Goal: Task Accomplishment & Management: Manage account settings

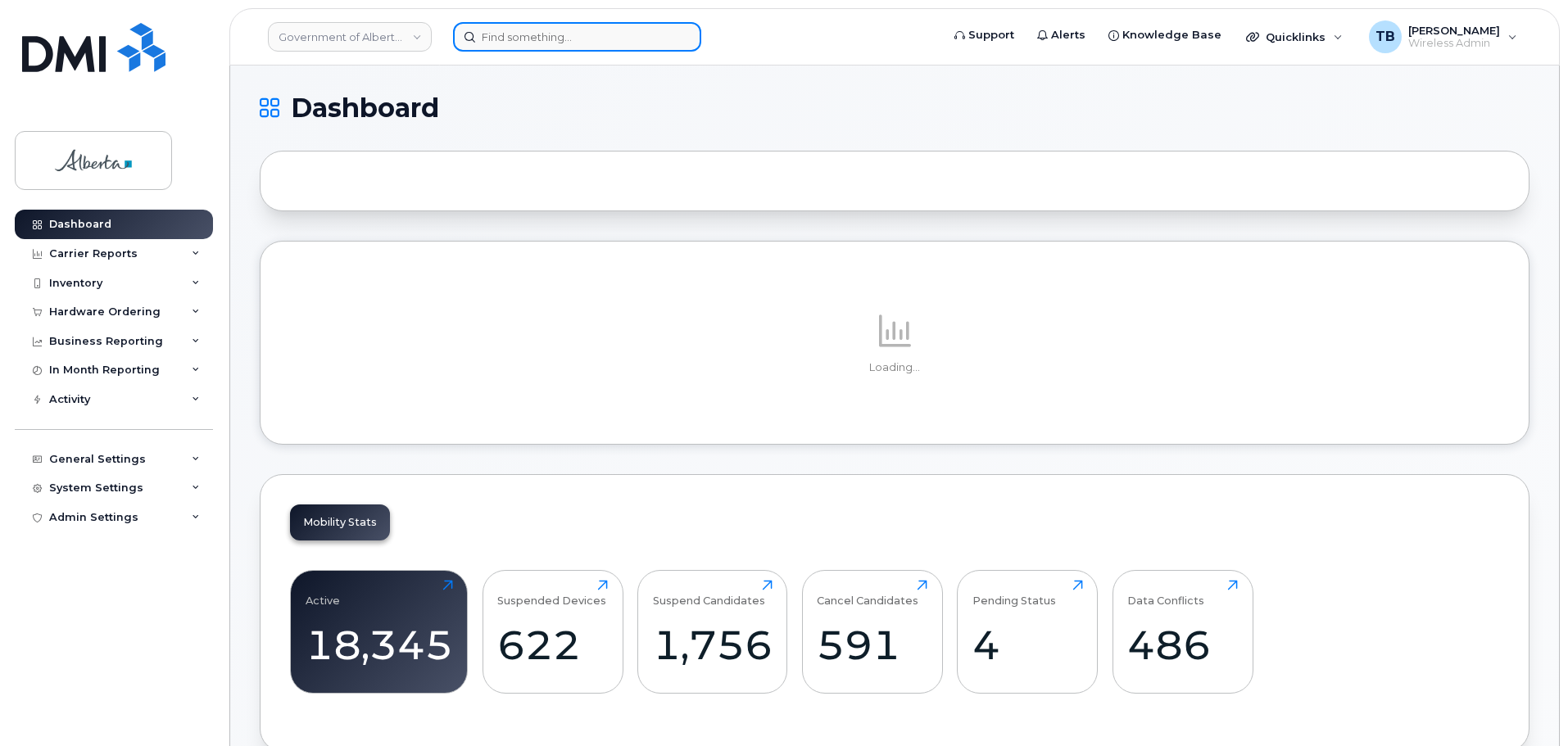
click at [510, 44] on input at bounding box center [577, 36] width 248 height 29
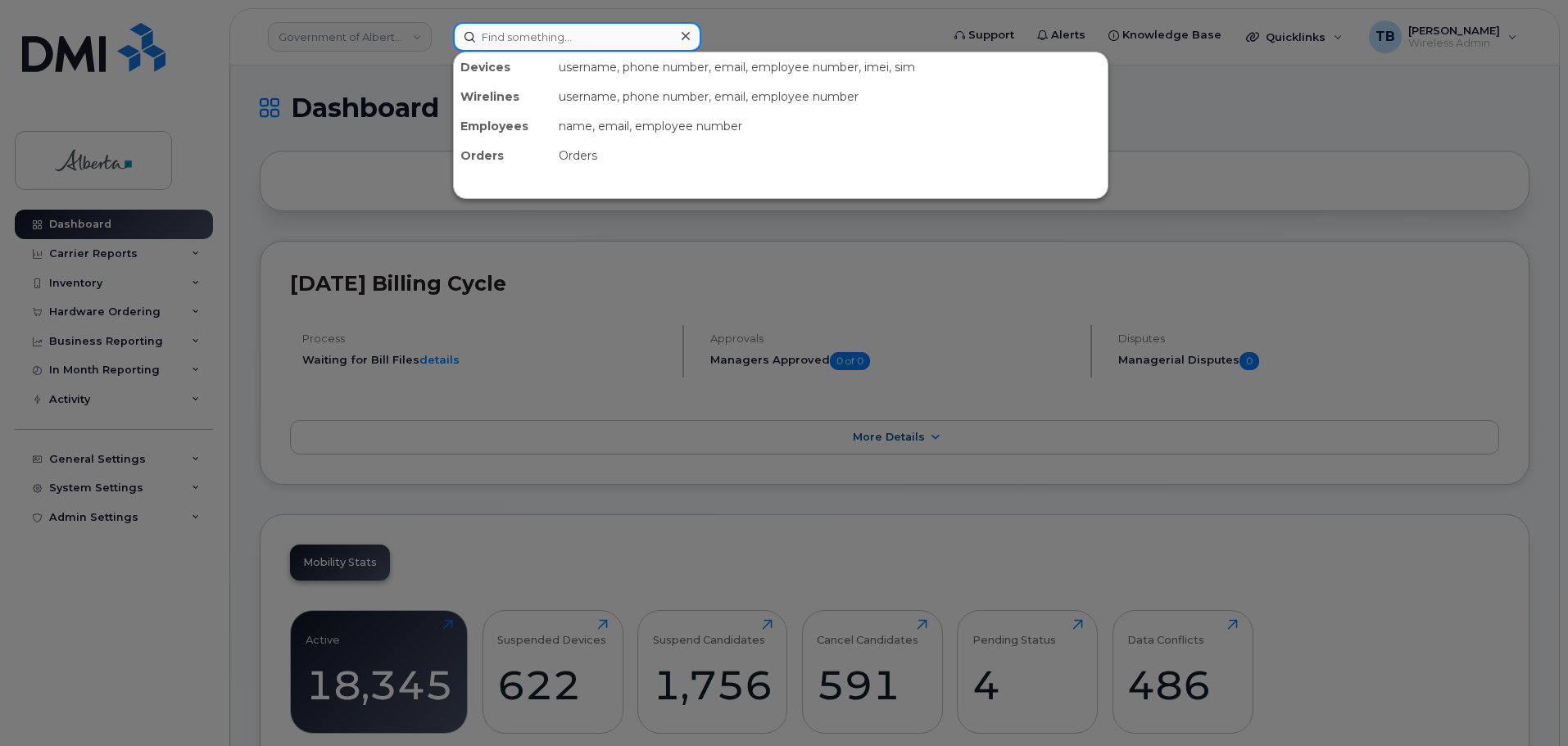
paste input "4038606274"
type input "4038606274"
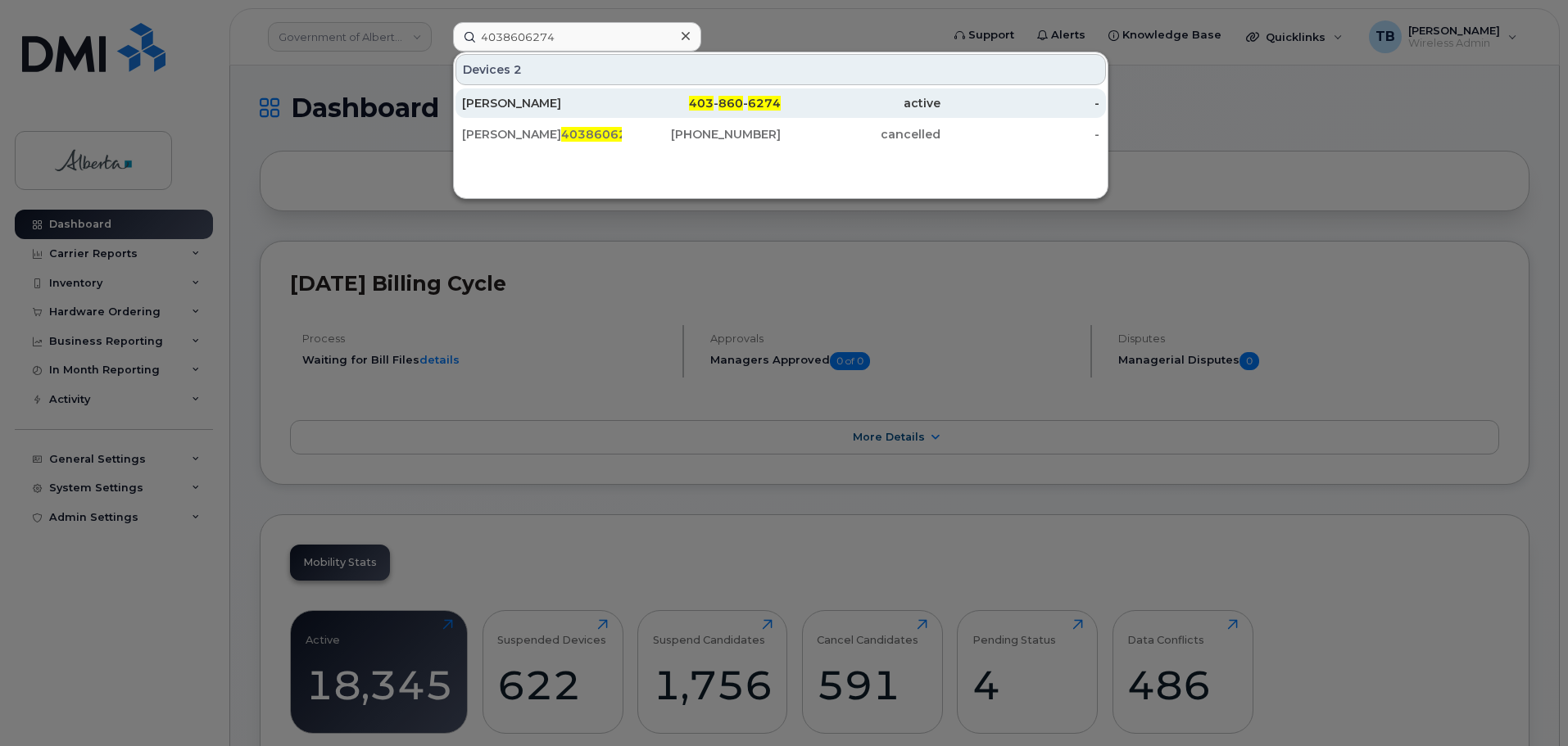
click at [508, 99] on div "[PERSON_NAME]" at bounding box center [542, 103] width 160 height 16
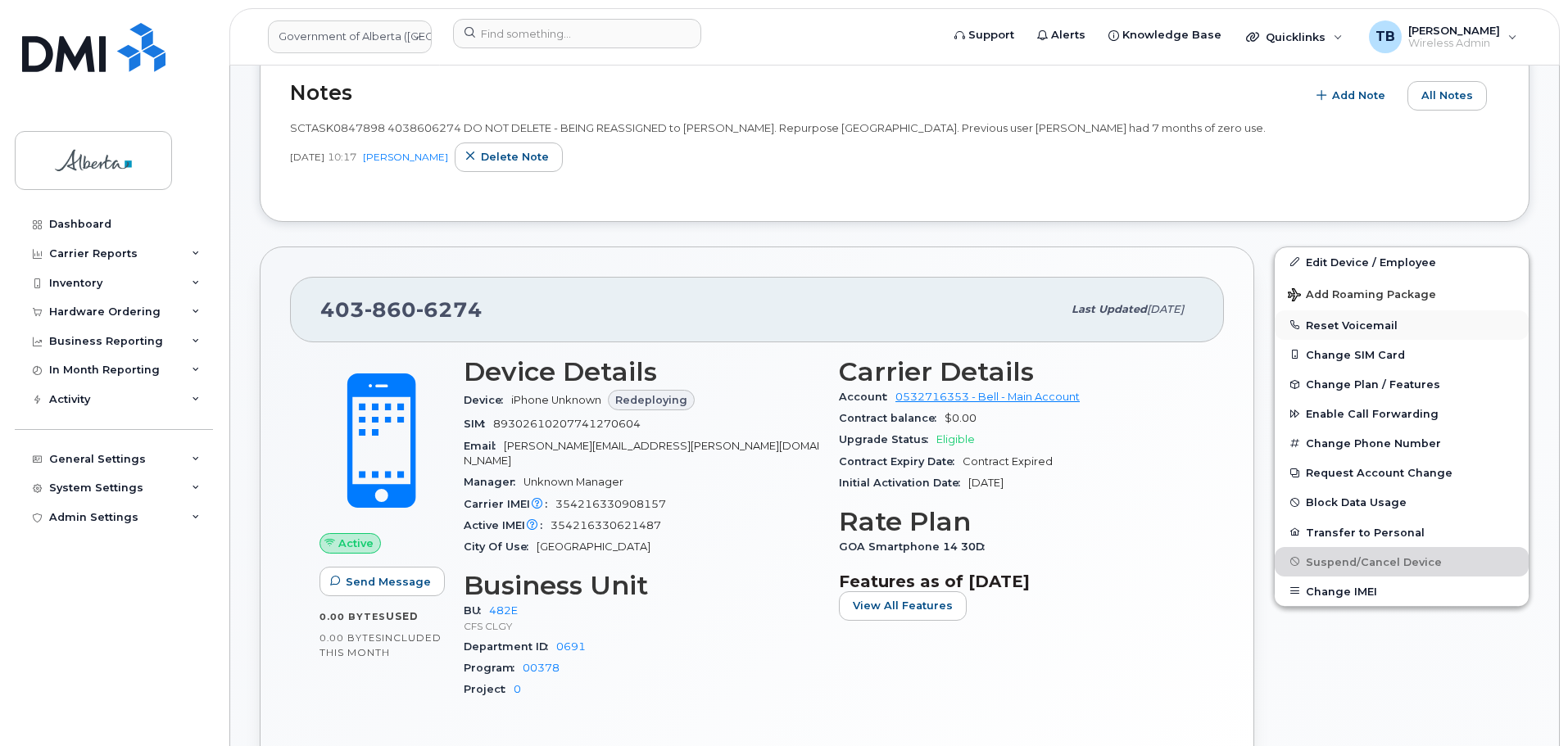
scroll to position [409, 0]
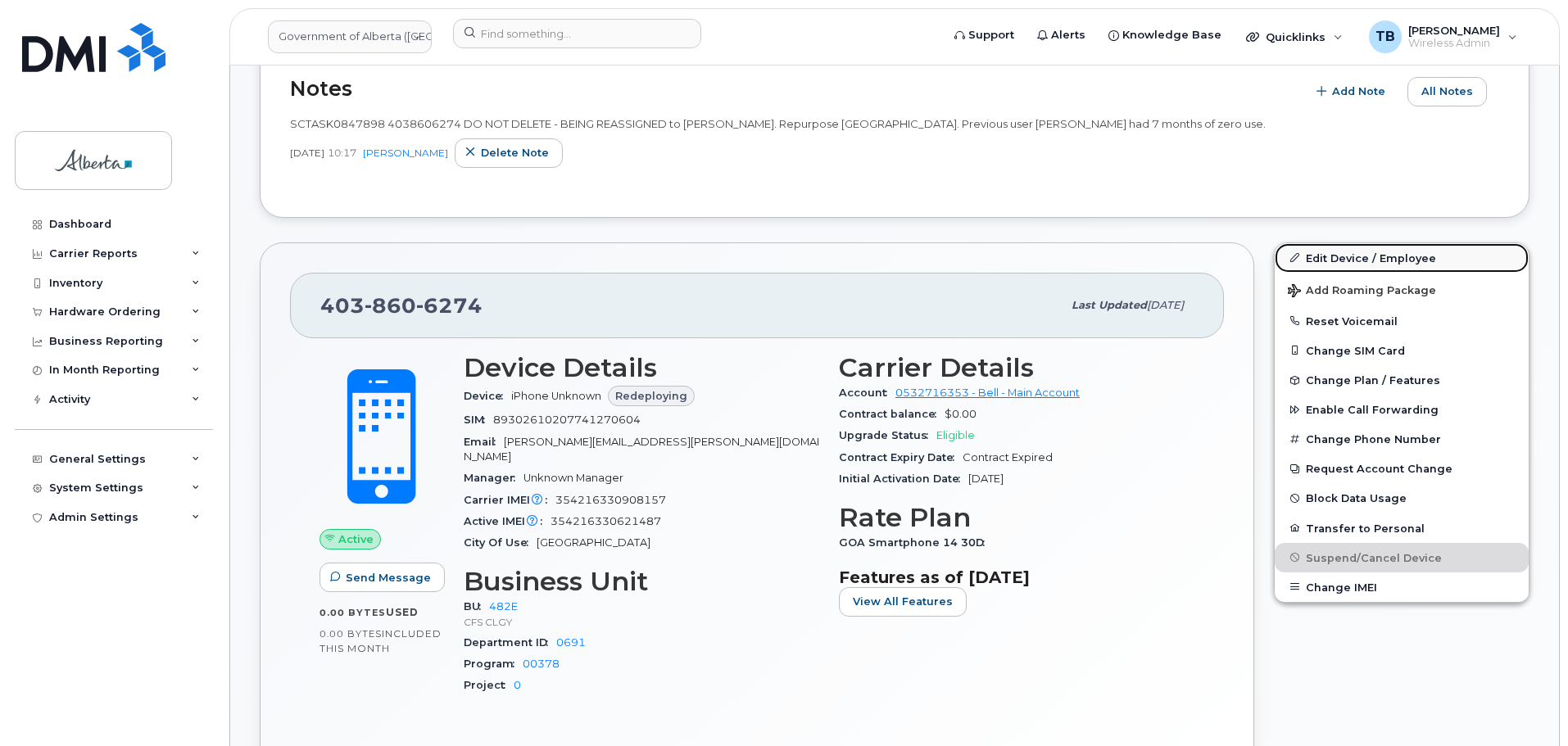
click at [1318, 258] on link "Edit Device / Employee" at bounding box center [1402, 258] width 254 height 29
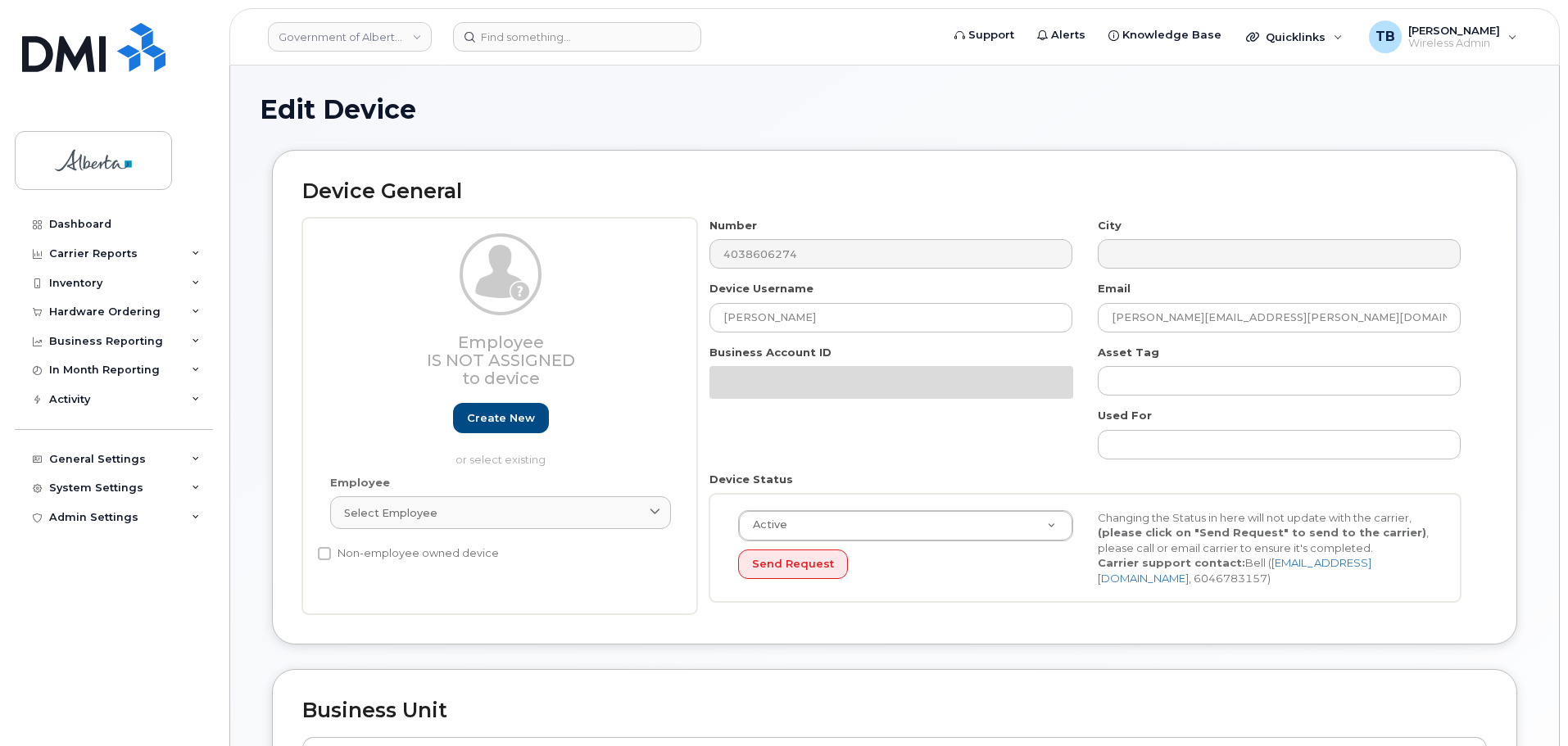
select select "4124490"
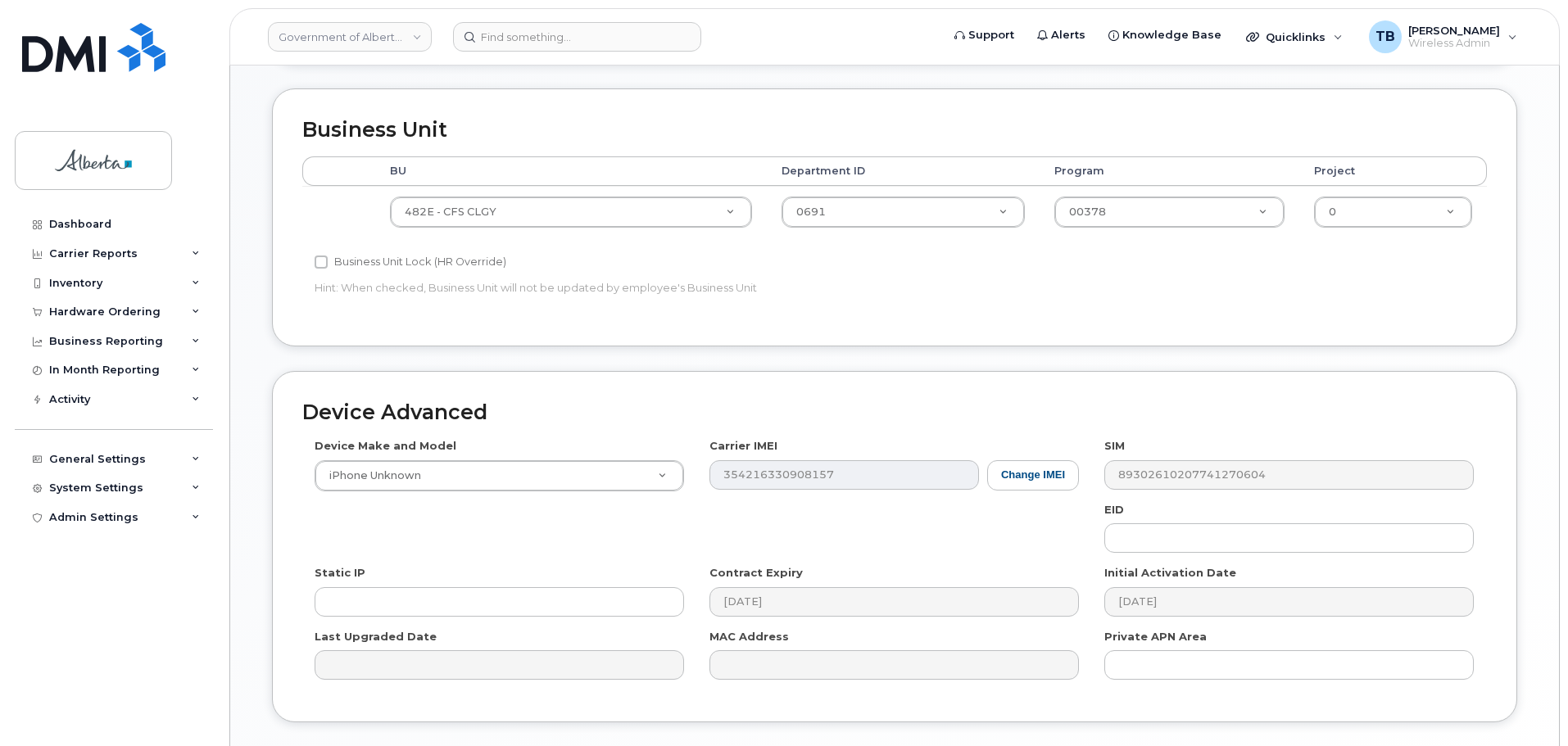
scroll to position [655, 0]
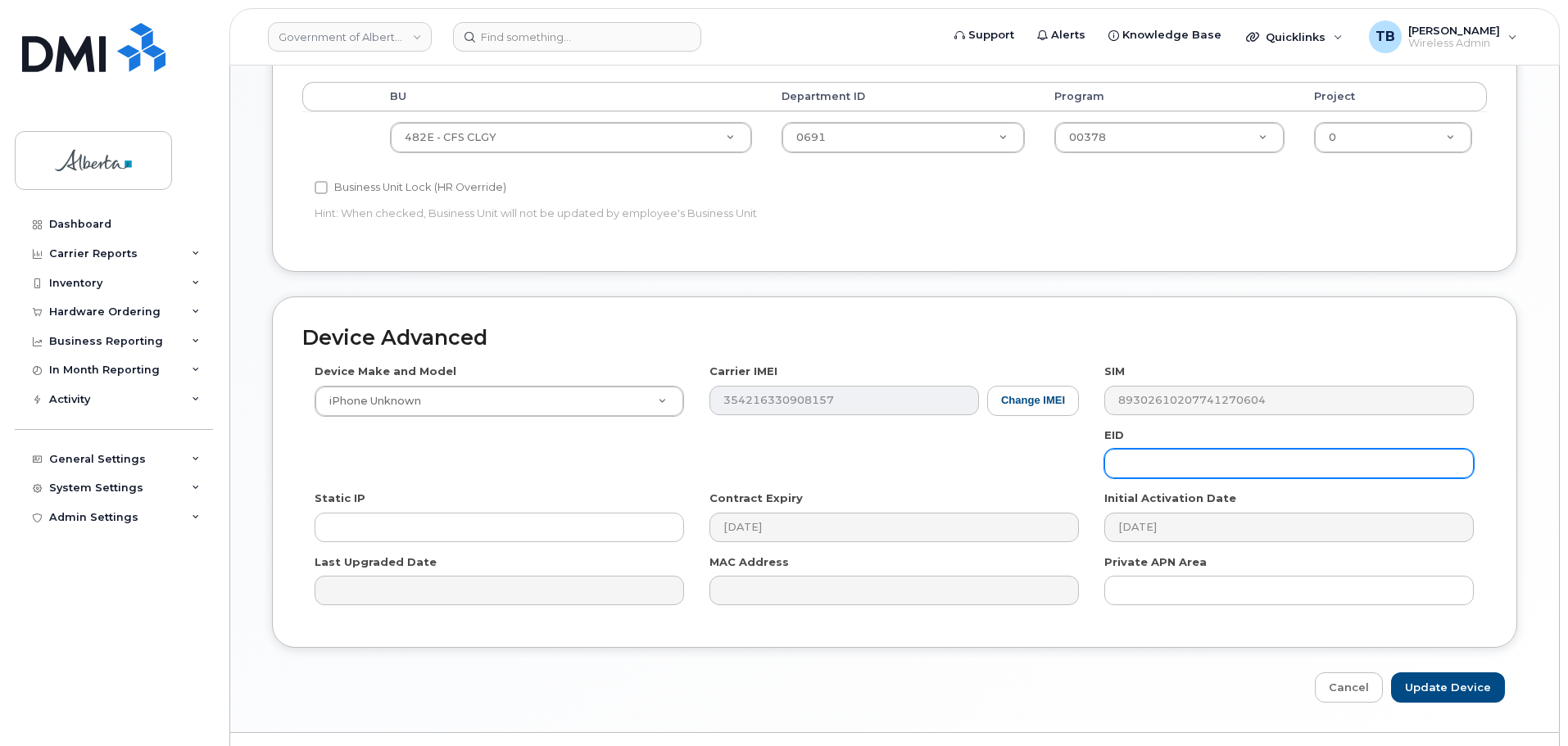
click at [1159, 471] on input "text" at bounding box center [1289, 463] width 370 height 29
paste input "89043052010008887025010582435812"
type input "89043052010008887025010582435812"
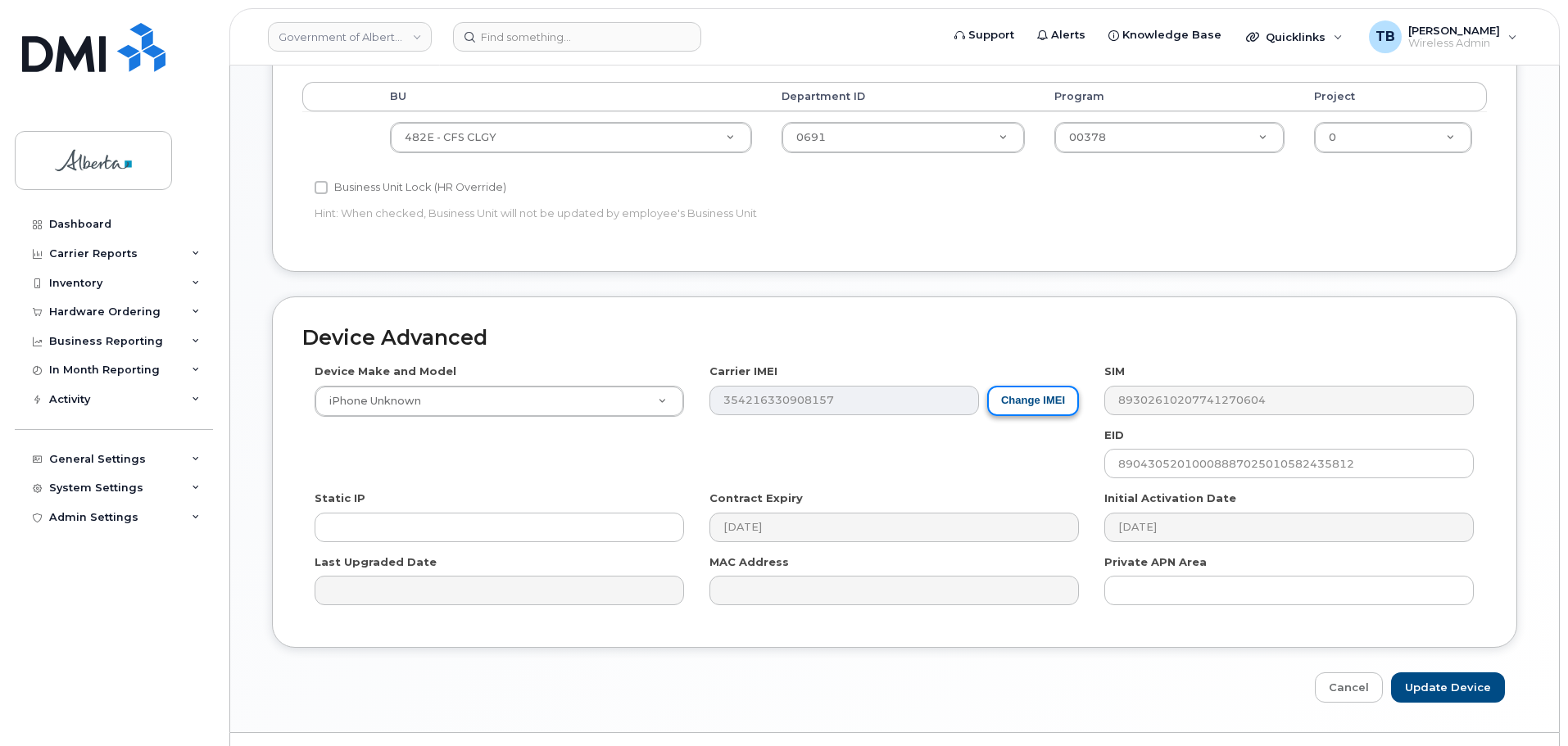
click at [1026, 398] on button "Change IMEI" at bounding box center [1032, 401] width 92 height 30
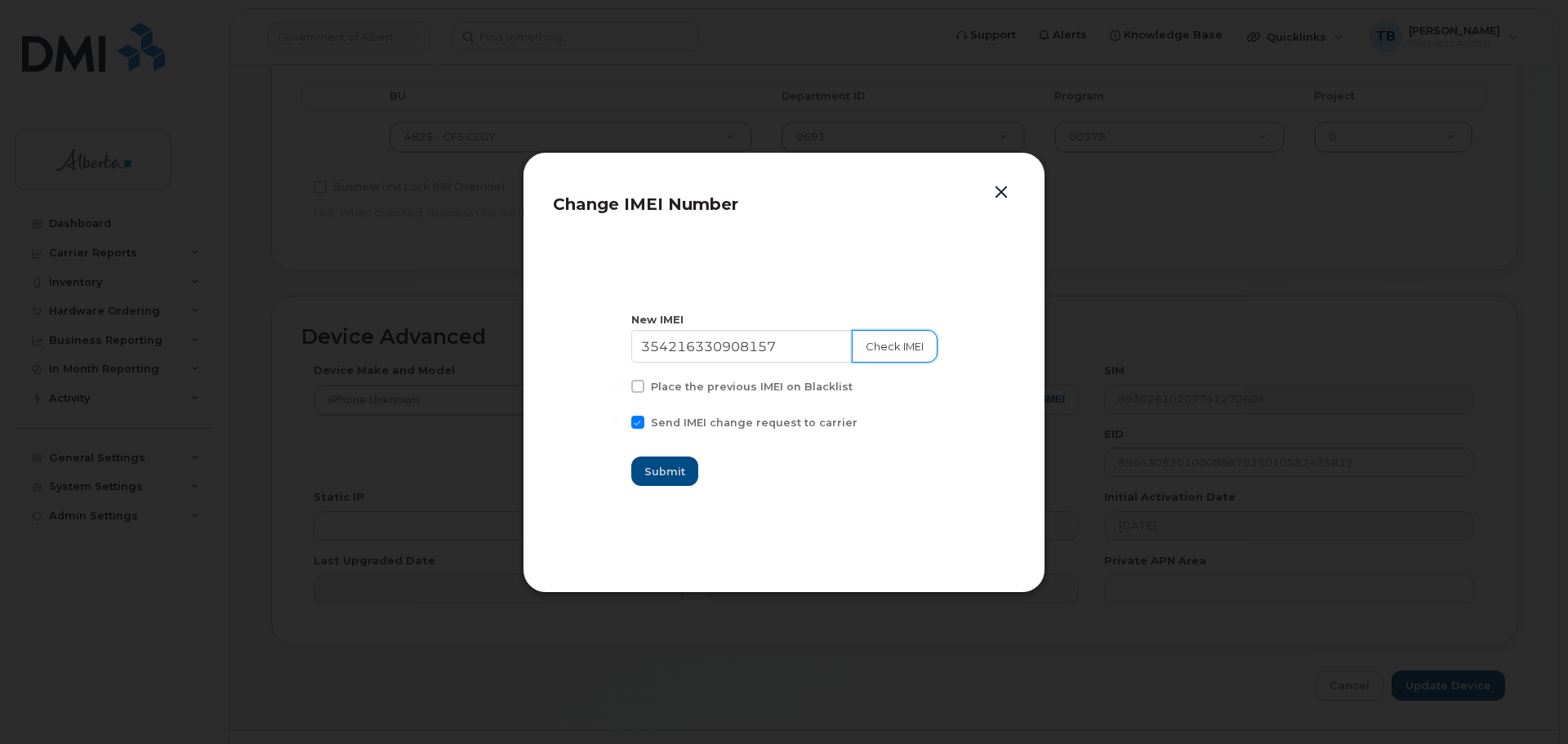
click at [886, 355] on button "Check IMEI" at bounding box center [895, 345] width 86 height 33
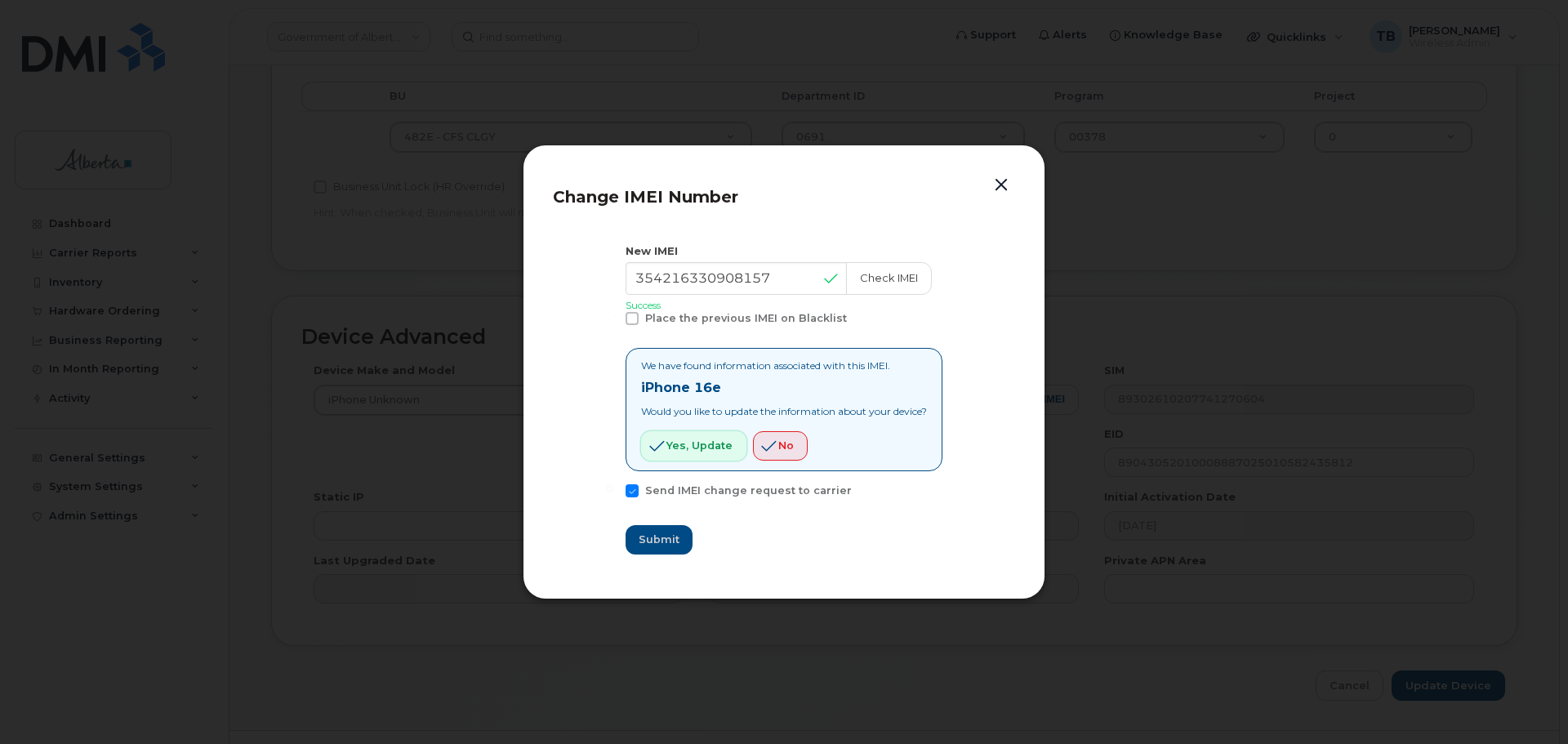
click at [689, 456] on button "Yes, update" at bounding box center [694, 446] width 105 height 29
click at [993, 185] on button "button" at bounding box center [1002, 185] width 25 height 23
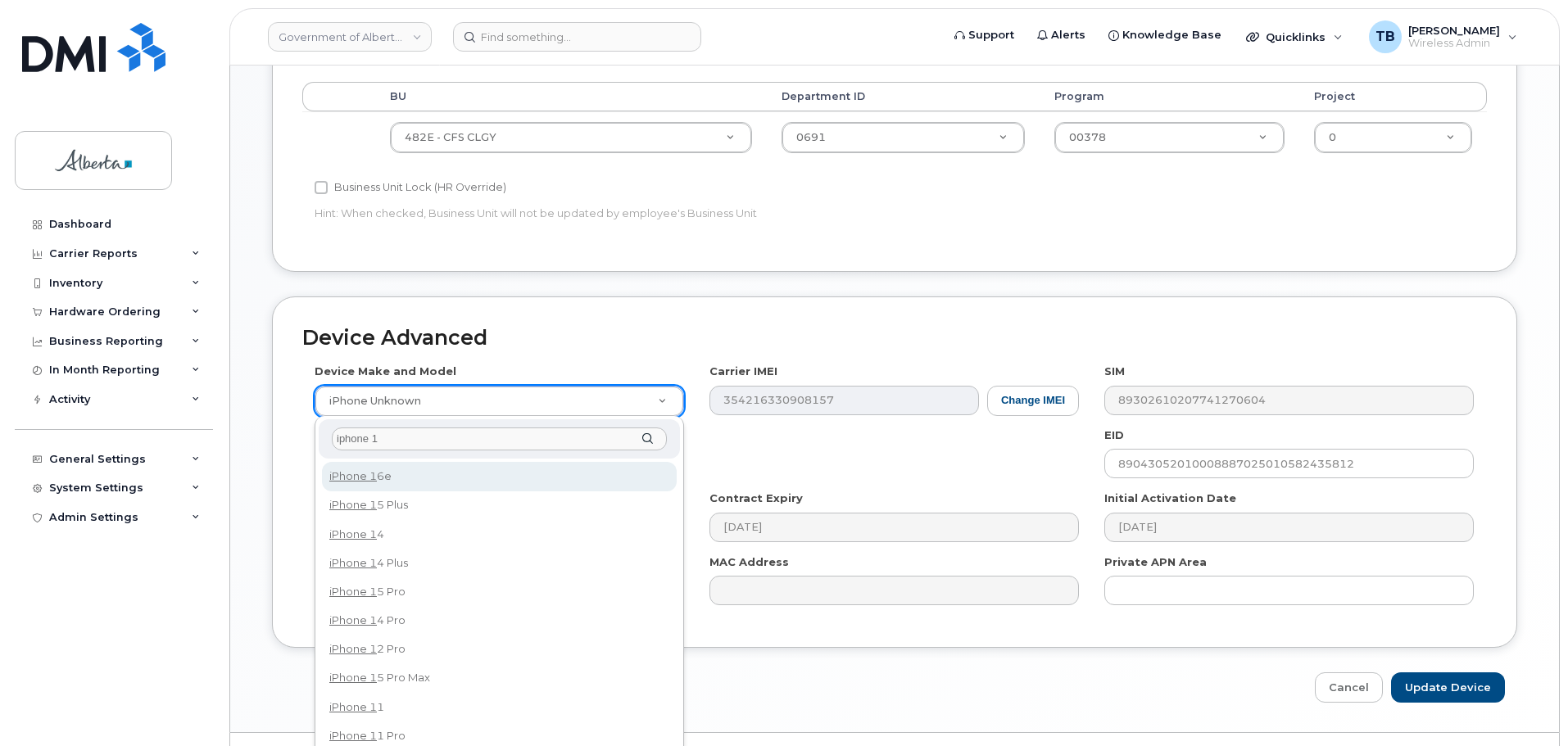
type input "iphone 1"
select select "3304"
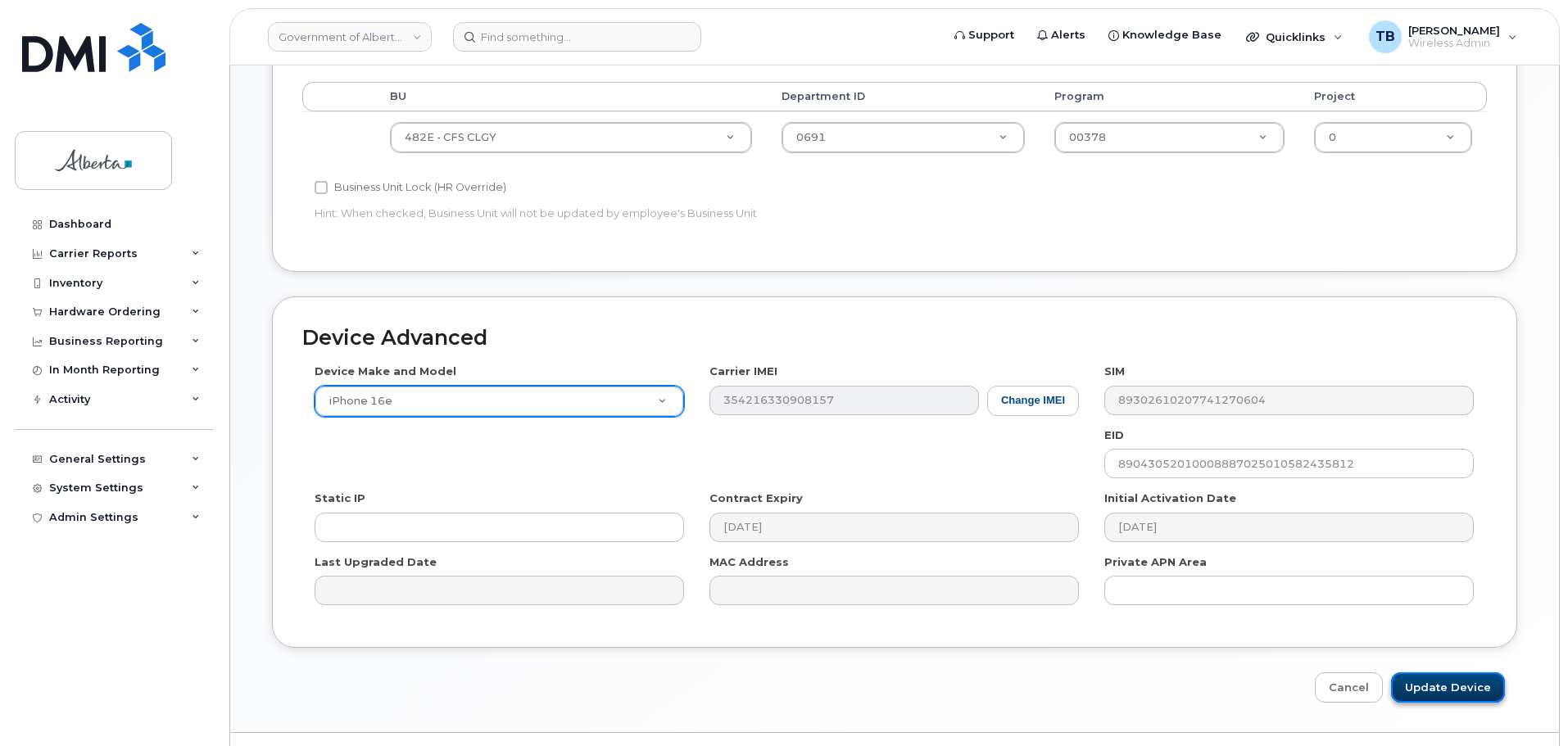
click at [1444, 682] on input "Update Device" at bounding box center [1448, 687] width 114 height 30
type input "Saving..."
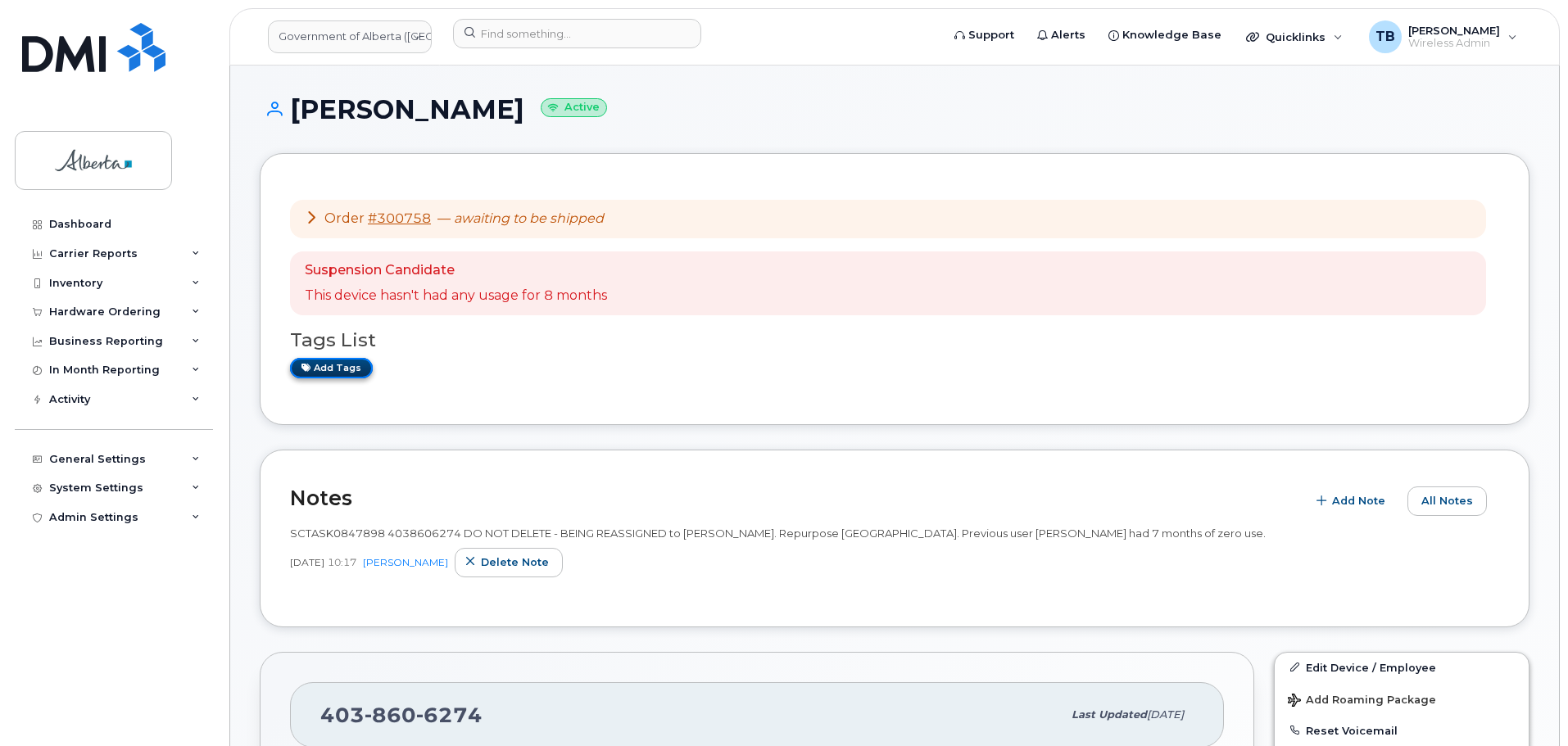
click at [328, 361] on link "Add tags" at bounding box center [330, 368] width 83 height 20
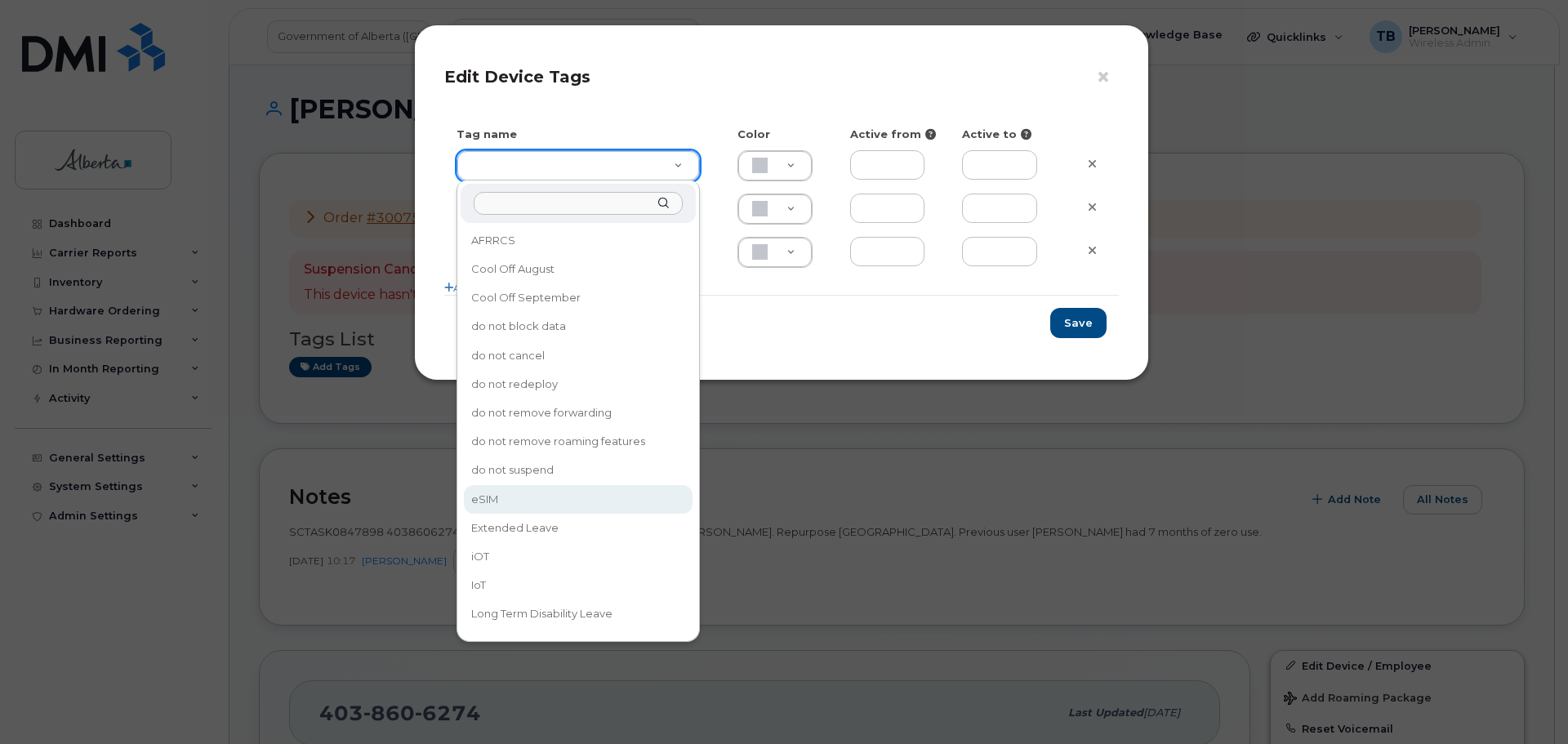
type input "eSIM"
type input "D6CDC1"
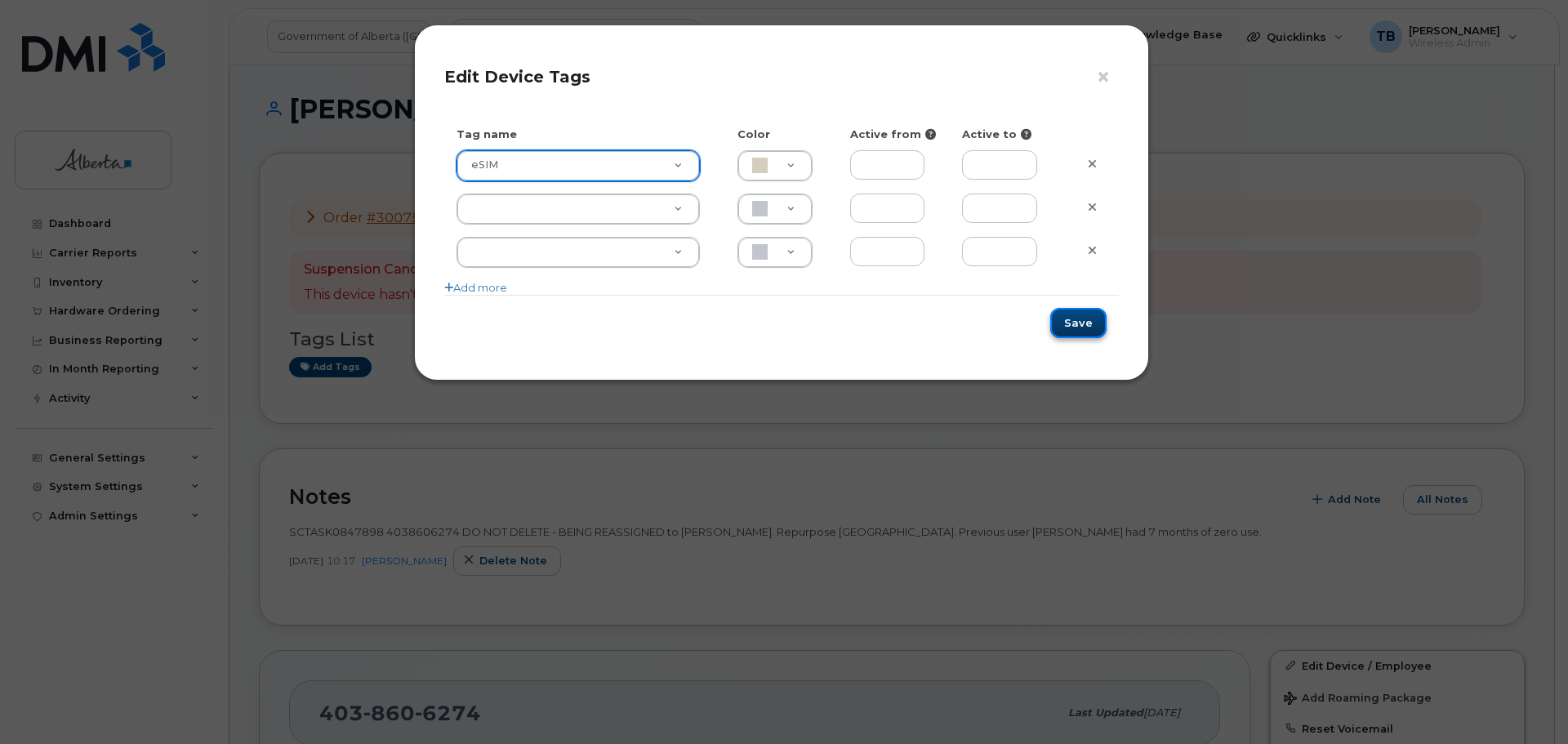
click at [1082, 329] on button "Save" at bounding box center [1079, 323] width 57 height 30
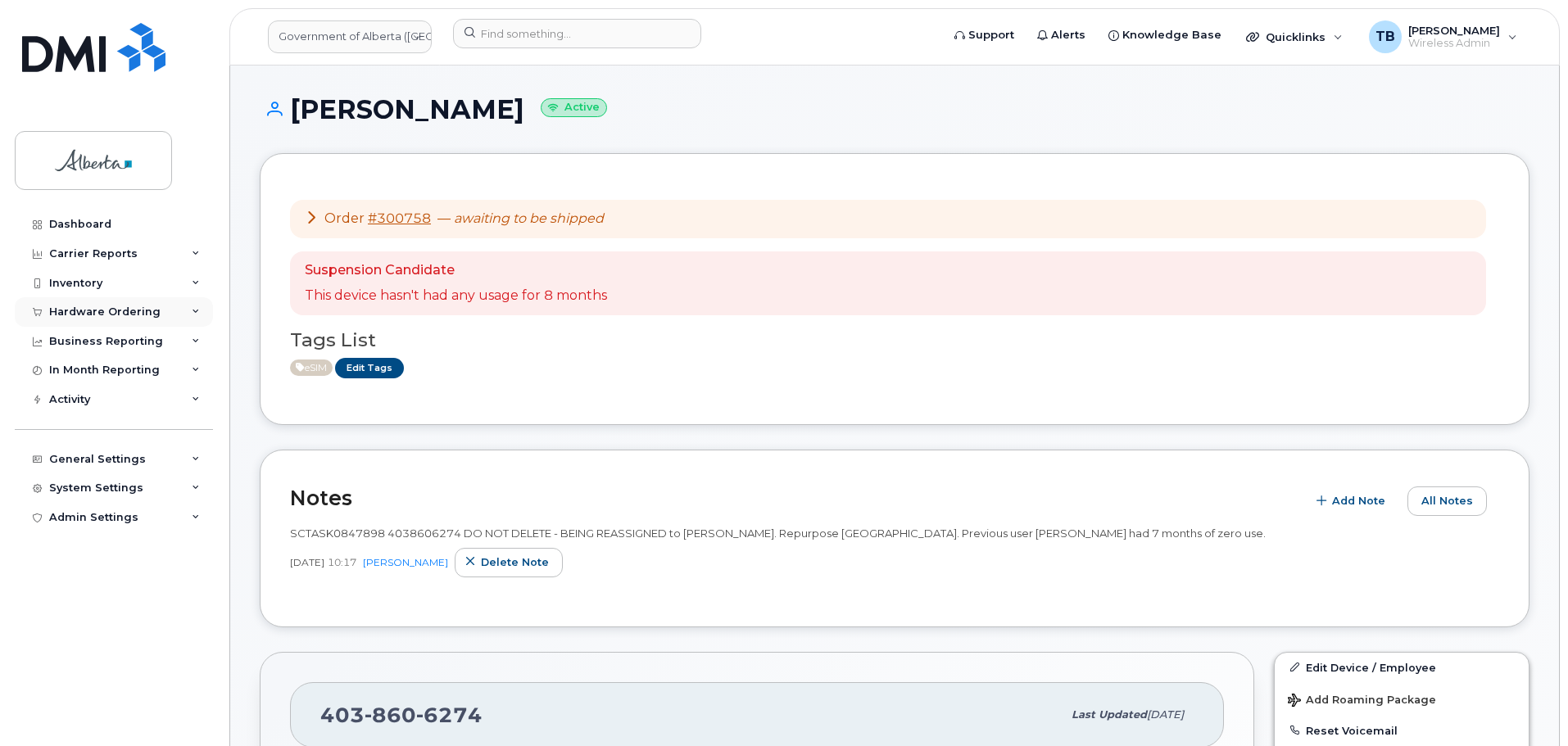
click at [73, 303] on div "Hardware Ordering" at bounding box center [114, 312] width 198 height 29
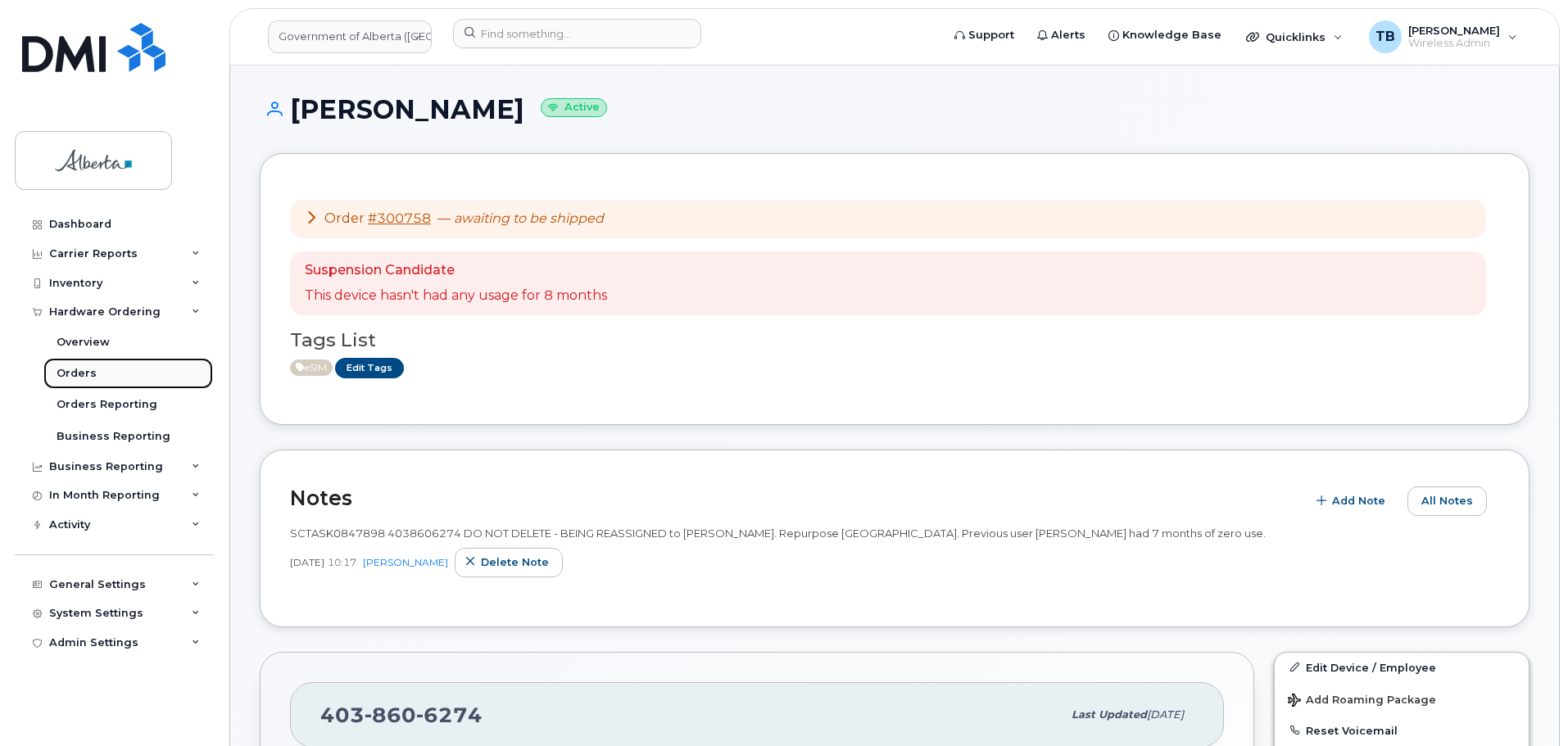
click at [77, 372] on div "Orders" at bounding box center [76, 373] width 40 height 15
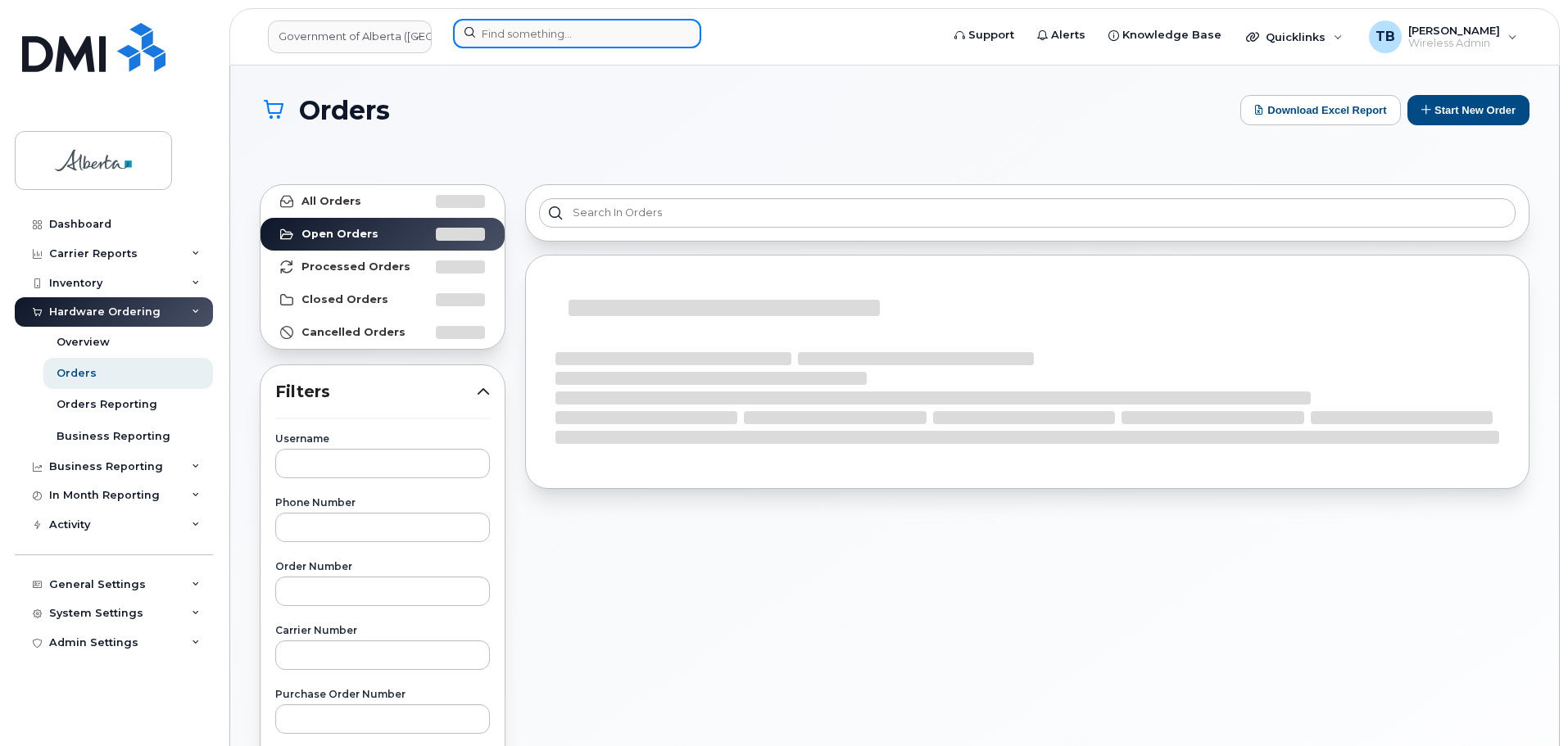
click at [558, 22] on input at bounding box center [577, 33] width 248 height 29
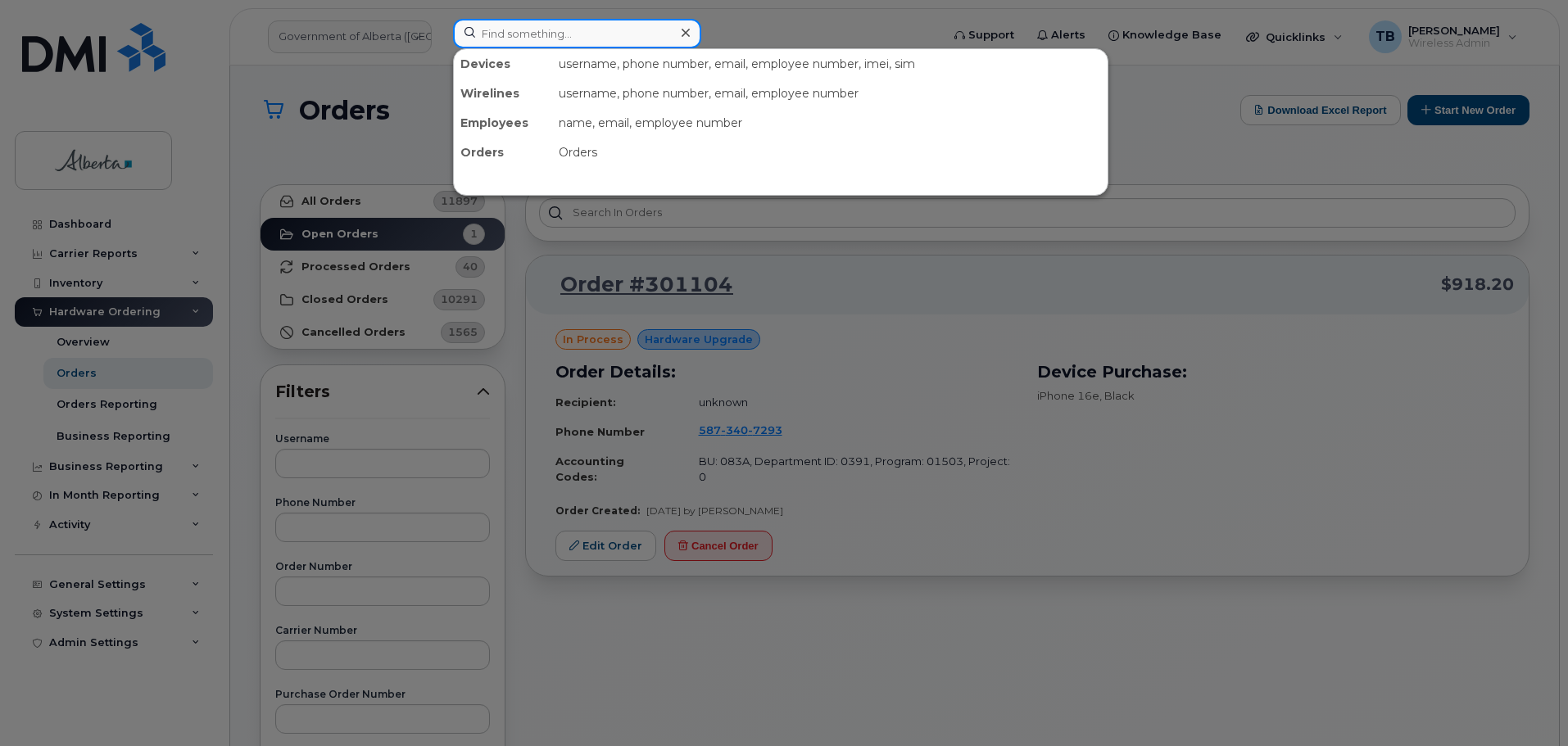
paste input "SCTASK0847108"
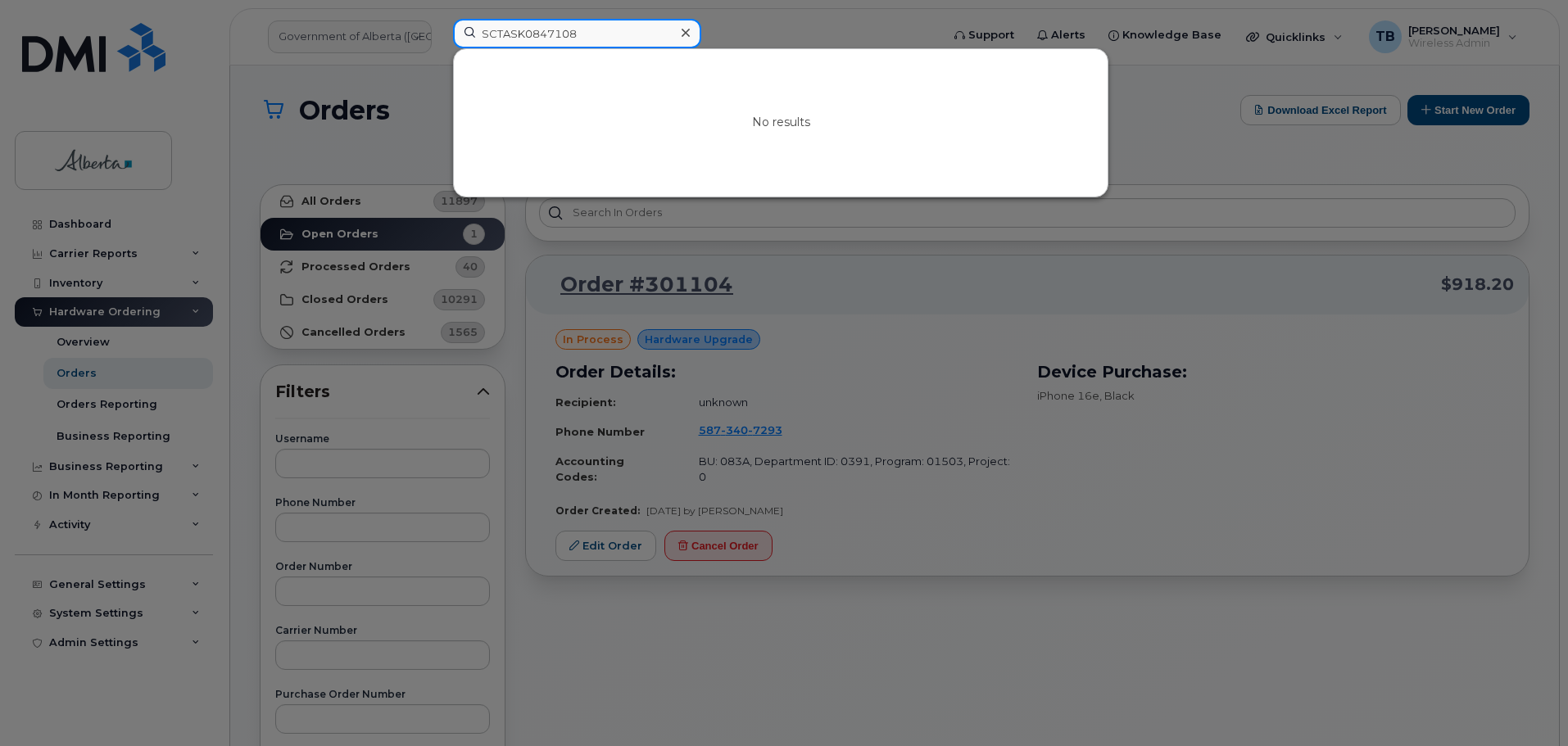
type input "SCTASK0847108"
click at [702, 32] on div at bounding box center [784, 373] width 1568 height 746
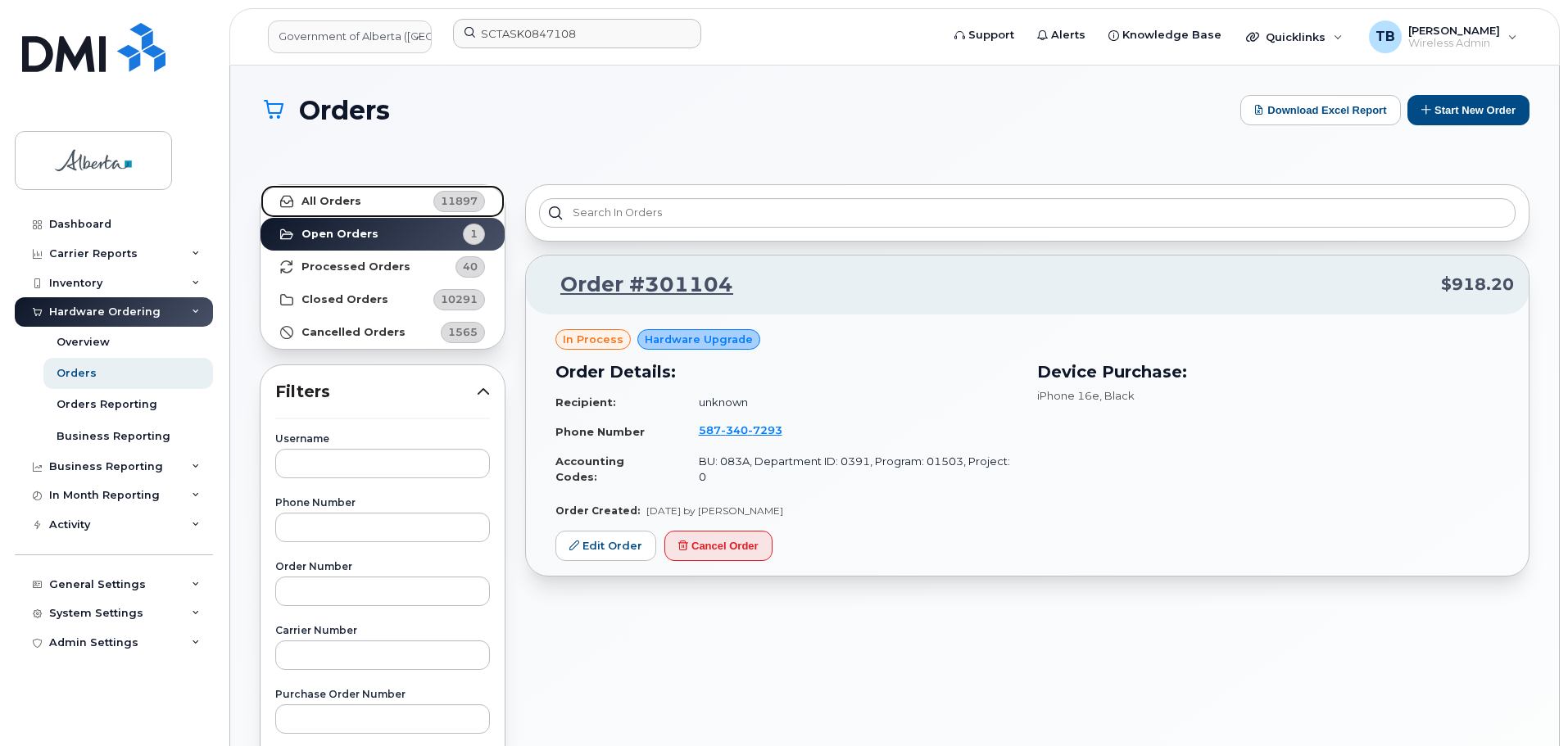
click at [360, 201] on link "All Orders 11897" at bounding box center [382, 201] width 244 height 33
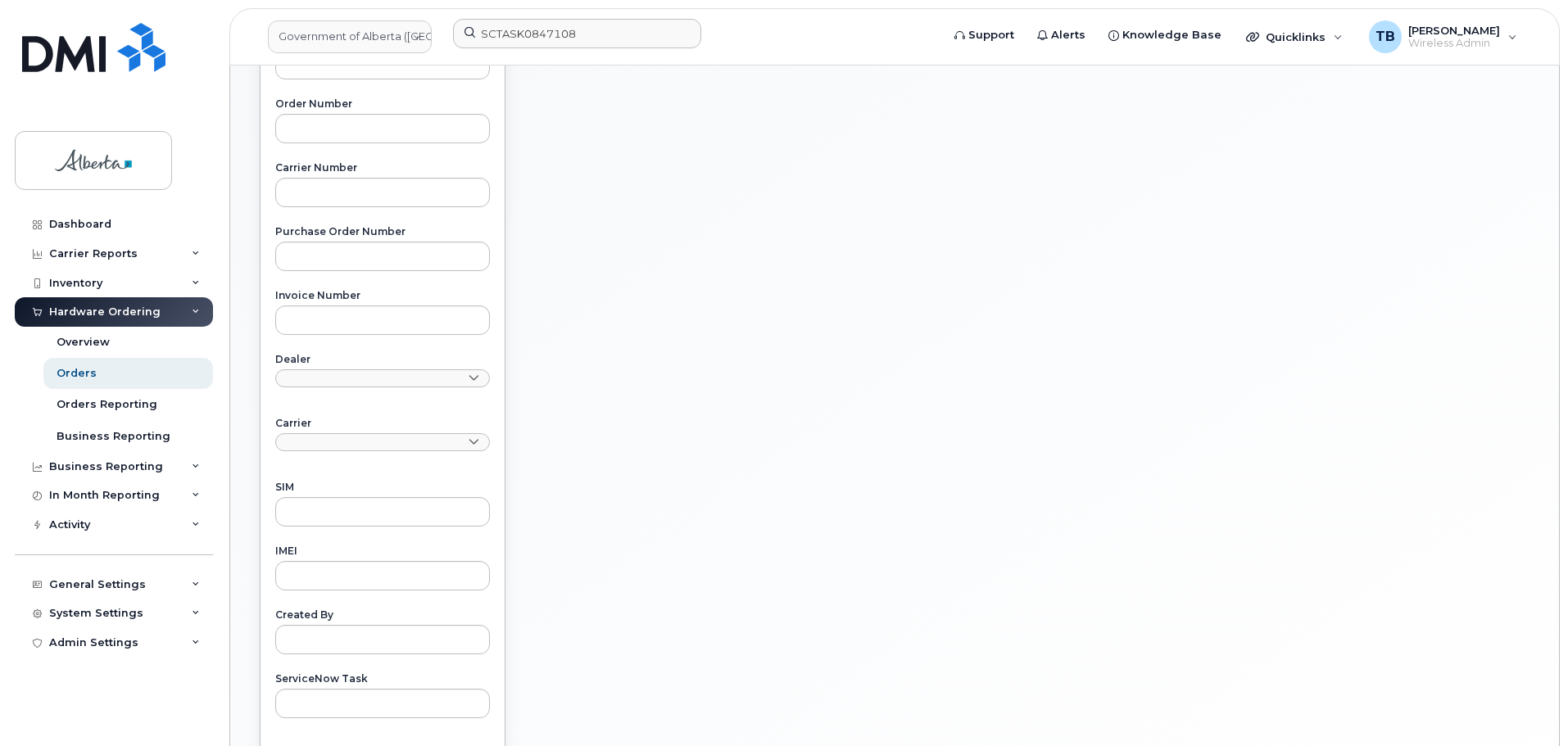
scroll to position [491, 0]
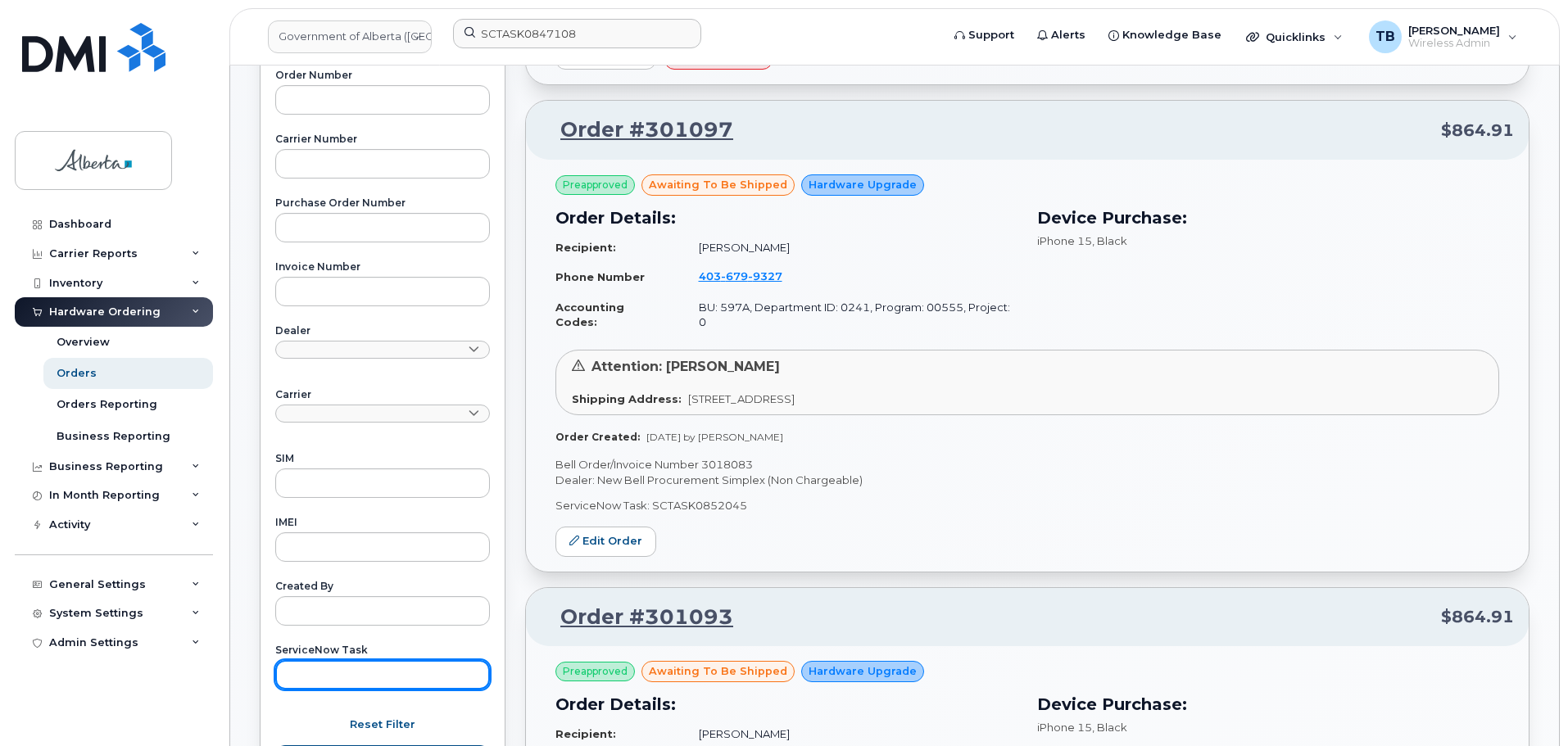
click at [339, 663] on input "text" at bounding box center [383, 674] width 215 height 29
paste input "SCTASK0847108"
click at [275, 745] on button "Apply Filter" at bounding box center [383, 759] width 215 height 29
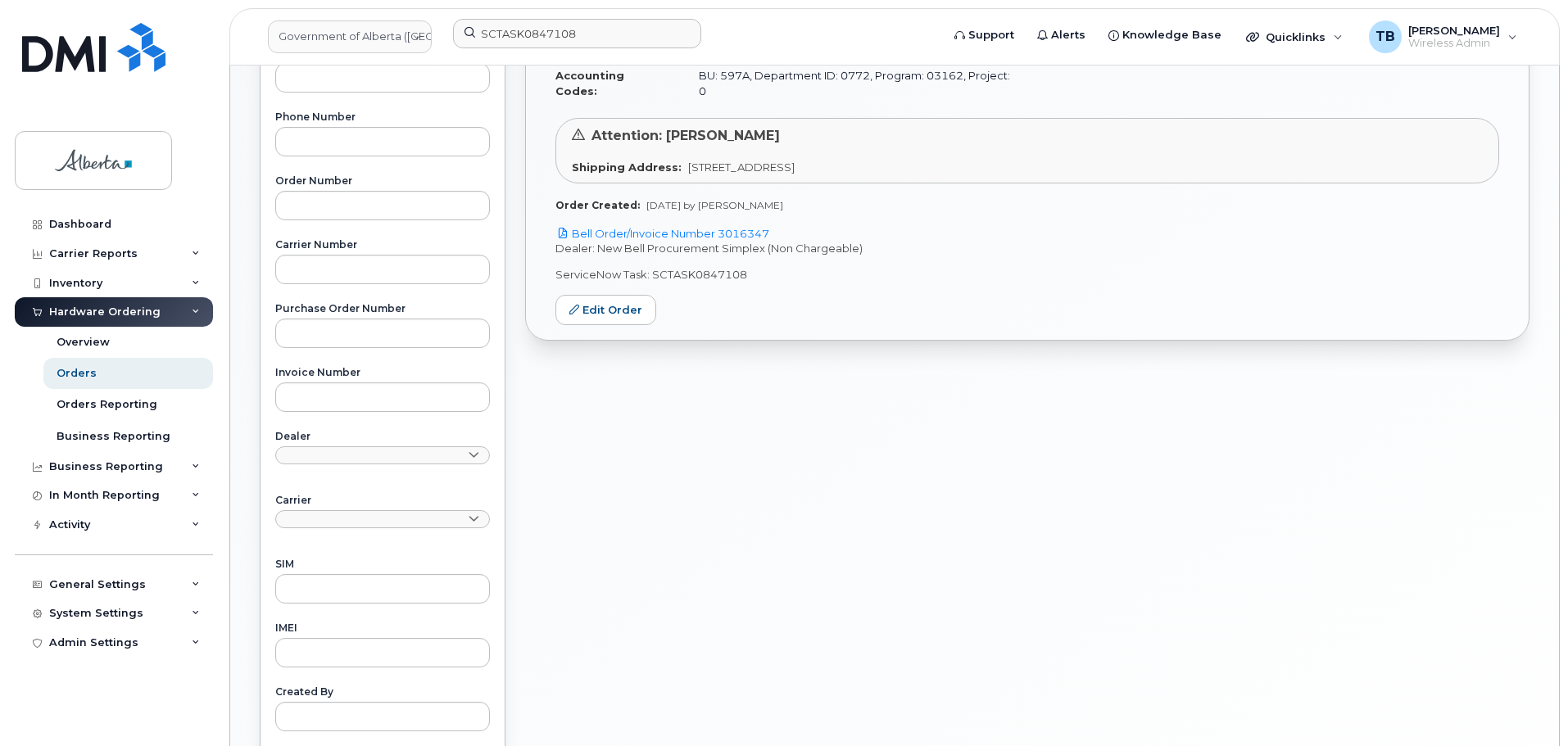
scroll to position [163, 0]
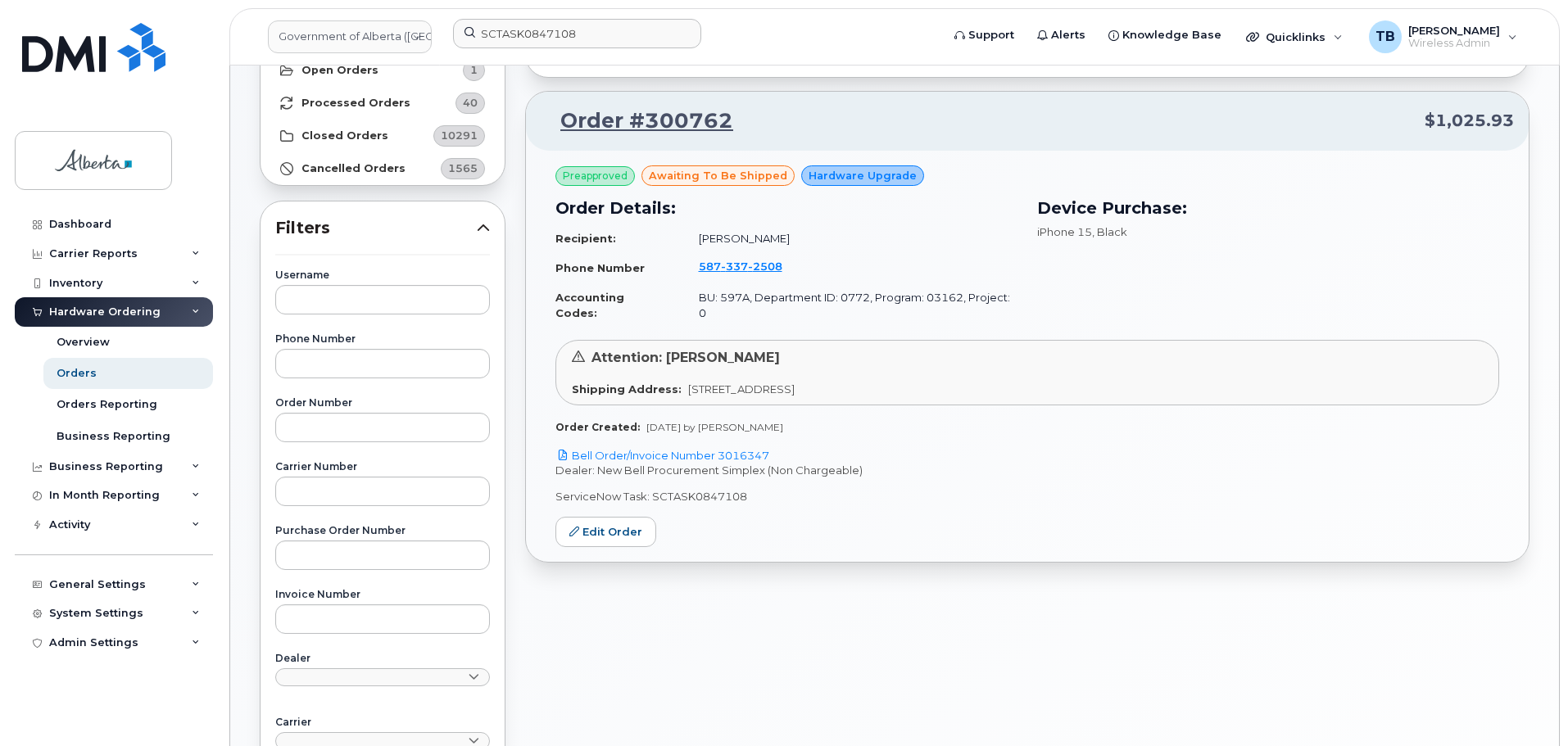
click at [685, 463] on p "Dealer: New Bell Procurement Simplex (Non Chargeable)" at bounding box center [1027, 471] width 943 height 16
click at [680, 448] on link "Bell Order/Invoice Number 3016347" at bounding box center [662, 455] width 214 height 13
click at [748, 266] on span "2508" at bounding box center [765, 266] width 35 height 13
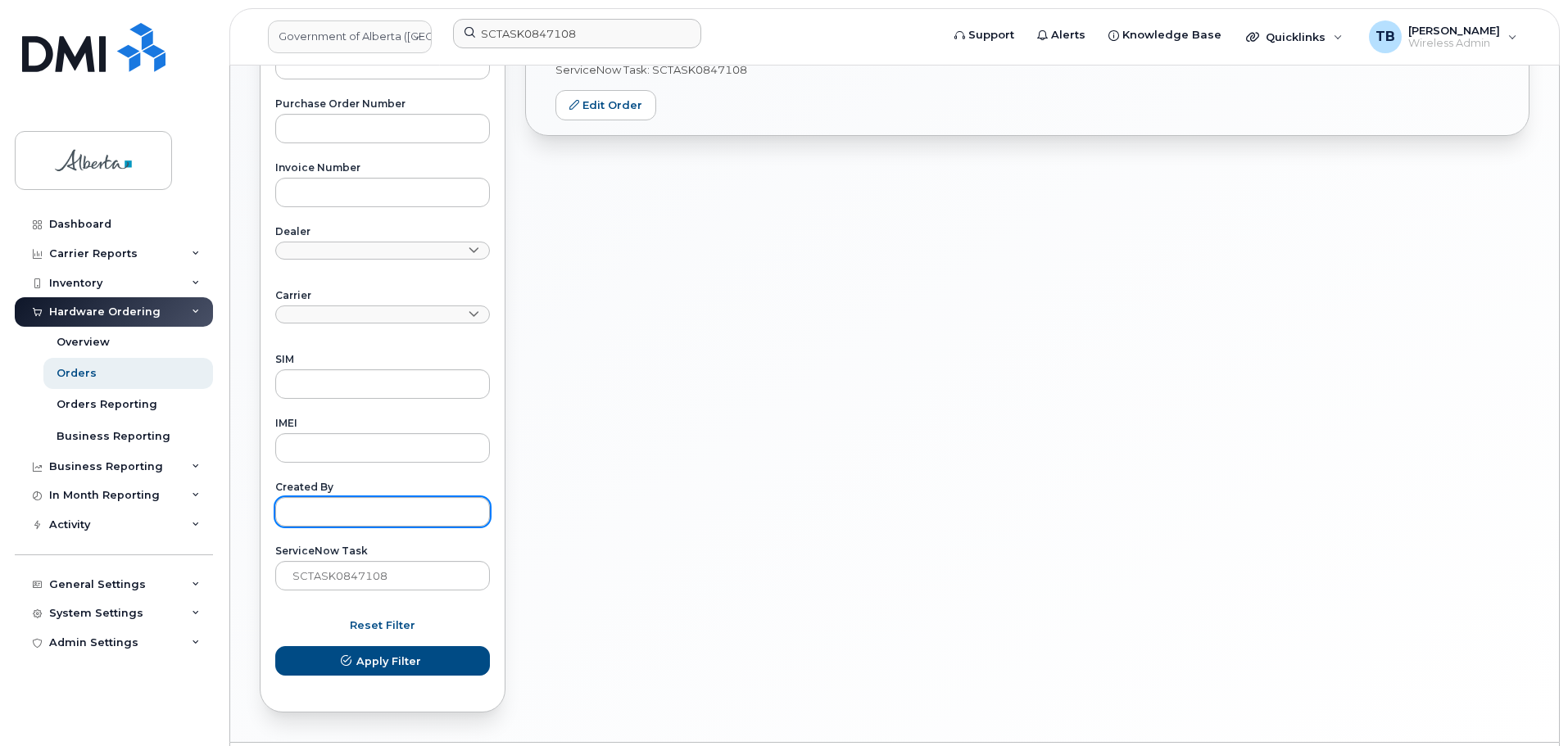
scroll to position [639, 0]
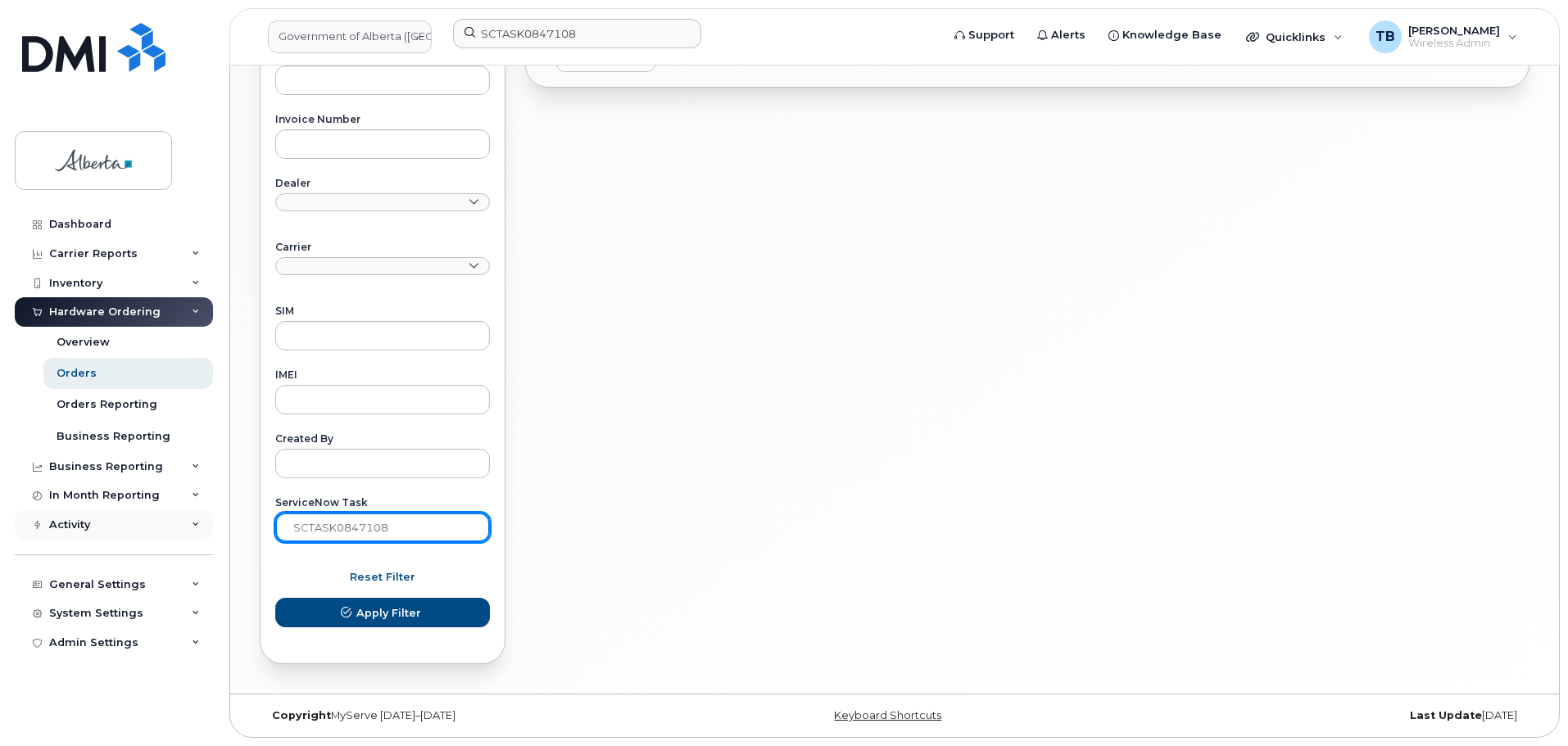
drag, startPoint x: 411, startPoint y: 530, endPoint x: 139, endPoint y: 511, distance: 272.7
click at [230, 512] on div "Government of Alberta (GOA) SCTASK0847108 Support Alerts Knowledge Base Quickli…" at bounding box center [895, 60] width 1329 height 1266
paste input "5506"
click at [275, 598] on button "Apply Filter" at bounding box center [383, 612] width 215 height 29
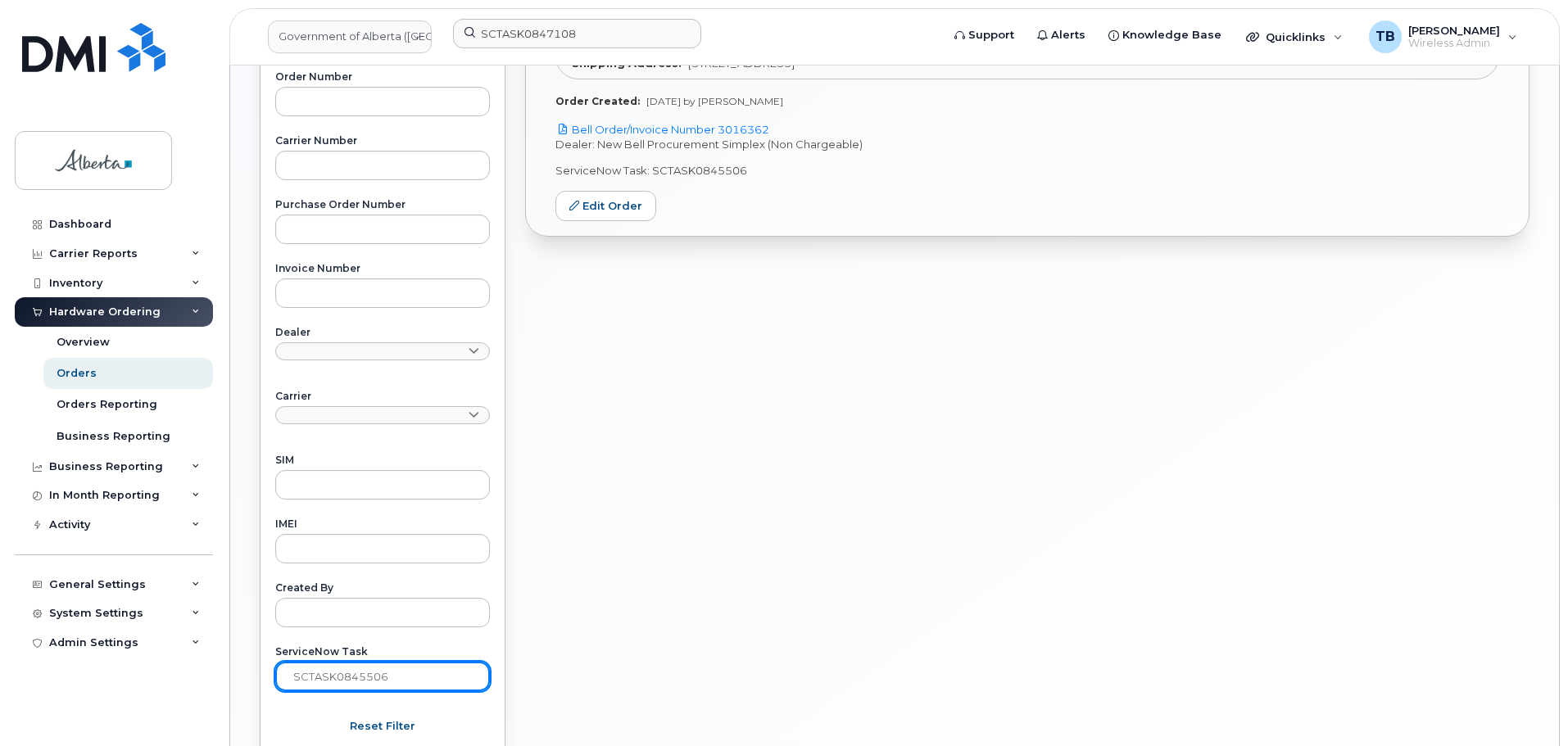
scroll to position [229, 0]
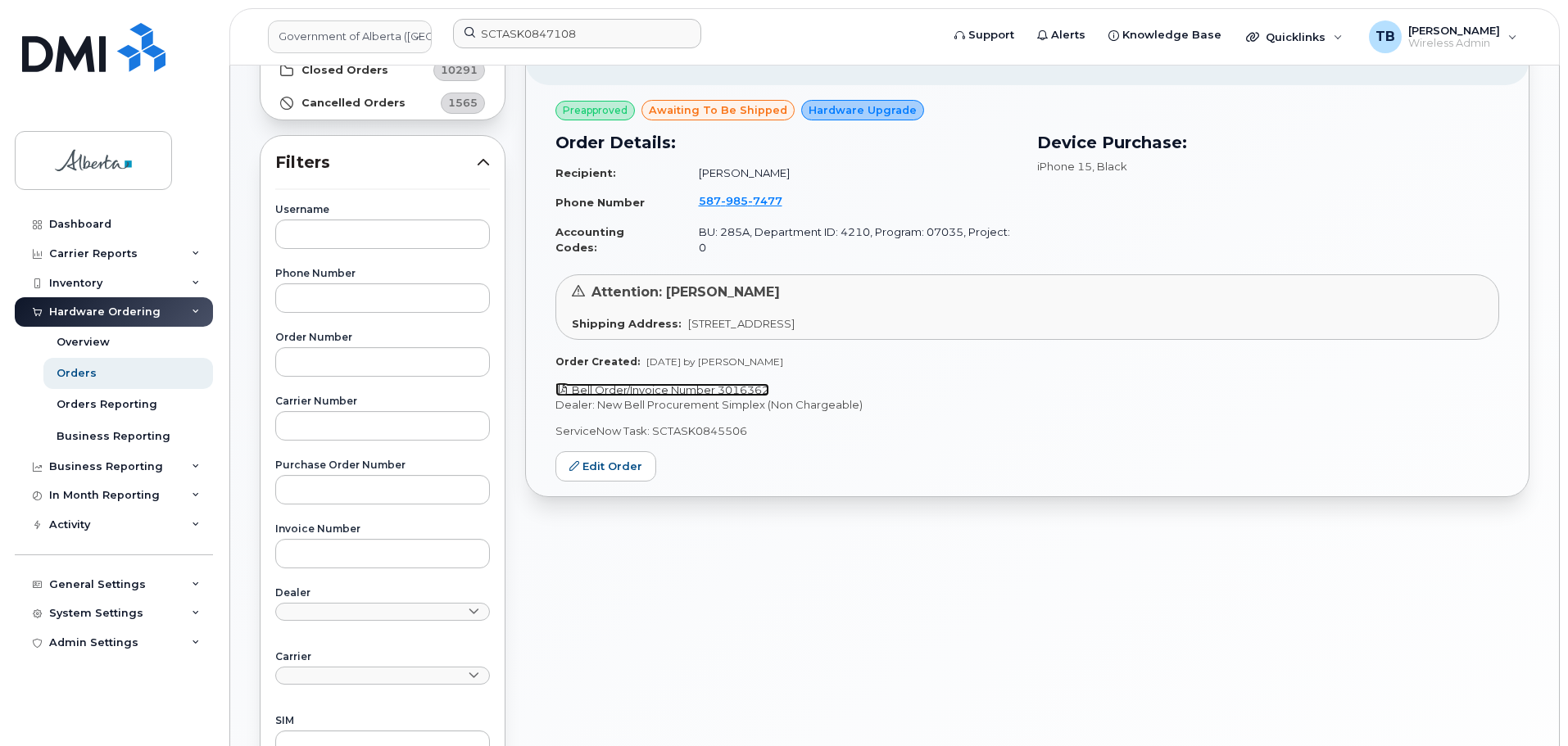
click at [667, 384] on link "Bell Order/Invoice Number 3016362" at bounding box center [662, 390] width 214 height 13
click at [721, 202] on span "985" at bounding box center [734, 201] width 27 height 13
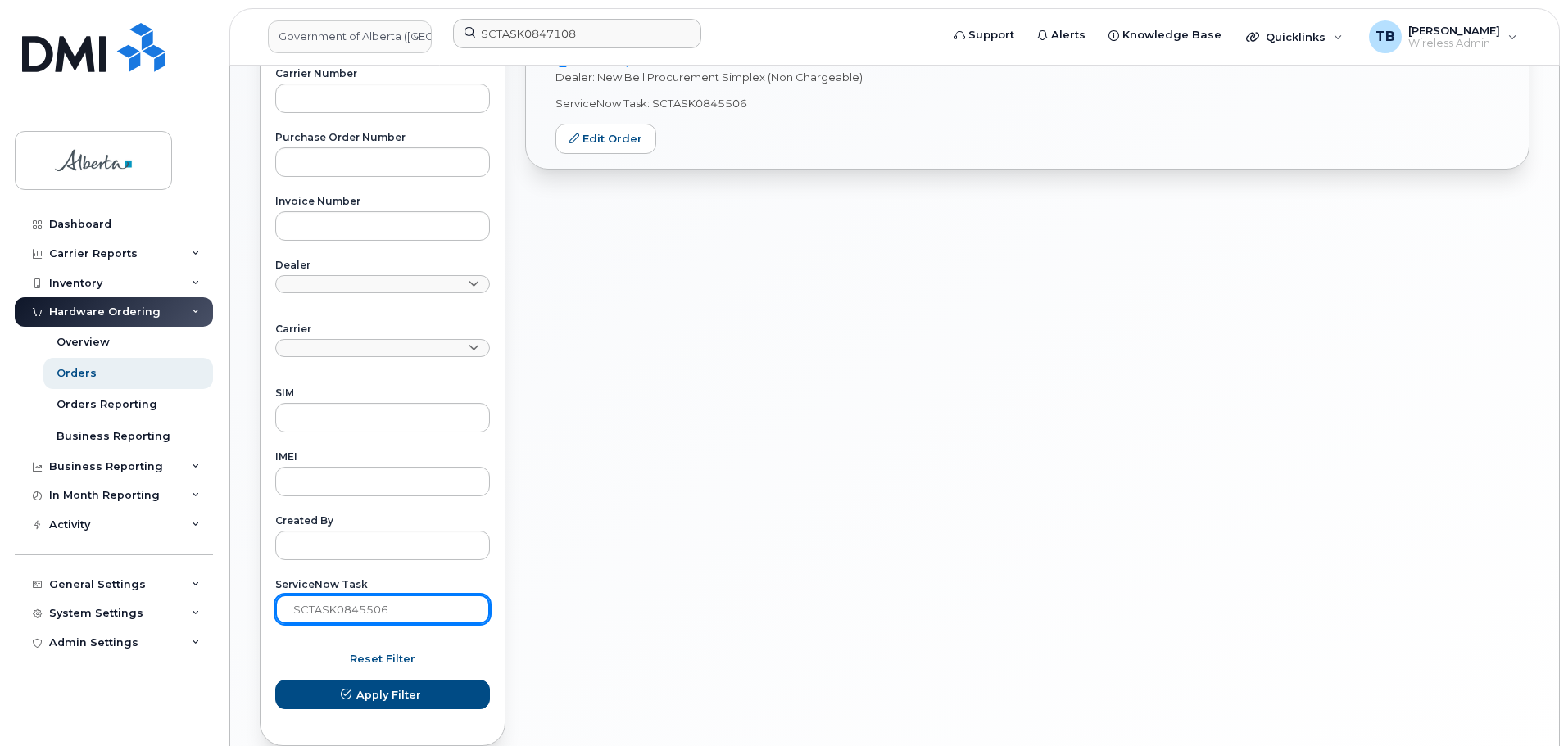
drag, startPoint x: 397, startPoint y: 615, endPoint x: 246, endPoint y: 606, distance: 151.3
click at [246, 606] on div "Orders Download Excel Report Start New Order All Orders 11897 Open Orders 0 Pro…" at bounding box center [895, 142] width 1329 height 1266
paste input "9111"
click at [275, 679] on button "Apply Filter" at bounding box center [383, 694] width 215 height 29
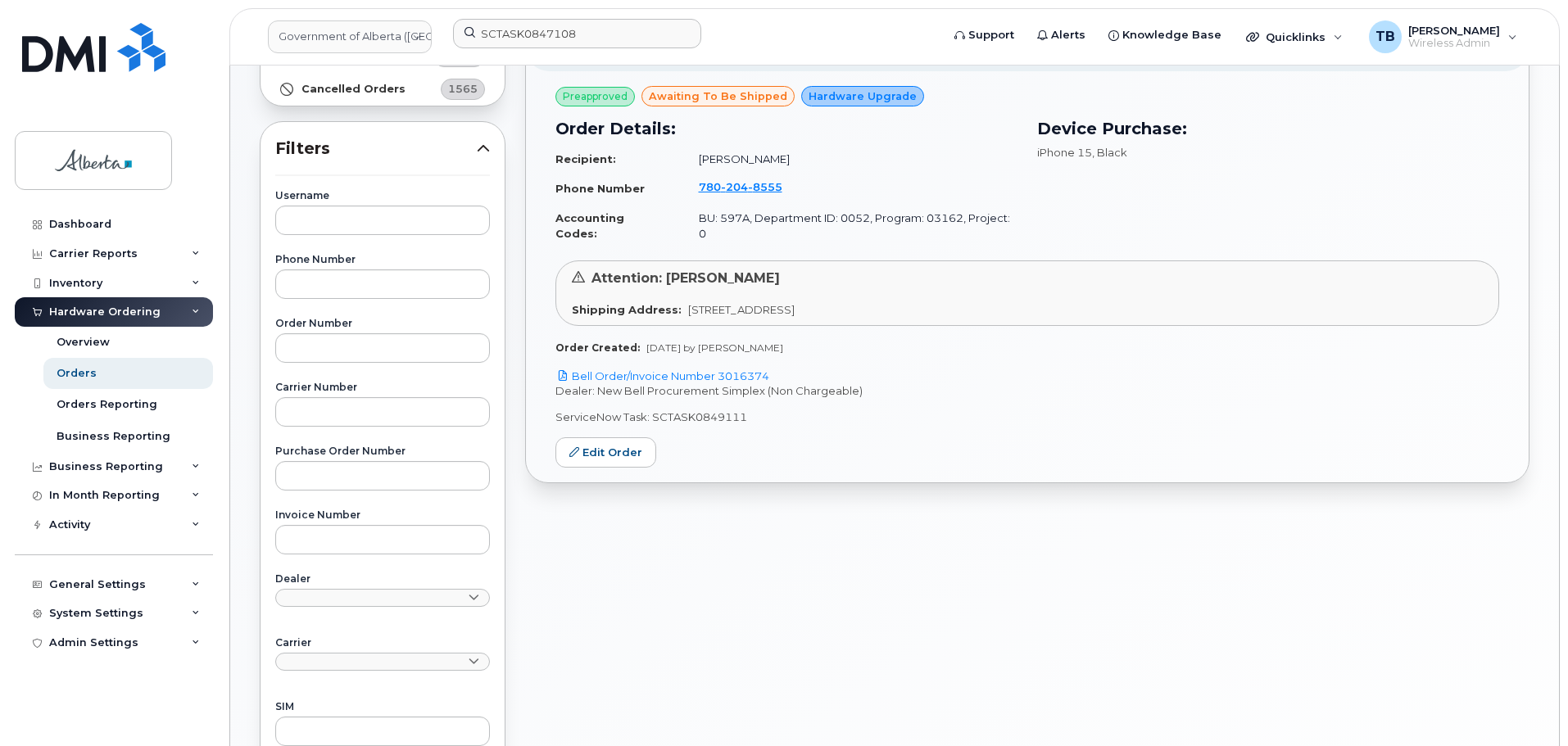
scroll to position [229, 0]
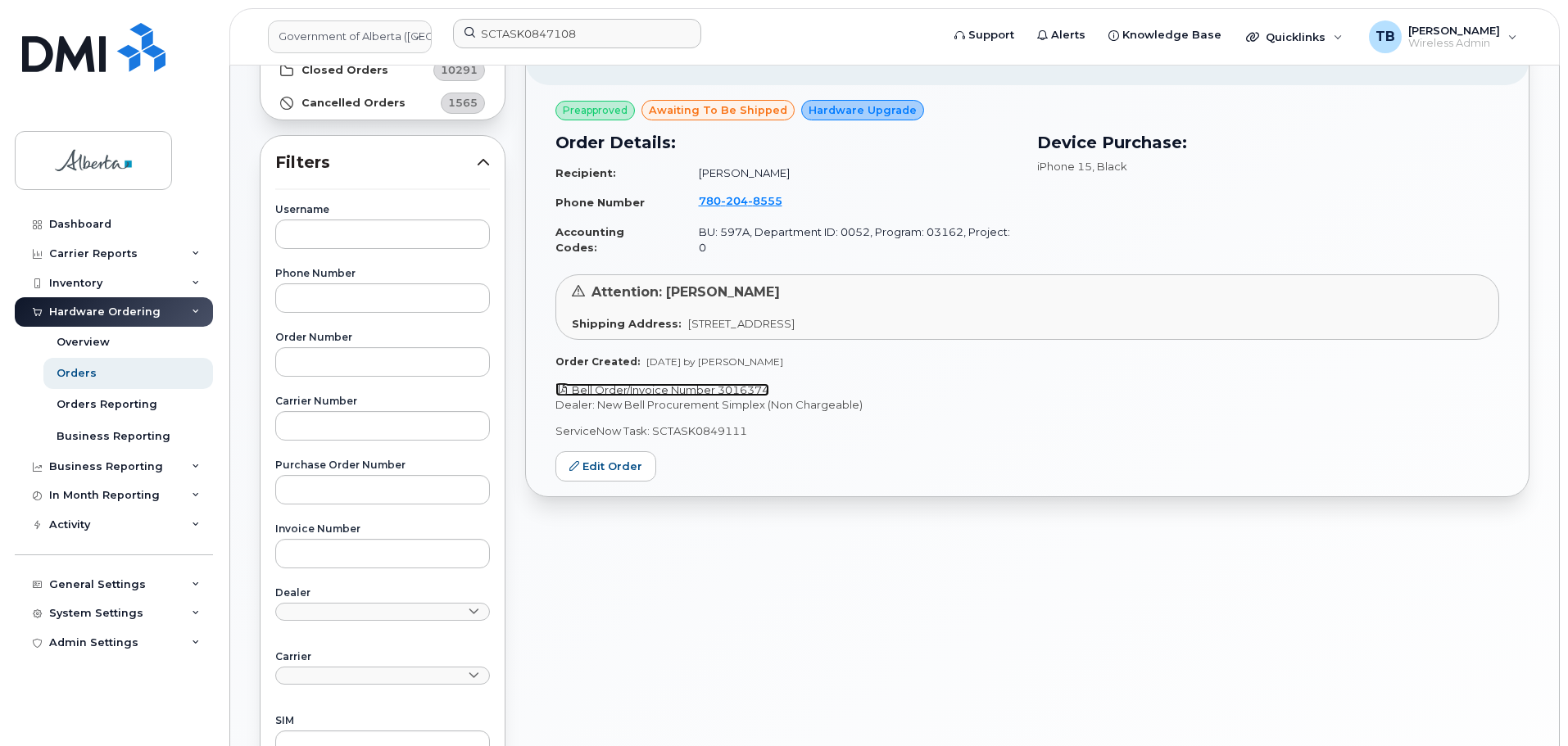
click at [636, 384] on link "Bell Order/Invoice Number 3016374" at bounding box center [662, 390] width 214 height 13
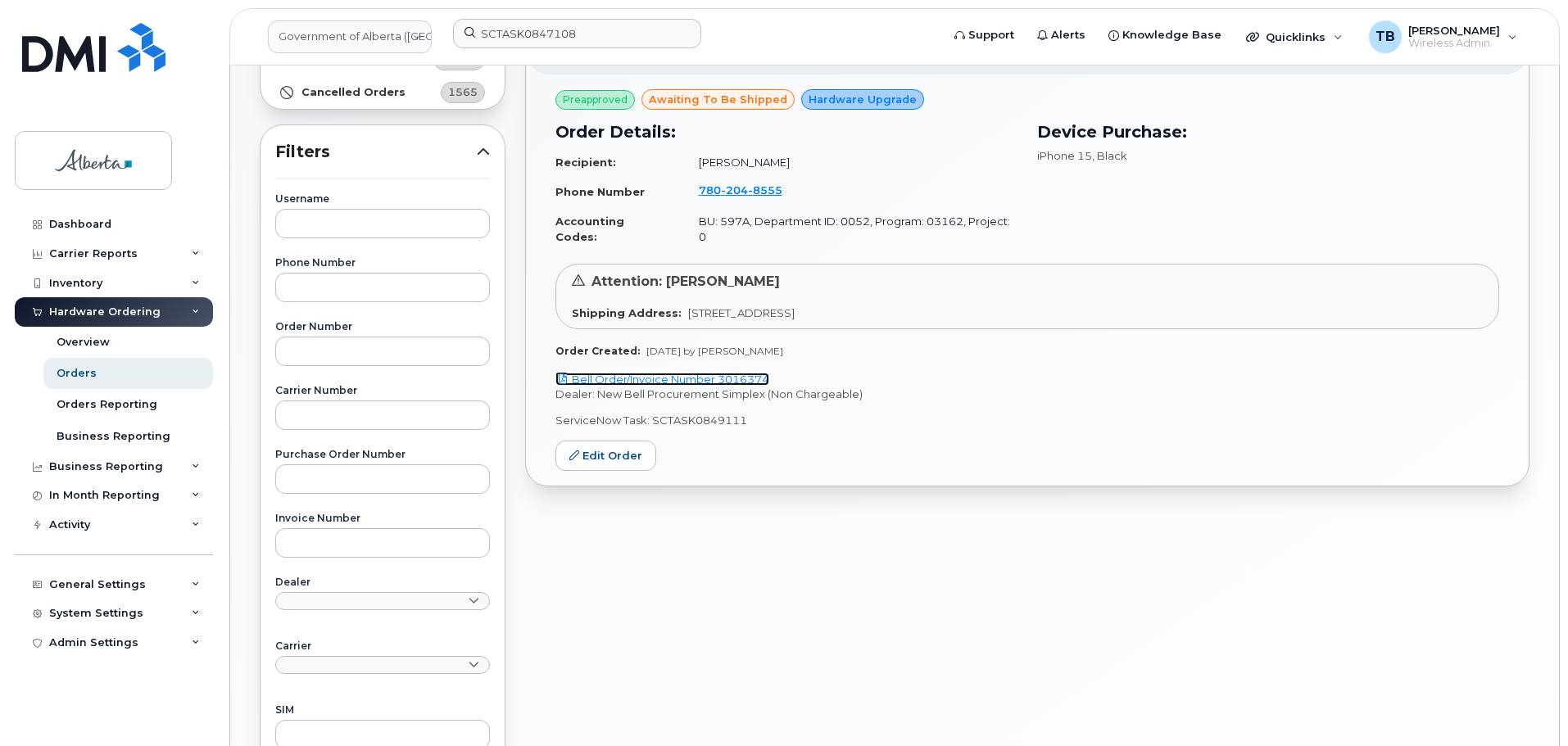
scroll to position [475, 0]
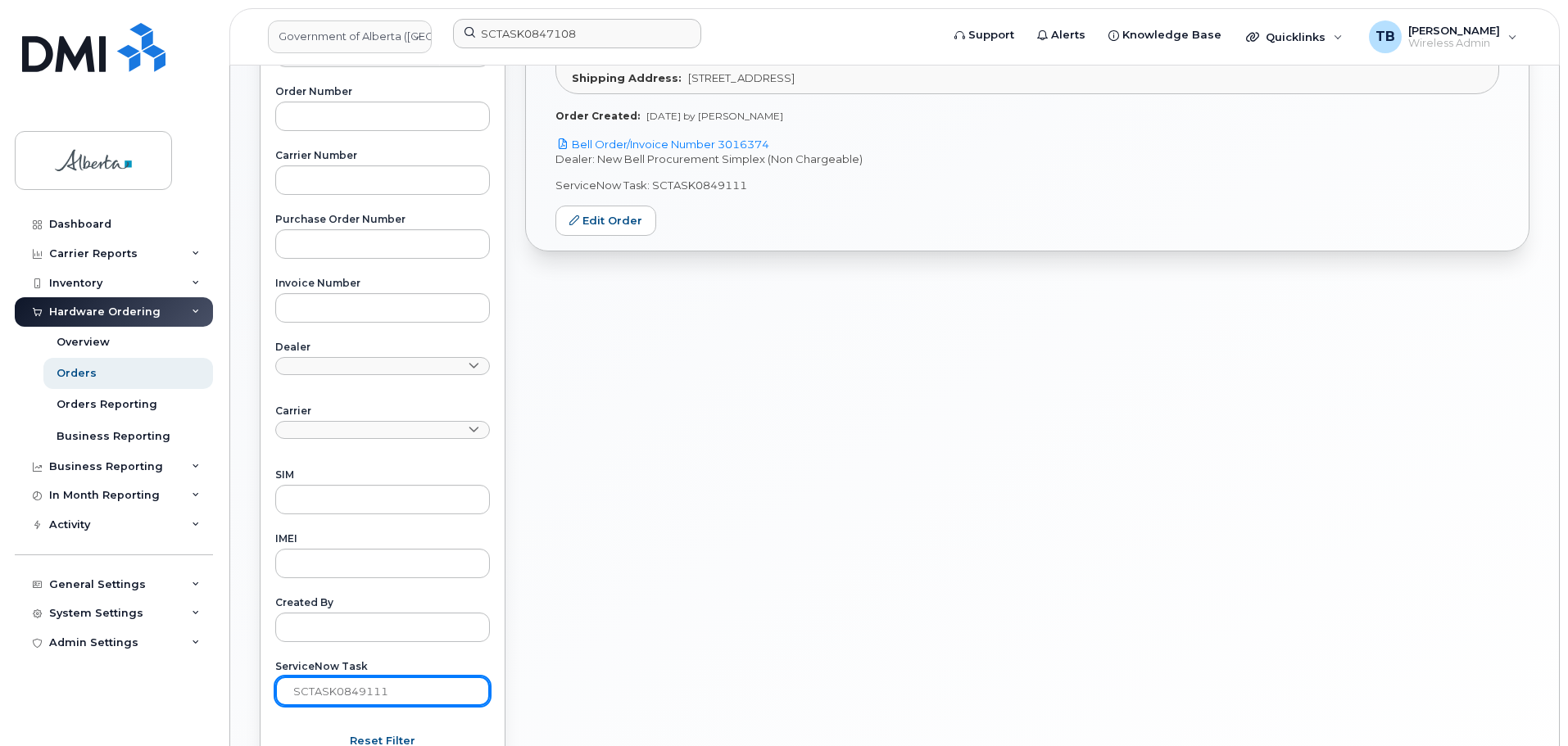
drag, startPoint x: 398, startPoint y: 681, endPoint x: 243, endPoint y: 677, distance: 155.1
click at [243, 677] on div "Orders Download Excel Report Start New Order All Orders 11897 Open Orders 0 Pro…" at bounding box center [895, 224] width 1329 height 1266
paste input "949"
click at [620, 137] on p "Bell Order/Invoice Number 3016533" at bounding box center [1027, 145] width 943 height 16
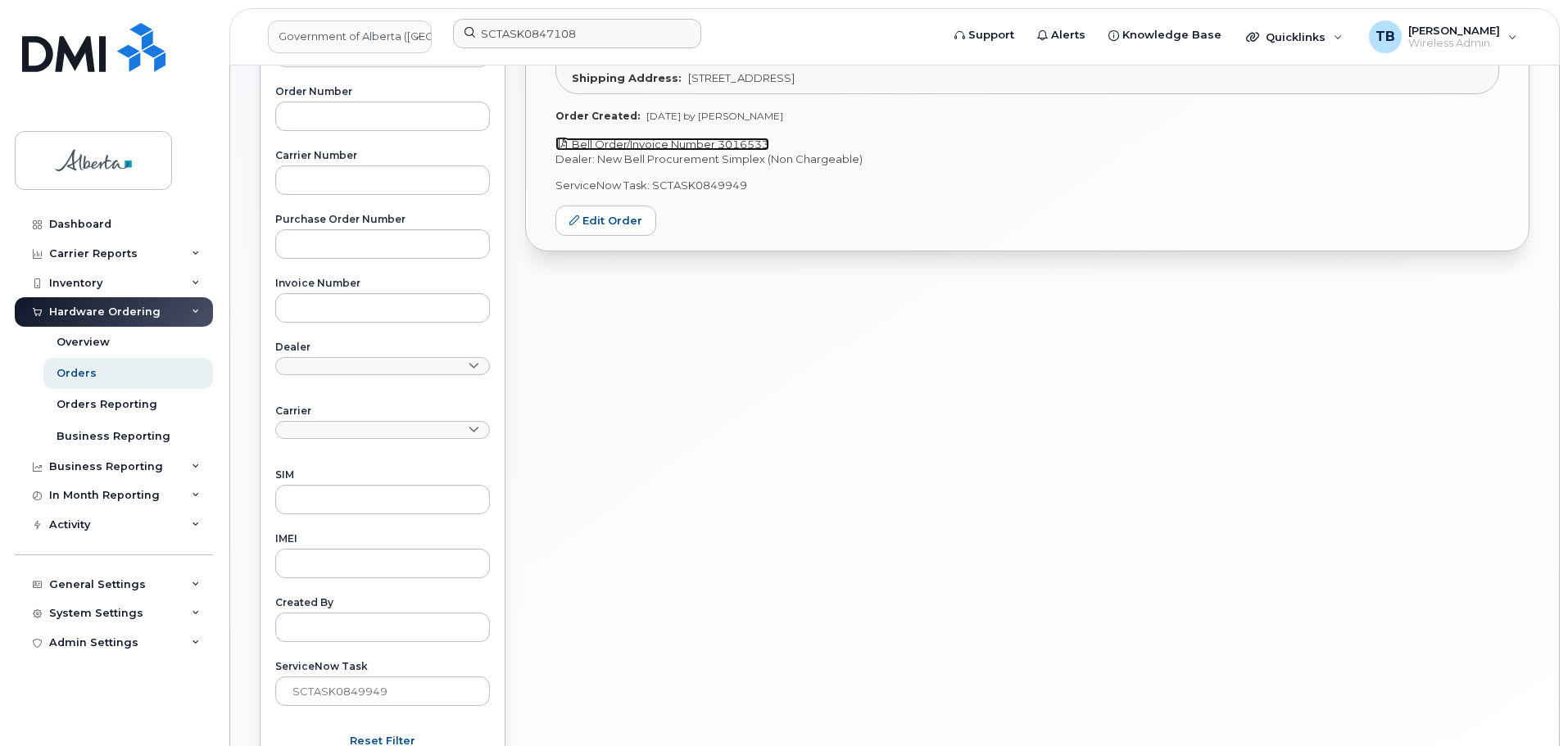
click at [617, 138] on link "Bell Order/Invoice Number 3016533" at bounding box center [662, 144] width 214 height 13
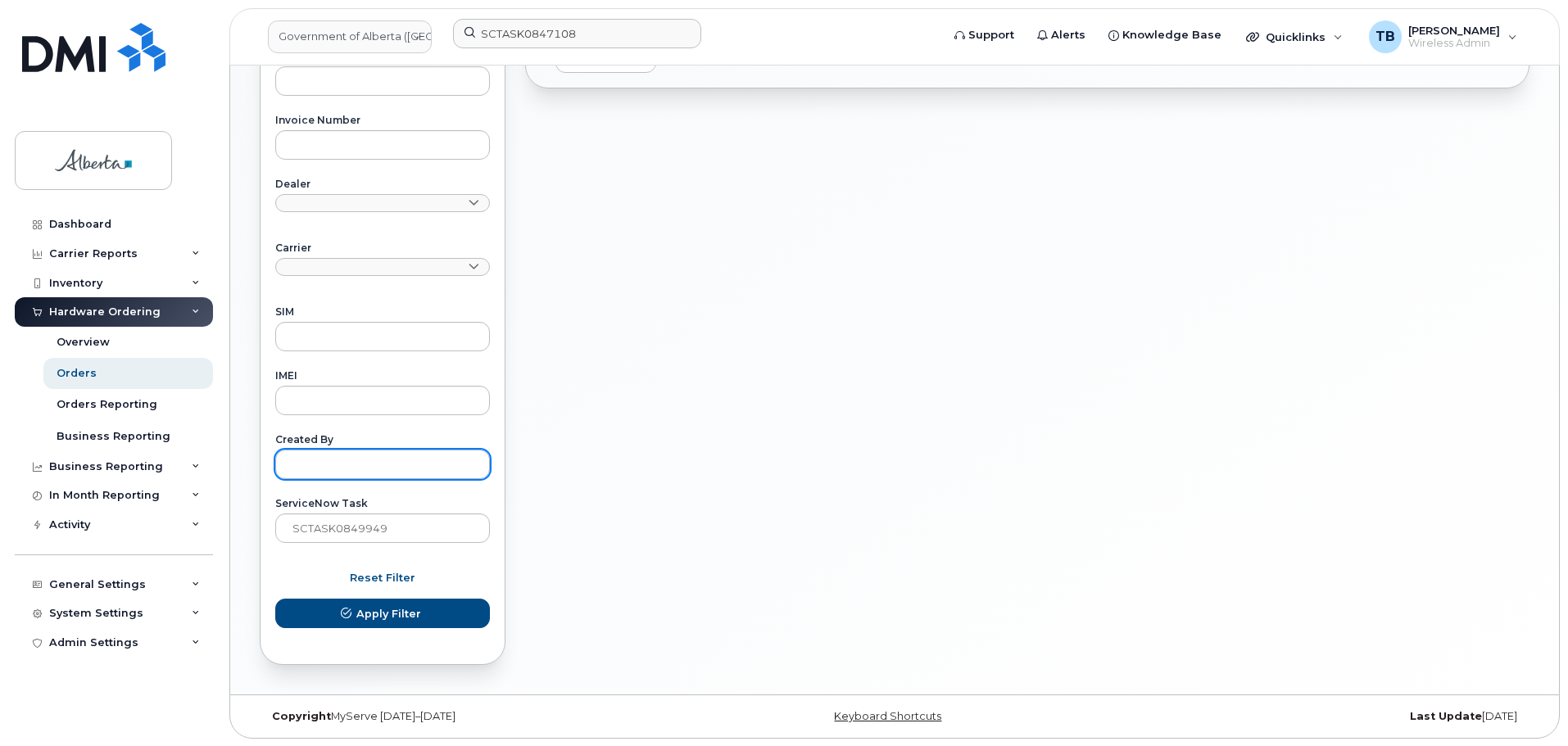
scroll to position [639, 0]
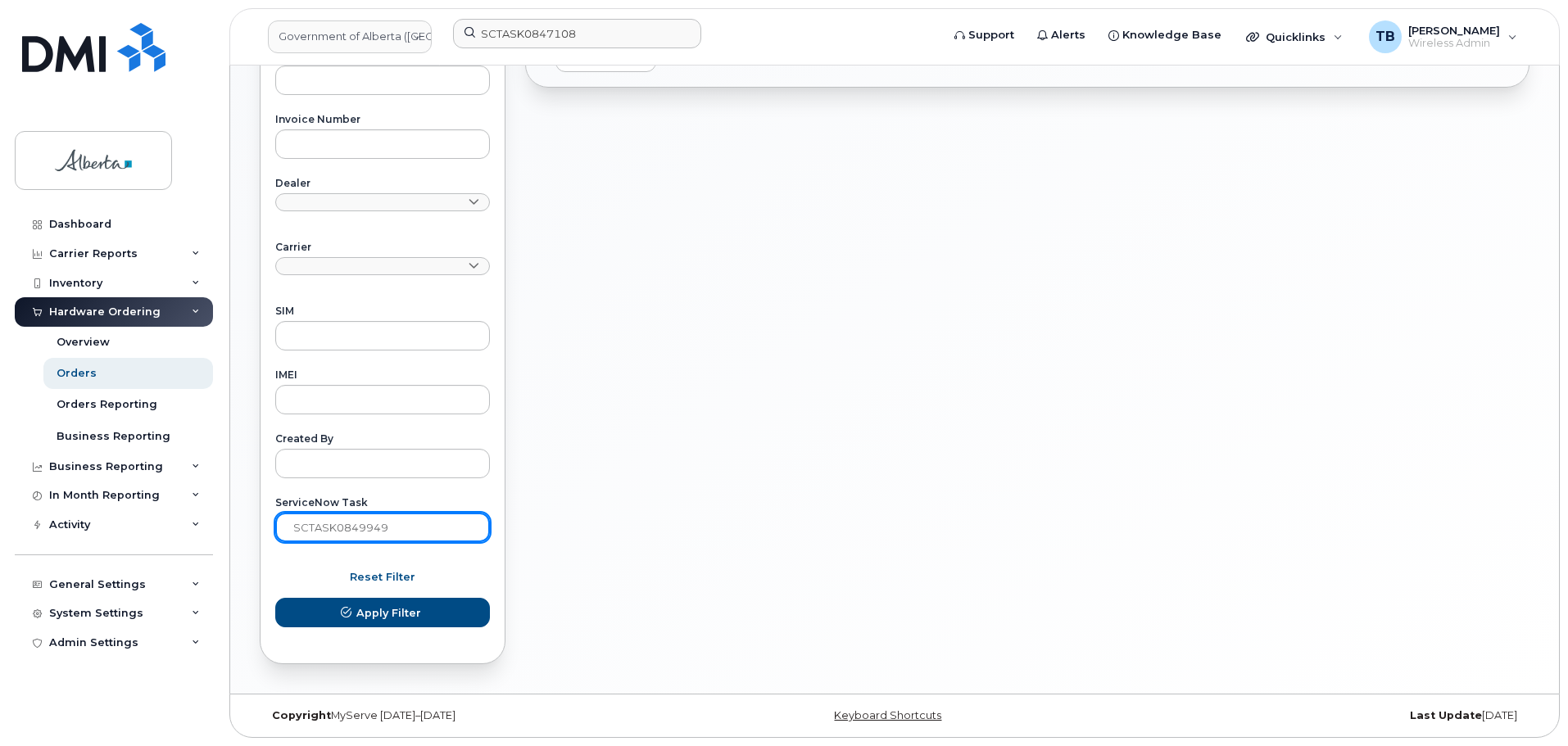
click at [383, 523] on input "SCTASK0849949" at bounding box center [383, 527] width 215 height 29
drag, startPoint x: 387, startPoint y: 526, endPoint x: 136, endPoint y: 517, distance: 251.2
click at [230, 517] on div "Government of Alberta (GOA) SCTASK0847108 Support Alerts Knowledge Base Quickli…" at bounding box center [895, 60] width 1329 height 1266
paste input "661"
click at [275, 598] on button "Apply Filter" at bounding box center [383, 612] width 215 height 29
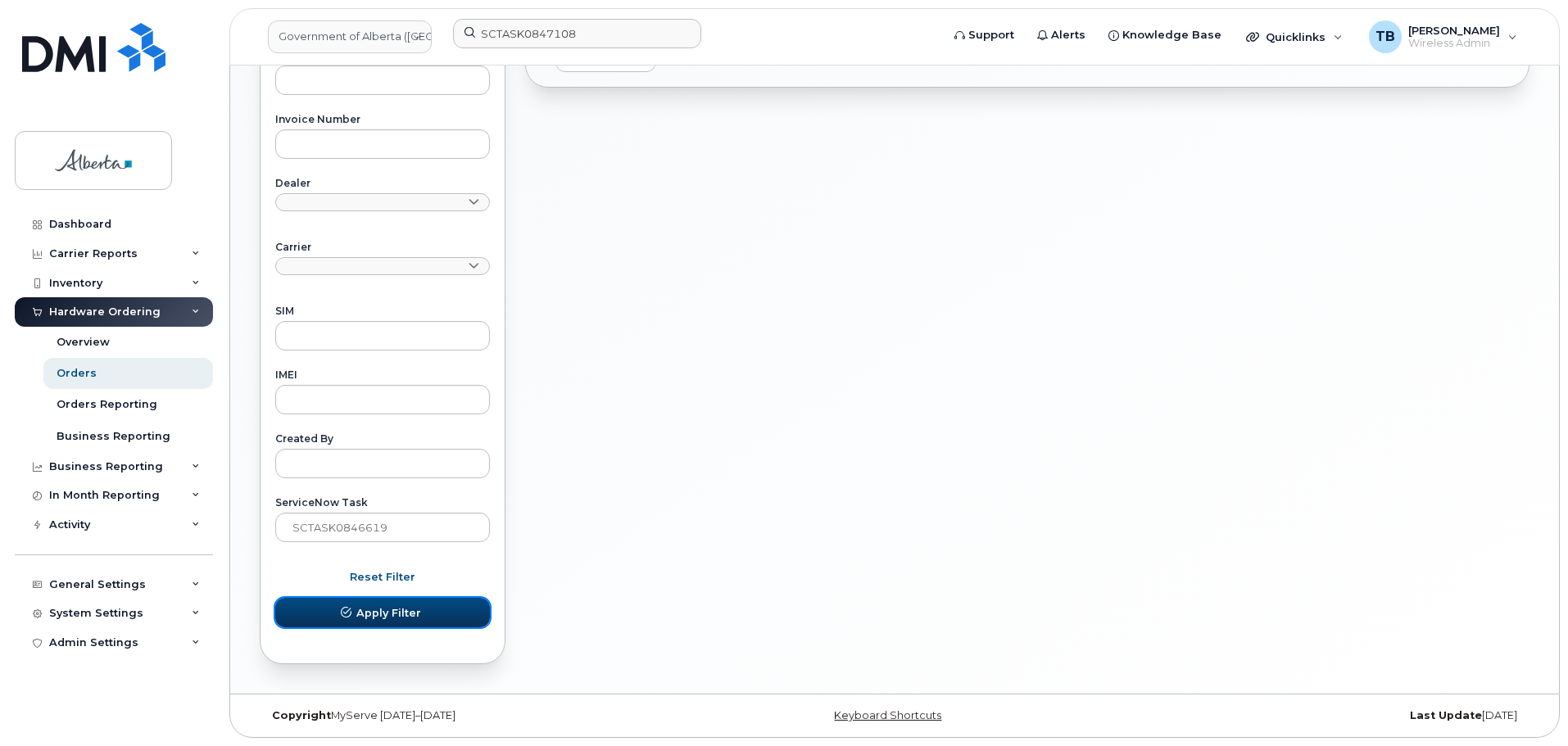
click at [423, 613] on button "Apply Filter" at bounding box center [383, 612] width 215 height 29
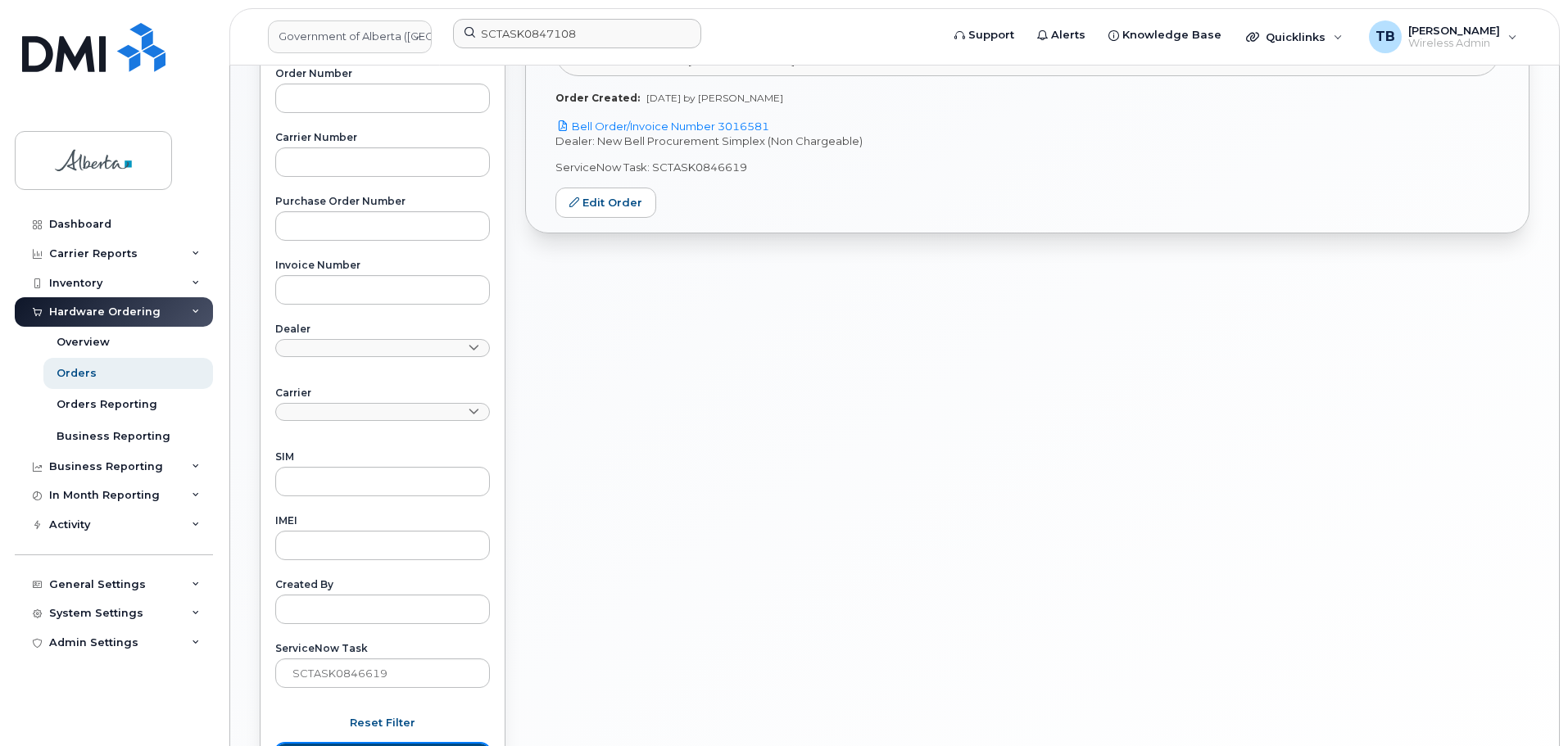
scroll to position [229, 0]
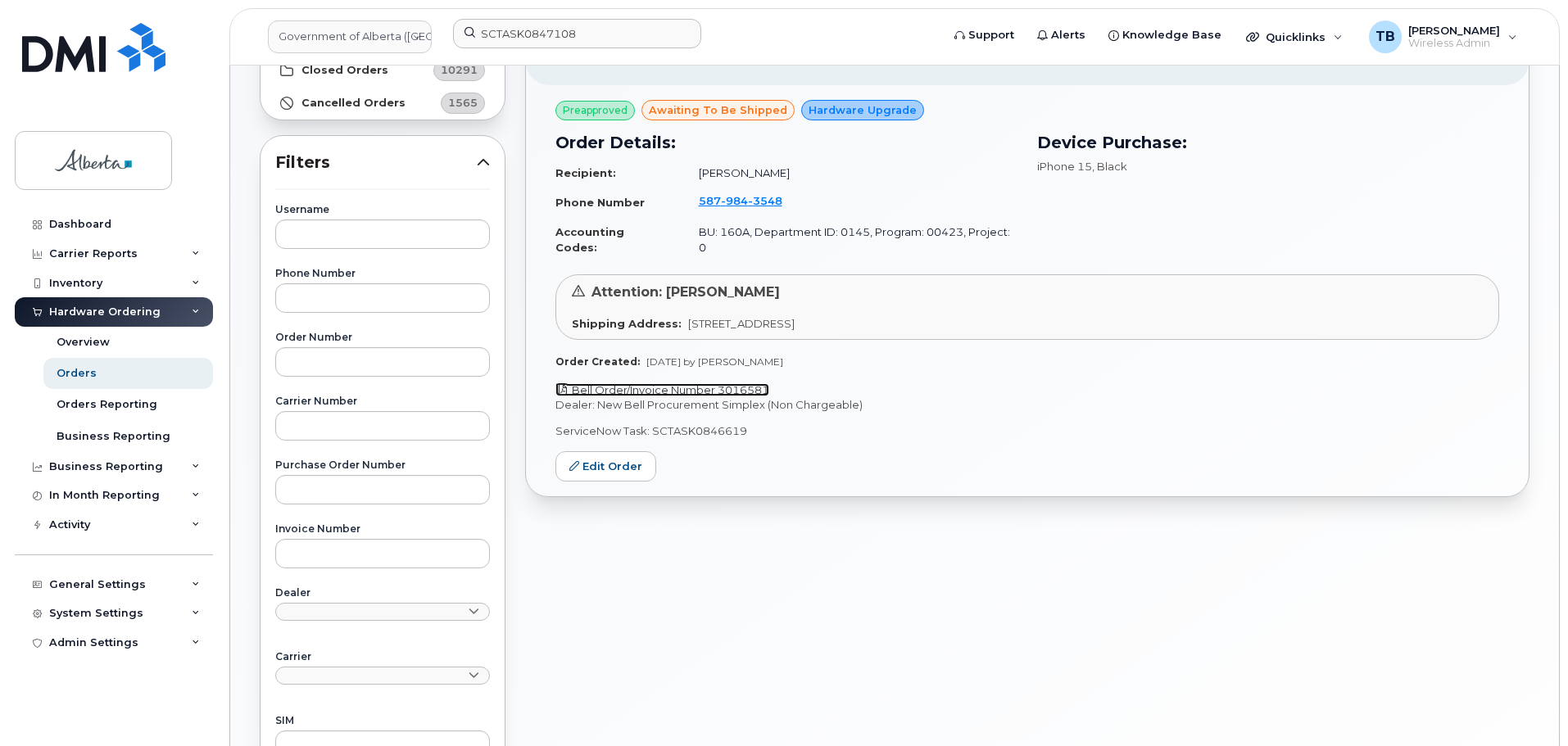
click at [680, 384] on link "Bell Order/Invoice Number 3016581" at bounding box center [662, 390] width 214 height 13
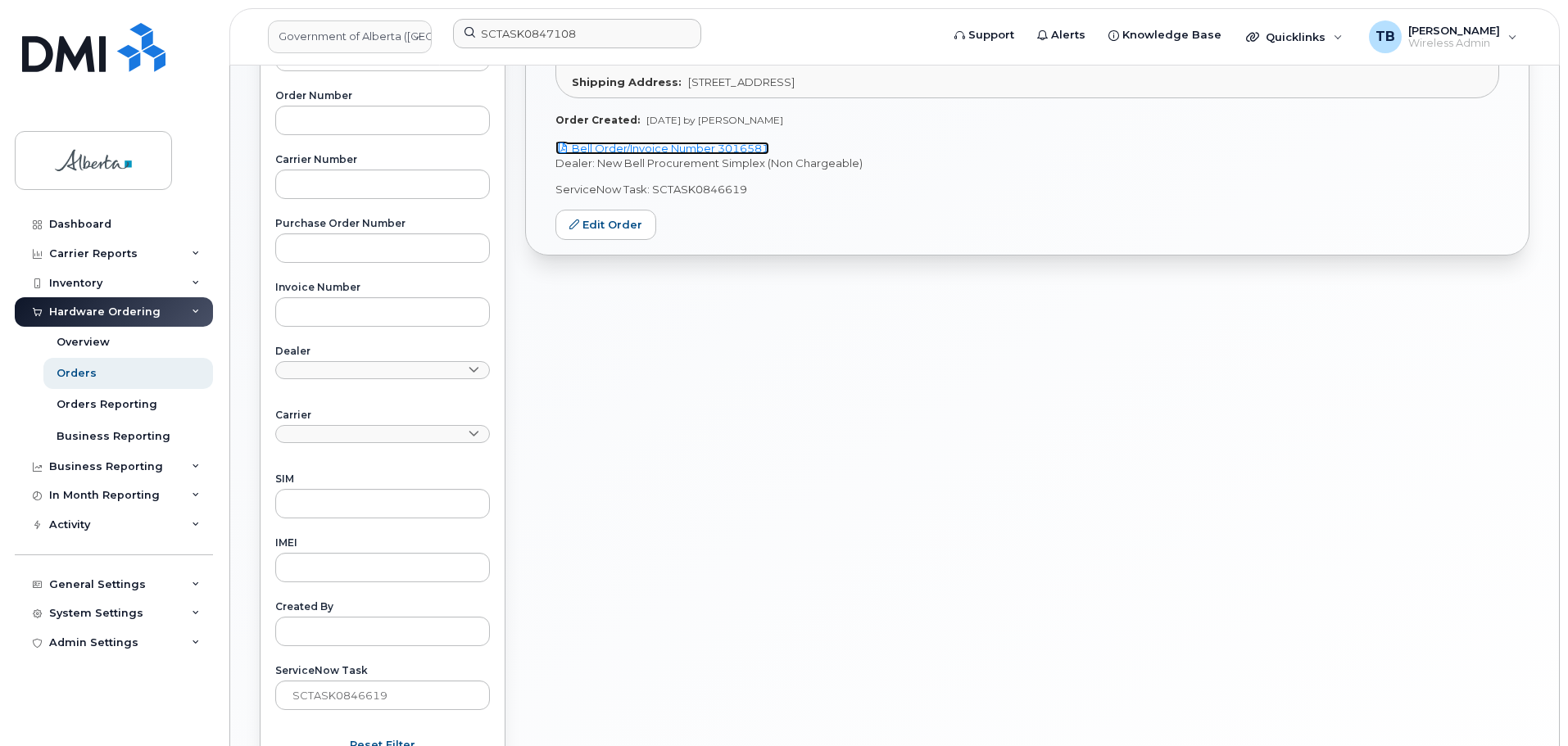
scroll to position [639, 0]
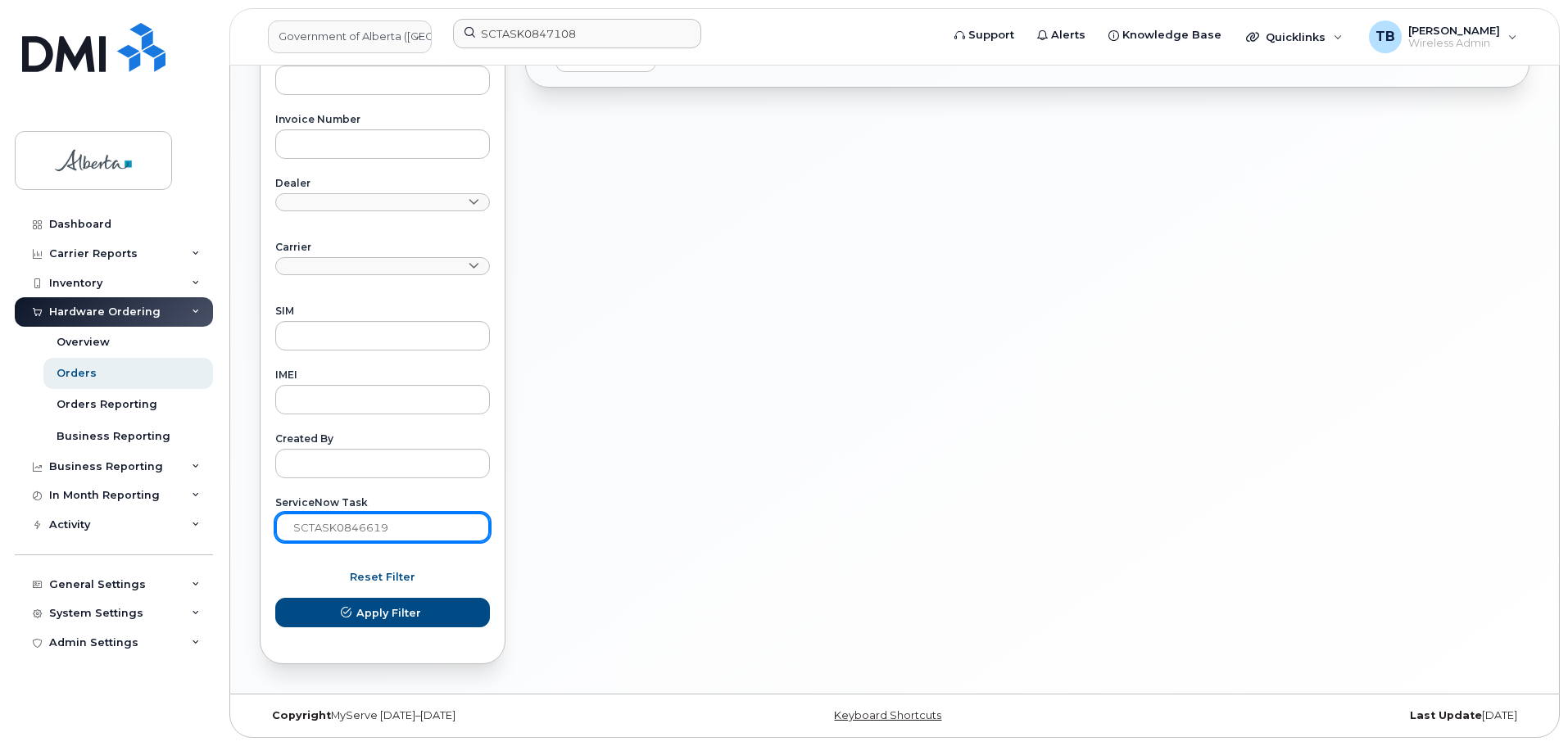
click at [386, 532] on input "SCTASK0846619" at bounding box center [383, 527] width 215 height 29
click at [275, 598] on button "Apply Filter" at bounding box center [383, 612] width 215 height 29
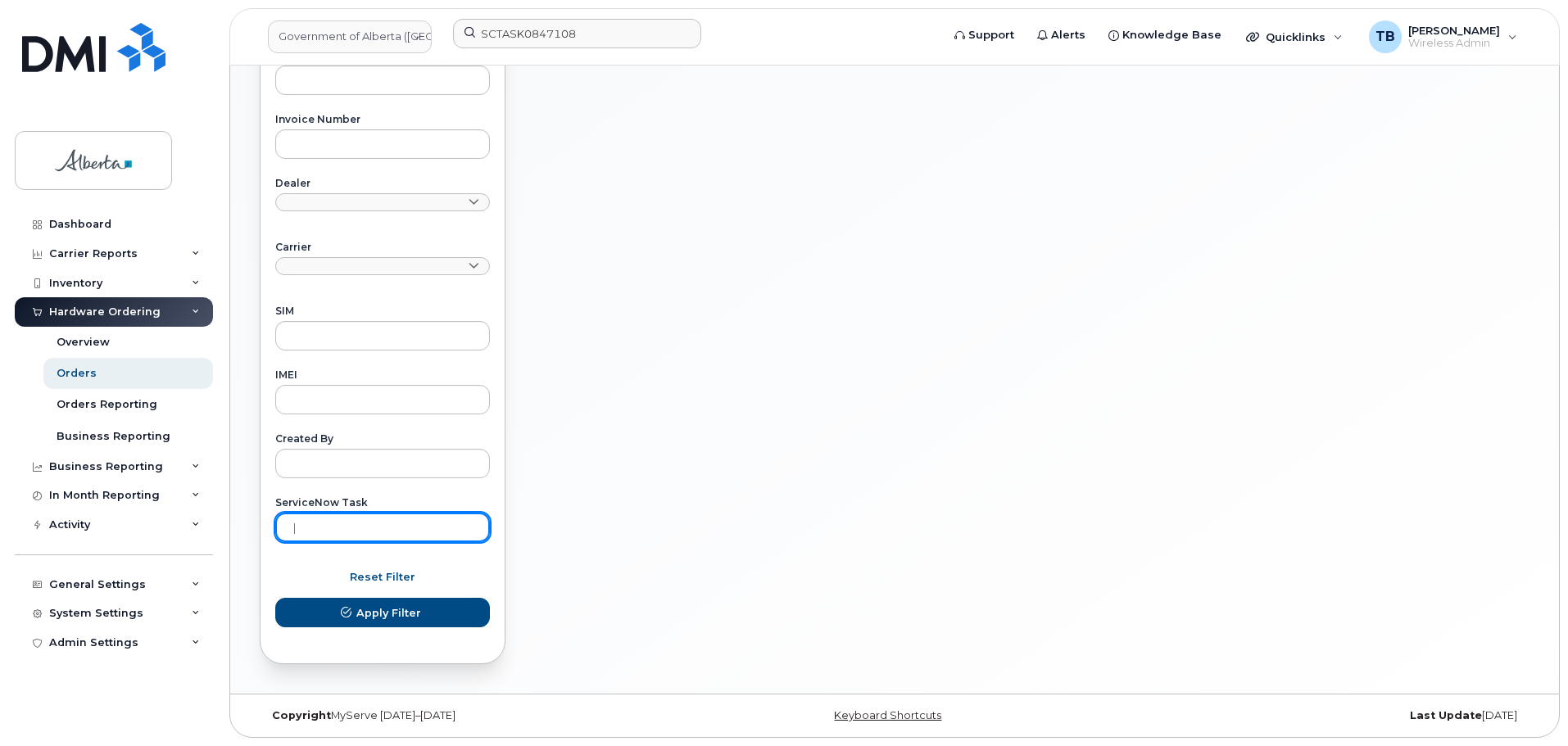
paste input "SCTASK0847057"
click at [372, 595] on div "Reset Filter Apply Filter" at bounding box center [383, 595] width 215 height 66
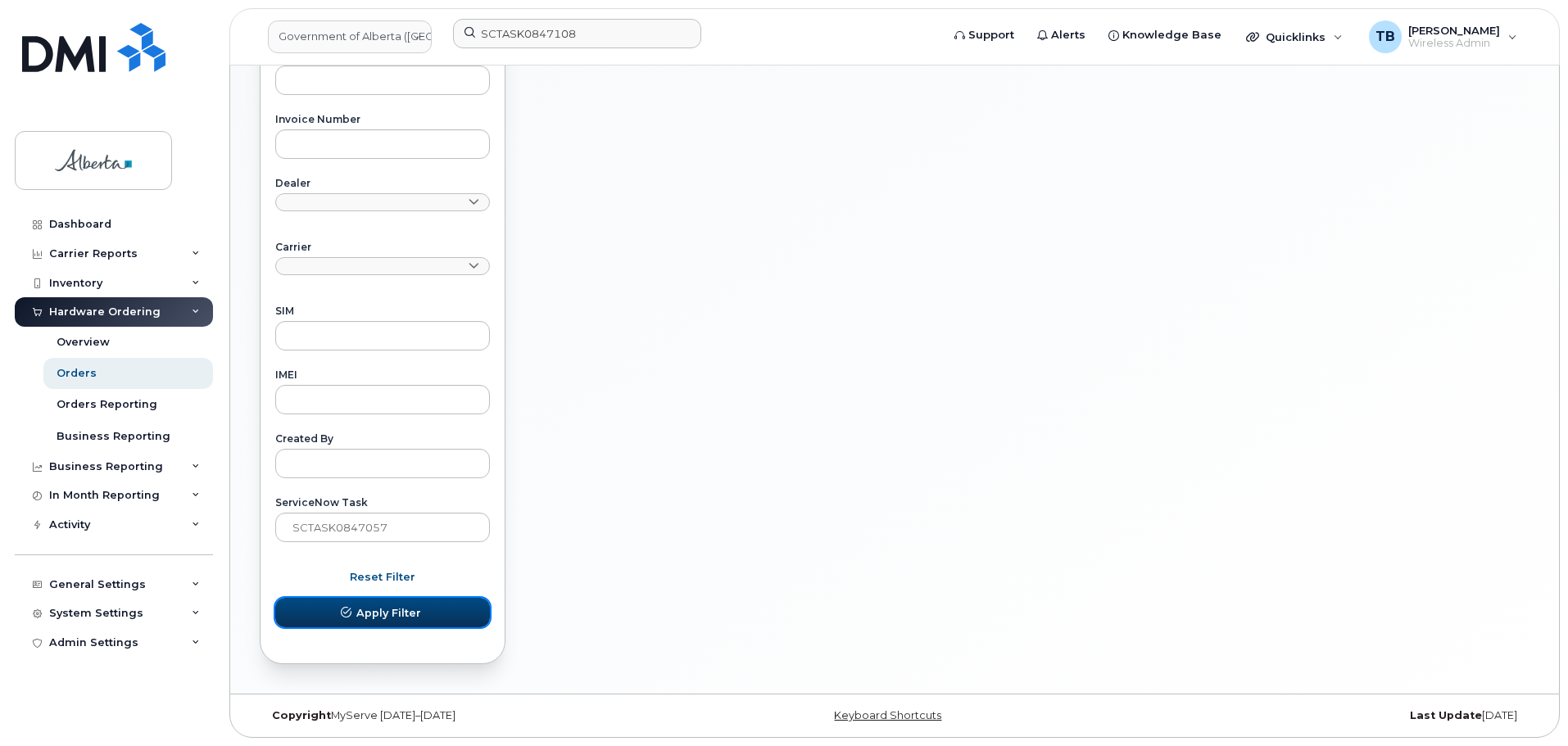
click at [378, 604] on button "Apply Filter" at bounding box center [383, 612] width 215 height 29
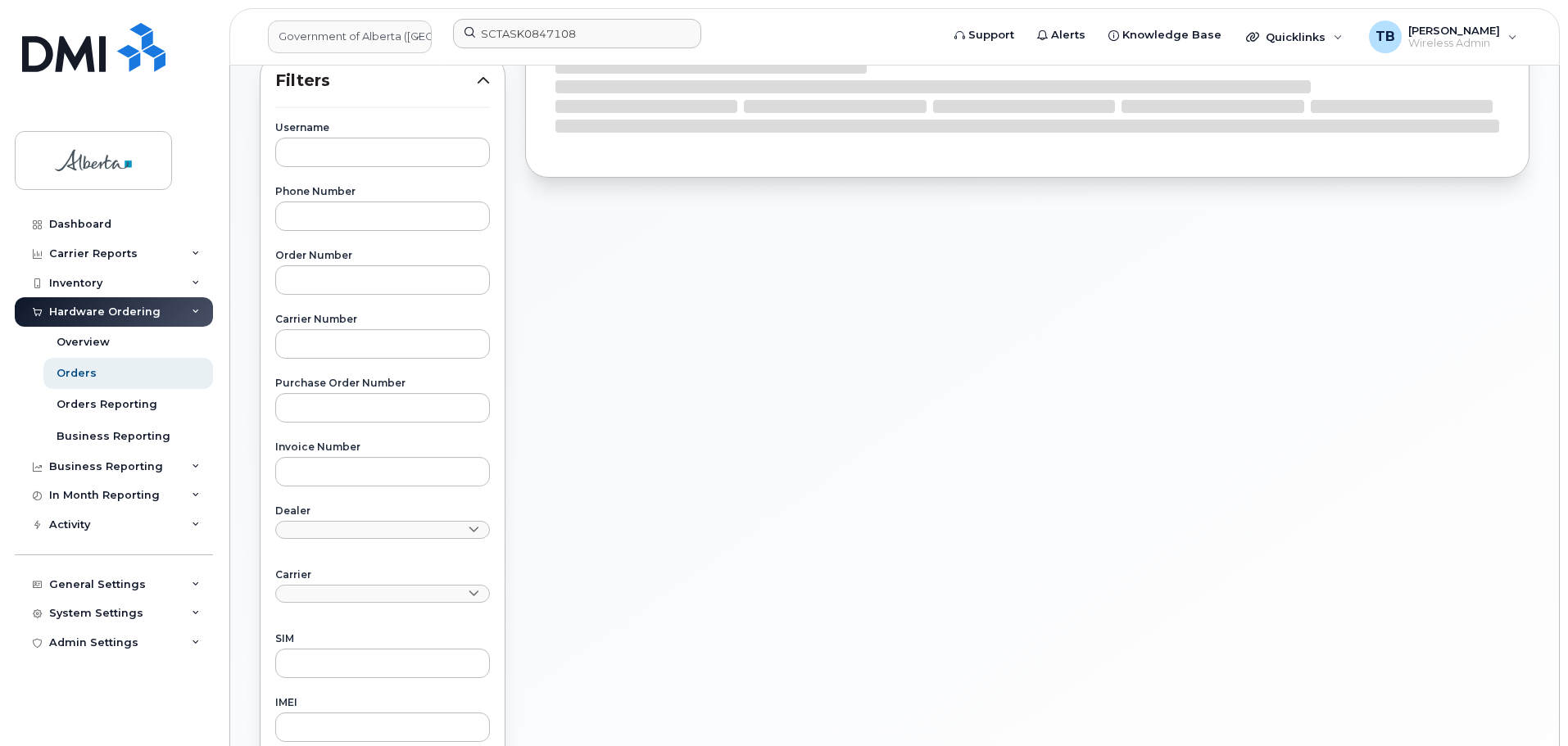
scroll to position [66, 0]
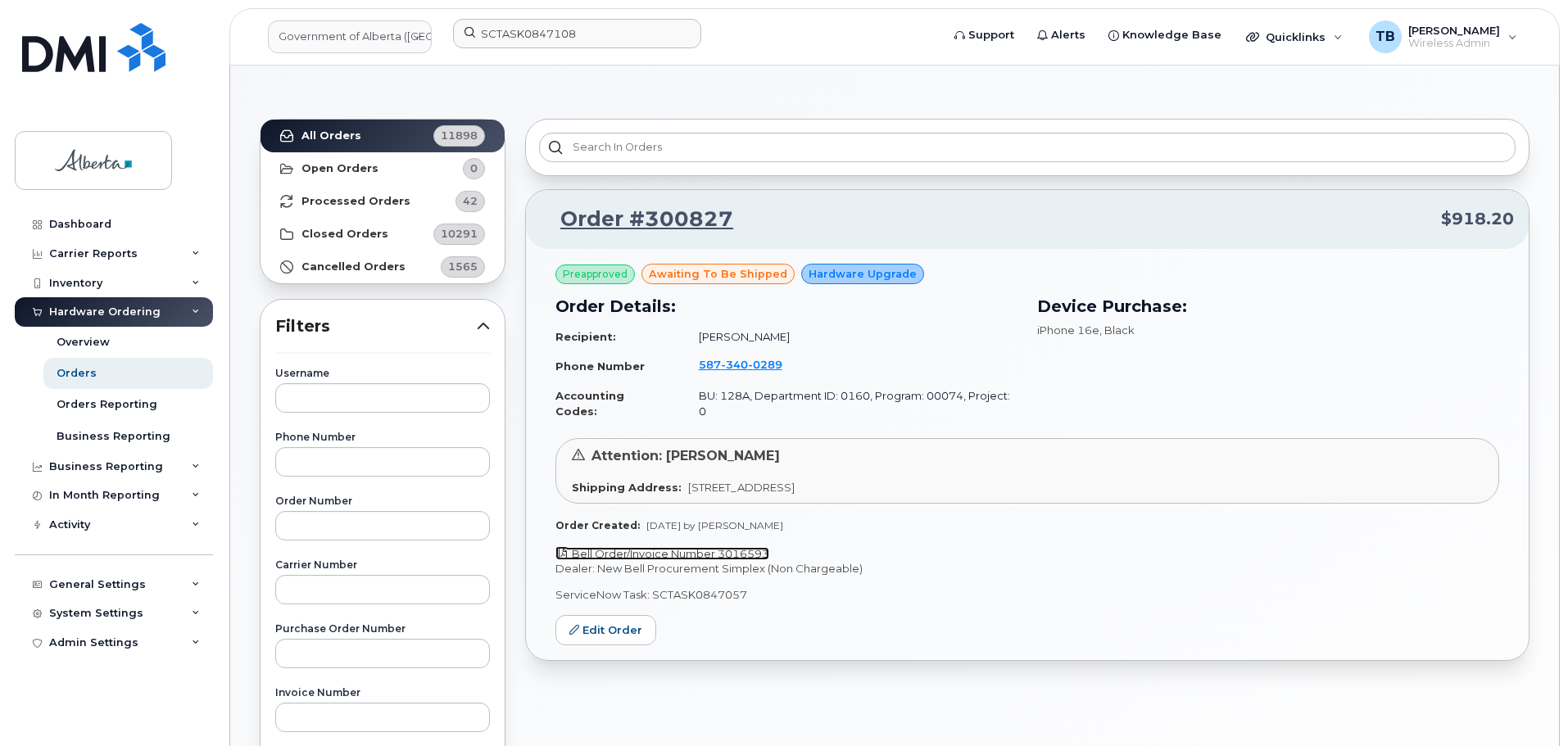
click at [668, 547] on link "Bell Order/Invoice Number 3016593" at bounding box center [662, 553] width 214 height 13
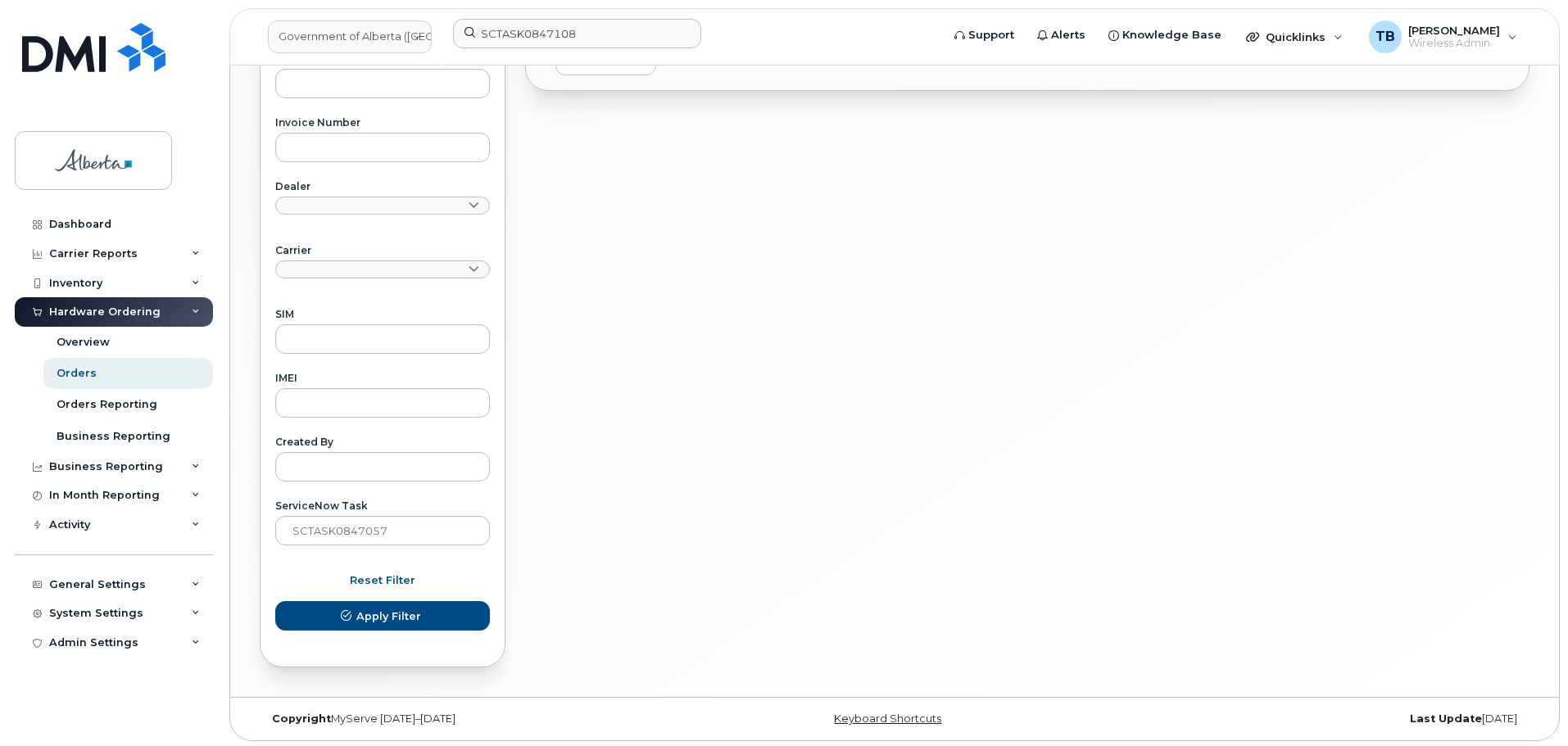
scroll to position [639, 0]
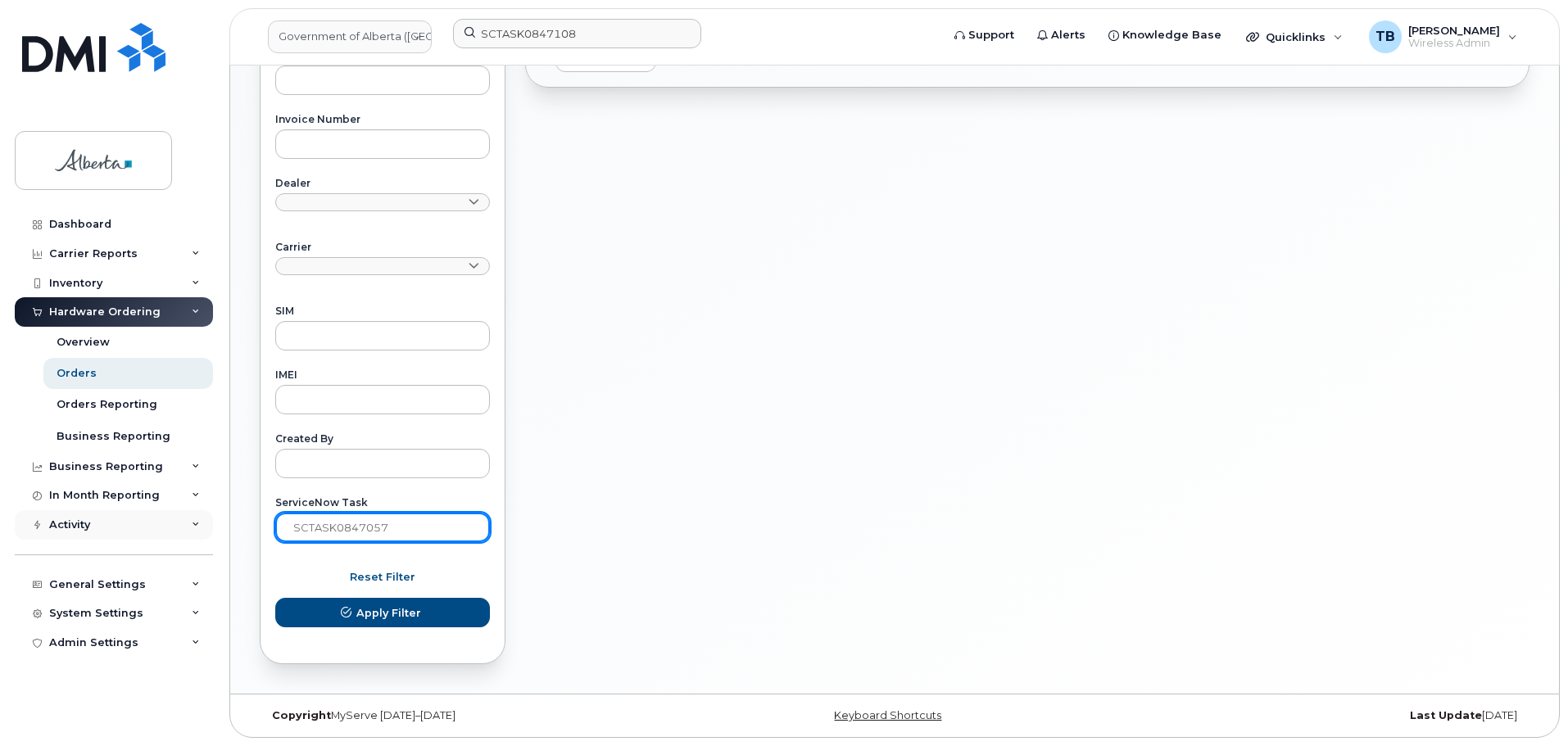
drag, startPoint x: 410, startPoint y: 530, endPoint x: 140, endPoint y: 520, distance: 270.2
click at [230, 520] on div "Government of Alberta (GOA) SCTASK0847108 Support Alerts Knowledge Base Quickli…" at bounding box center [895, 60] width 1329 height 1266
paste input "9380"
click at [275, 598] on button "Apply Filter" at bounding box center [383, 612] width 215 height 29
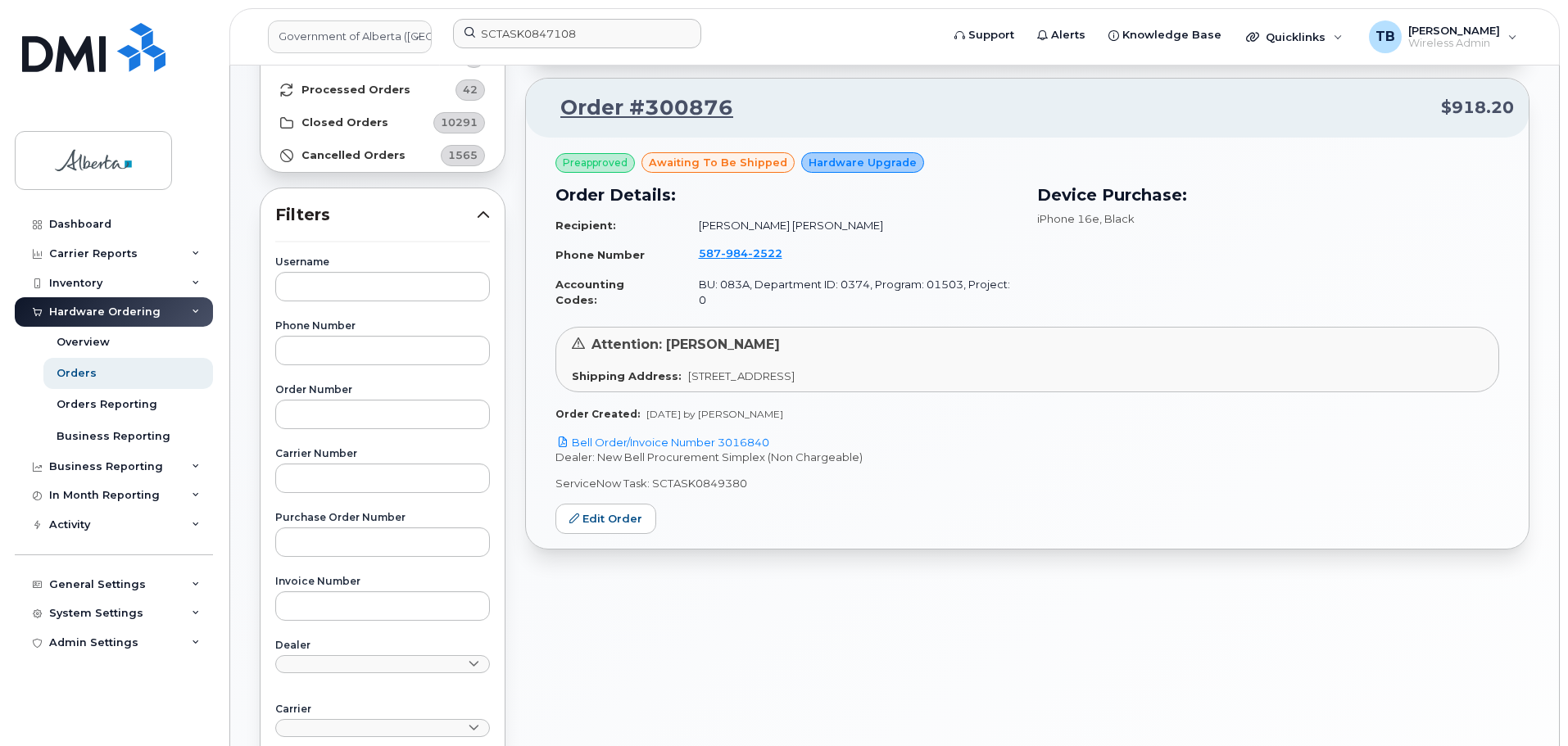
scroll to position [147, 0]
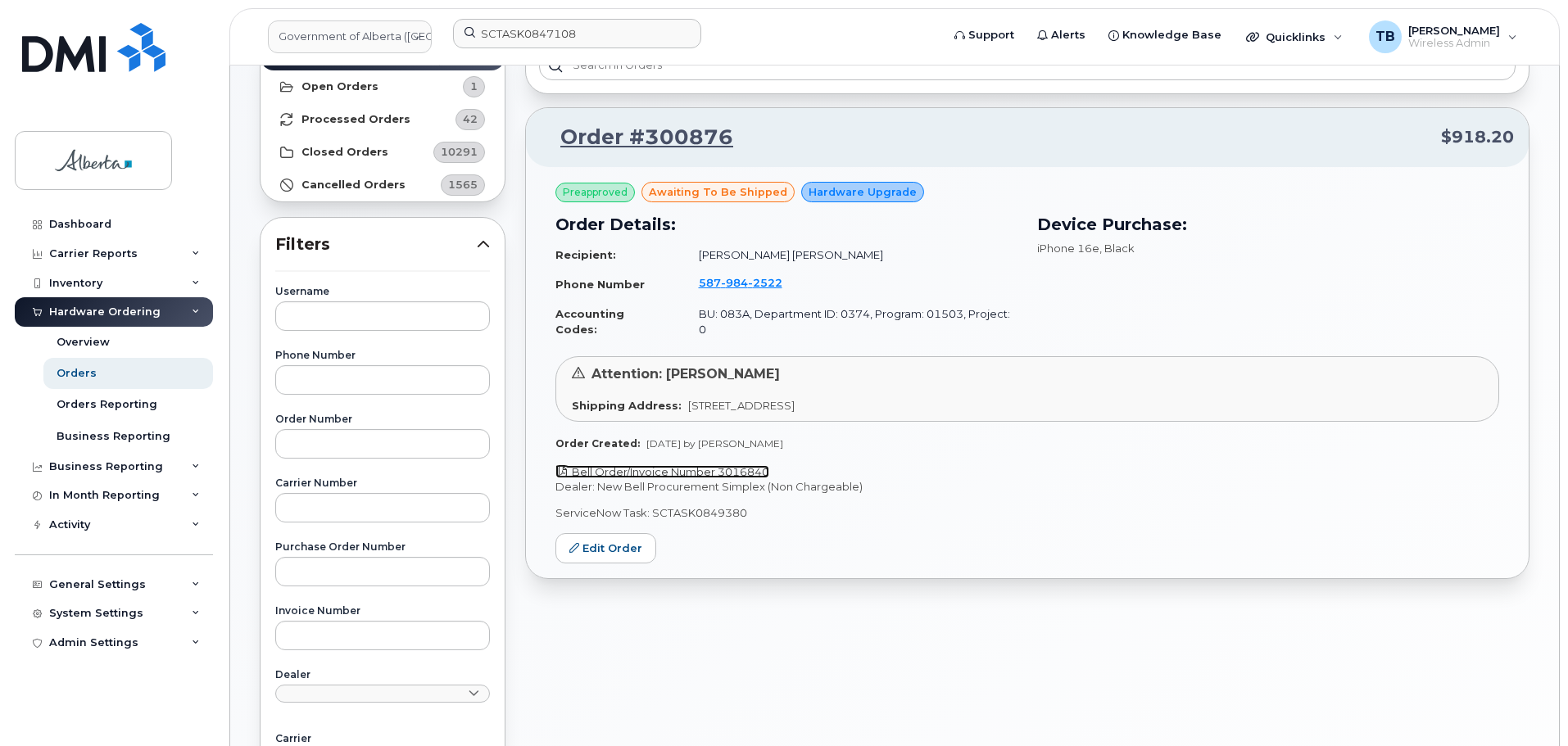
click at [732, 465] on link "Bell Order/Invoice Number 3016840" at bounding box center [662, 472] width 214 height 13
click at [711, 465] on link "Bell Order/Invoice Number 3016840" at bounding box center [662, 472] width 214 height 13
click at [748, 279] on span "2522" at bounding box center [765, 282] width 35 height 13
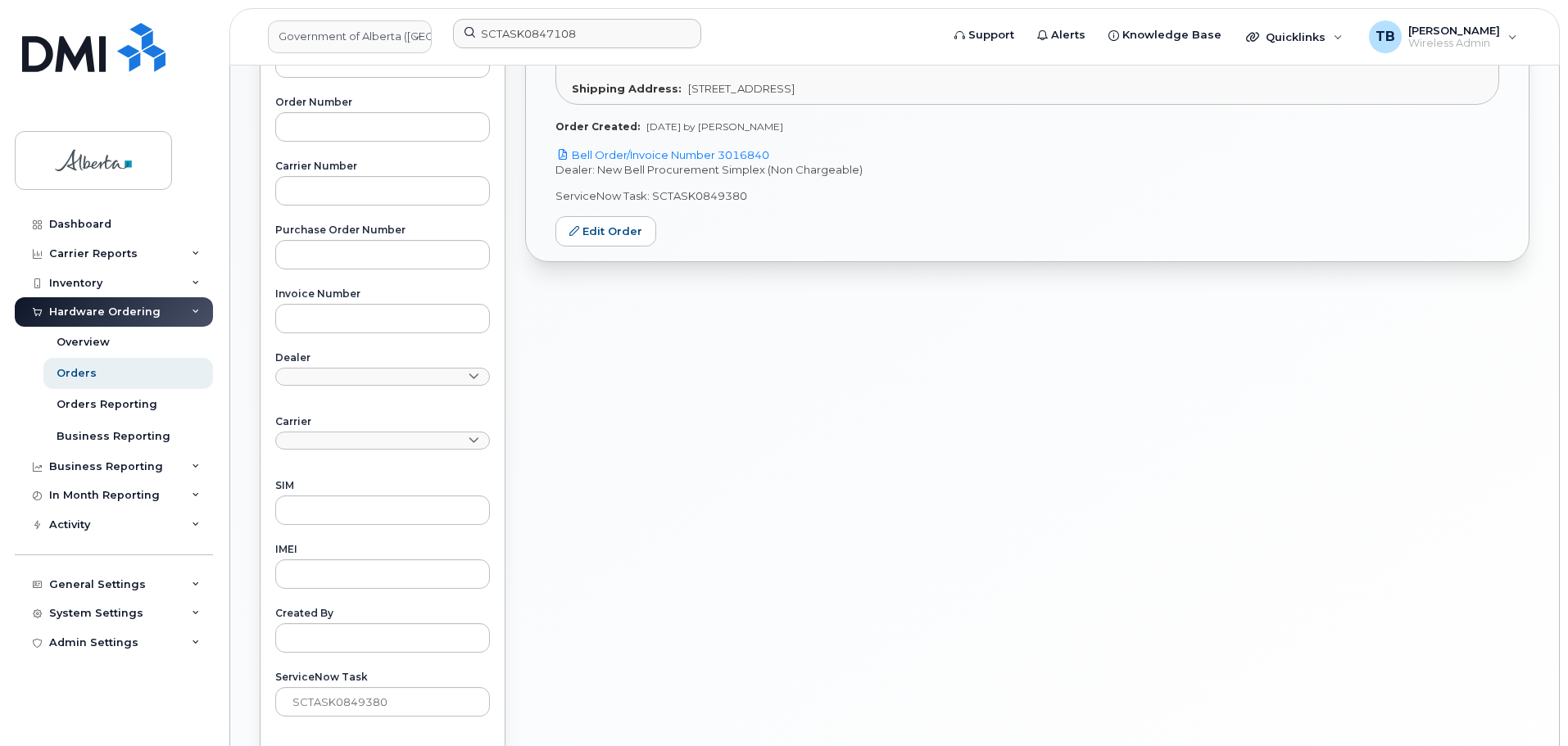
scroll to position [557, 0]
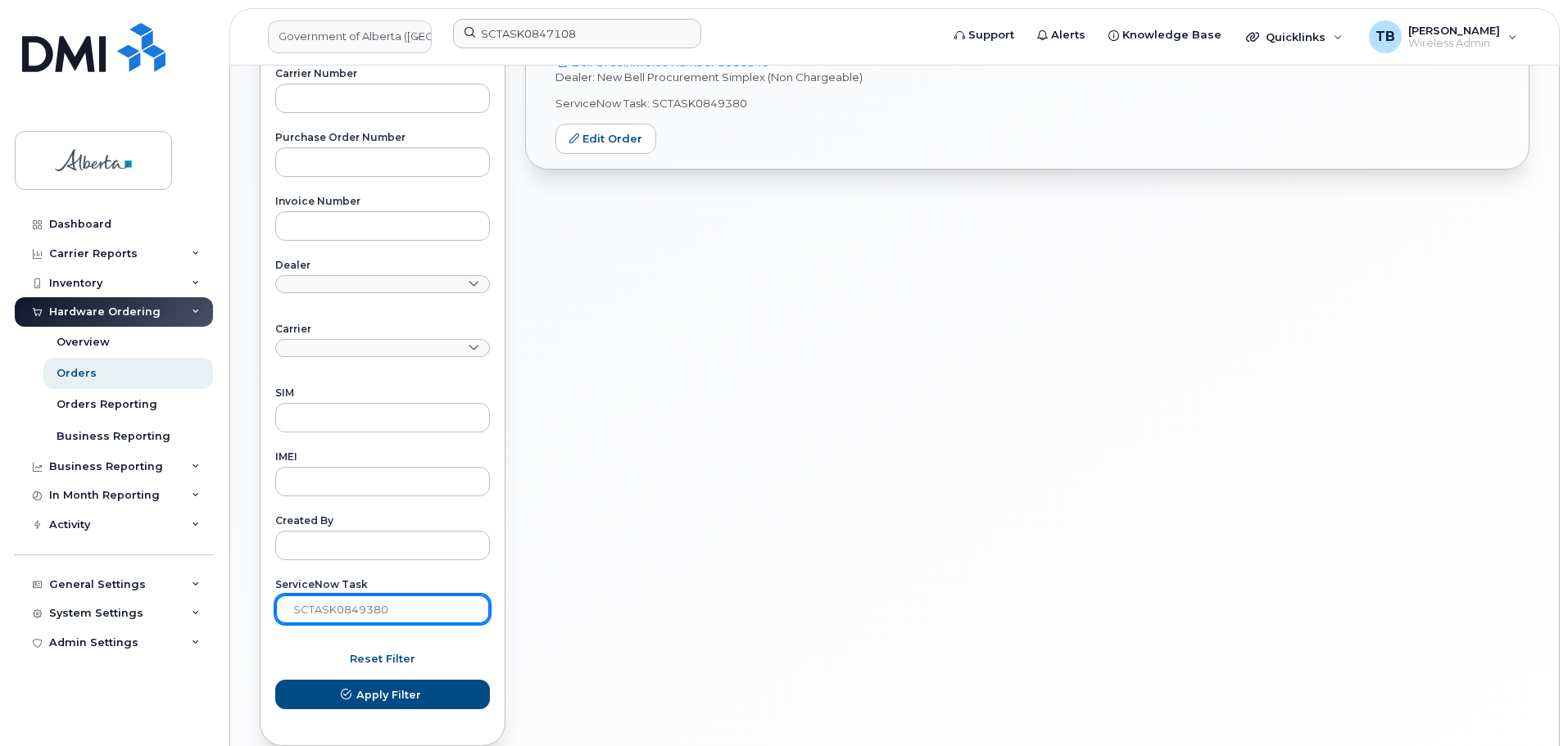
drag, startPoint x: 390, startPoint y: 612, endPoint x: 235, endPoint y: 601, distance: 155.4
click at [235, 601] on div "Orders Download Excel Report Start New Order All Orders 11899 Open Orders 1 Pro…" at bounding box center [895, 142] width 1329 height 1266
paste input "6340"
type input "SCTASK0846340"
click at [275, 679] on button "Apply Filter" at bounding box center [383, 694] width 215 height 29
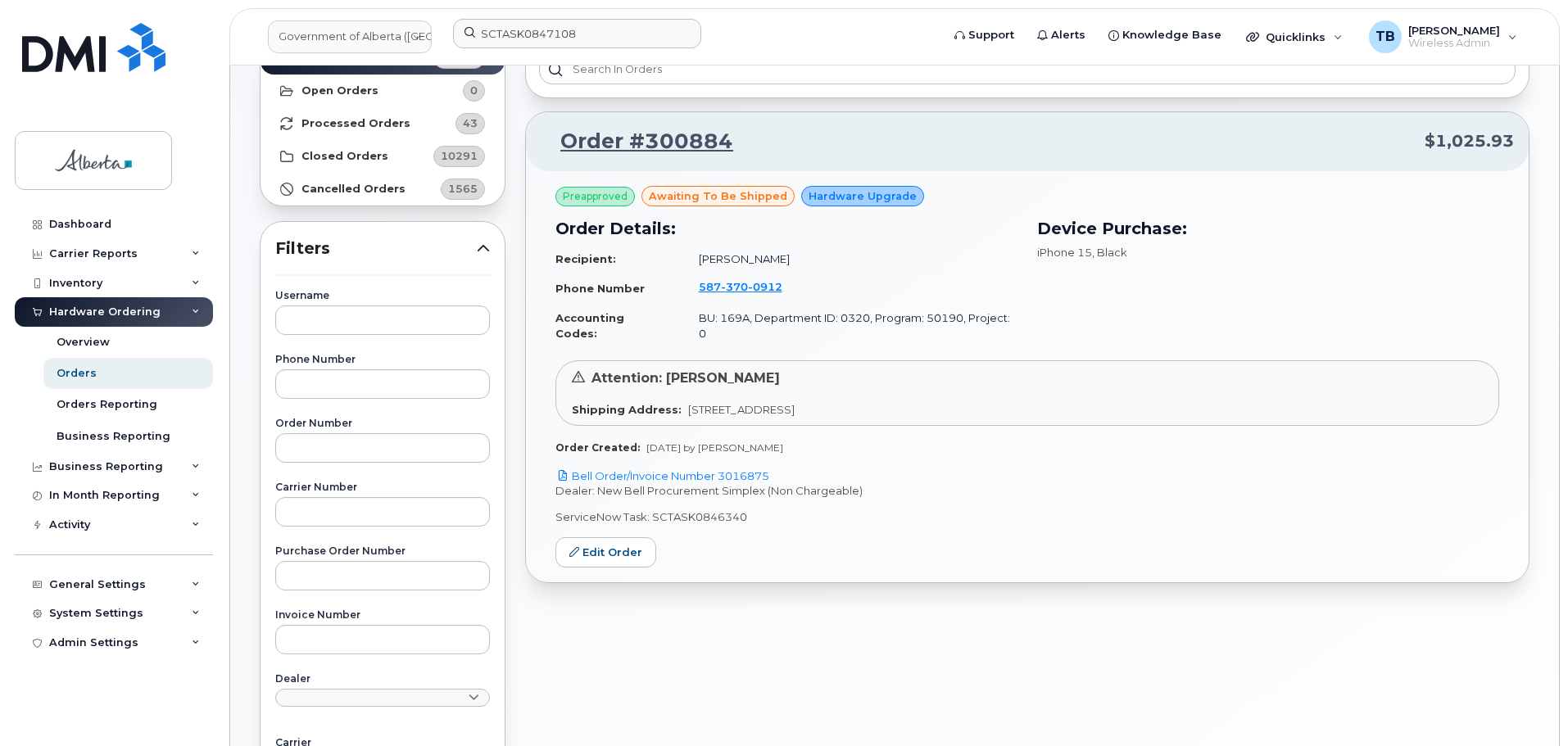
scroll to position [66, 0]
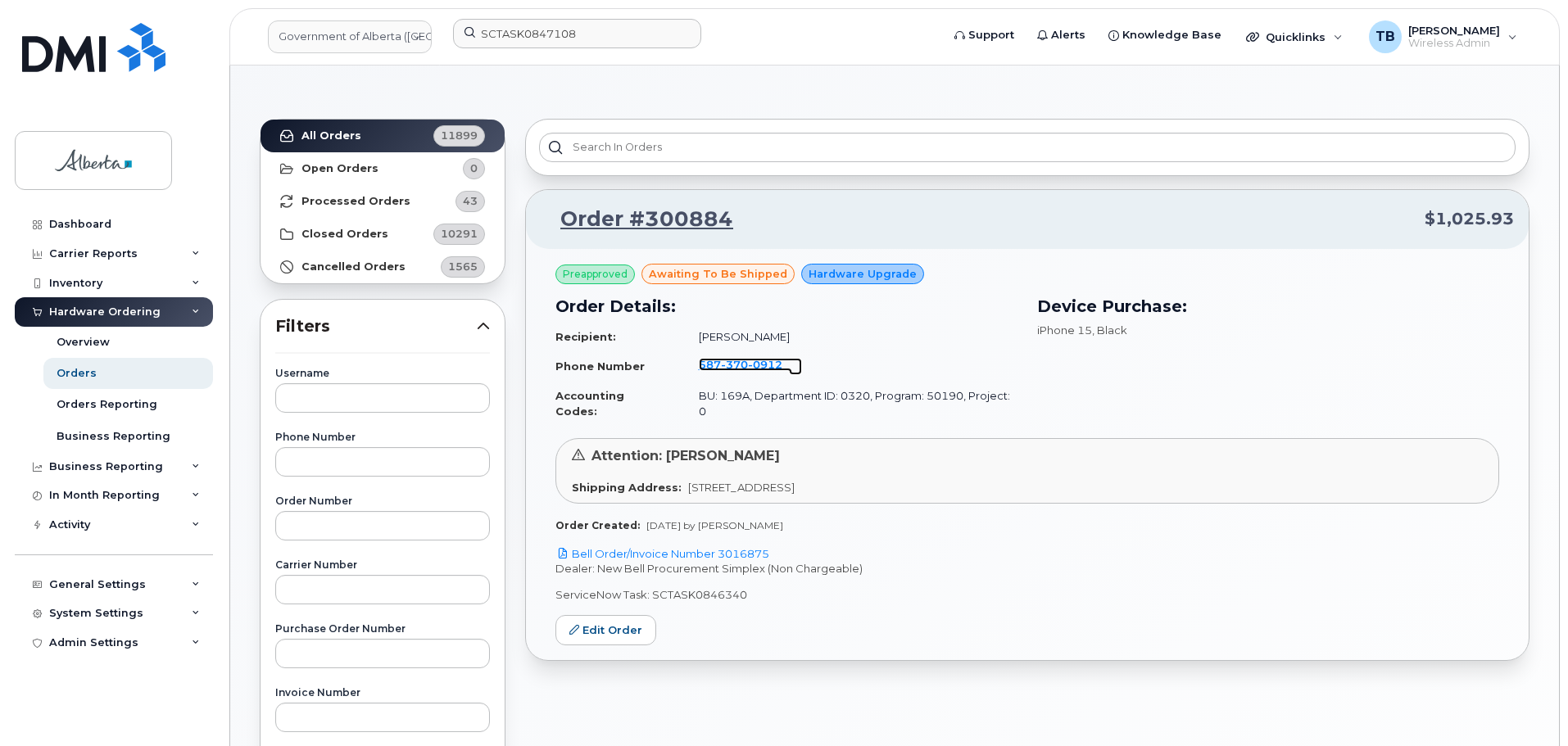
click at [729, 365] on span "370" at bounding box center [734, 364] width 27 height 13
click at [709, 547] on link "Bell Order/Invoice Number 3016875" at bounding box center [662, 553] width 214 height 13
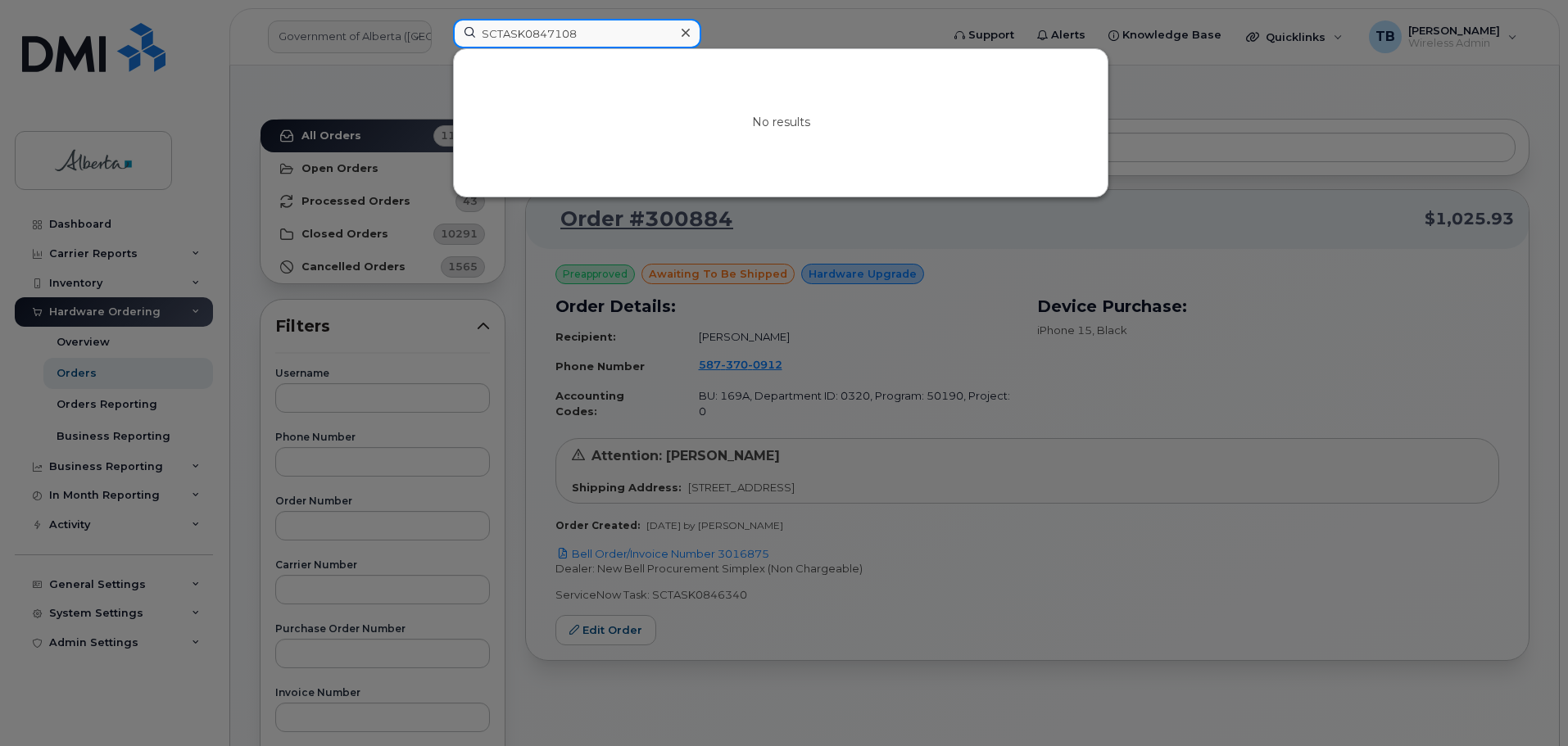
click at [497, 40] on input "SCTASK0847108" at bounding box center [577, 33] width 248 height 29
click at [521, 27] on input "SCTASK0847108" at bounding box center [577, 33] width 248 height 29
click at [689, 35] on div at bounding box center [685, 33] width 24 height 24
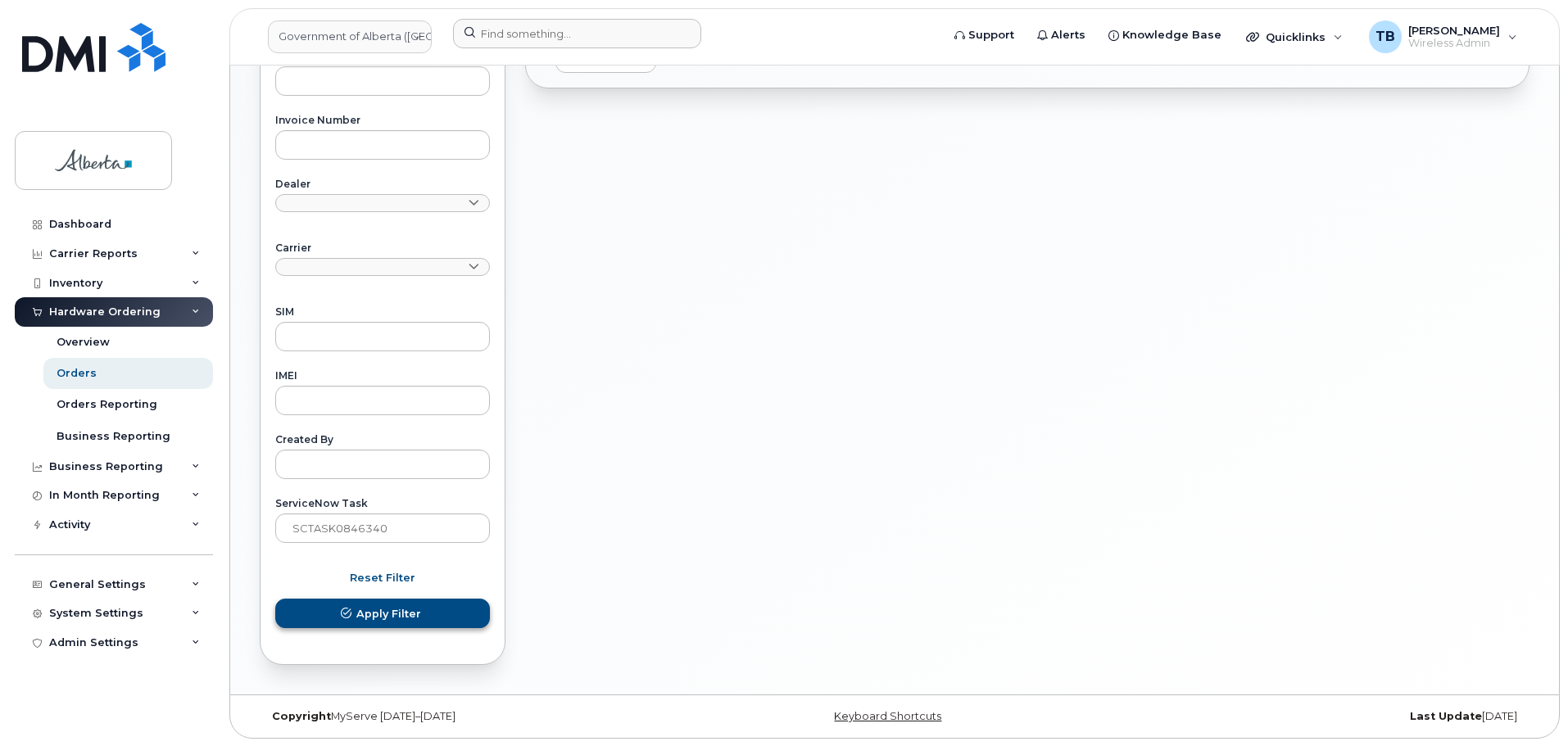
scroll to position [639, 0]
drag, startPoint x: 265, startPoint y: 529, endPoint x: 241, endPoint y: 529, distance: 24.0
click at [242, 529] on div "Orders Download Excel Report Start New Order All Orders 11899 Open Orders 0 Pro…" at bounding box center [895, 60] width 1329 height 1266
paste input "8262"
click at [275, 598] on button "Apply Filter" at bounding box center [383, 612] width 215 height 29
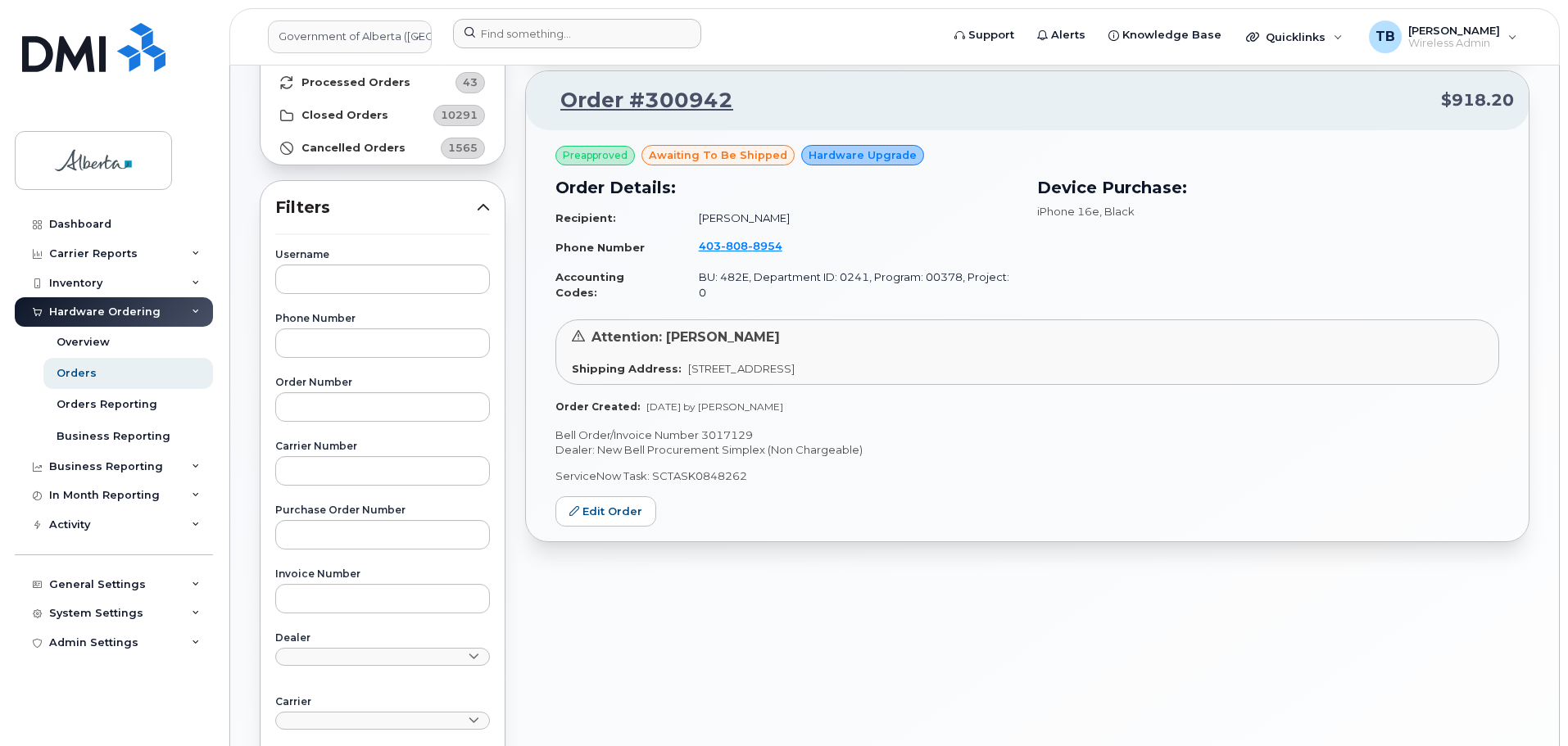
scroll to position [147, 0]
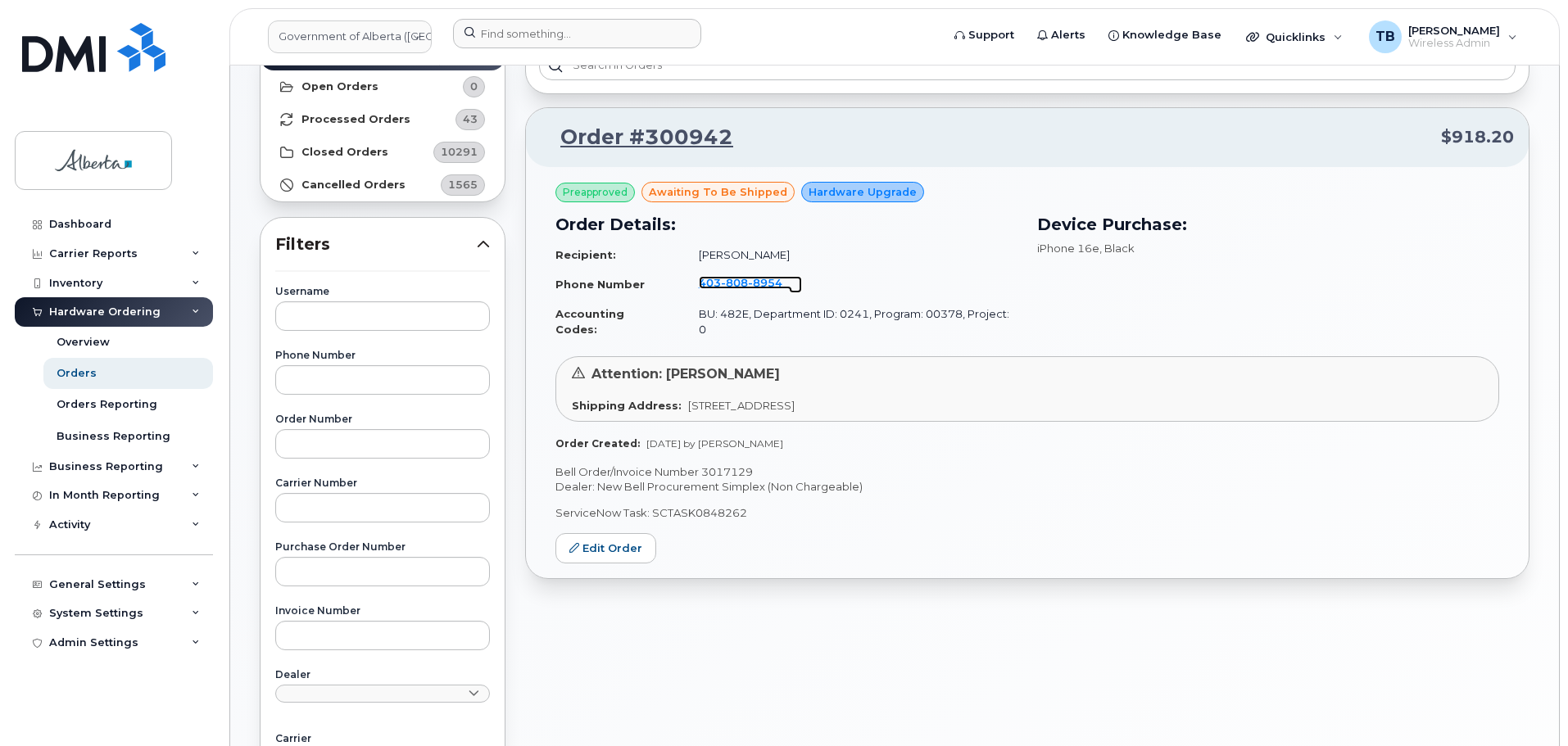
click at [761, 276] on span "8954" at bounding box center [765, 282] width 35 height 13
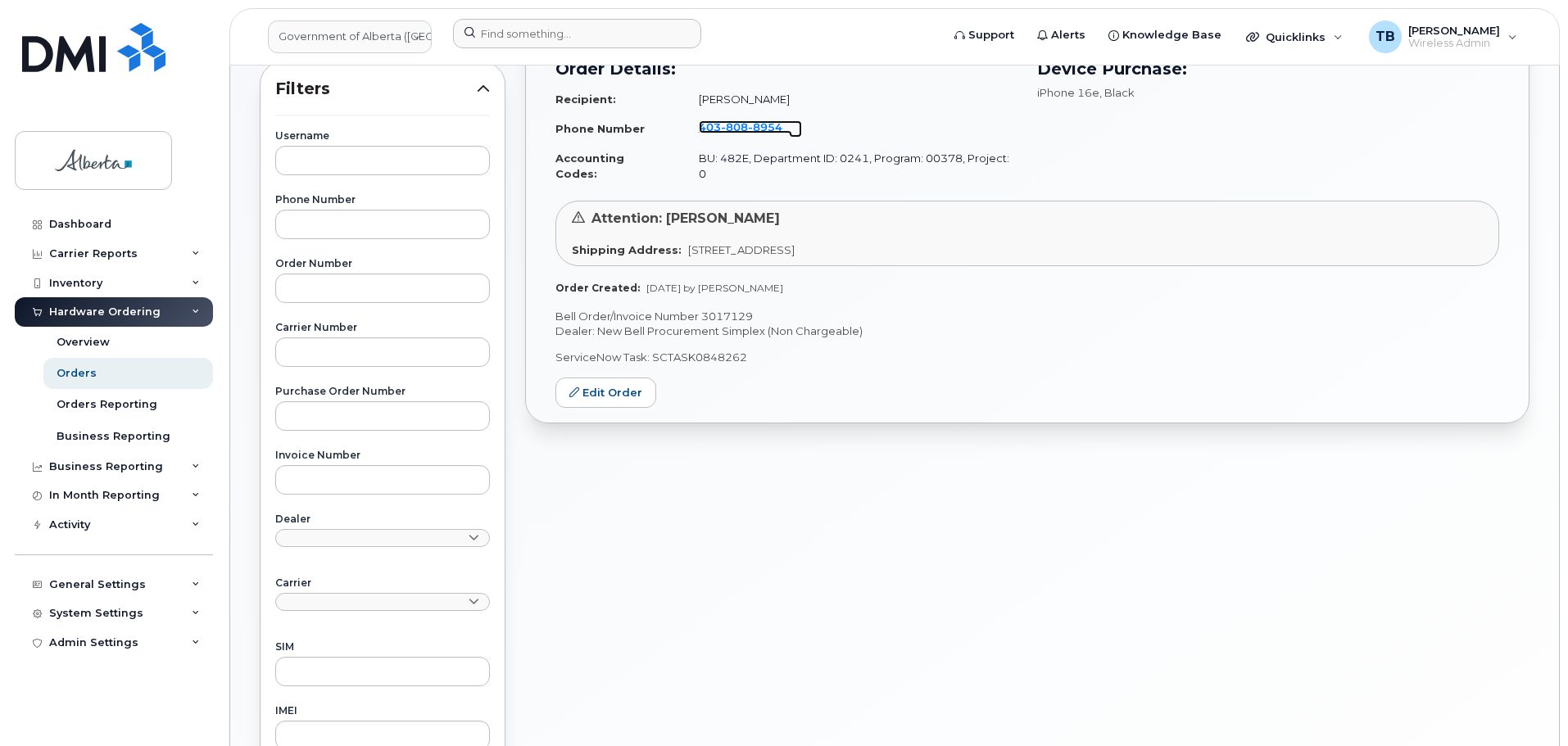
scroll to position [475, 0]
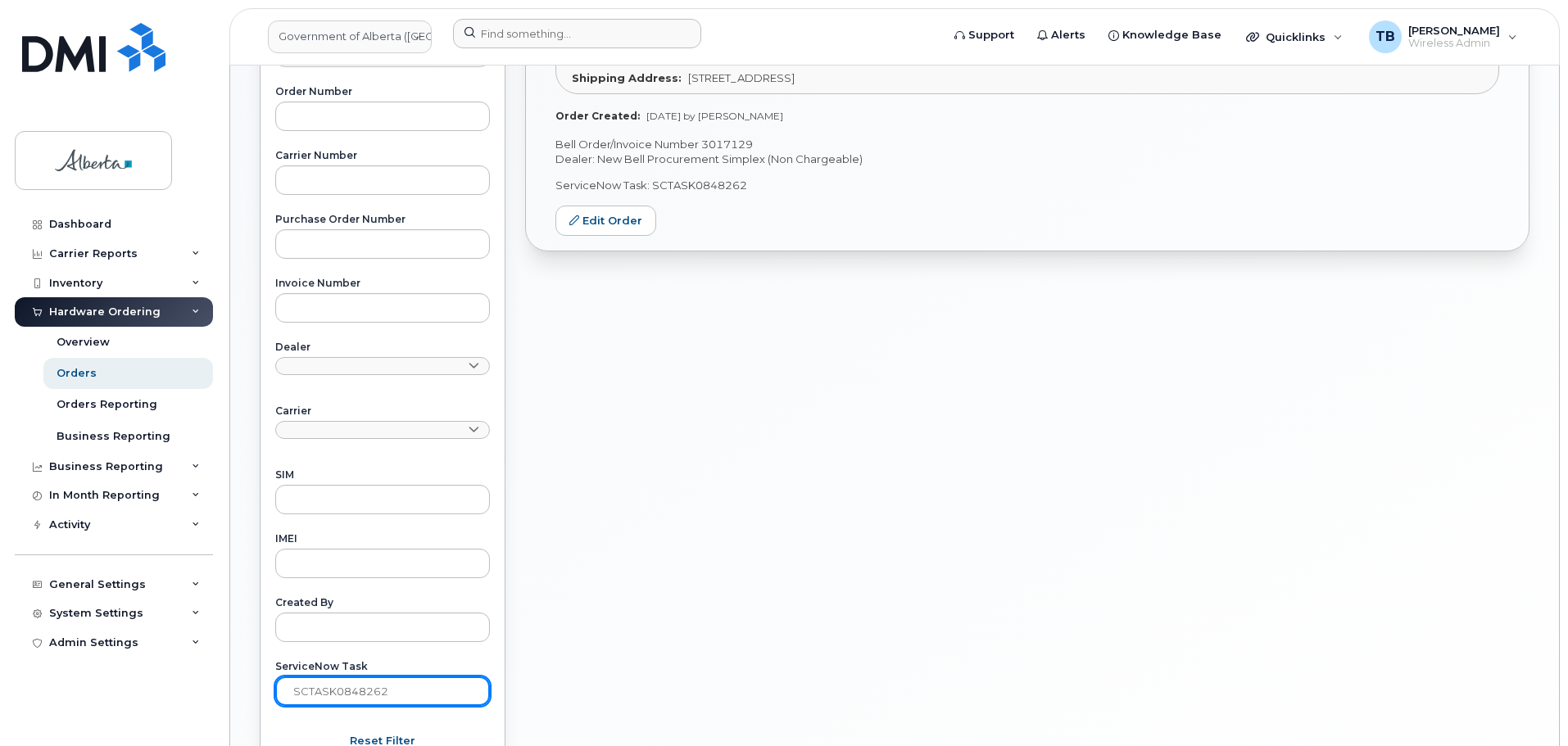
drag, startPoint x: 411, startPoint y: 699, endPoint x: 194, endPoint y: 675, distance: 218.3
click at [230, 678] on div "Government of Alberta (GOA) Support Alerts Knowledge Base Quicklinks Suspend / …" at bounding box center [895, 224] width 1329 height 1266
paste input "9628"
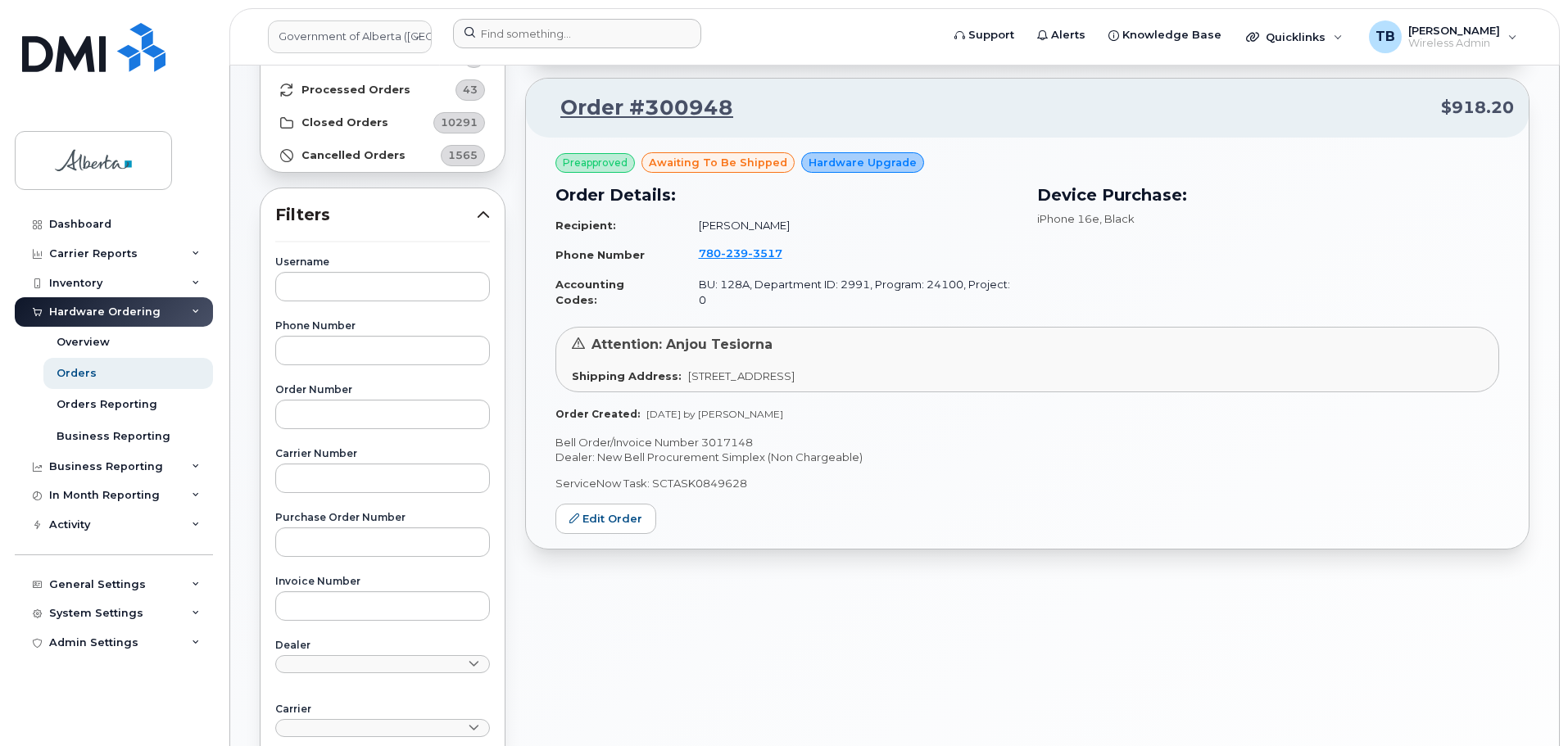
scroll to position [147, 0]
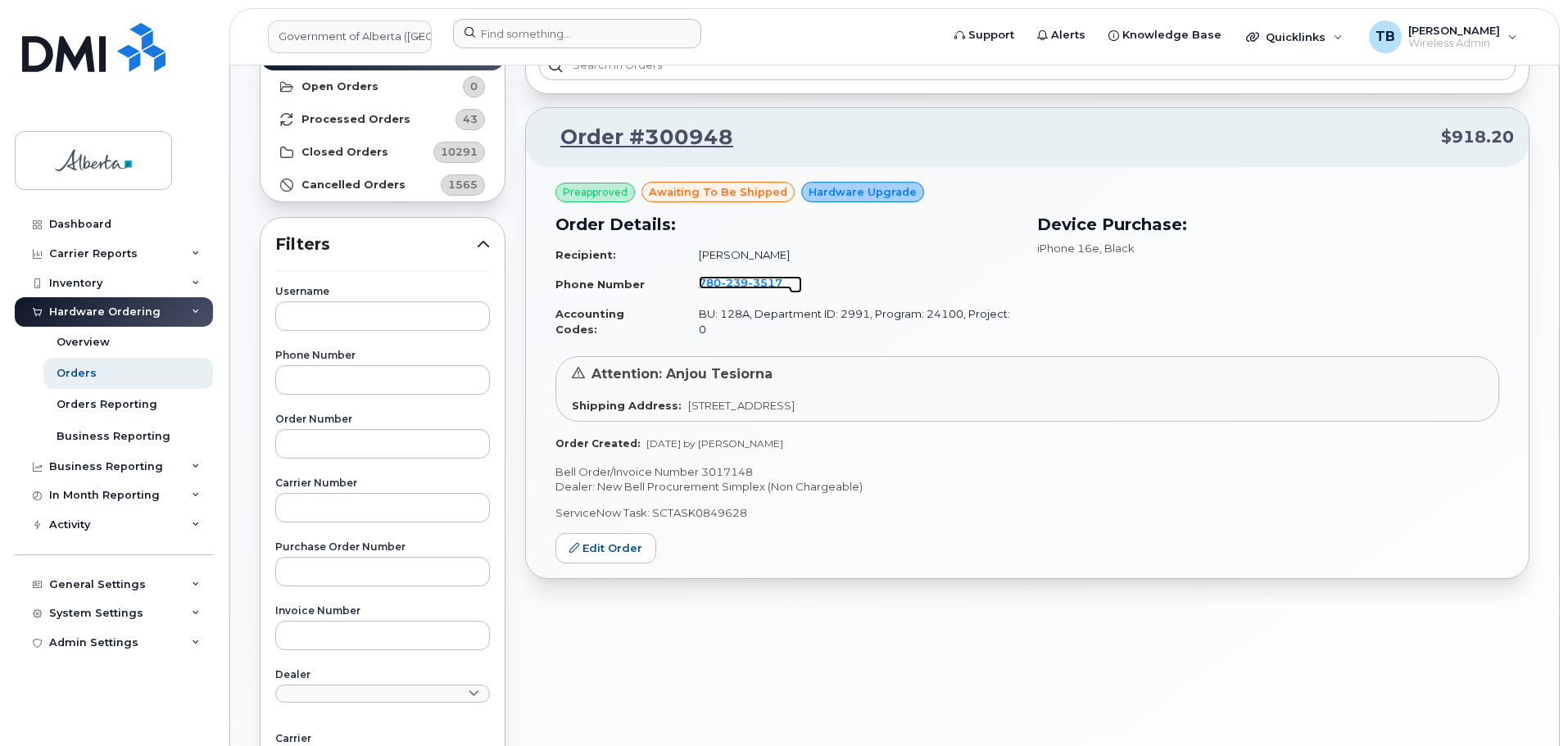
click at [723, 282] on span "239" at bounding box center [734, 282] width 27 height 13
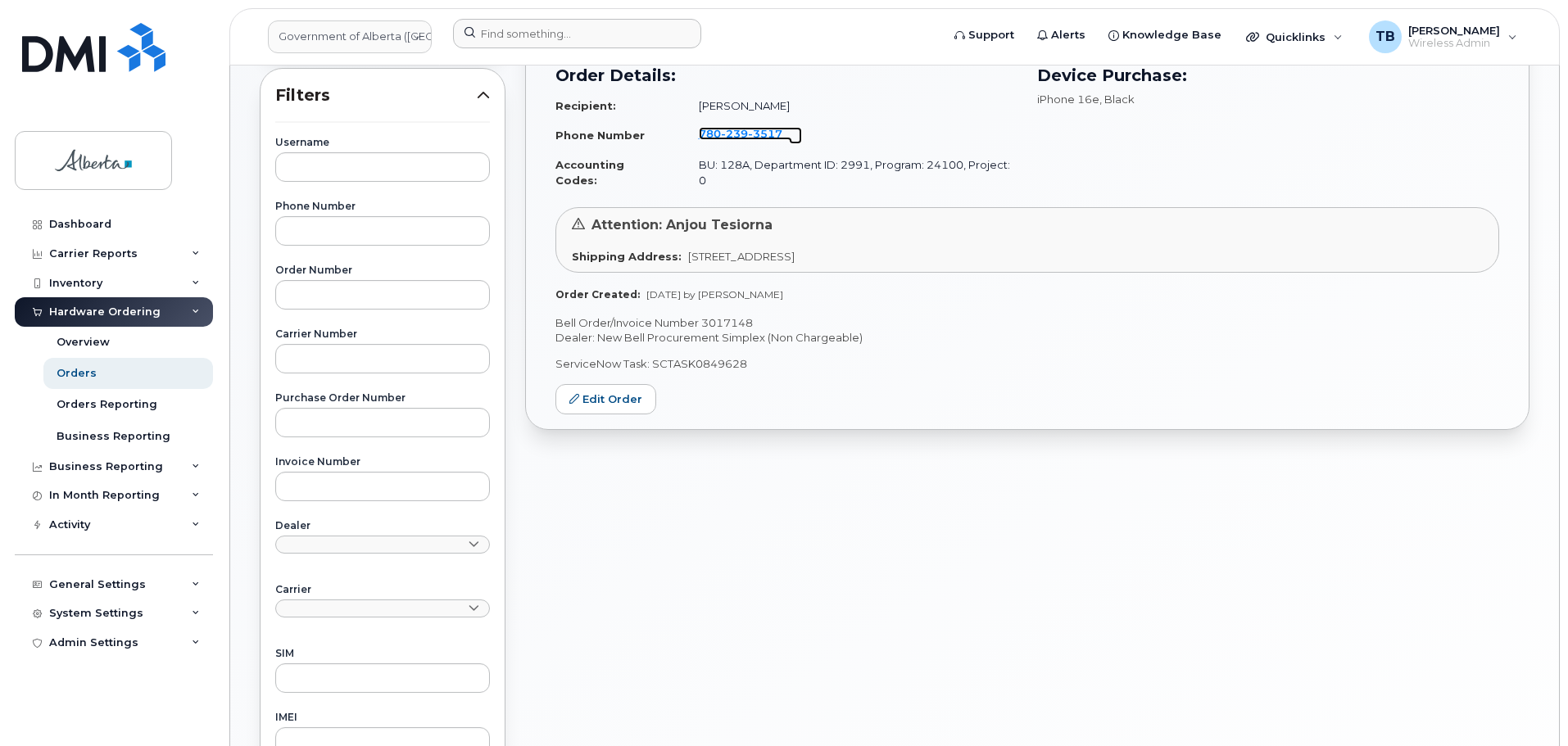
scroll to position [475, 0]
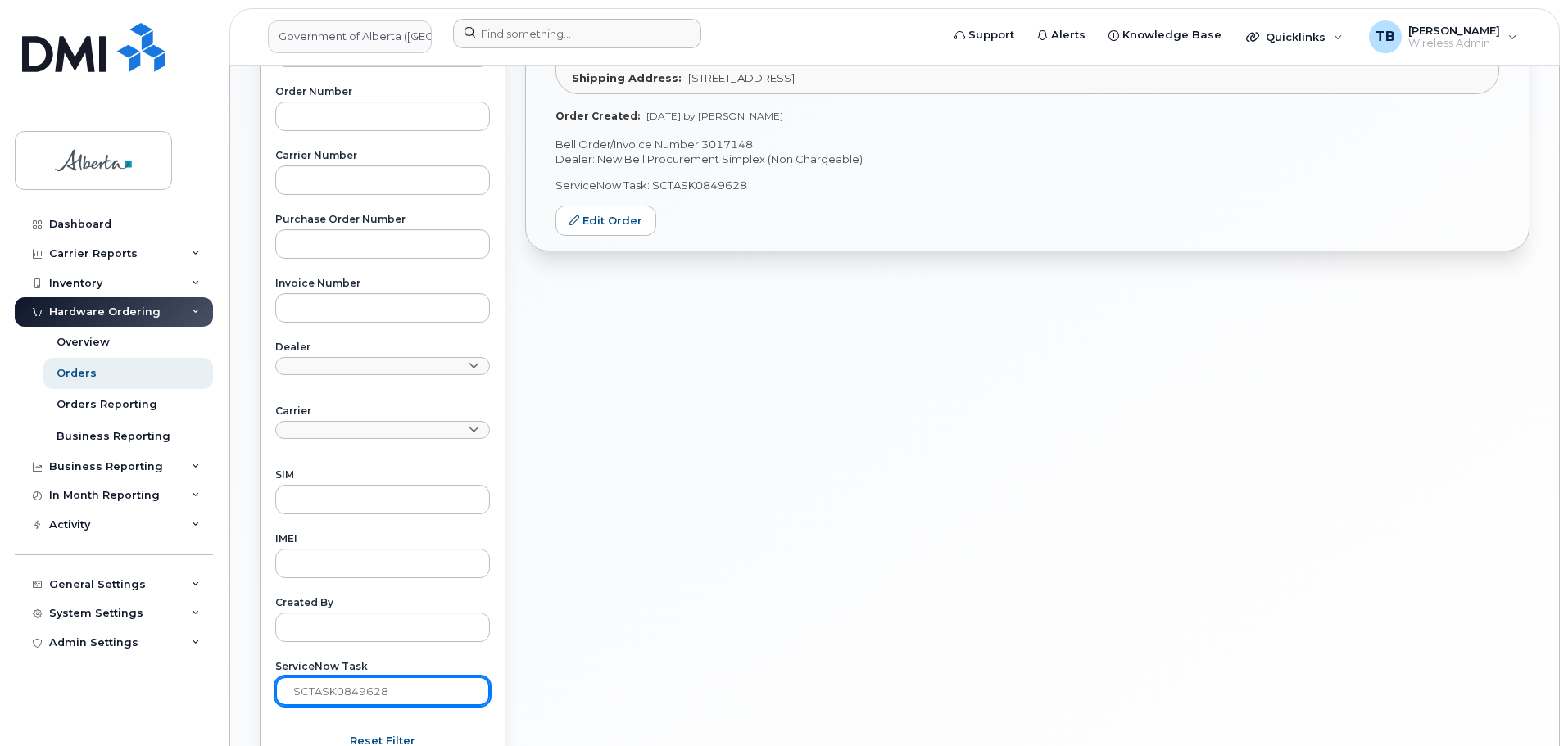
drag, startPoint x: 419, startPoint y: 696, endPoint x: 238, endPoint y: 686, distance: 181.3
click at [238, 686] on div "Orders Download Excel Report Start New Order All Orders 11899 Open Orders 0 Pro…" at bounding box center [895, 224] width 1329 height 1266
paste input "6488"
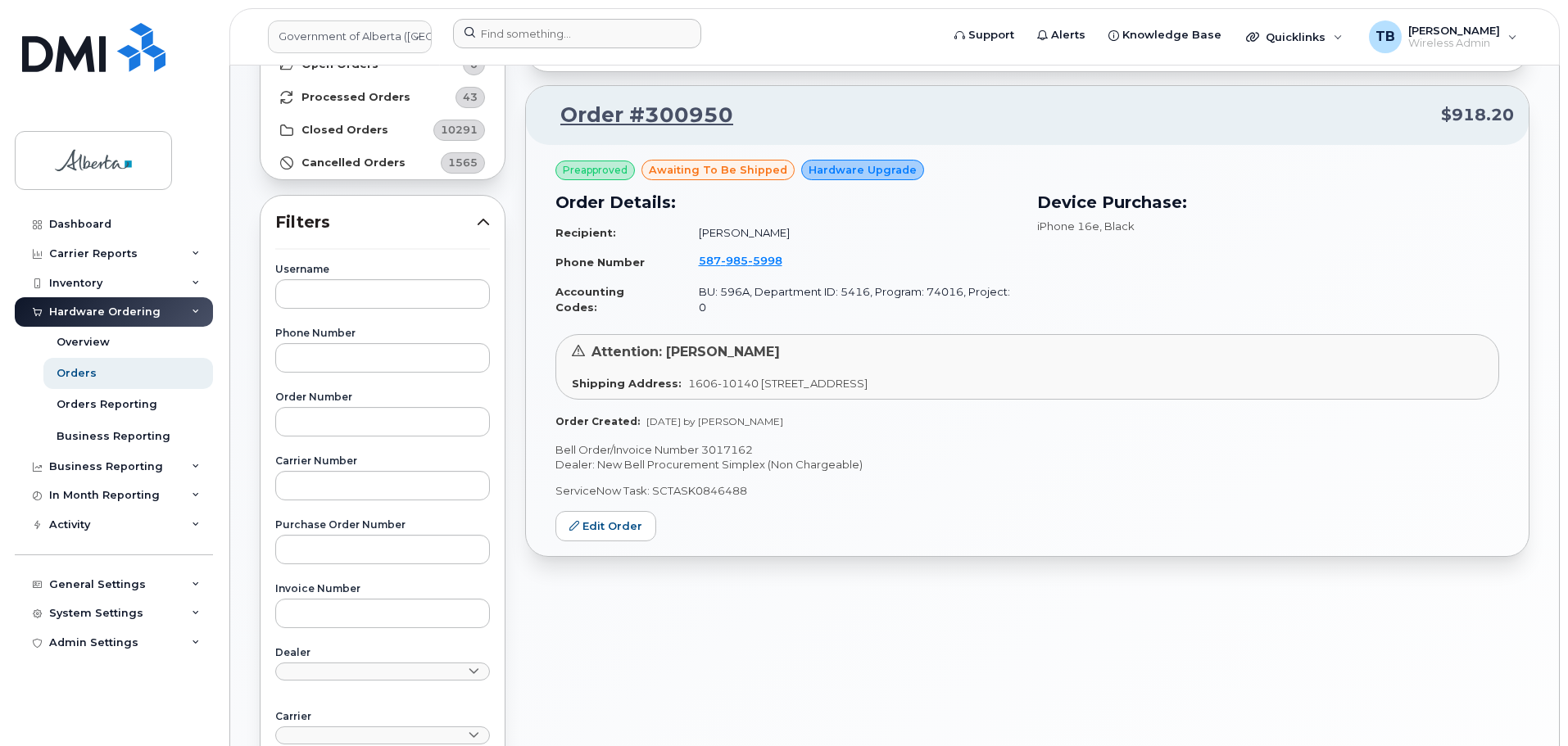
scroll to position [147, 0]
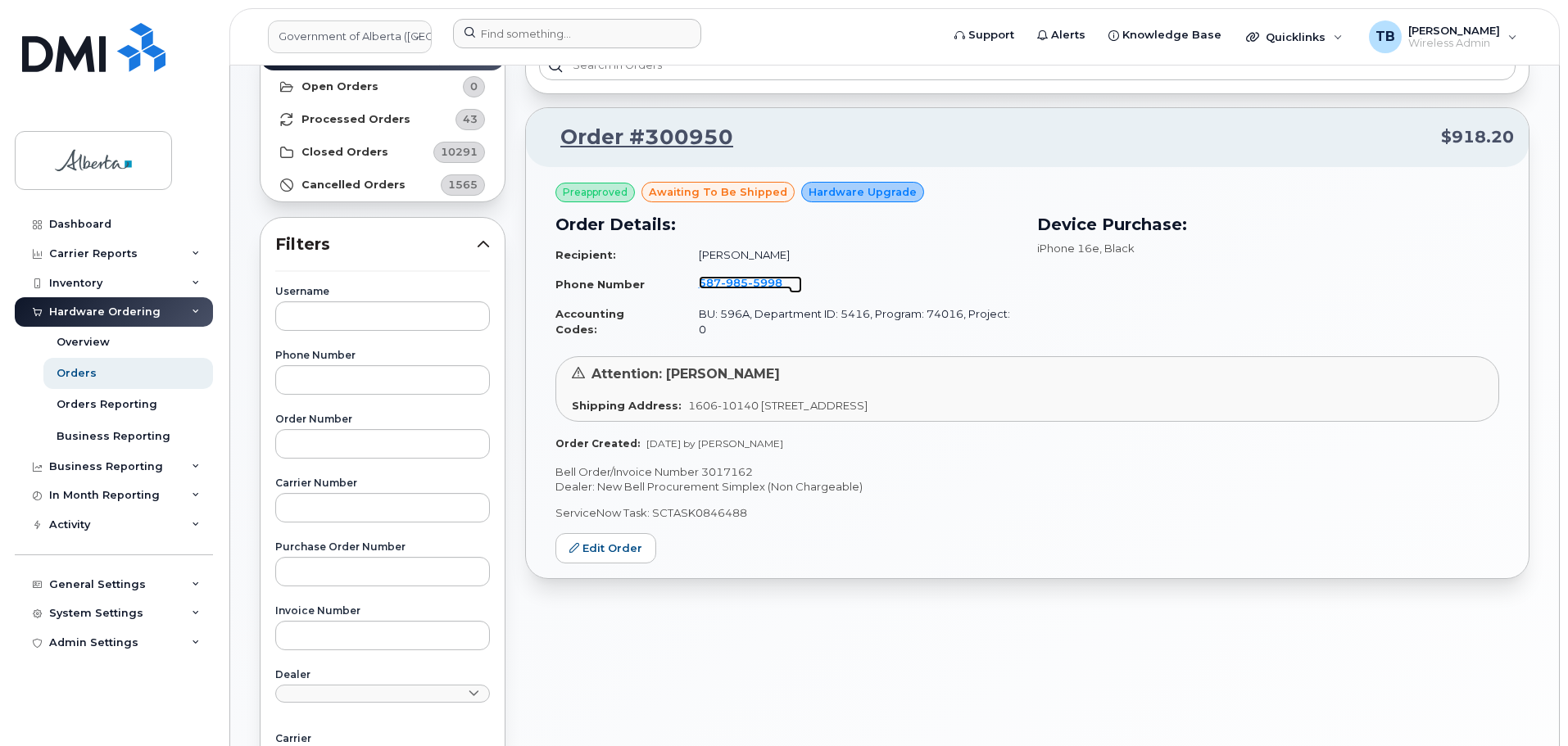
click at [748, 278] on span "5998" at bounding box center [765, 282] width 35 height 13
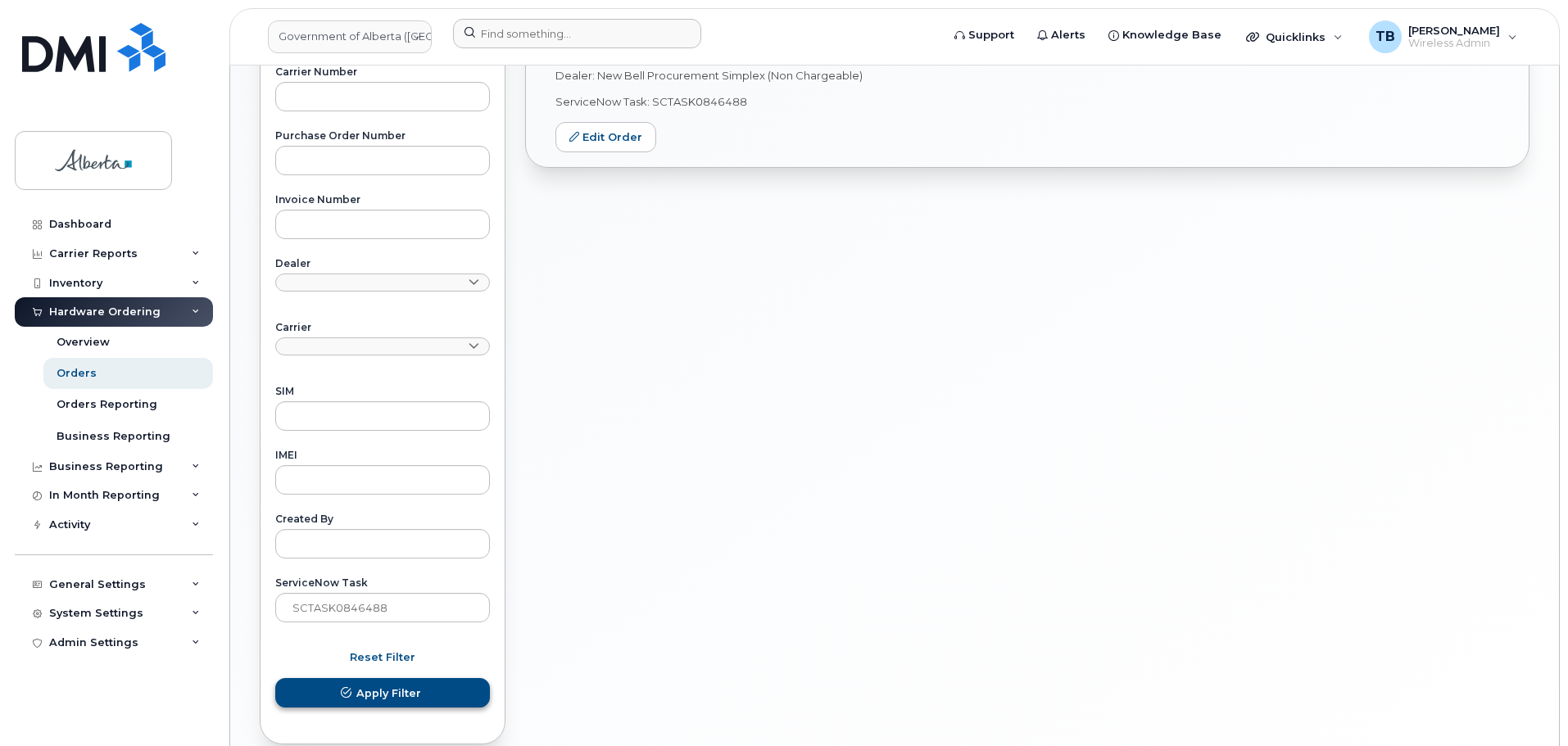
scroll to position [639, 0]
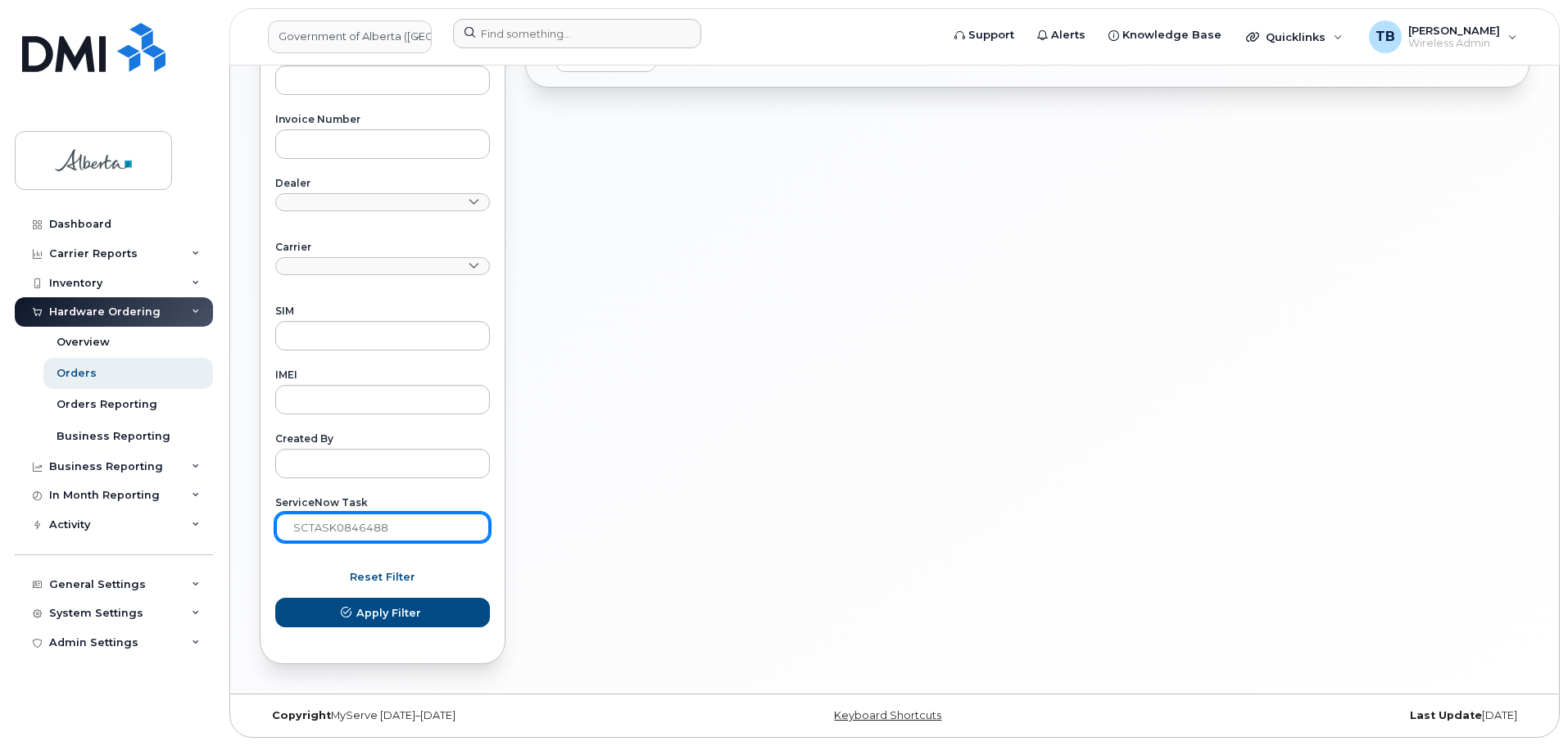
click at [388, 542] on input "SCTASK0846488" at bounding box center [383, 527] width 215 height 29
paste input "8319"
type input "SCTASK0848319"
click at [275, 598] on button "Apply Filter" at bounding box center [383, 612] width 215 height 29
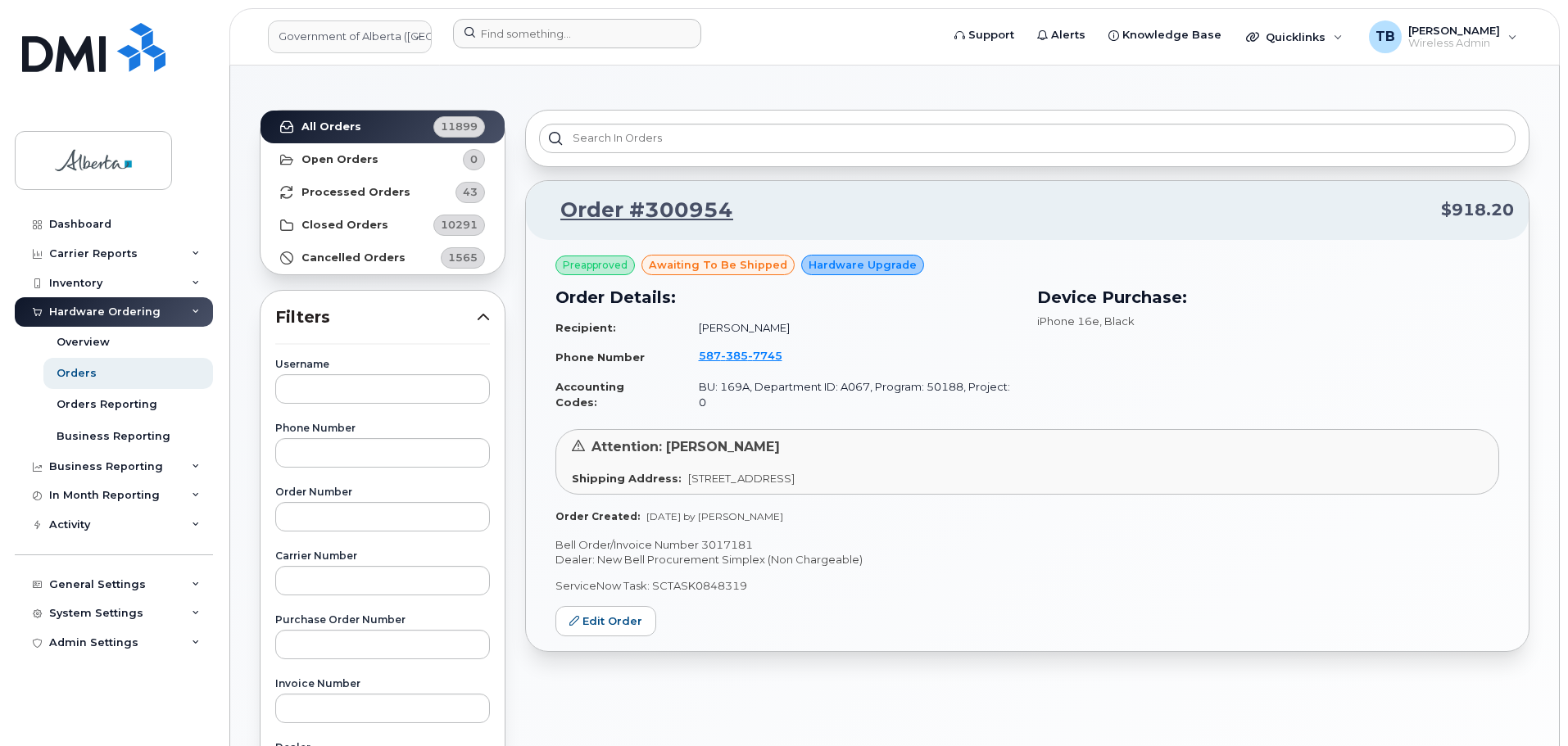
scroll to position [66, 0]
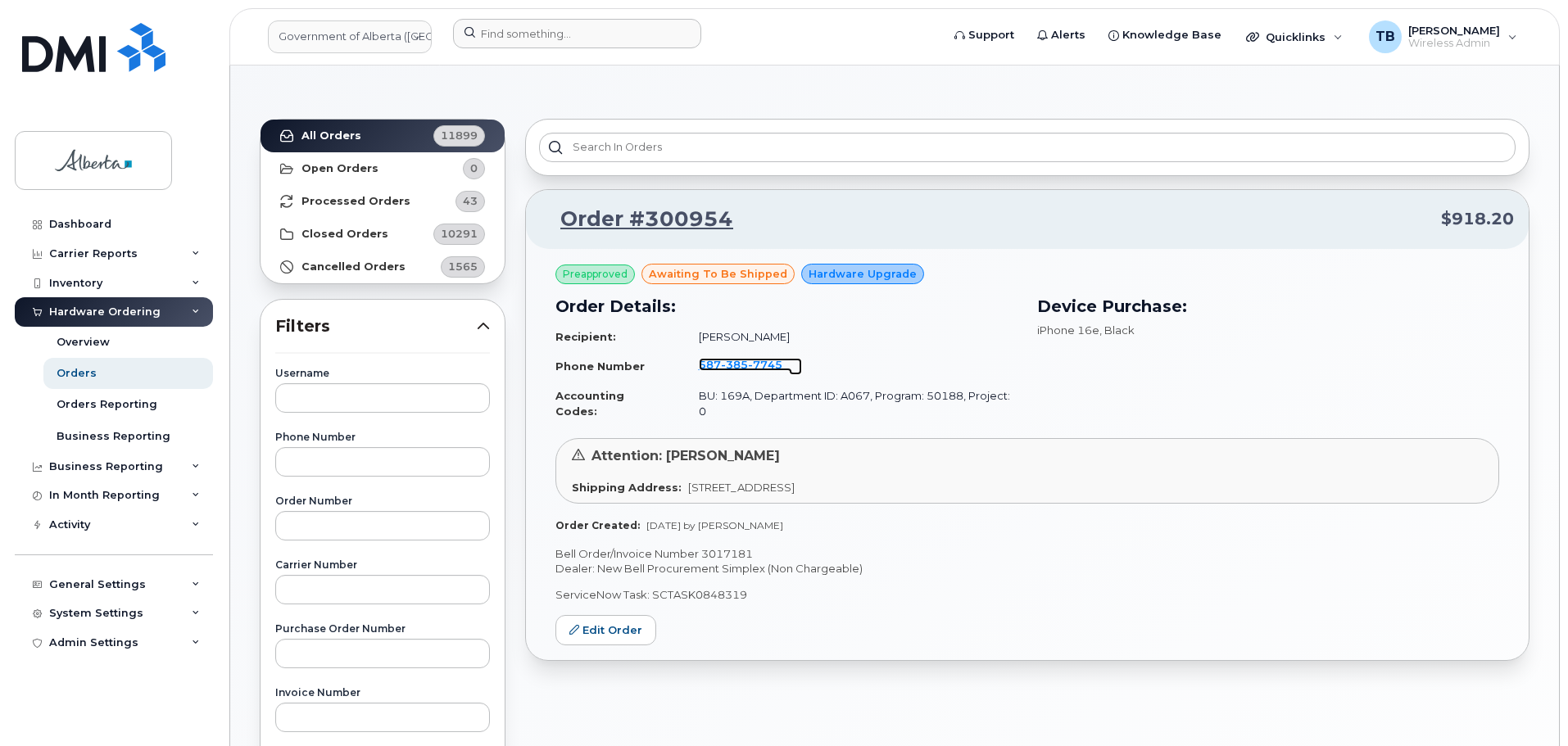
click at [748, 359] on span "7745" at bounding box center [765, 364] width 35 height 13
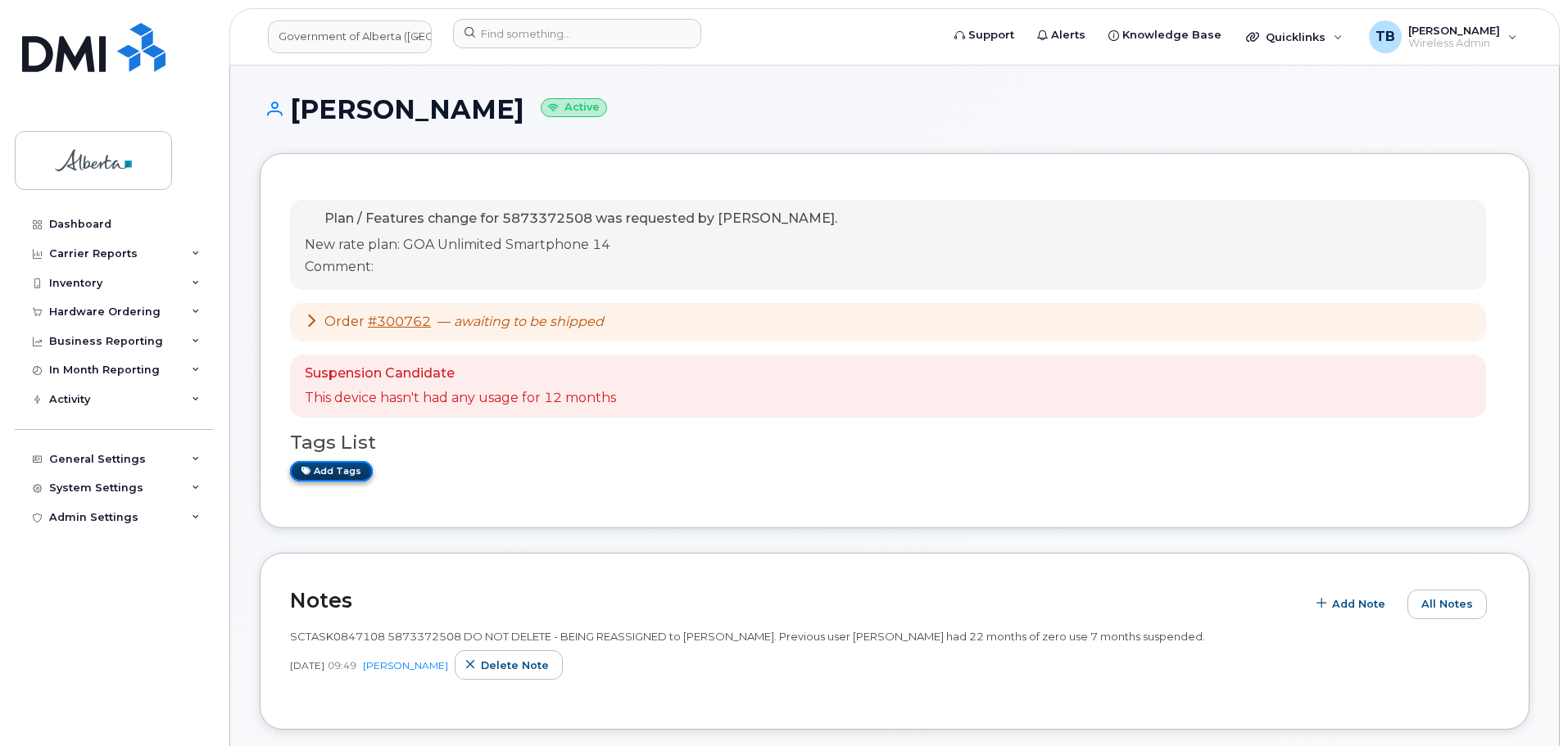
click at [312, 468] on link "Add tags" at bounding box center [330, 471] width 83 height 20
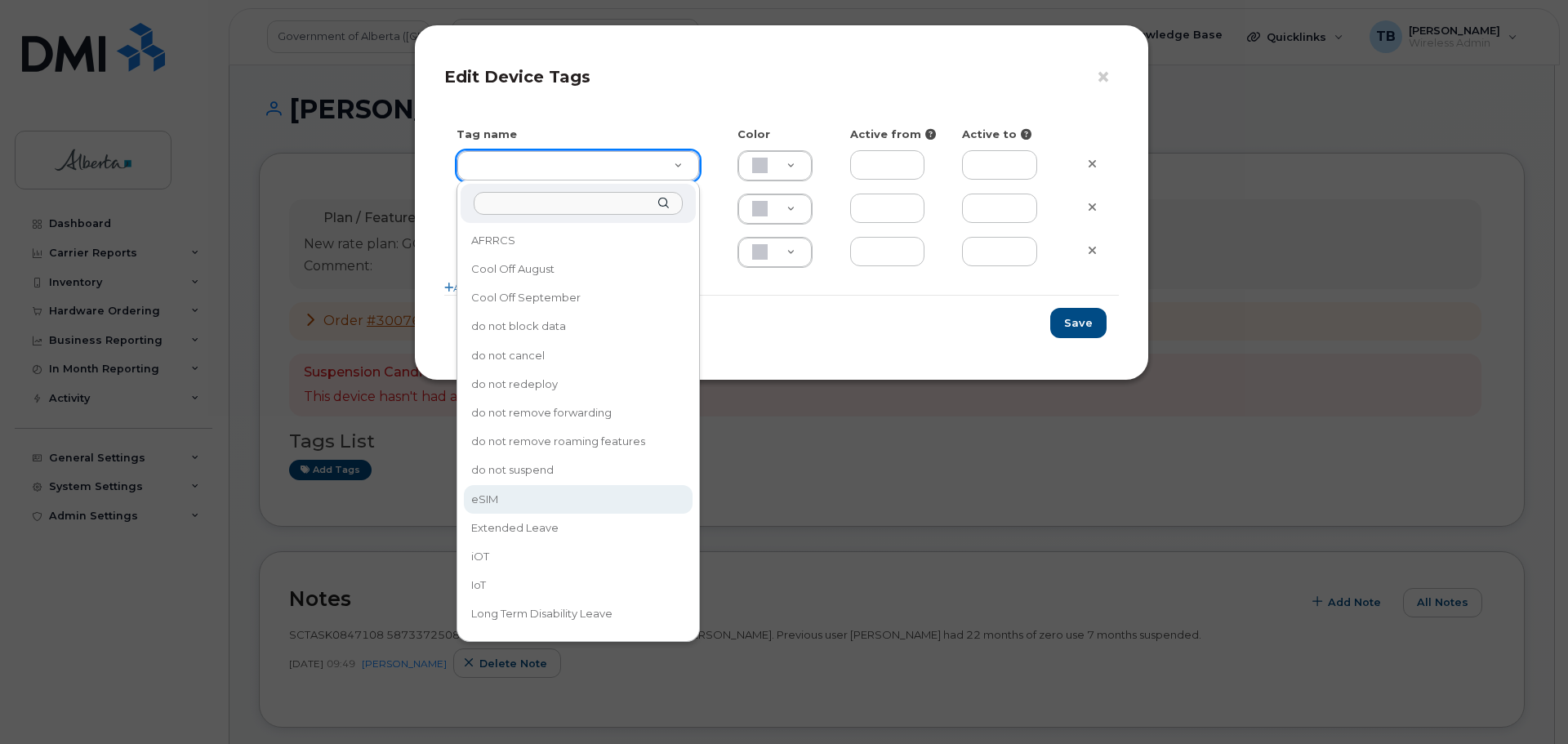
type input "eSIM"
type input "D6CDC1"
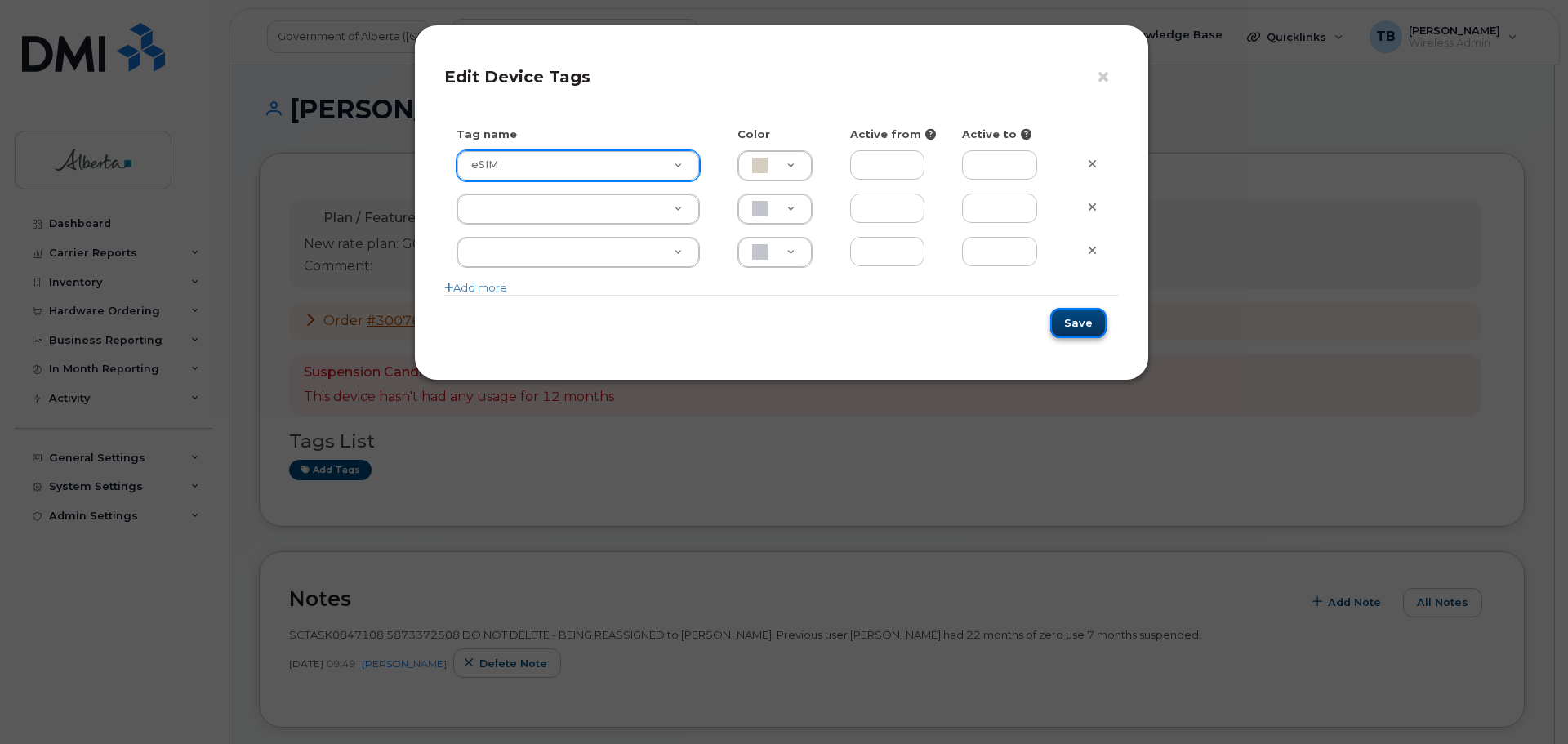
click at [1093, 322] on button "Save" at bounding box center [1079, 323] width 57 height 30
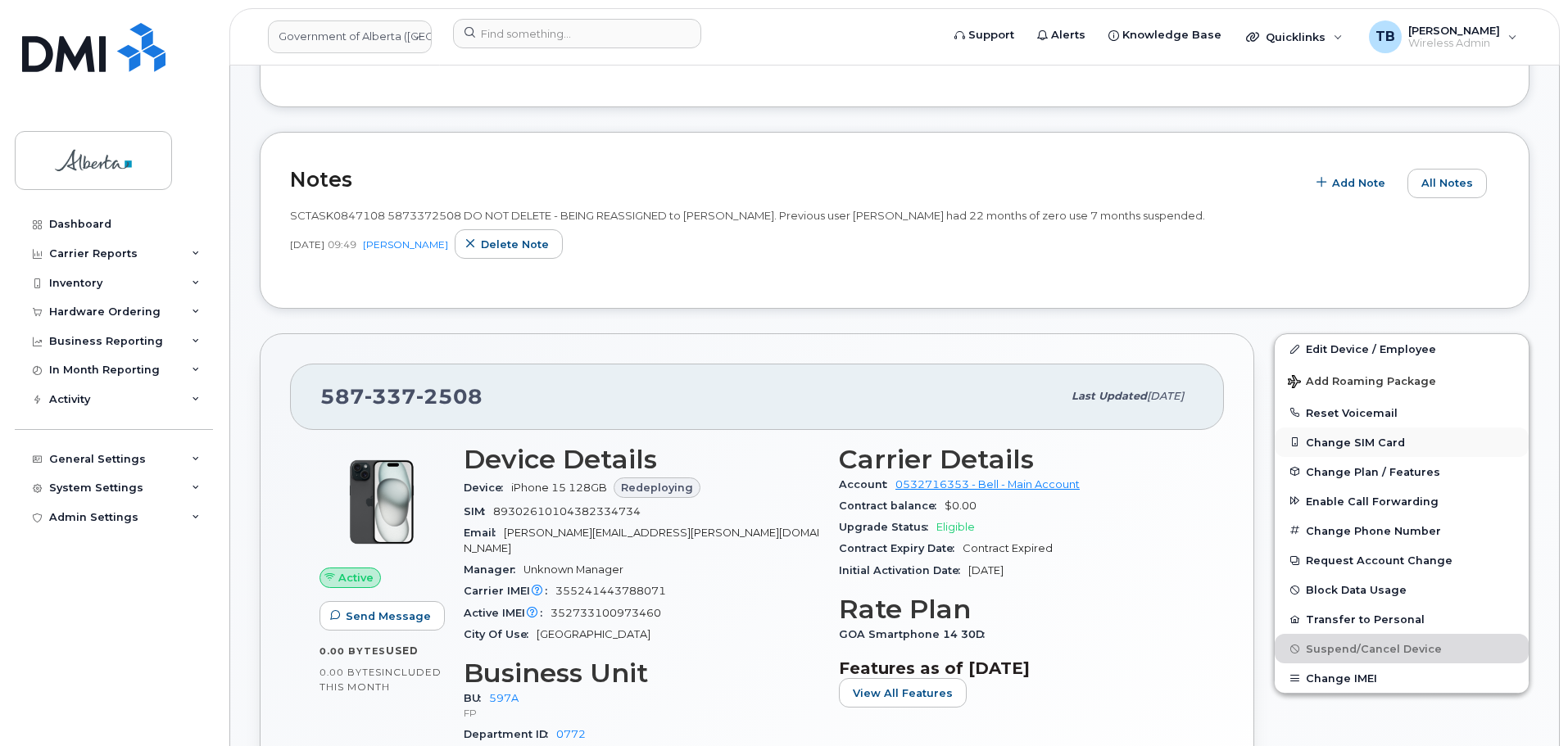
scroll to position [491, 0]
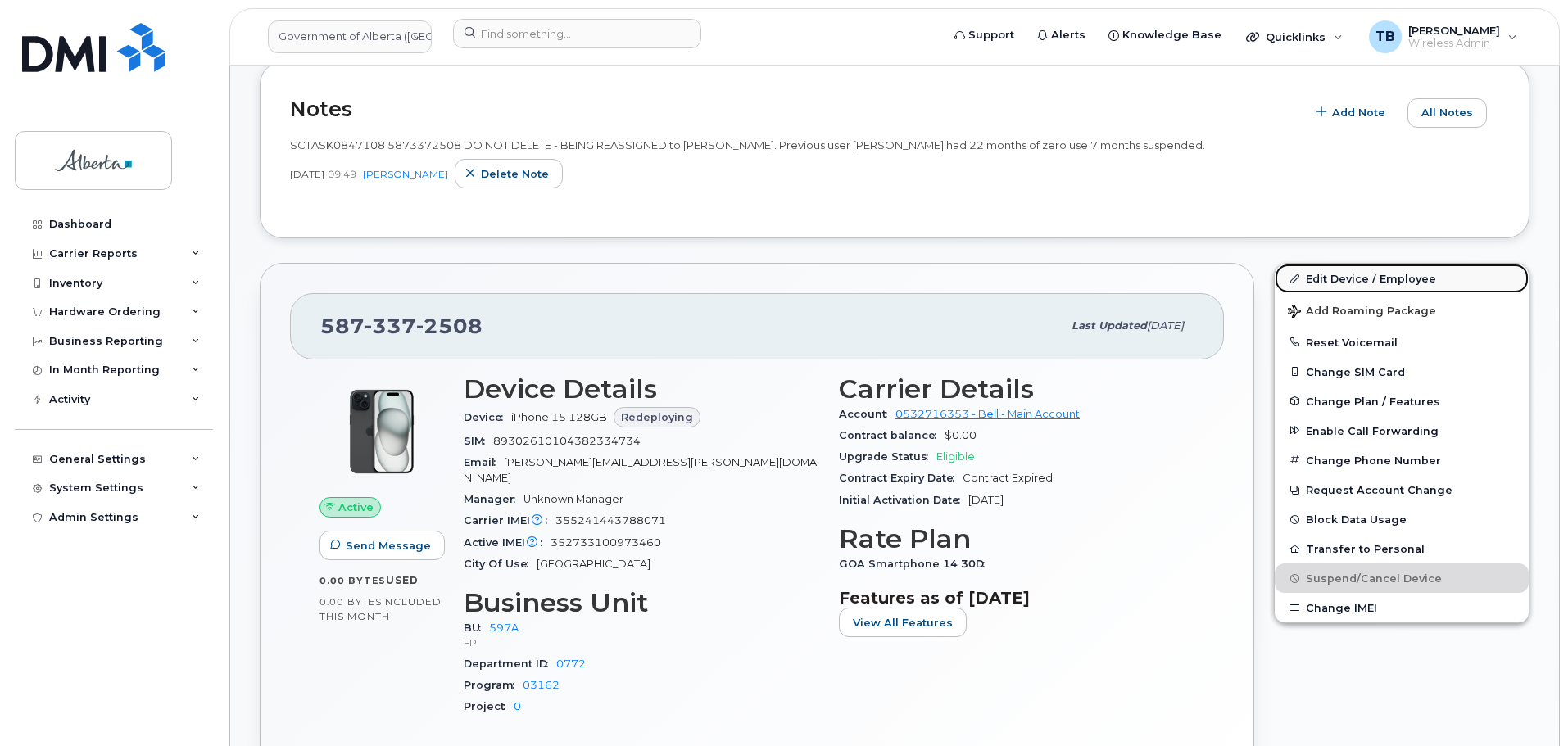
click at [1348, 281] on link "Edit Device / Employee" at bounding box center [1402, 278] width 254 height 29
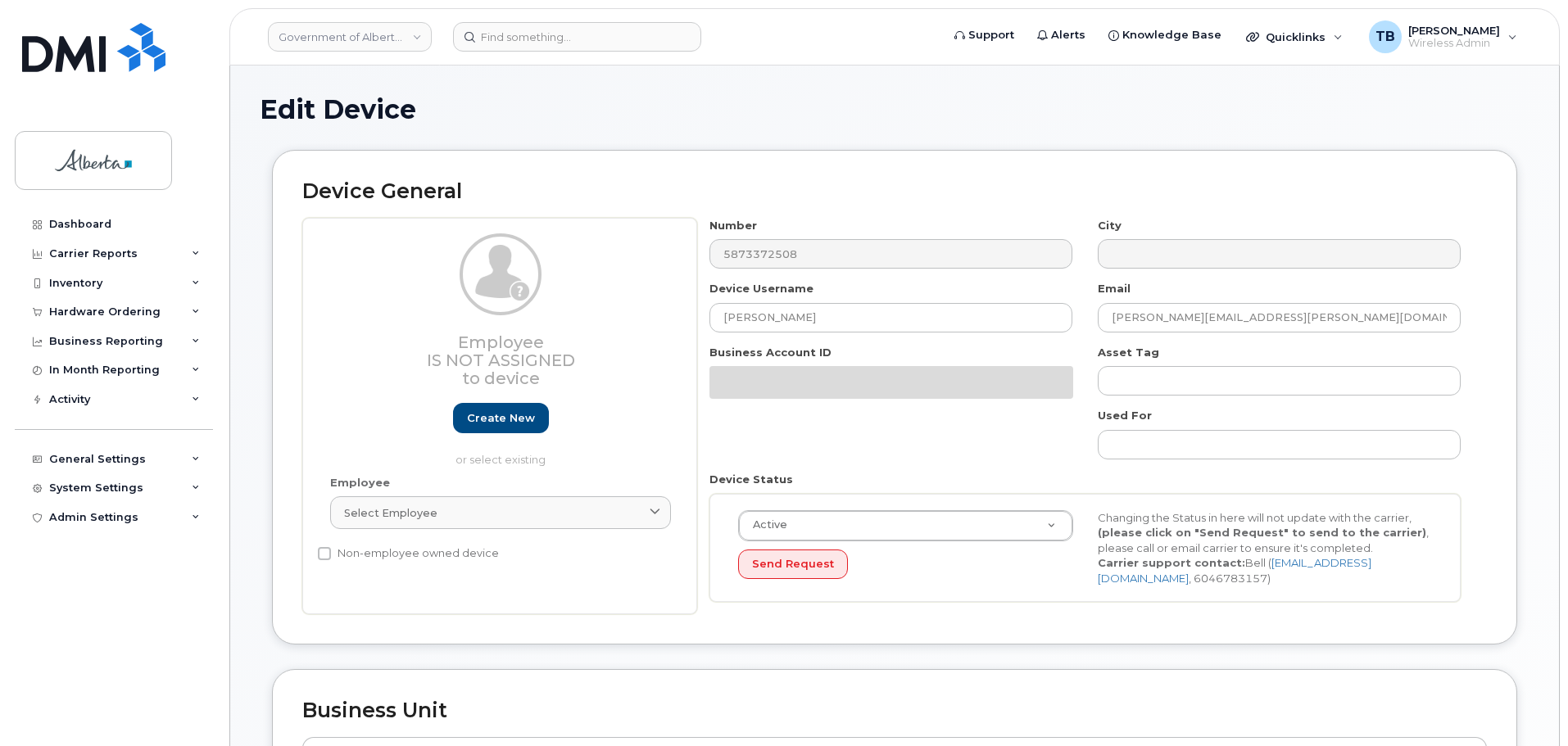
select select "4797726"
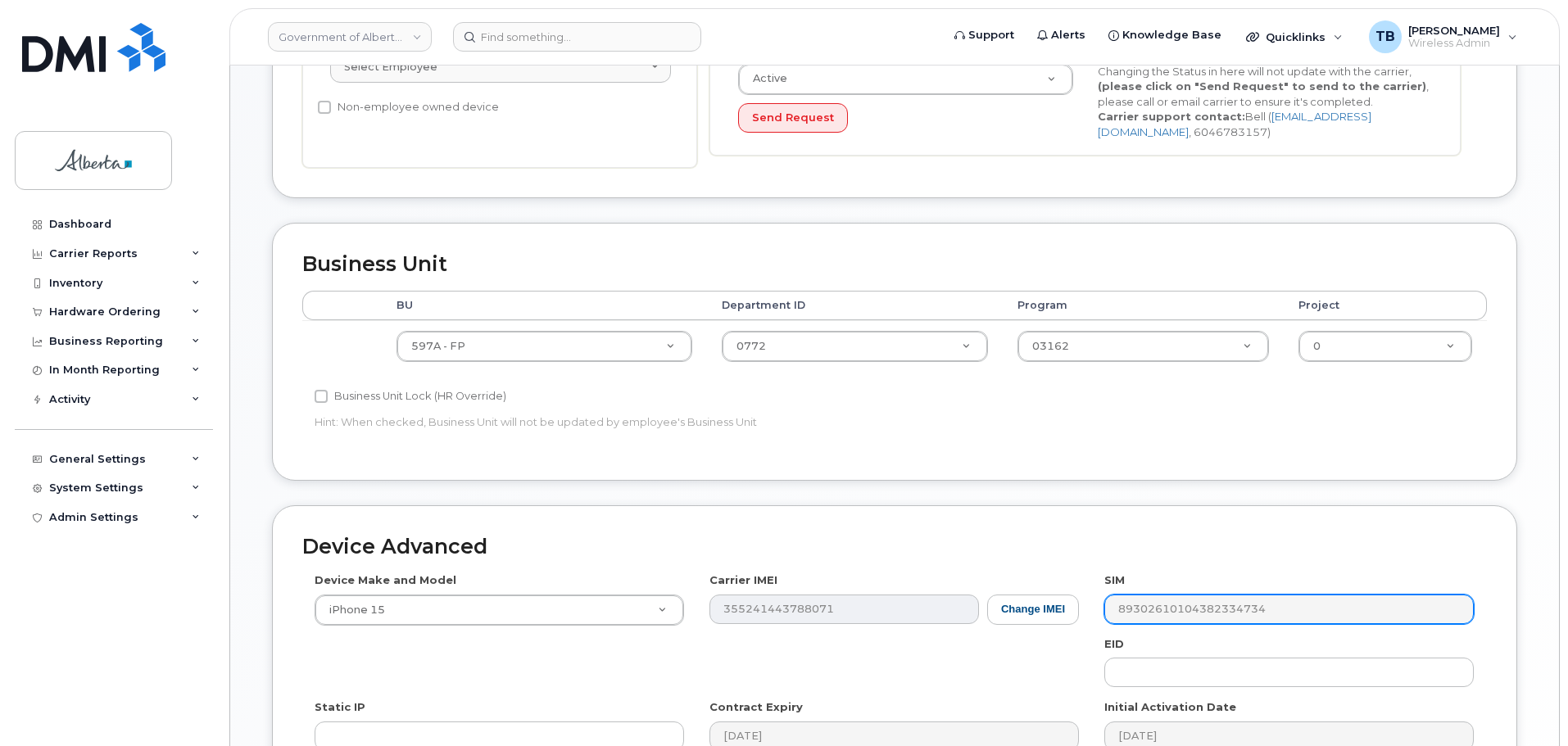
scroll to position [573, 0]
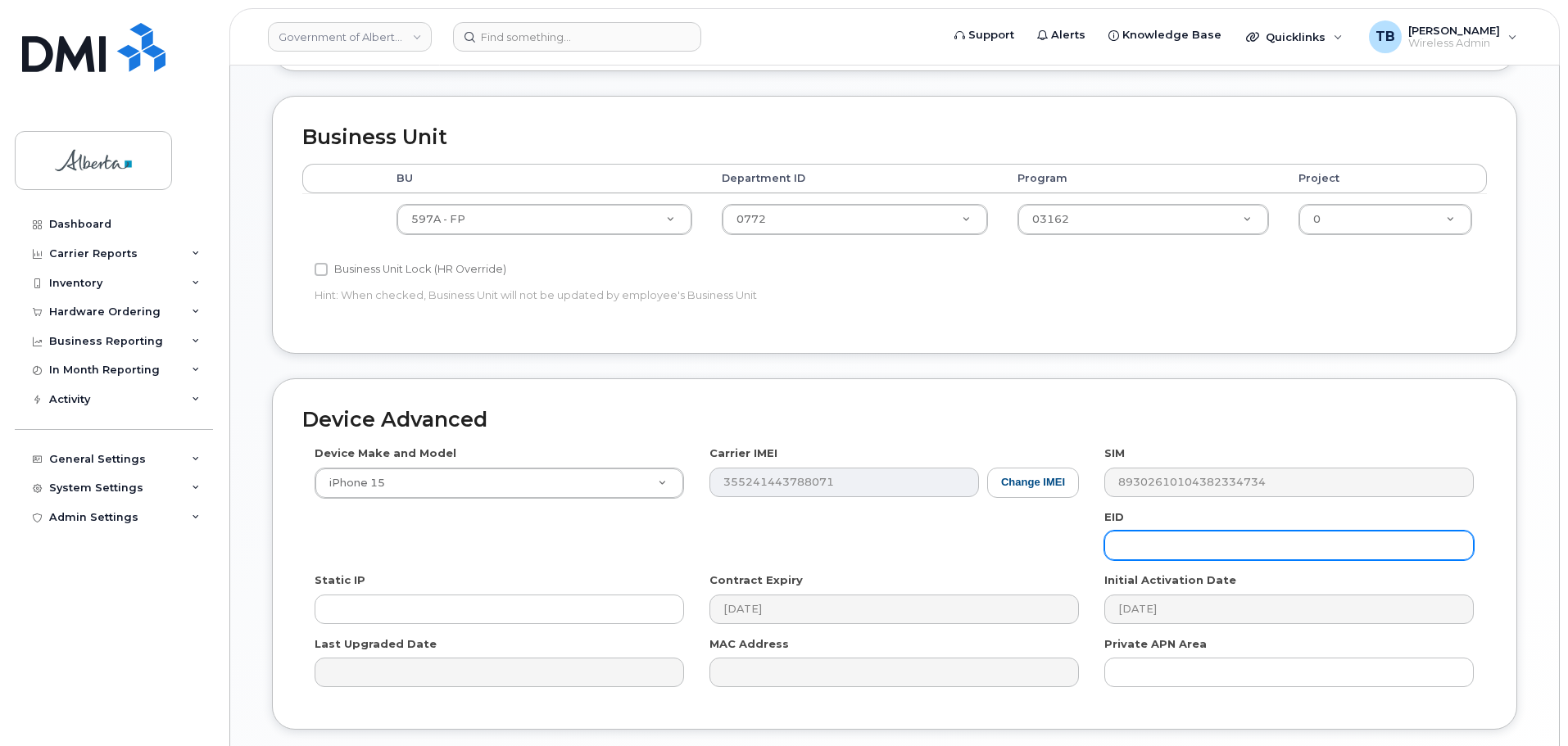
click at [1179, 544] on input "text" at bounding box center [1289, 544] width 370 height 29
paste input "89049032007208882600189553929796"
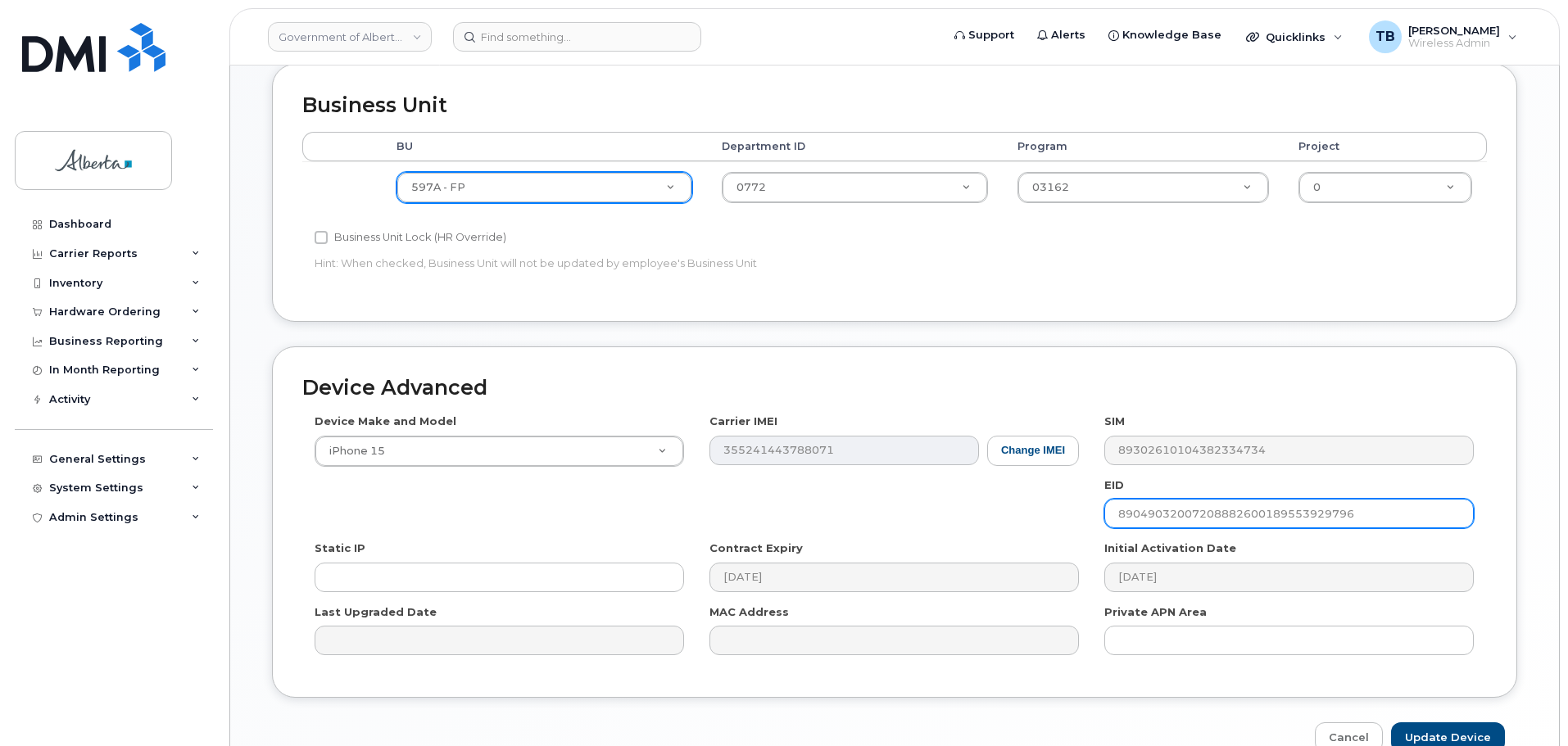
scroll to position [448, 0]
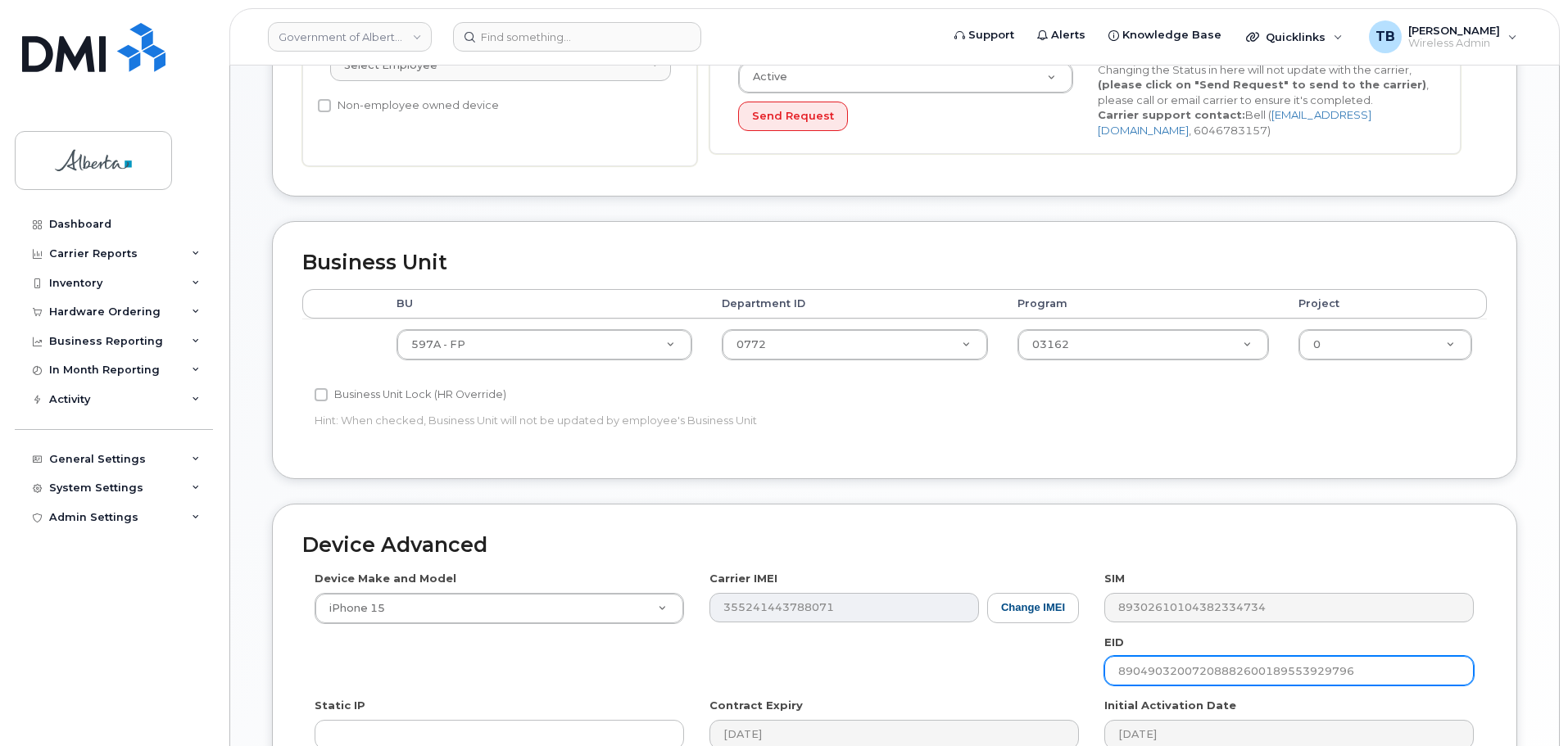
type input "89049032007208882600189553929796"
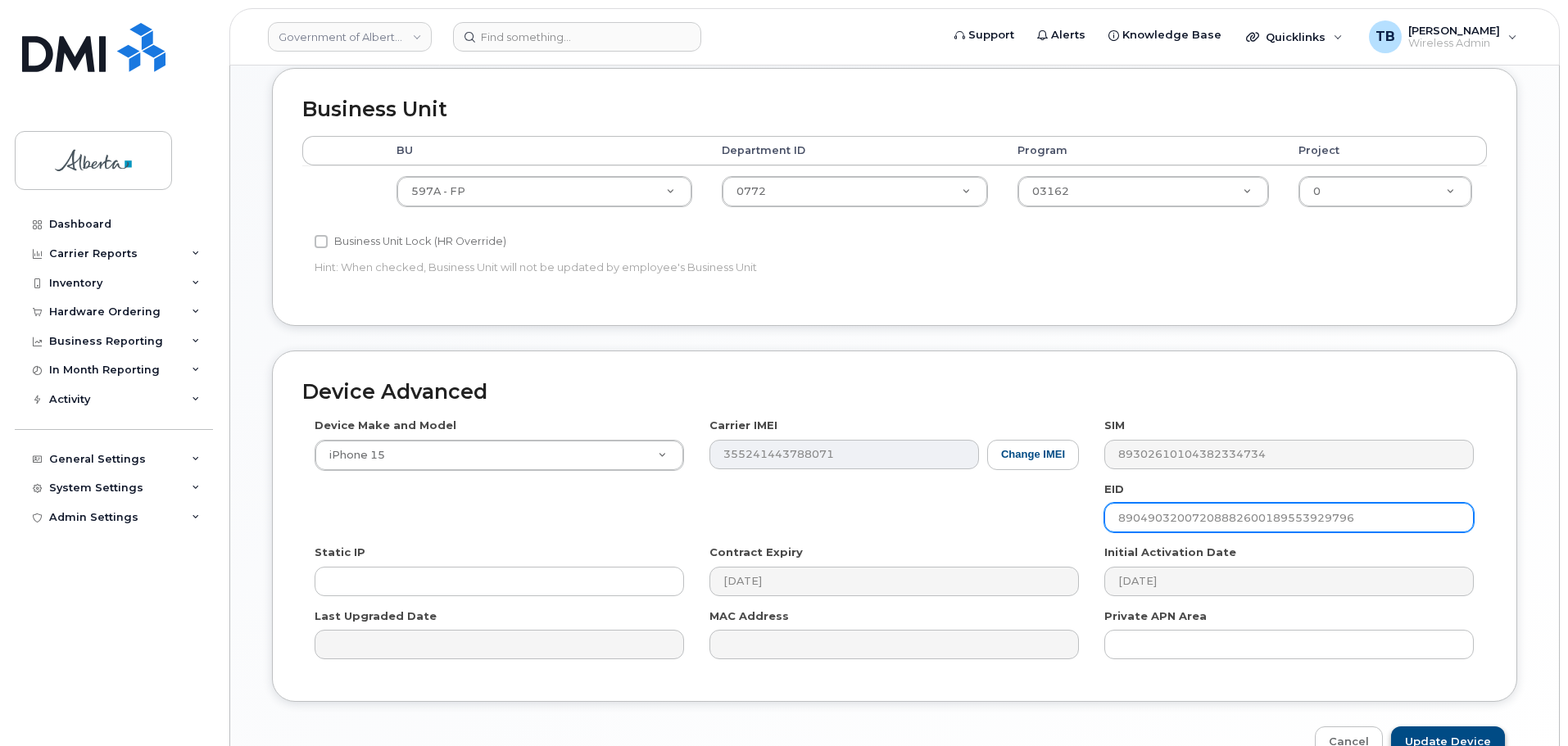
scroll to position [694, 0]
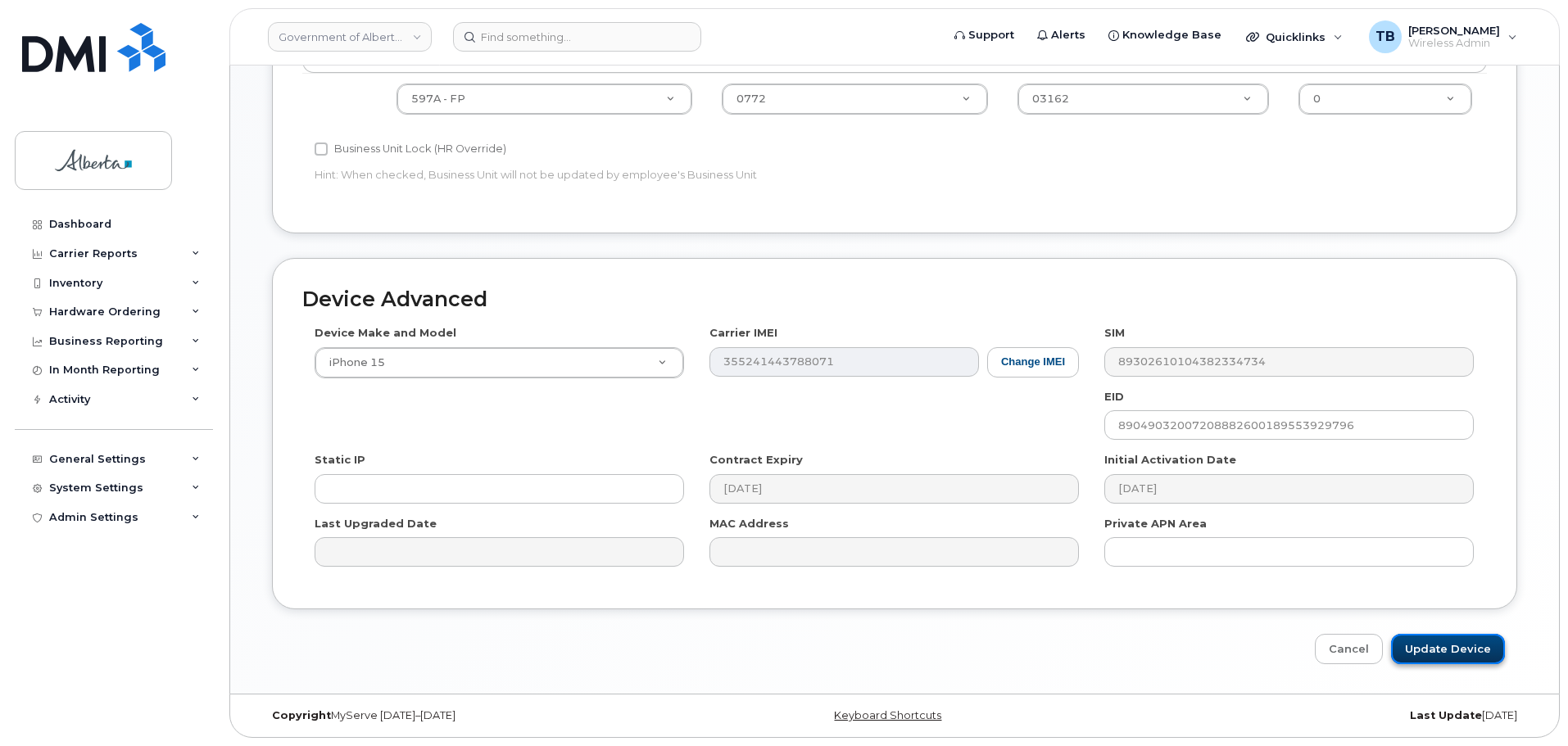
click at [1477, 649] on input "Update Device" at bounding box center [1448, 649] width 114 height 30
type input "Saving..."
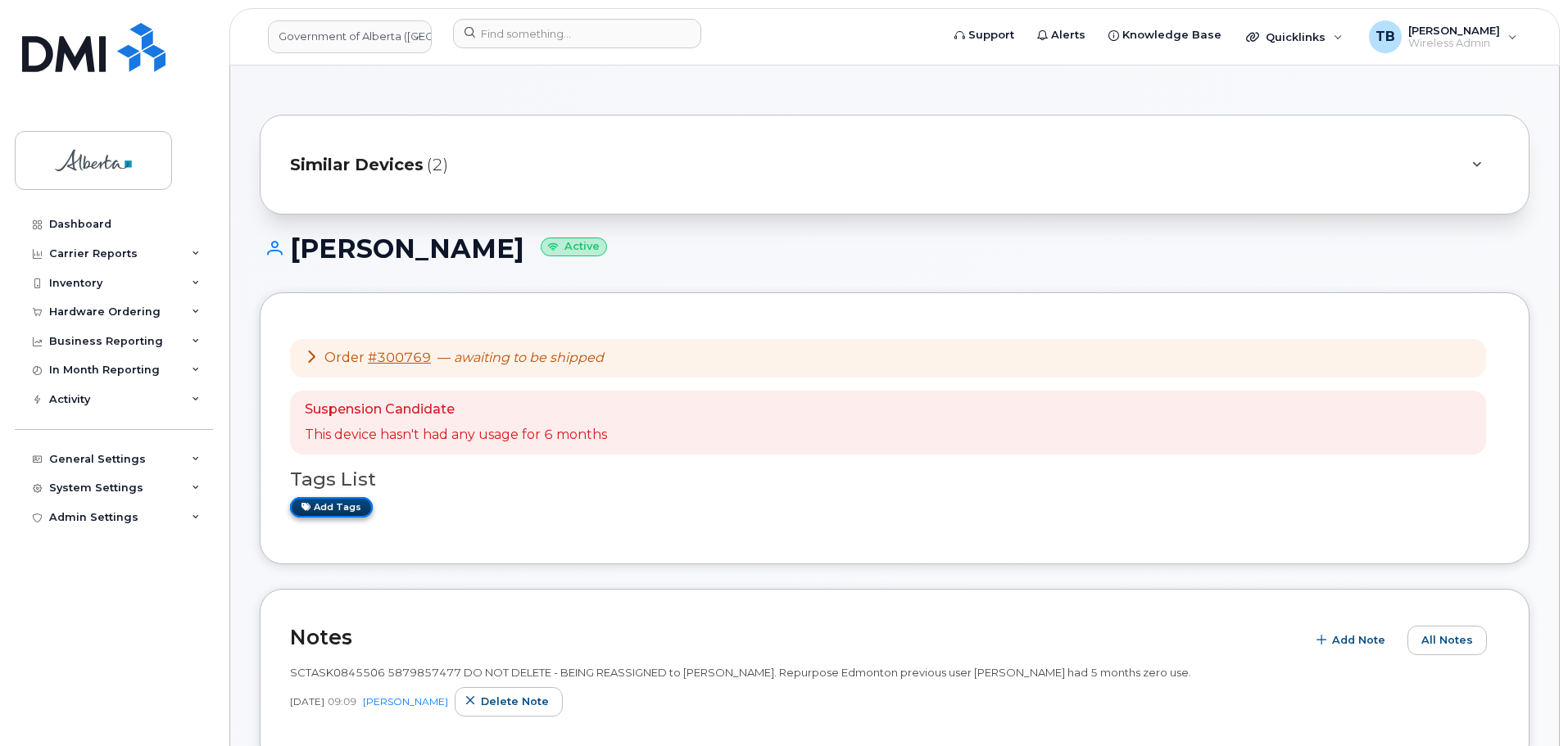
click at [321, 507] on link "Add tags" at bounding box center [330, 507] width 83 height 20
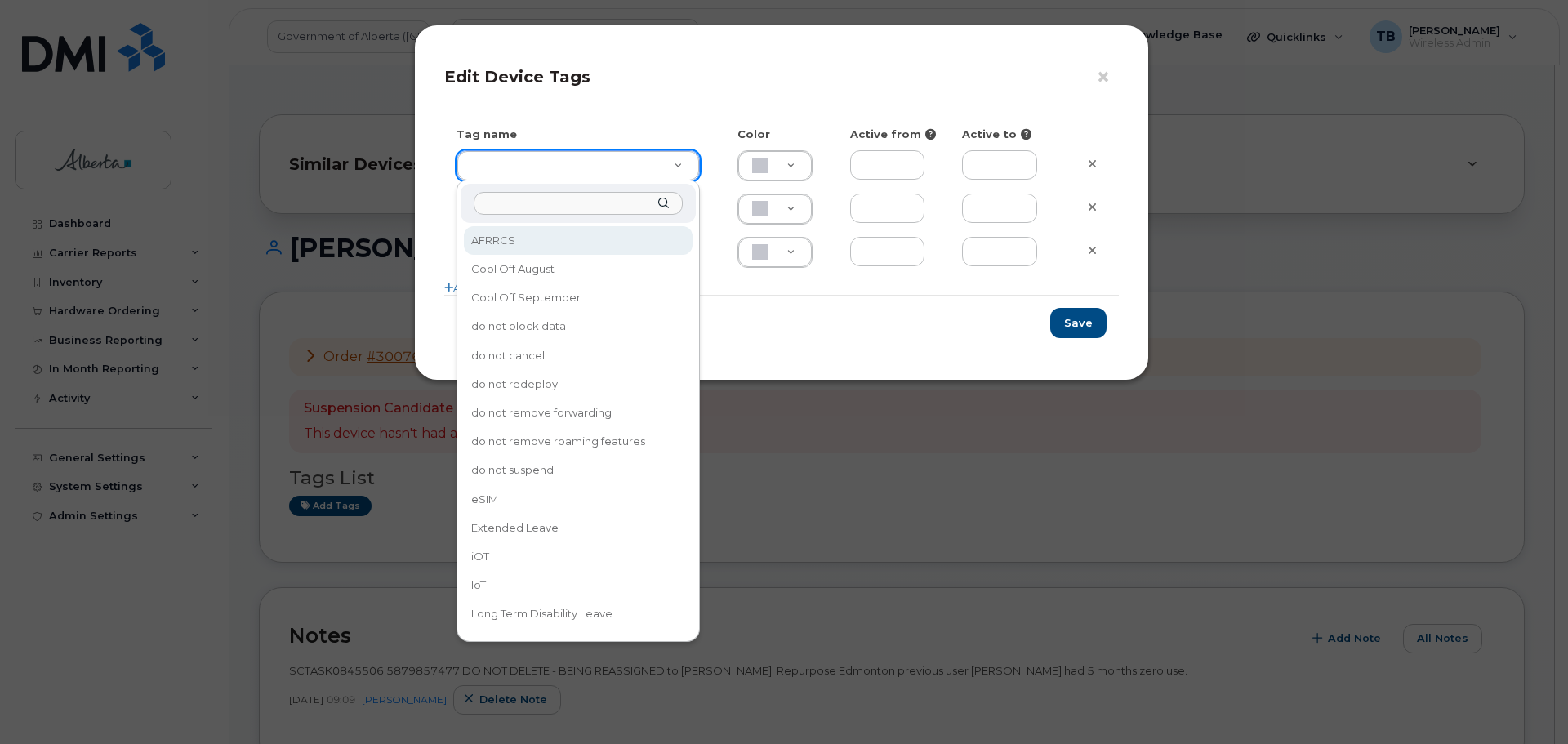
drag, startPoint x: 517, startPoint y: 159, endPoint x: 509, endPoint y: 229, distance: 70.5
type input "eSIM"
type input "D6CDC1"
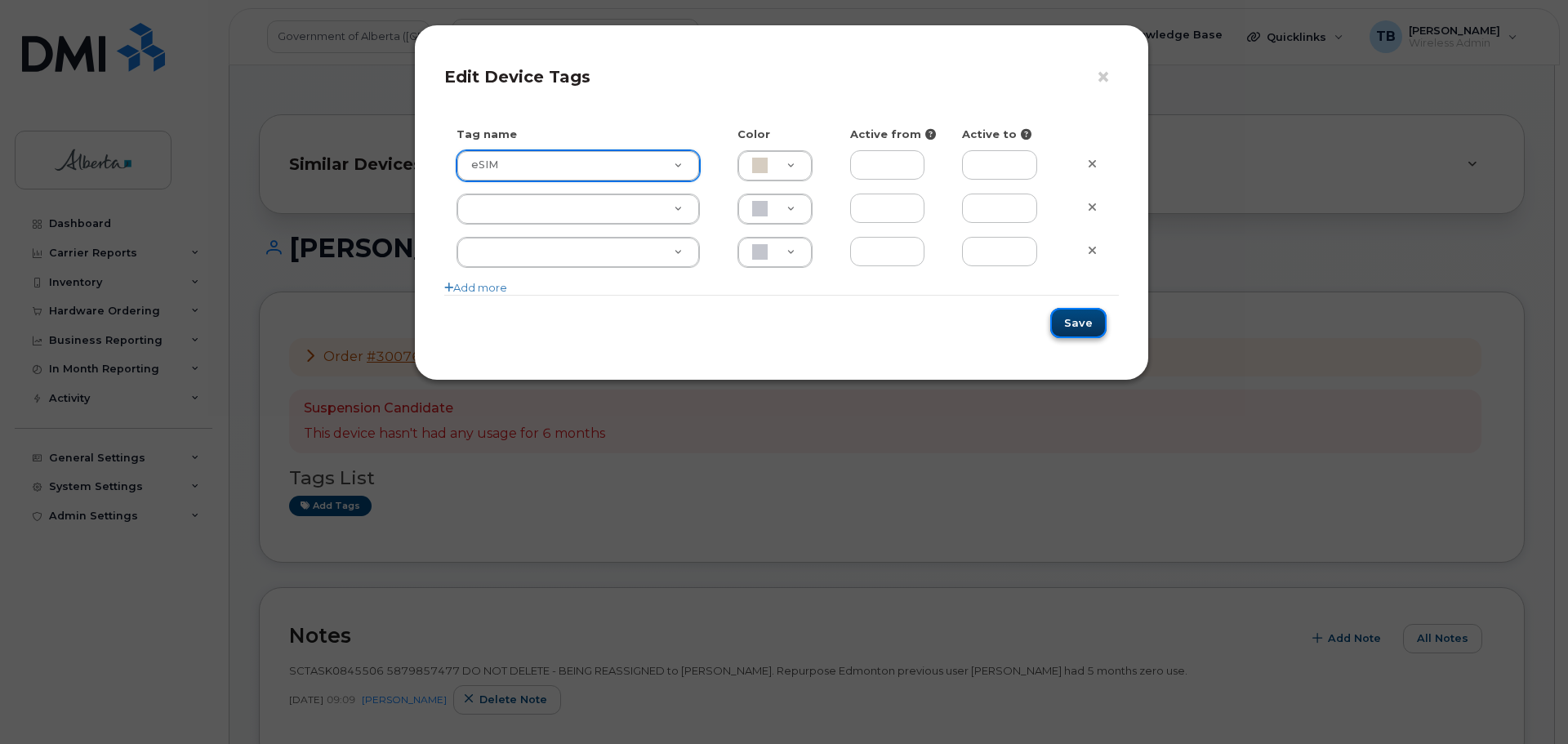
click at [1075, 321] on button "Save" at bounding box center [1079, 323] width 57 height 30
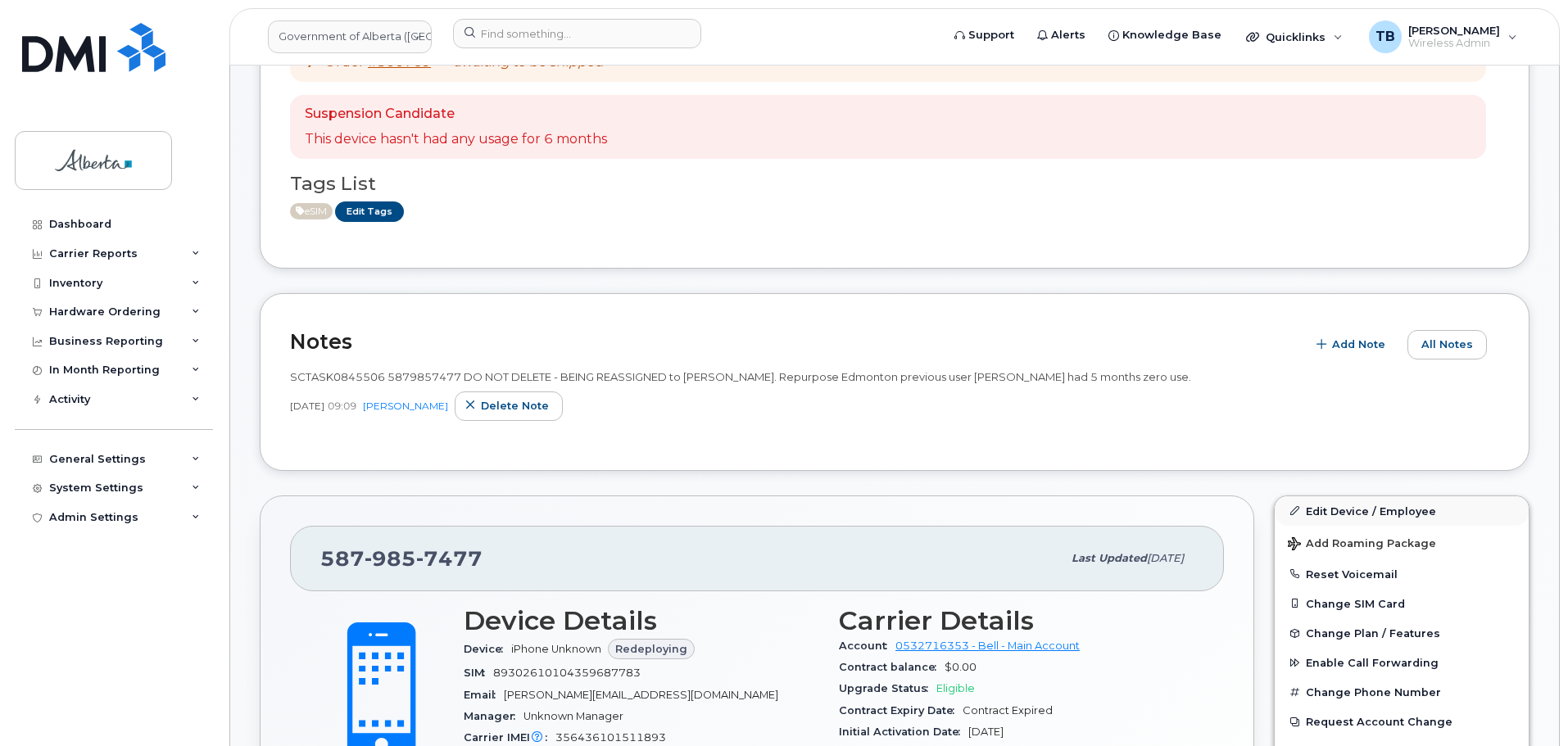
scroll to position [328, 0]
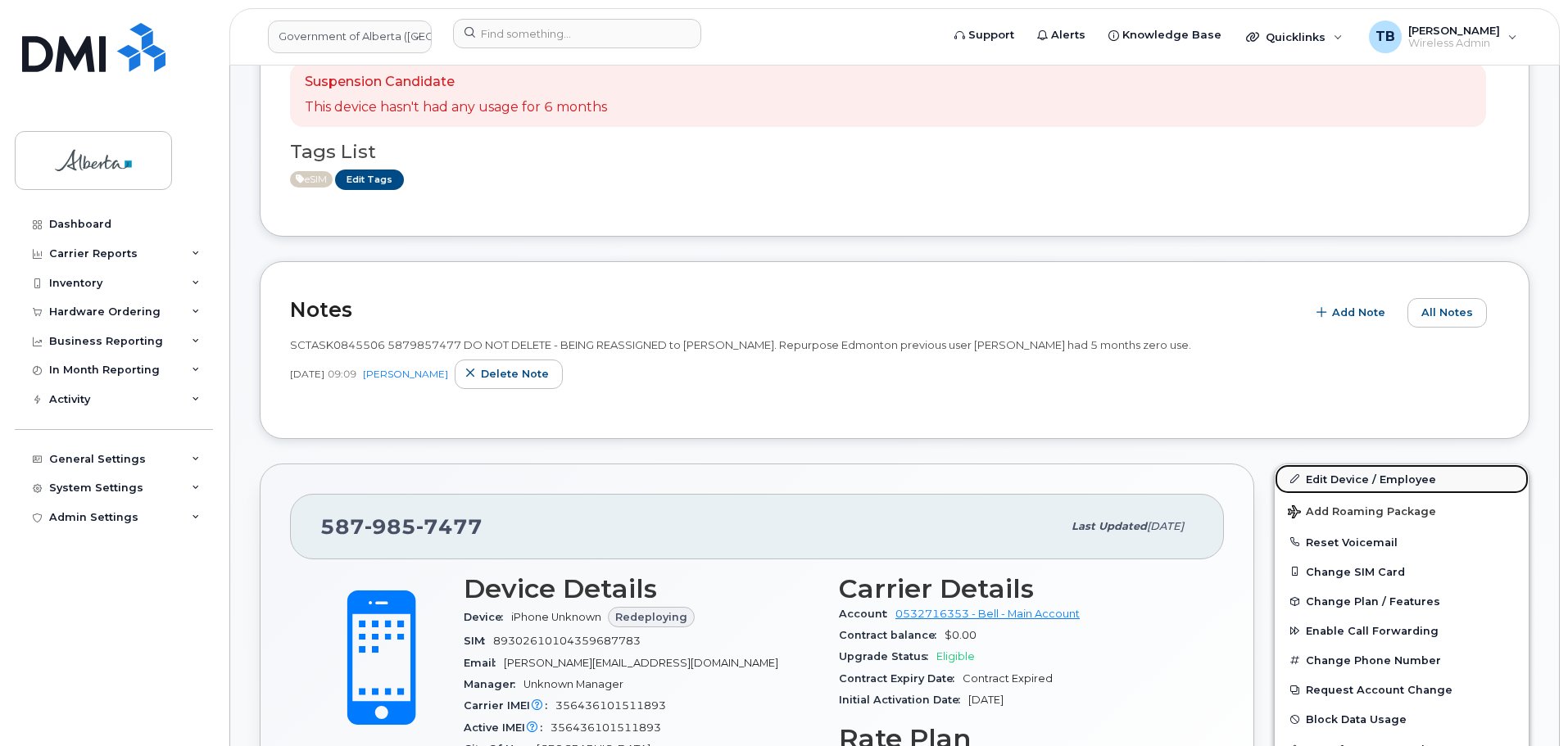
click at [1362, 477] on link "Edit Device / Employee" at bounding box center [1402, 479] width 254 height 29
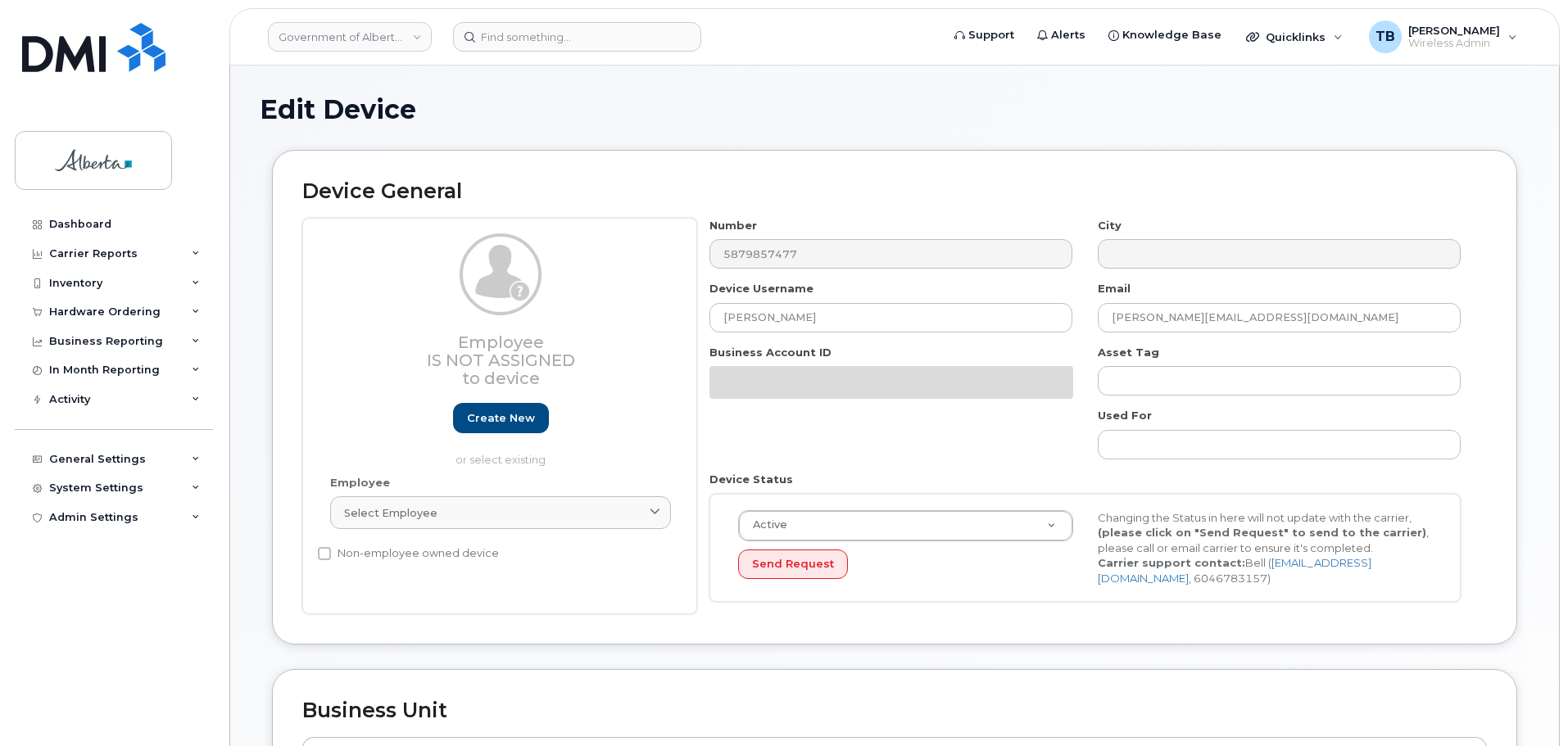
select select "4749734"
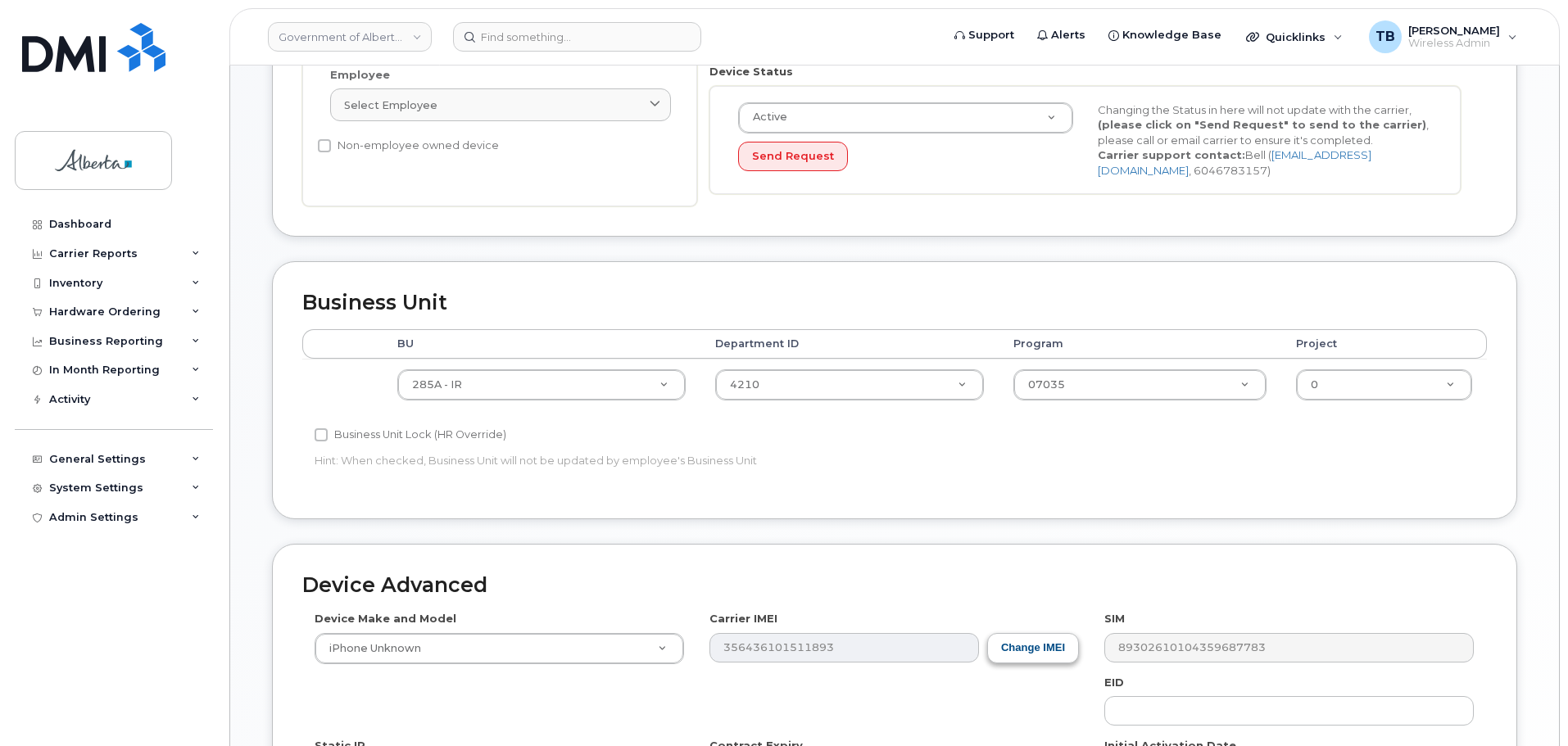
scroll to position [573, 0]
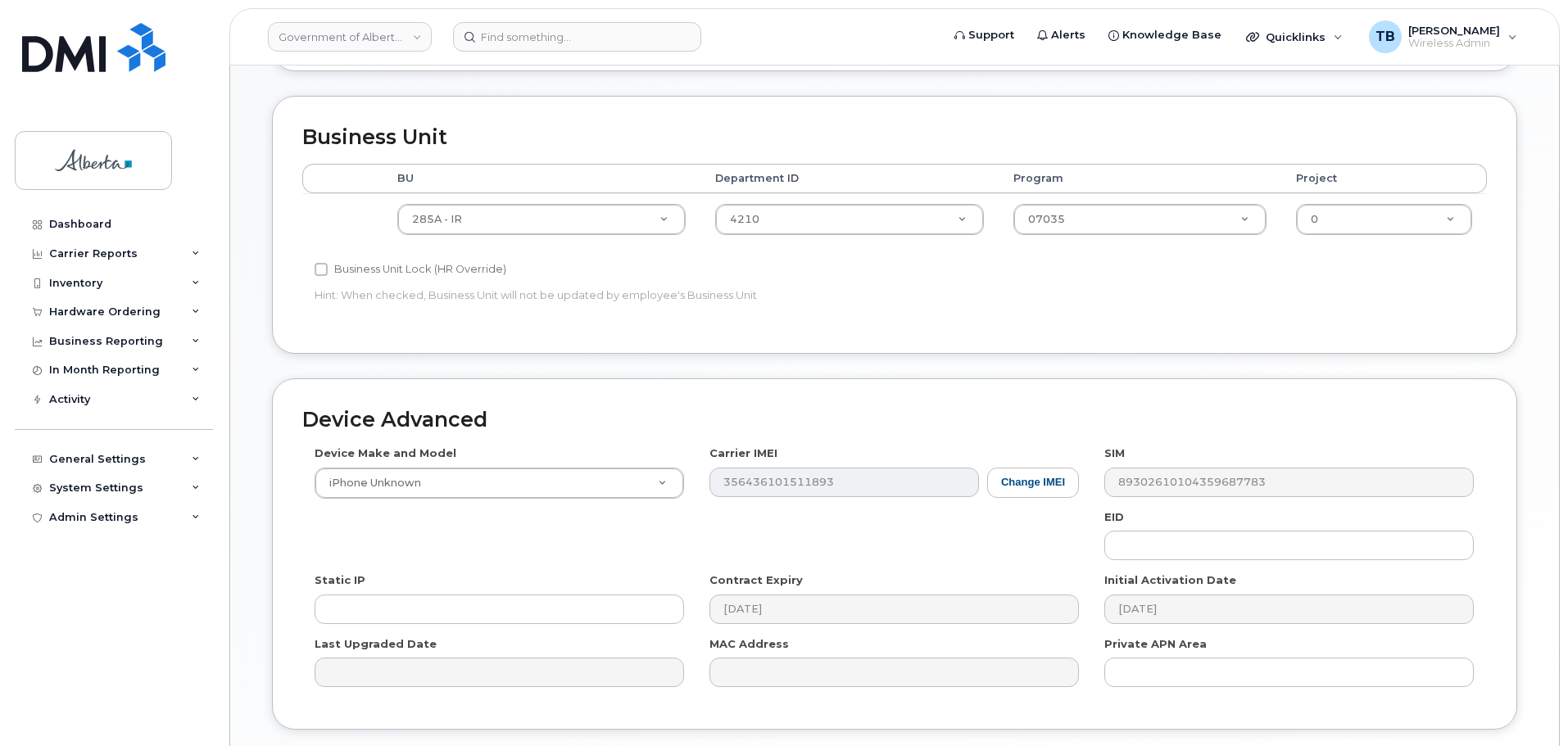
click at [1134, 578] on label "Initial Activation Date" at bounding box center [1170, 580] width 131 height 16
click at [1128, 551] on input "text" at bounding box center [1289, 544] width 370 height 29
paste input "2756421"
drag, startPoint x: 1222, startPoint y: 555, endPoint x: 1053, endPoint y: 544, distance: 169.4
click at [1053, 544] on div "Device Make and Model iPhone Unknown Android TCL 502 Watch Apple Watch S9 41mm …" at bounding box center [894, 573] width 1184 height 254
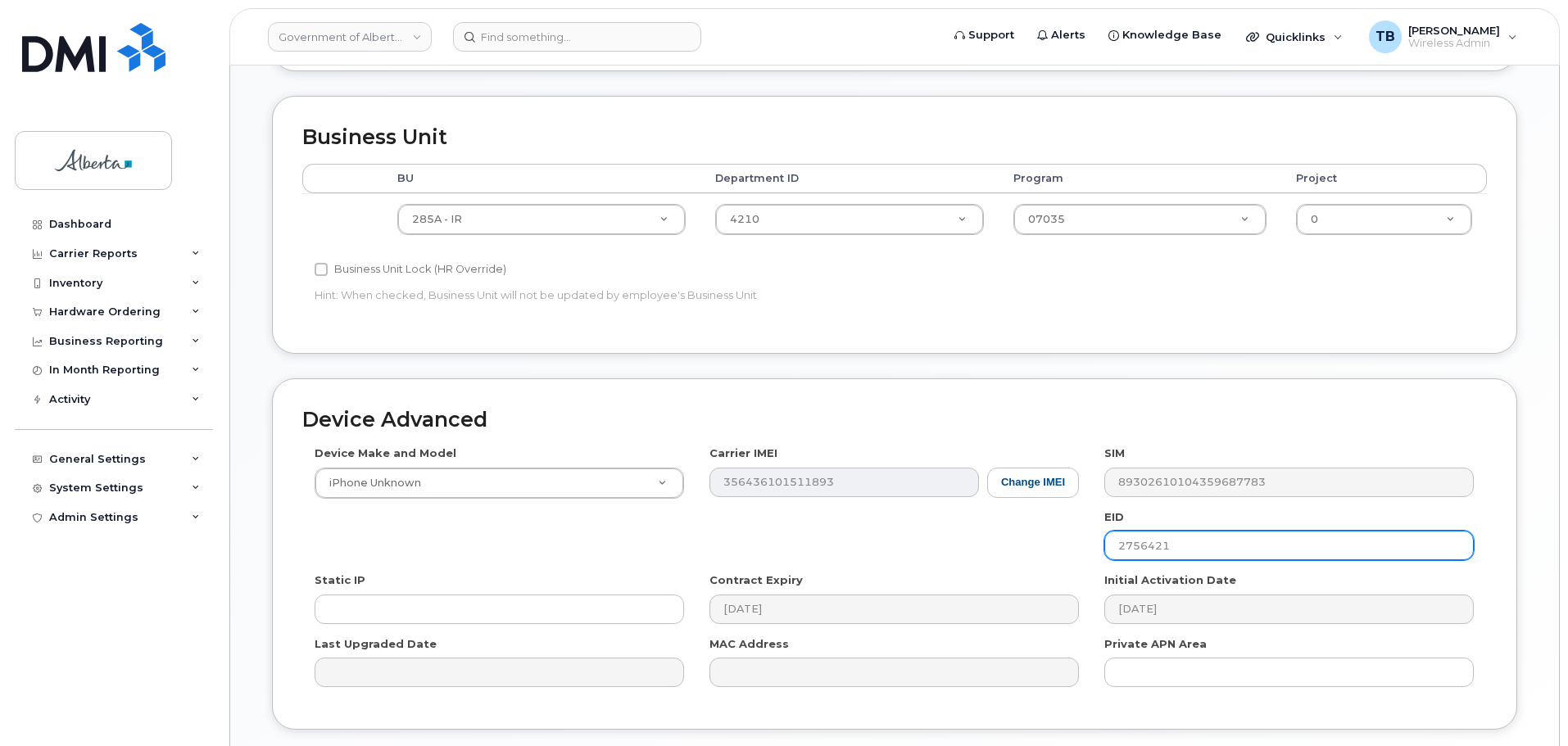
paste input "89049032007208882600189426793545"
type input "89049032007208882600189426793545"
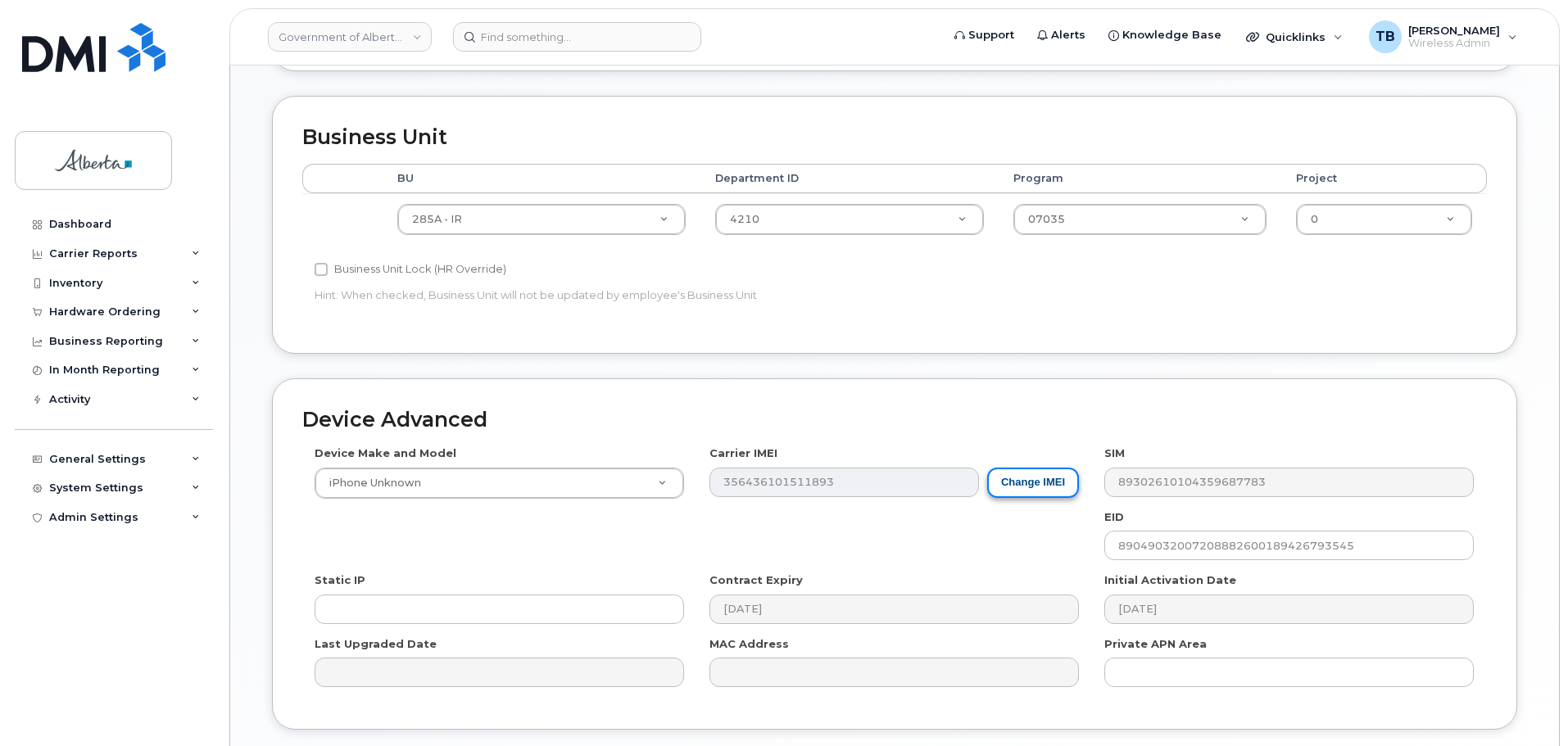
click at [1021, 486] on button "Change IMEI" at bounding box center [1032, 482] width 92 height 30
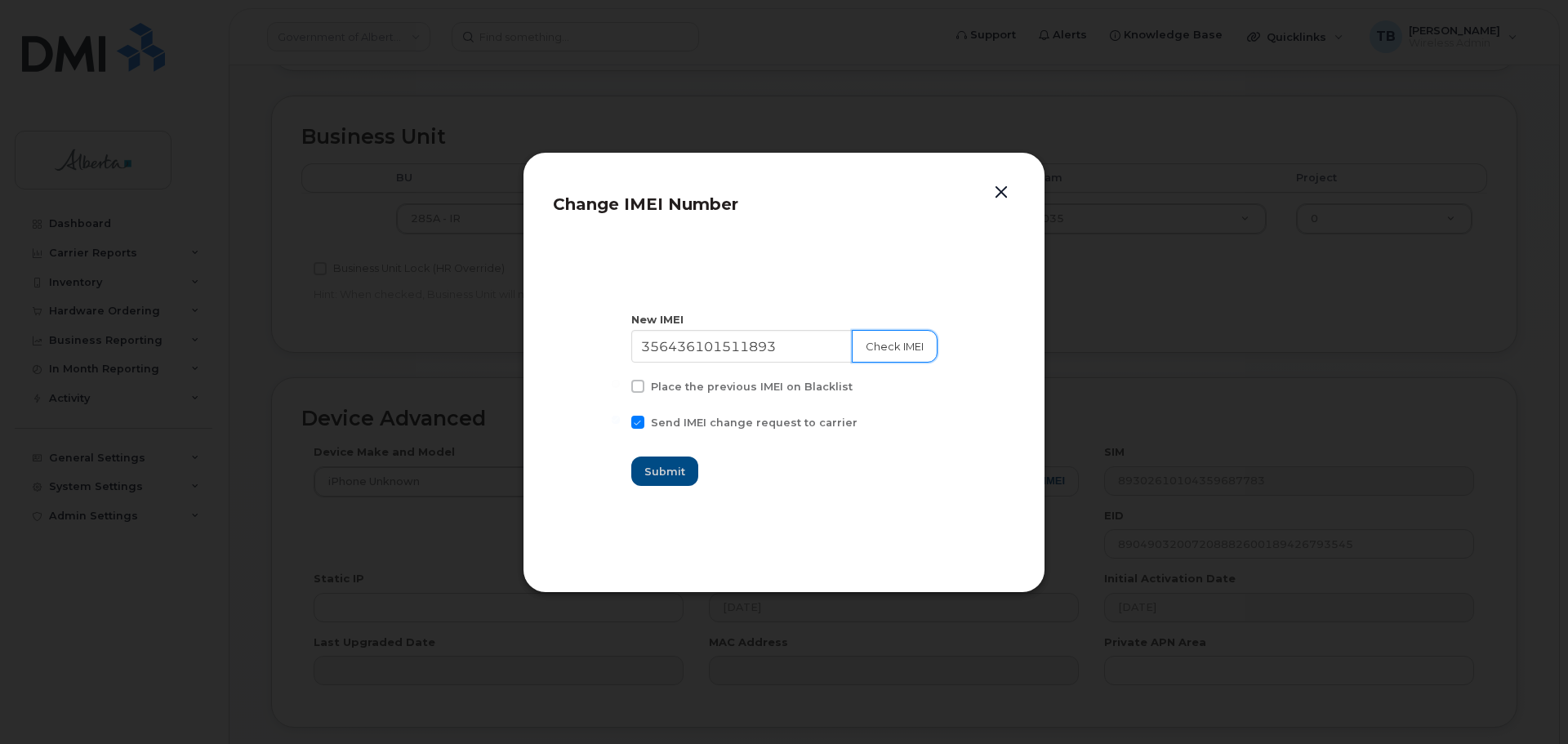
click at [852, 350] on button "Check IMEI" at bounding box center [895, 345] width 86 height 33
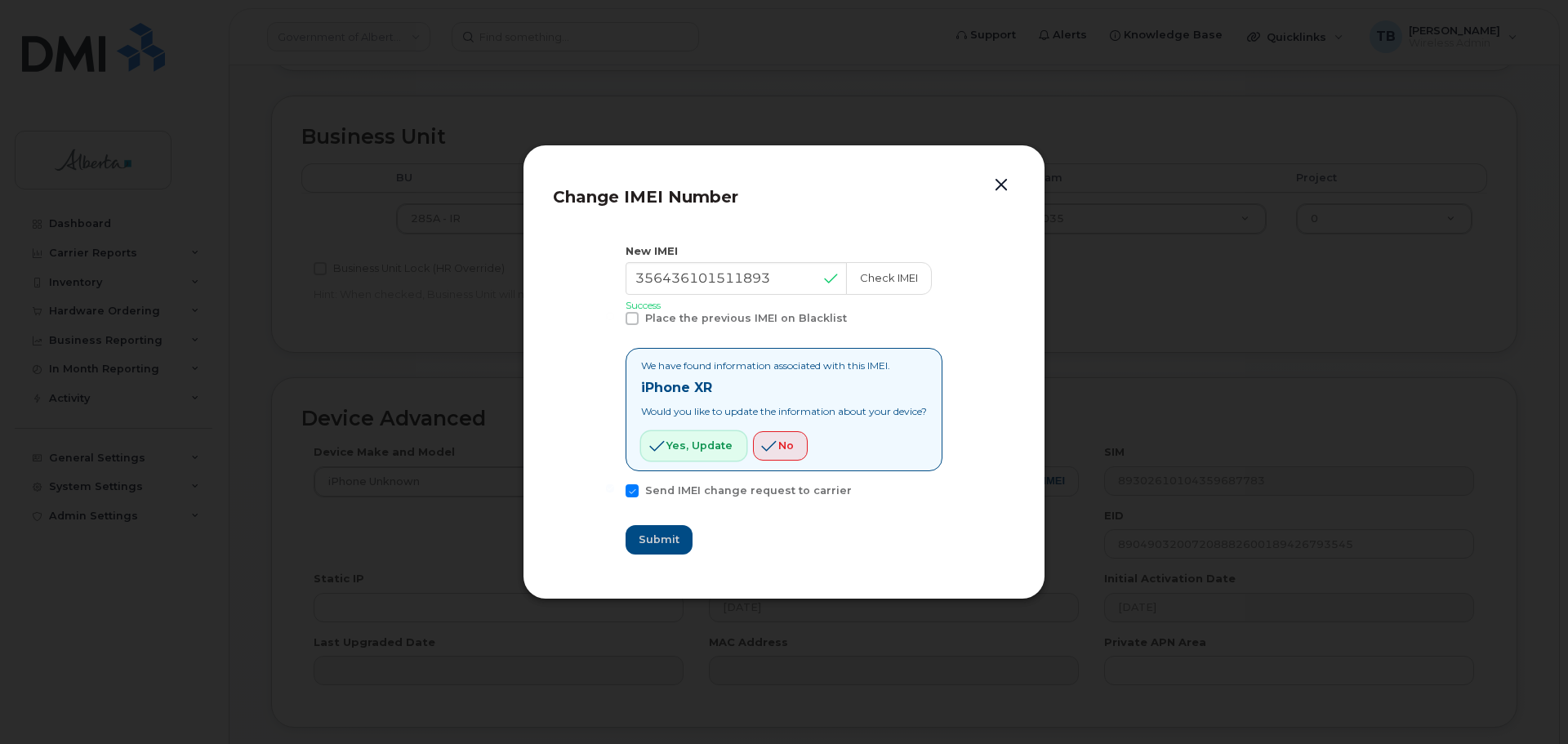
click at [668, 445] on span "Yes, update" at bounding box center [699, 446] width 66 height 16
click at [1000, 185] on button "button" at bounding box center [1002, 185] width 25 height 23
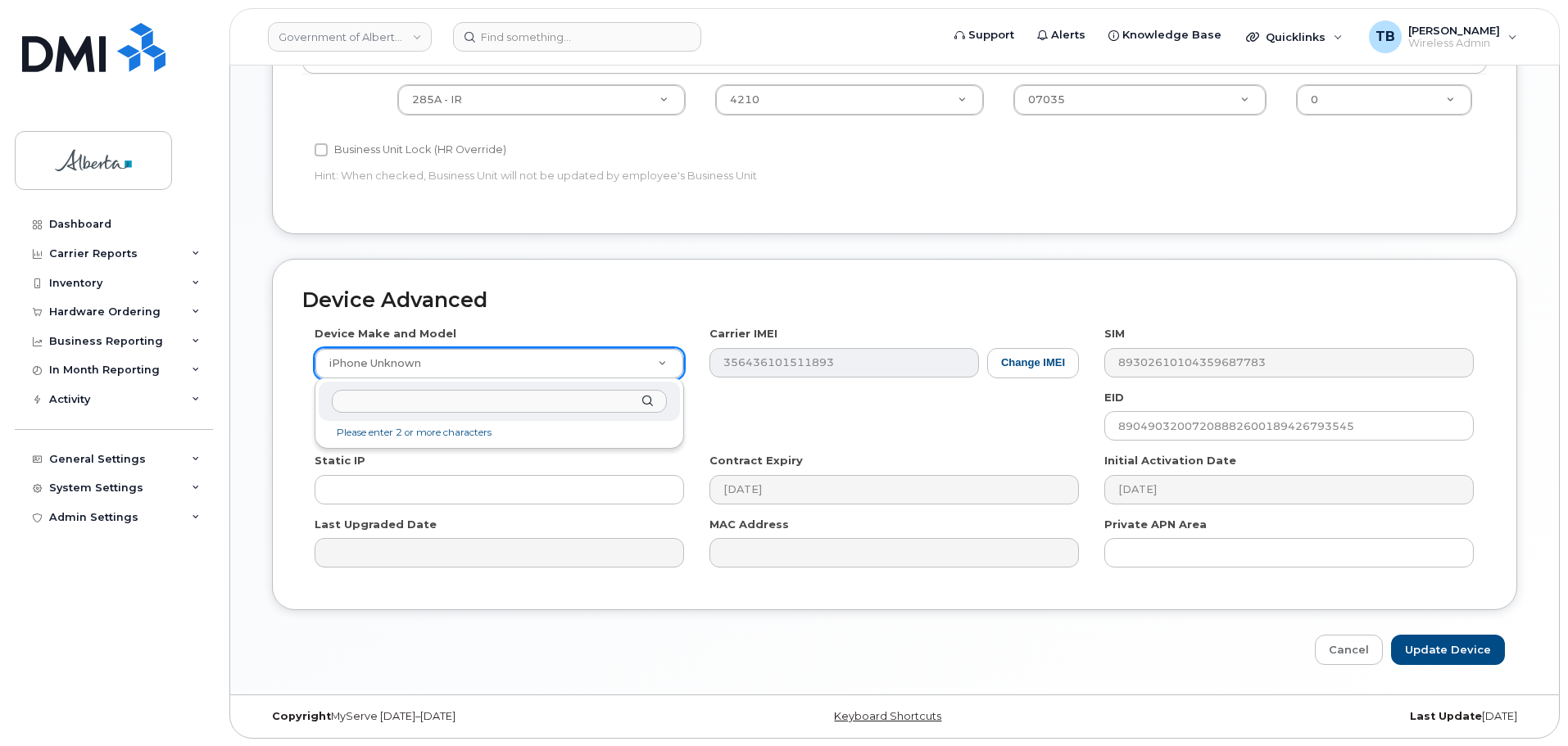
scroll to position [694, 0]
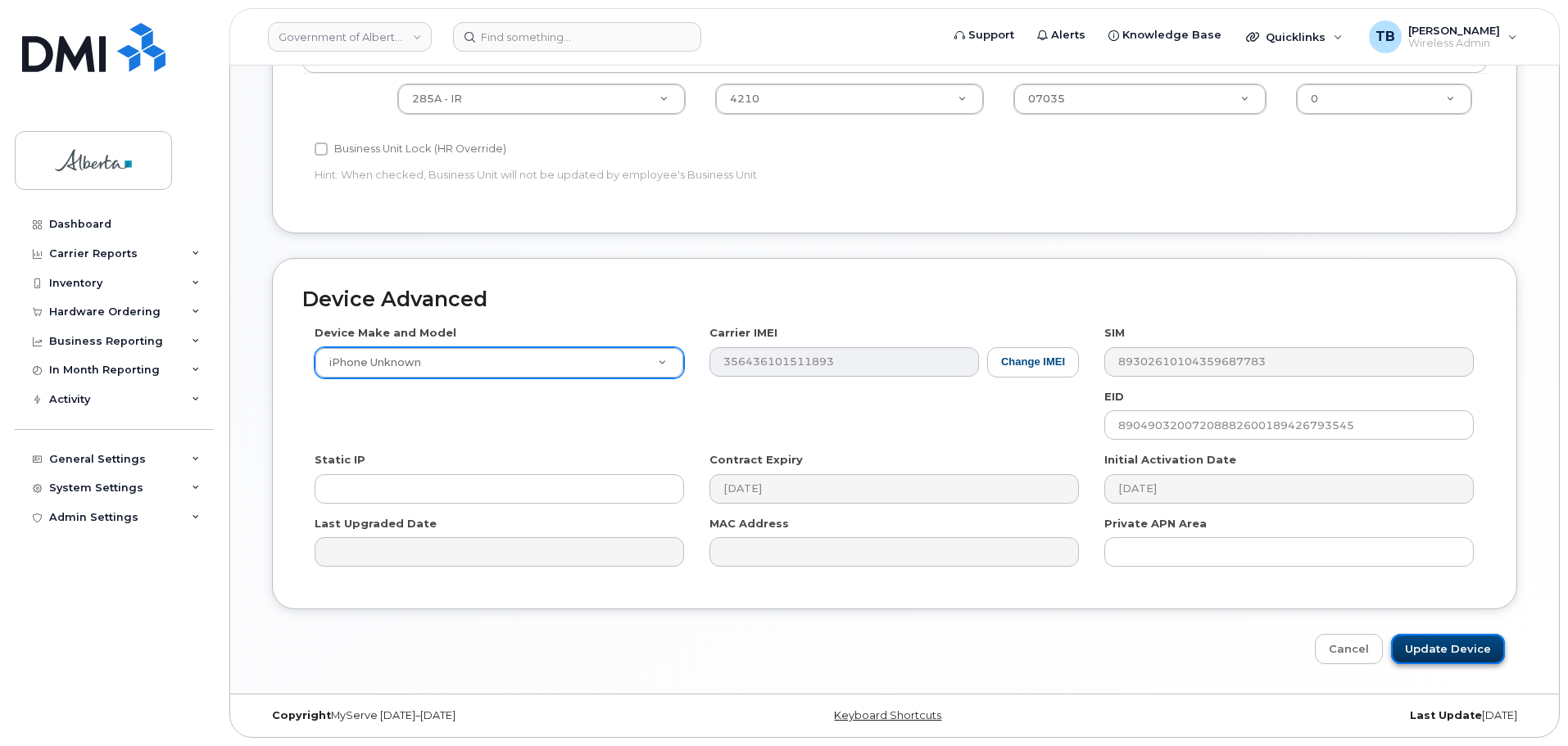
click at [1427, 650] on input "Update Device" at bounding box center [1448, 649] width 114 height 30
type input "Saving..."
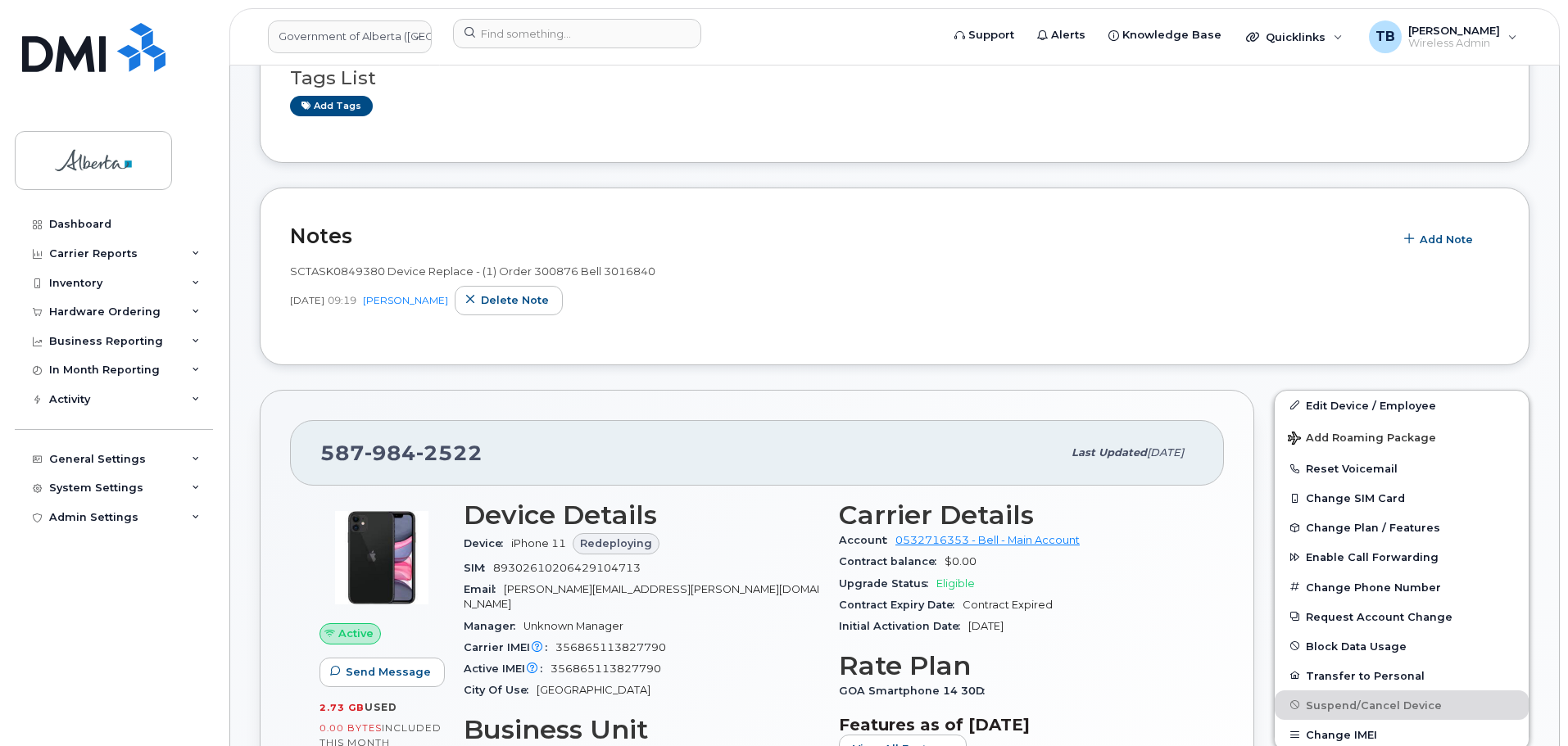
scroll to position [82, 0]
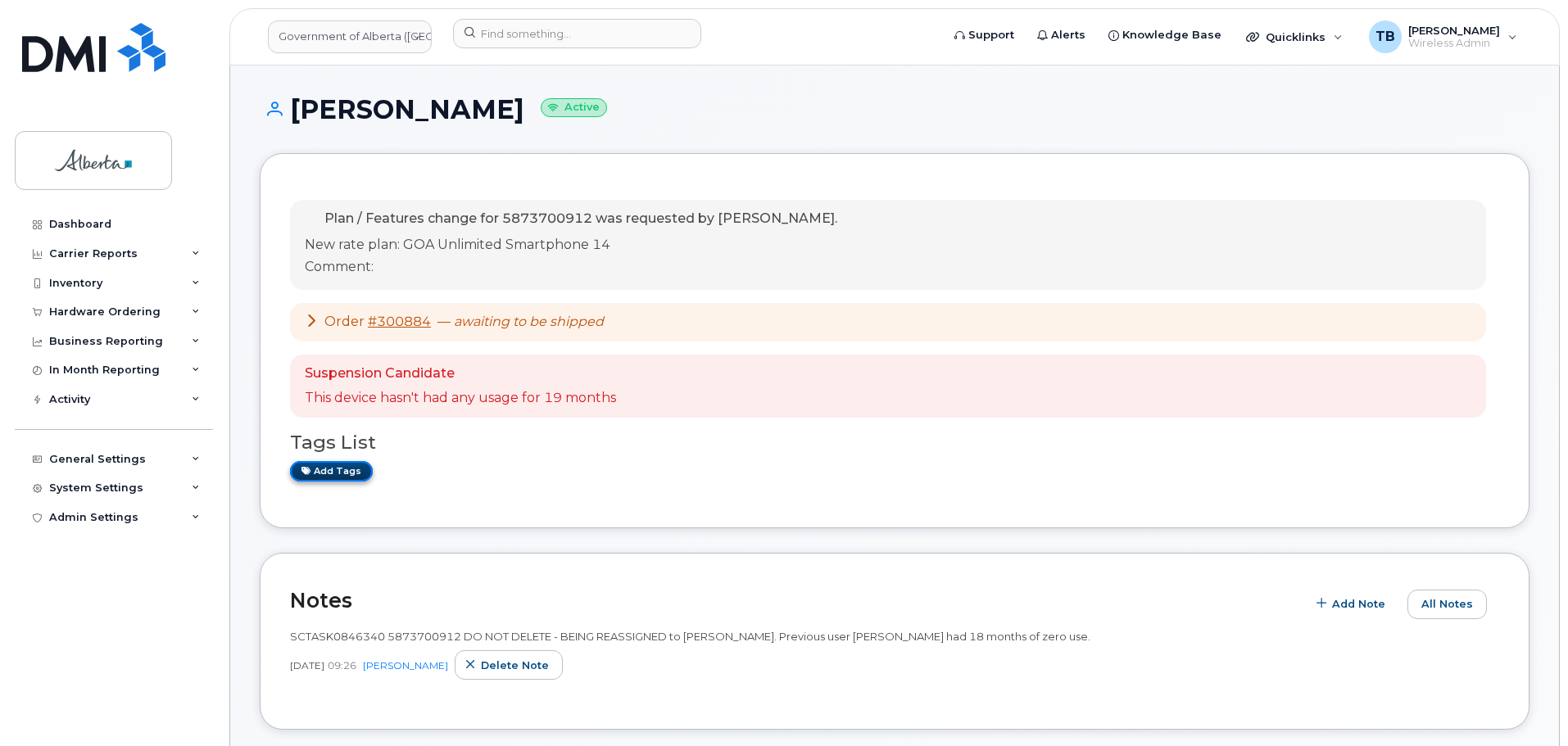
click at [354, 471] on link "Add tags" at bounding box center [330, 471] width 83 height 20
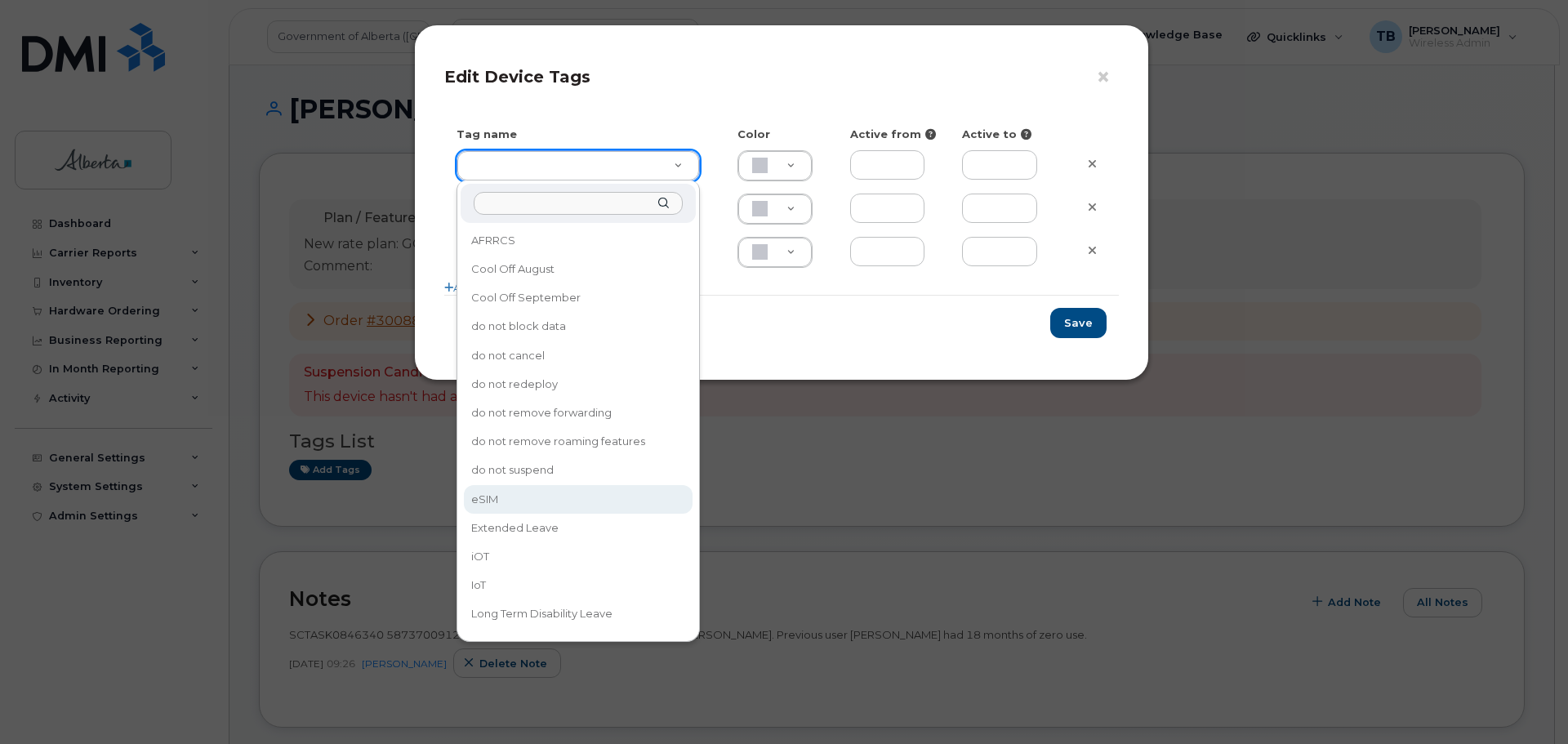
type input "eSIM"
type input "D6CDC1"
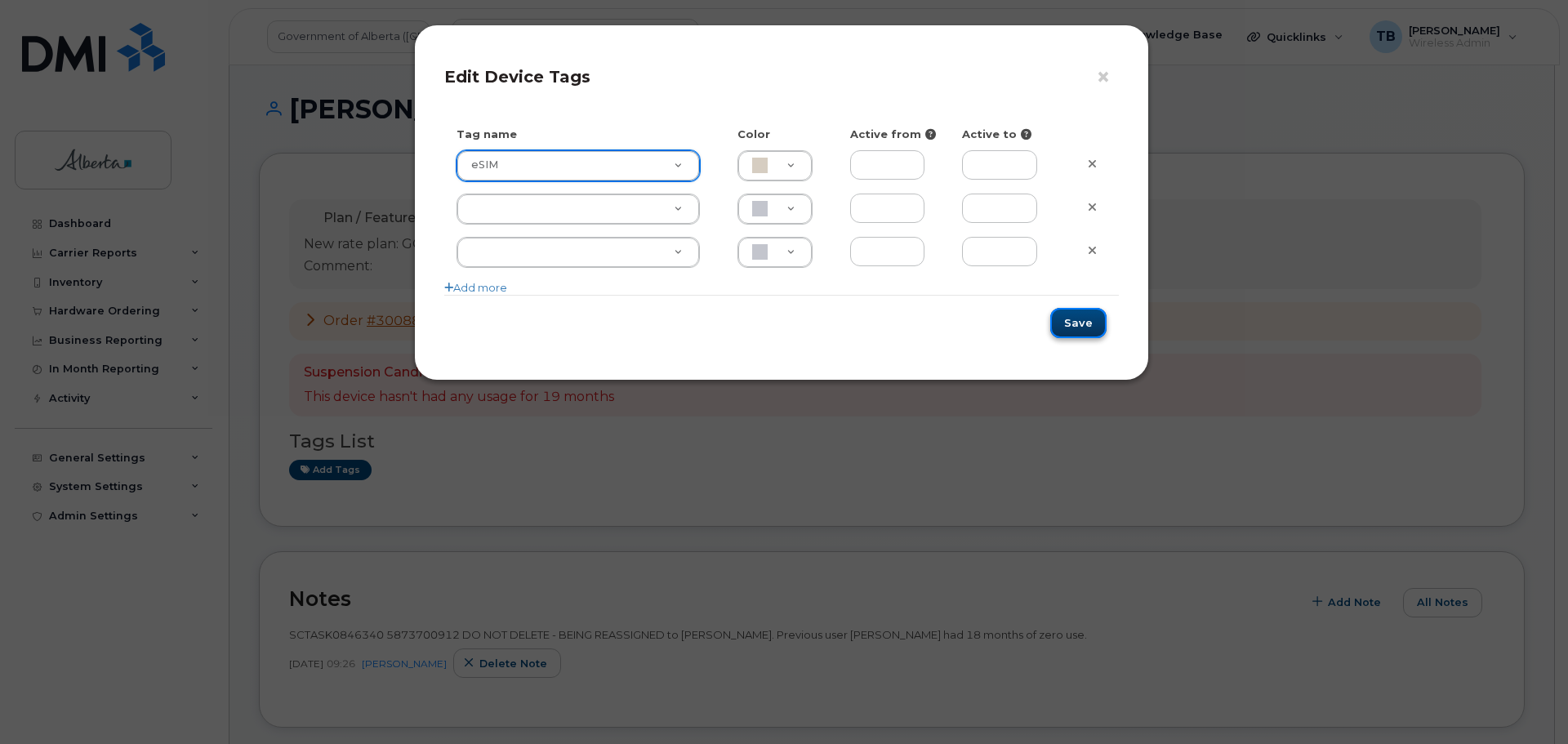
click at [1075, 314] on button "Save" at bounding box center [1079, 323] width 57 height 30
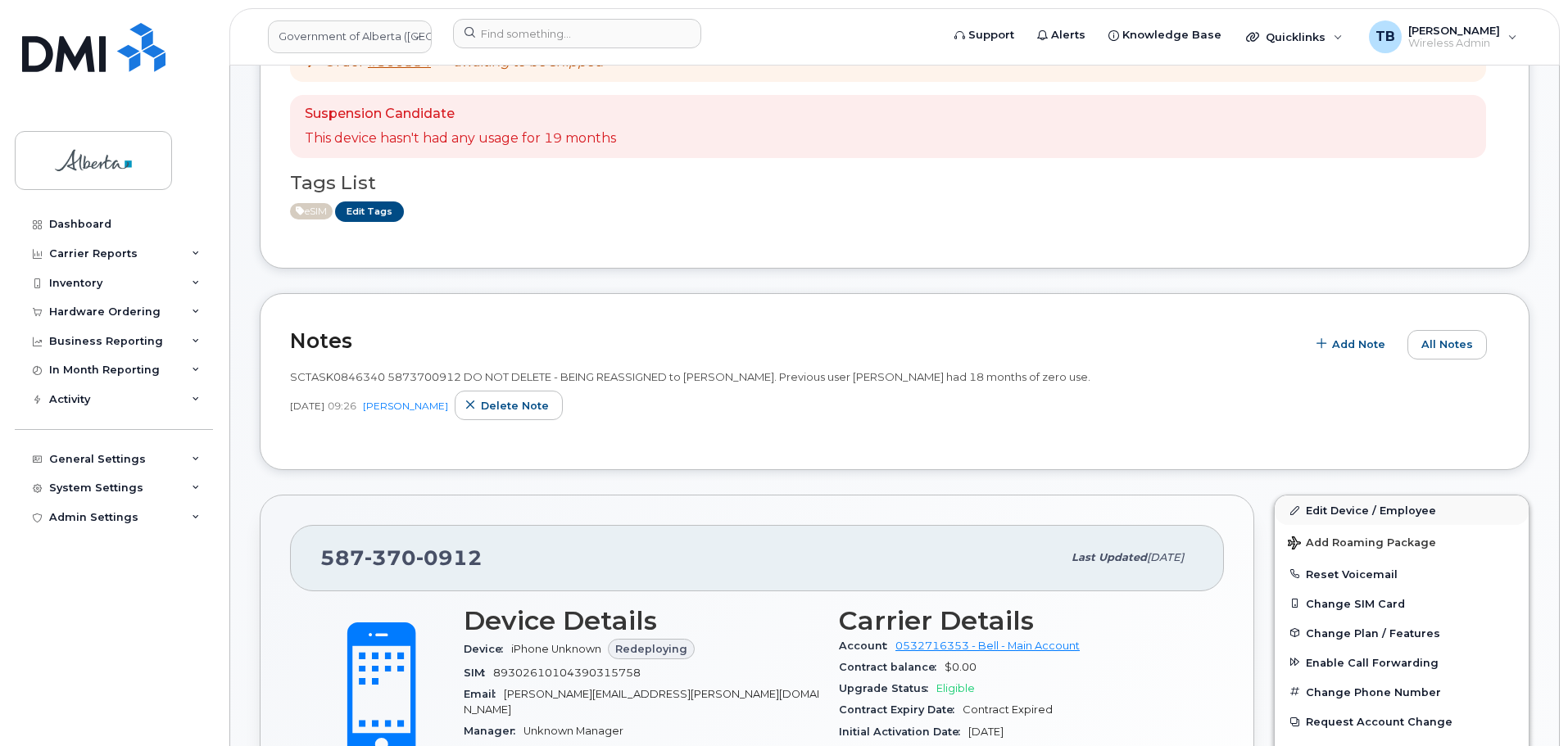
scroll to position [328, 0]
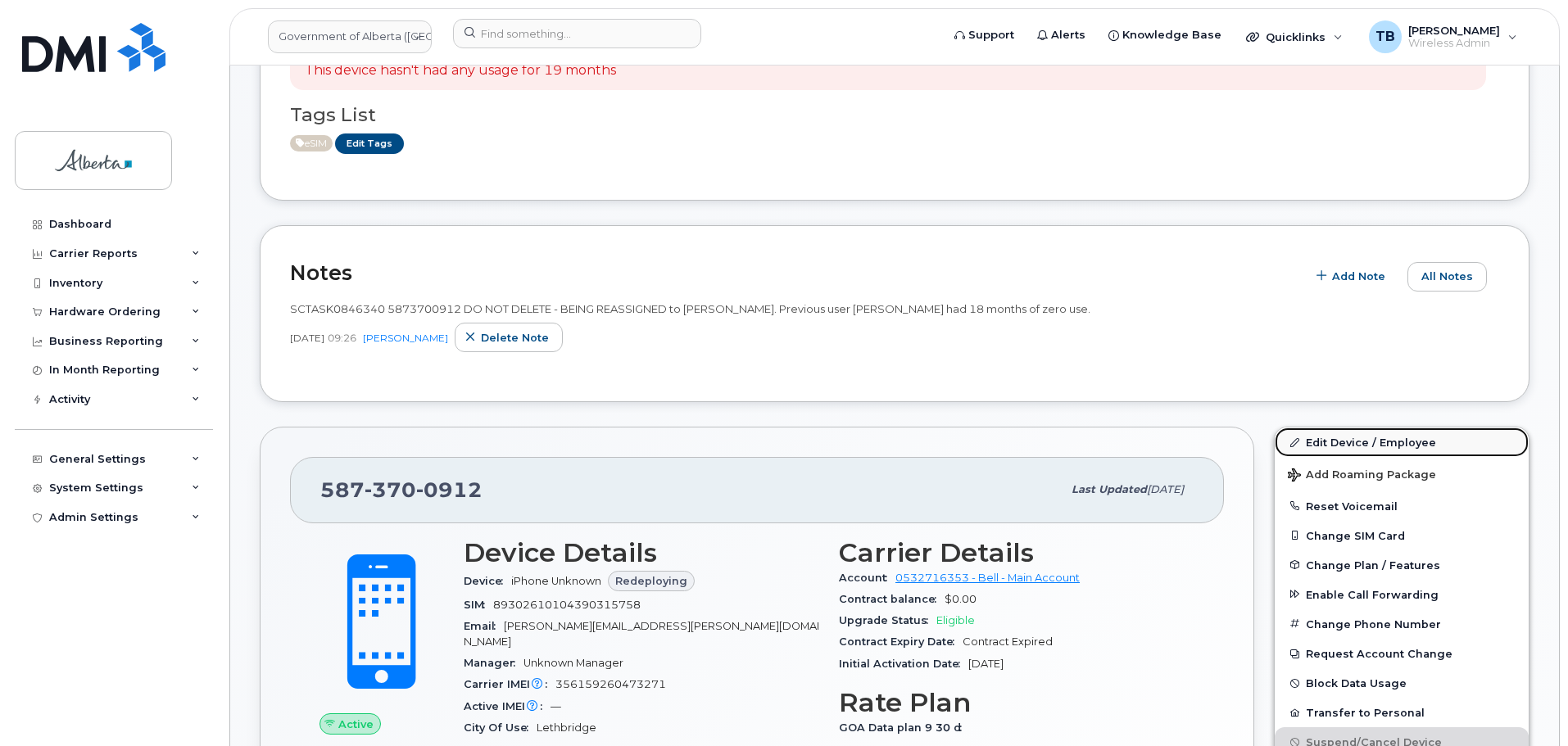
click at [1386, 448] on link "Edit Device / Employee" at bounding box center [1402, 441] width 254 height 29
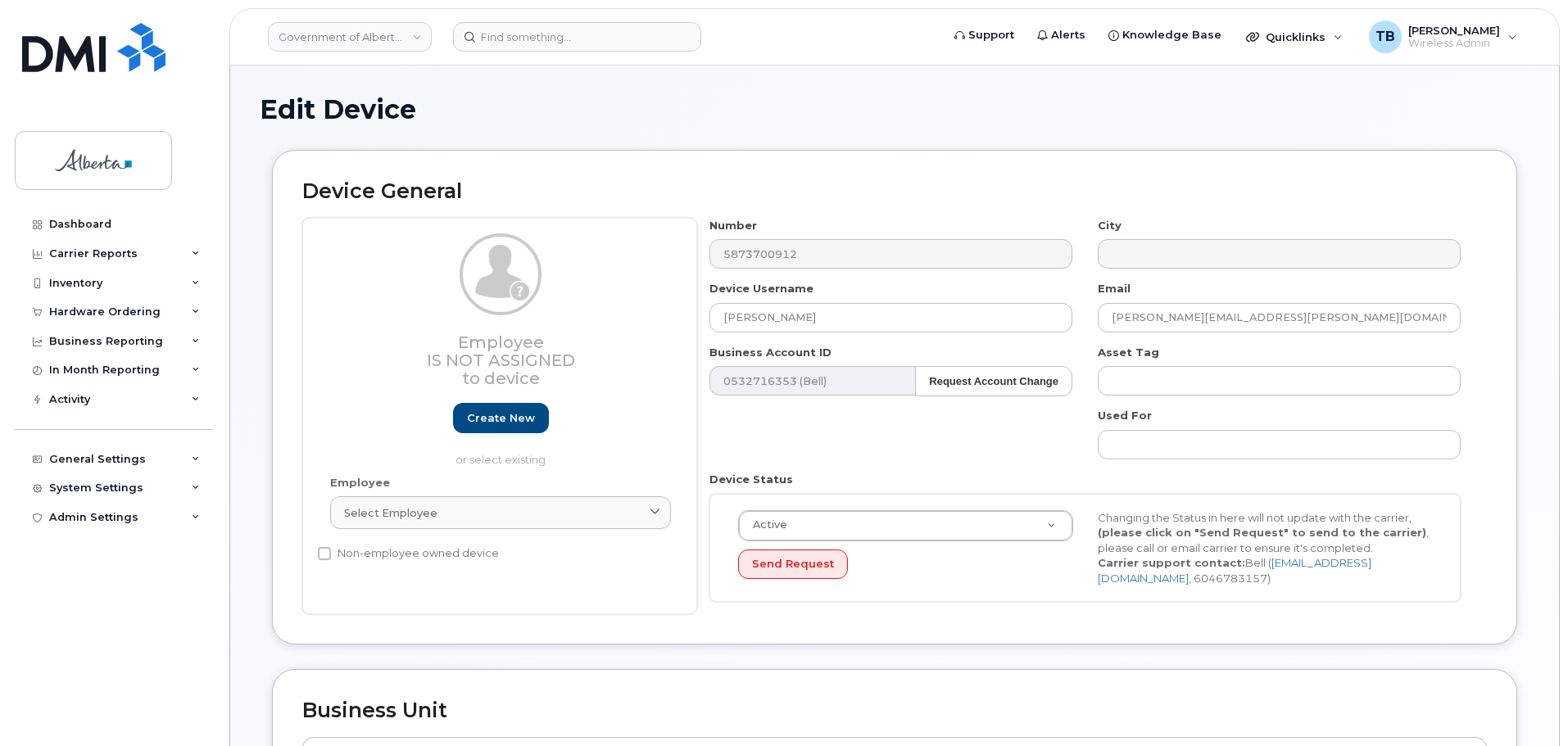
select select "4681667"
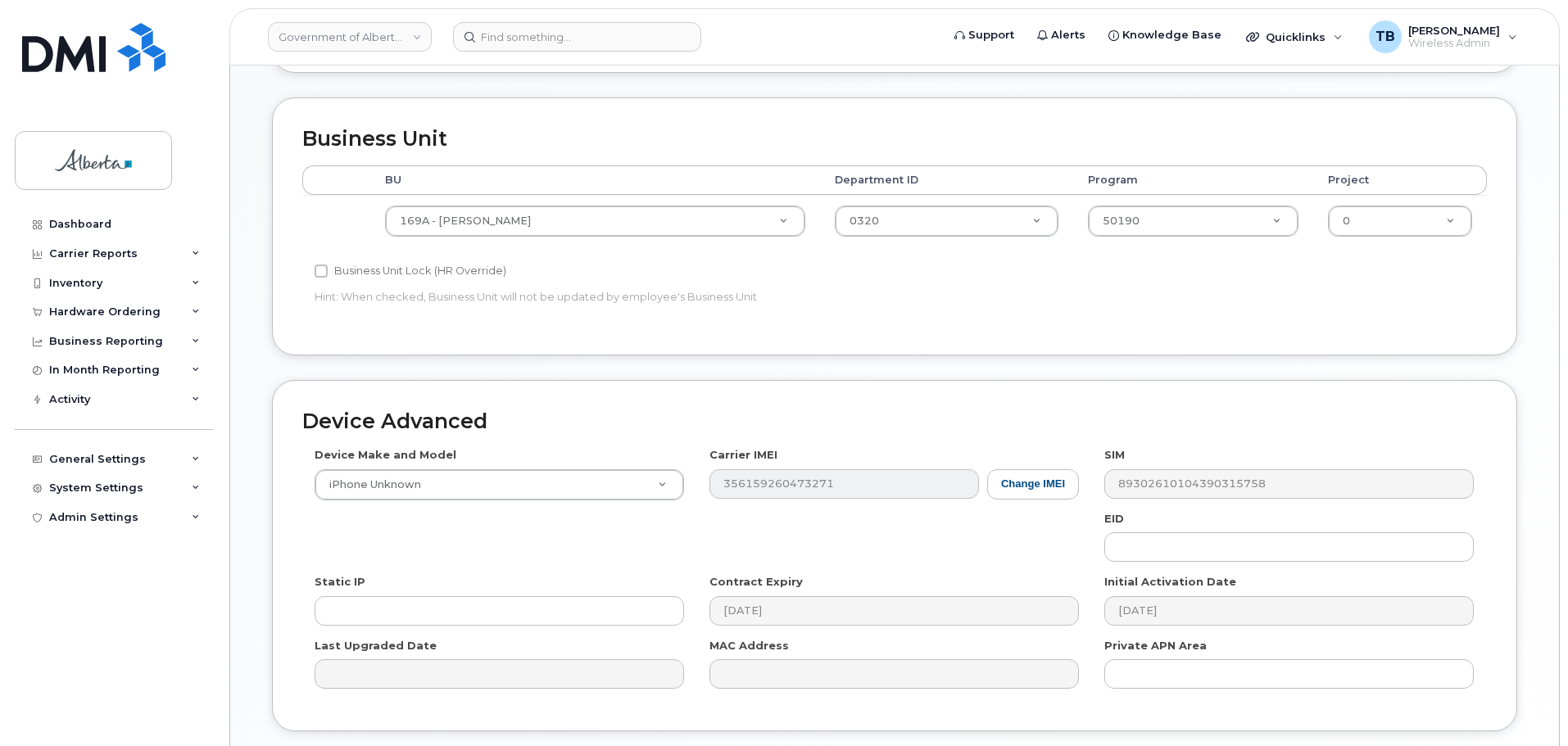
scroll to position [694, 0]
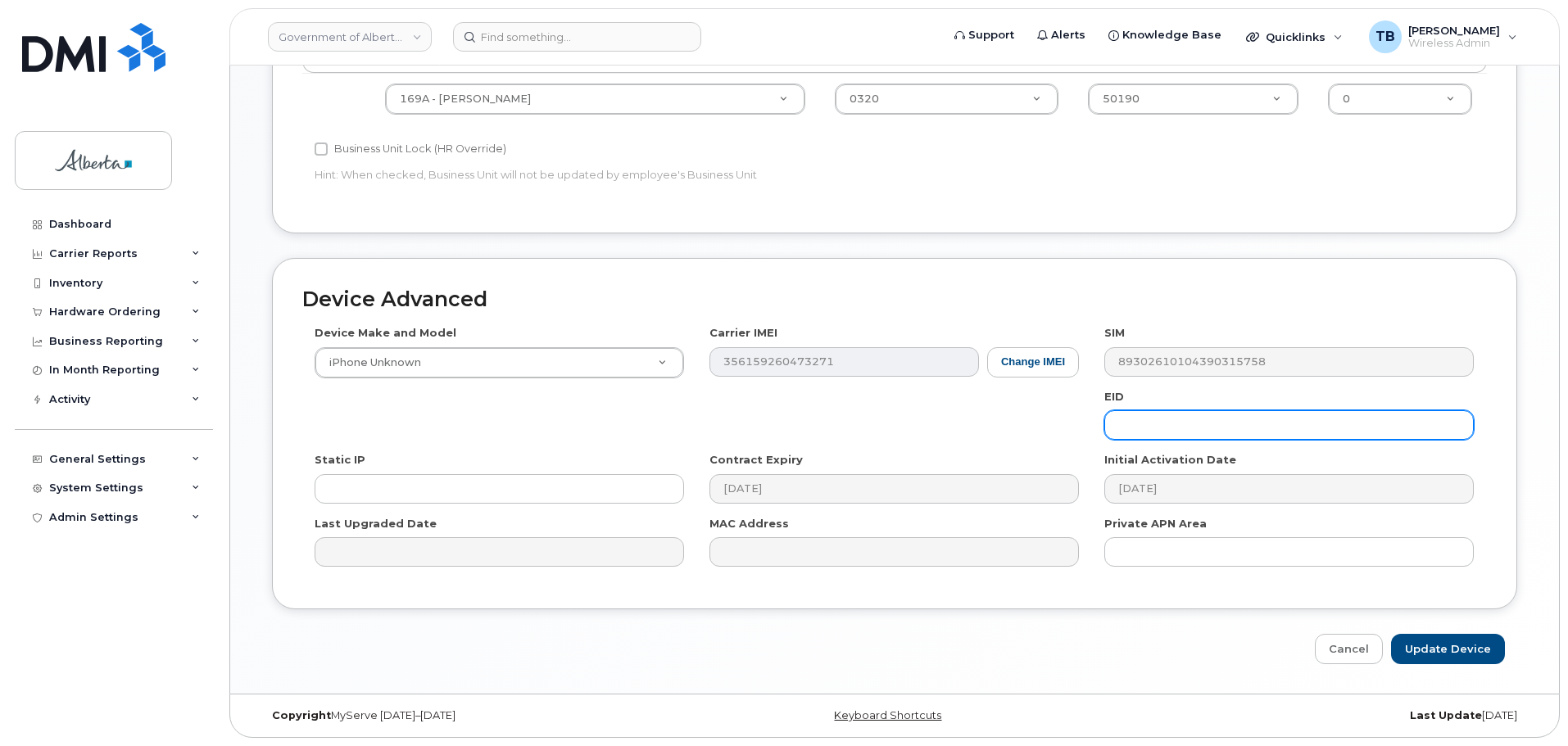
click at [1142, 425] on input "text" at bounding box center [1289, 425] width 370 height 29
paste input "89049032007208882600189342697164"
type input "89049032007208882600189342697164"
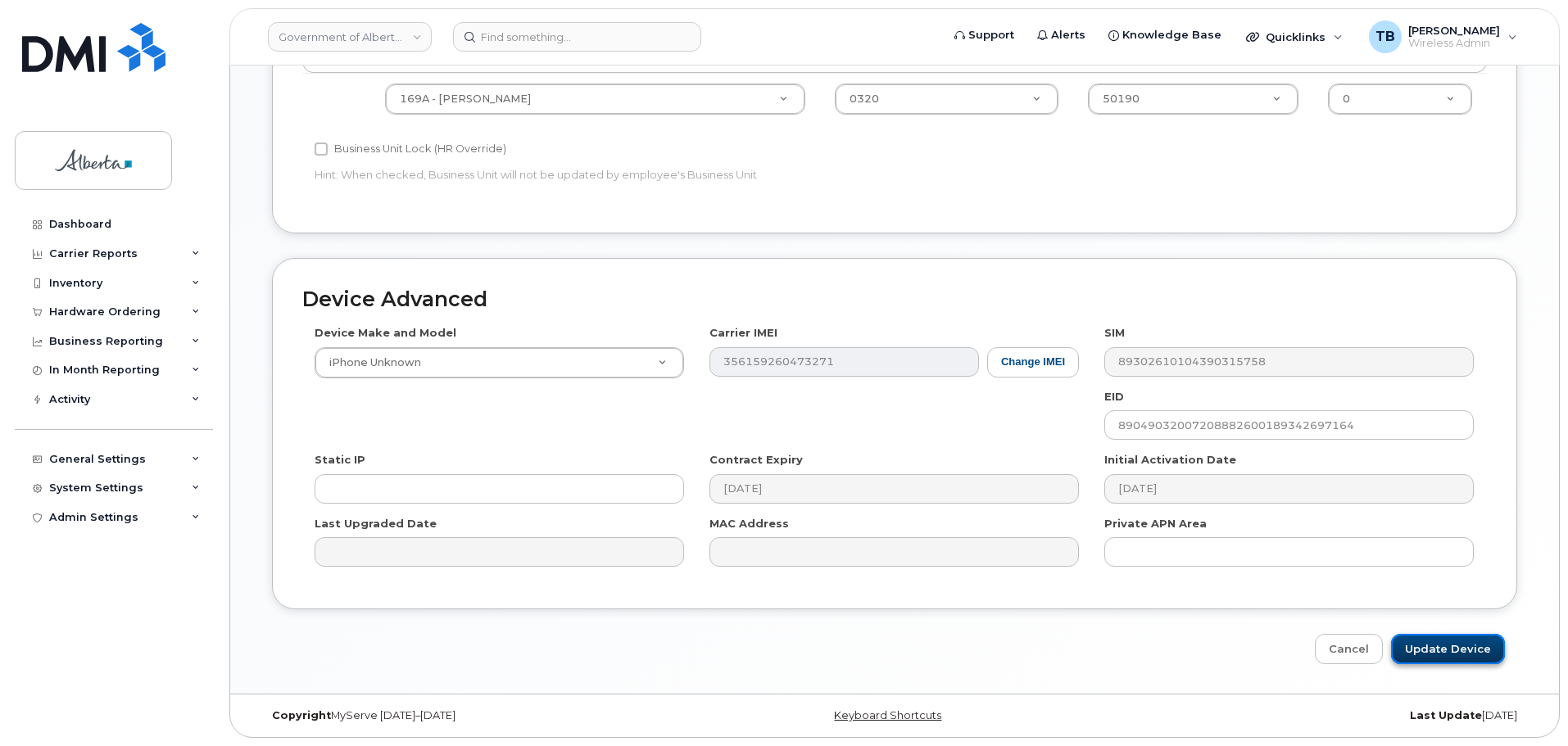
click at [1445, 639] on input "Update Device" at bounding box center [1448, 649] width 114 height 30
type input "Saving..."
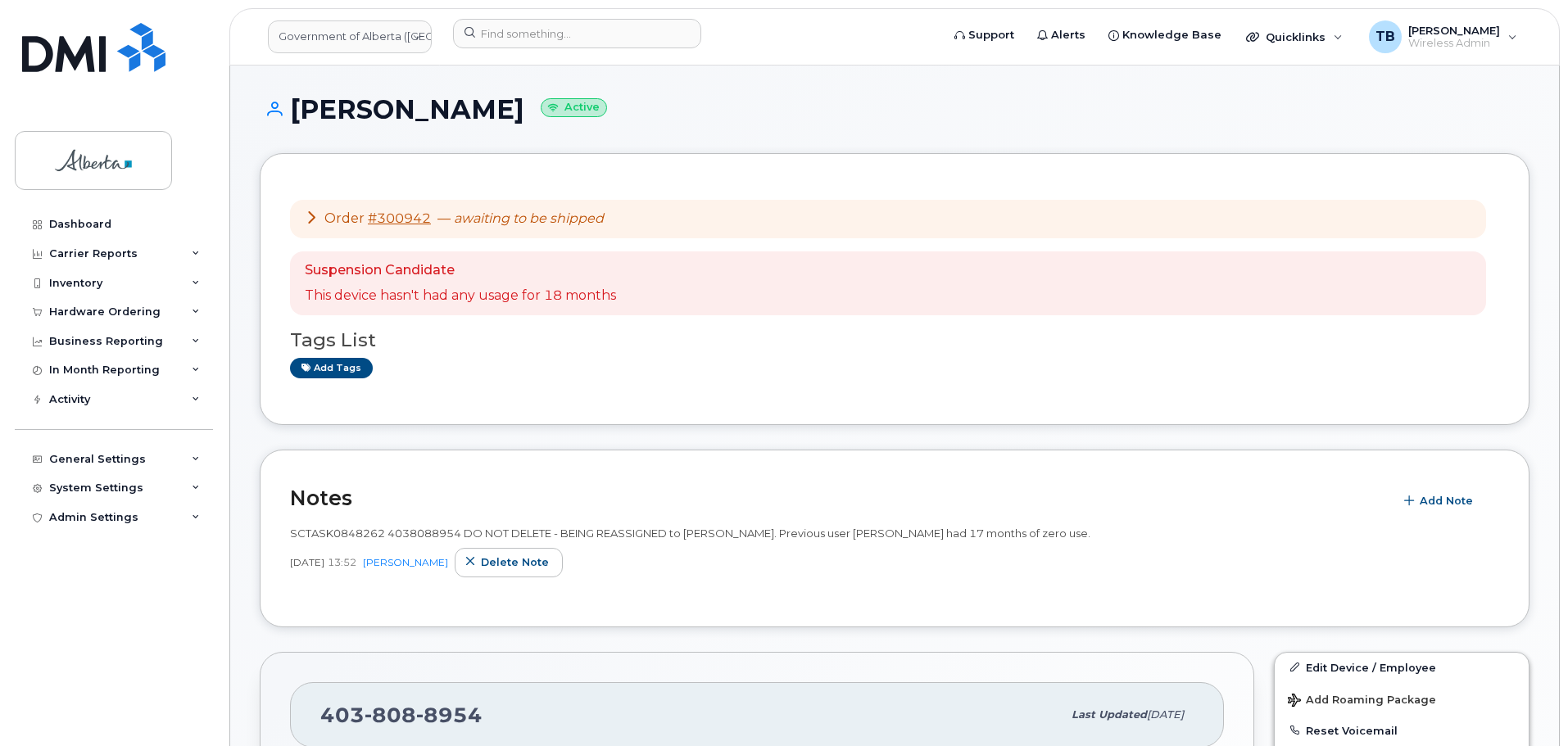
click at [322, 351] on h3 "Tags List" at bounding box center [894, 340] width 1209 height 20
click at [322, 362] on link "Add tags" at bounding box center [330, 368] width 83 height 20
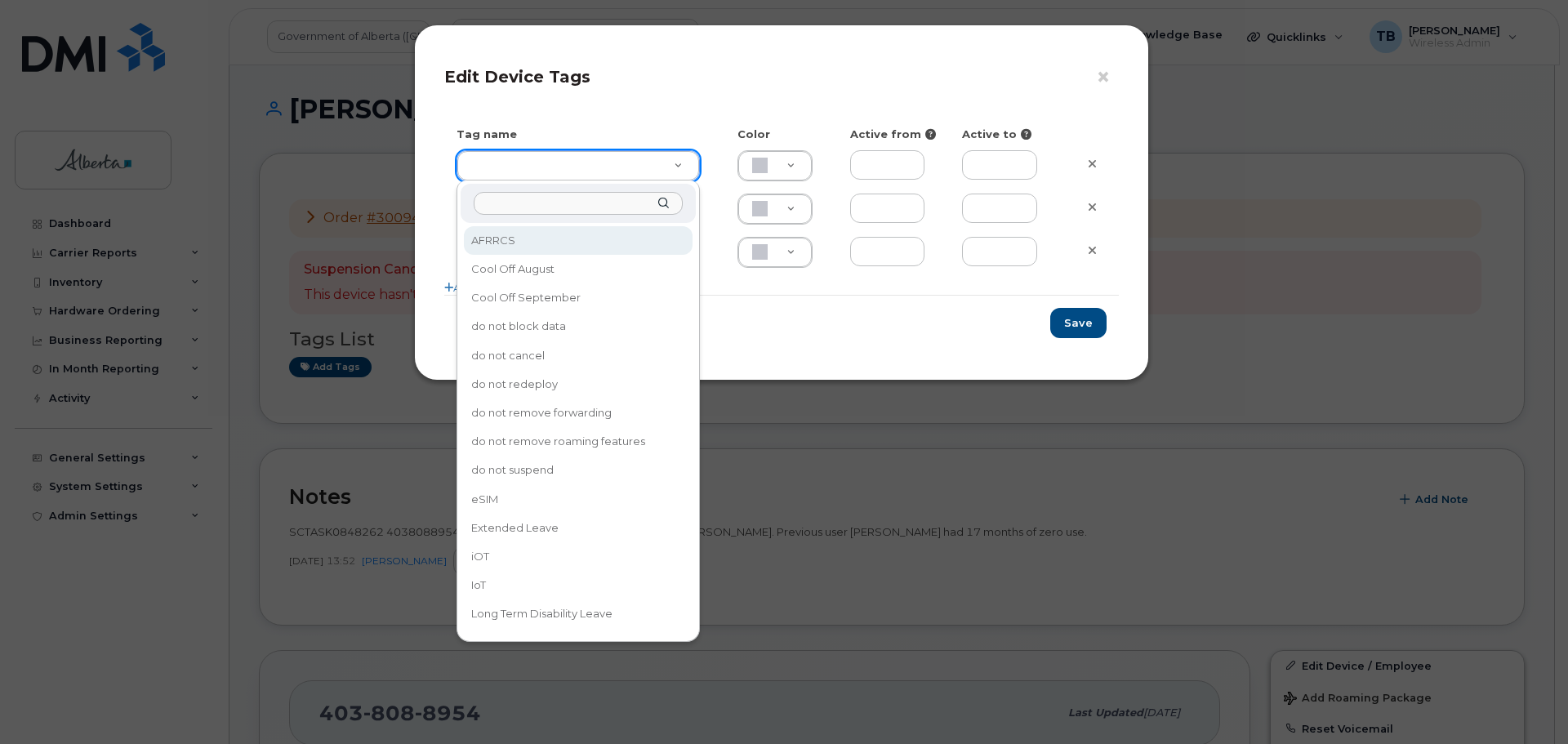
drag, startPoint x: 486, startPoint y: 171, endPoint x: 495, endPoint y: 238, distance: 67.6
type input "eSIM"
type input "D6CDC1"
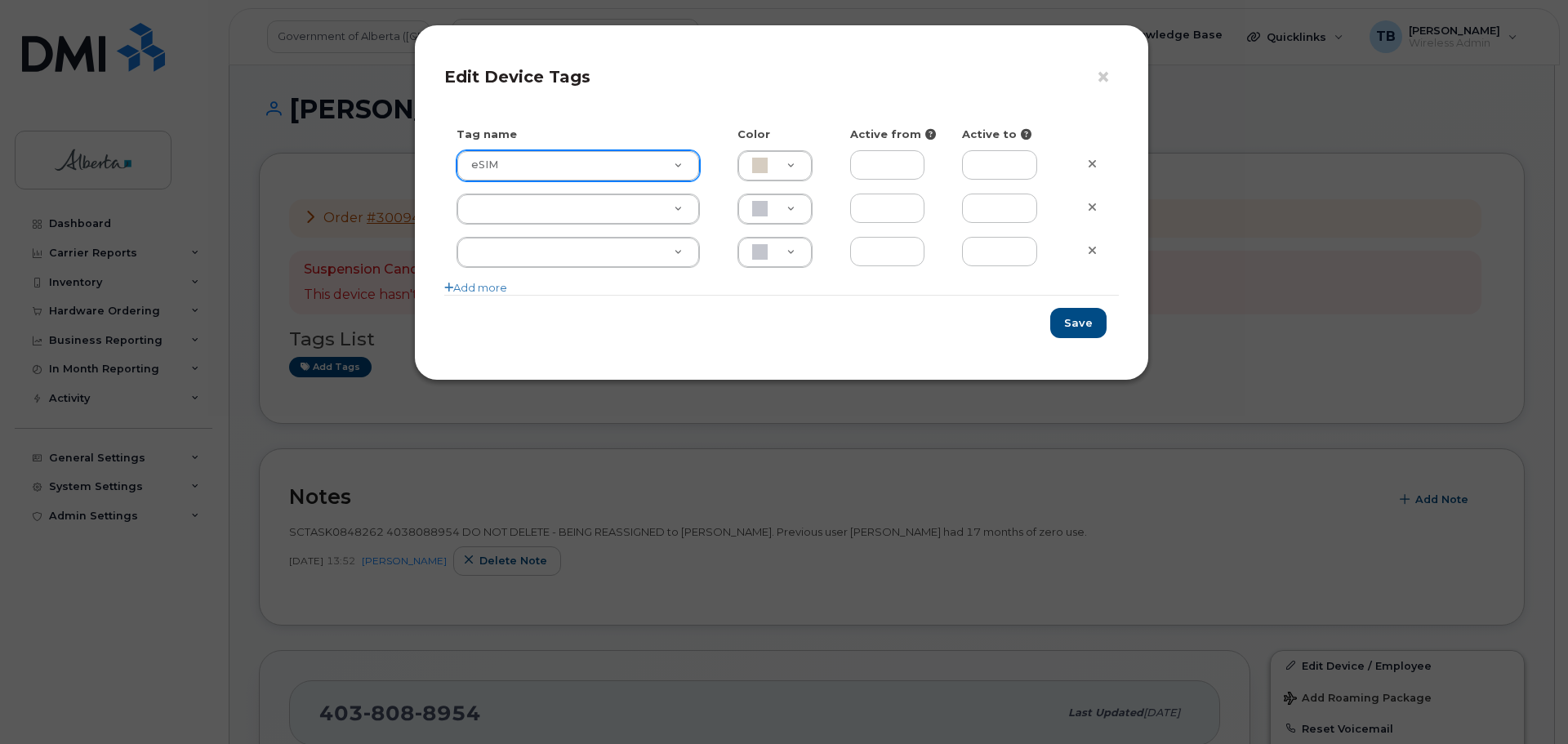
click at [1076, 306] on div "Save" at bounding box center [782, 322] width 675 height 56
click at [1101, 320] on button "Save" at bounding box center [1079, 323] width 57 height 30
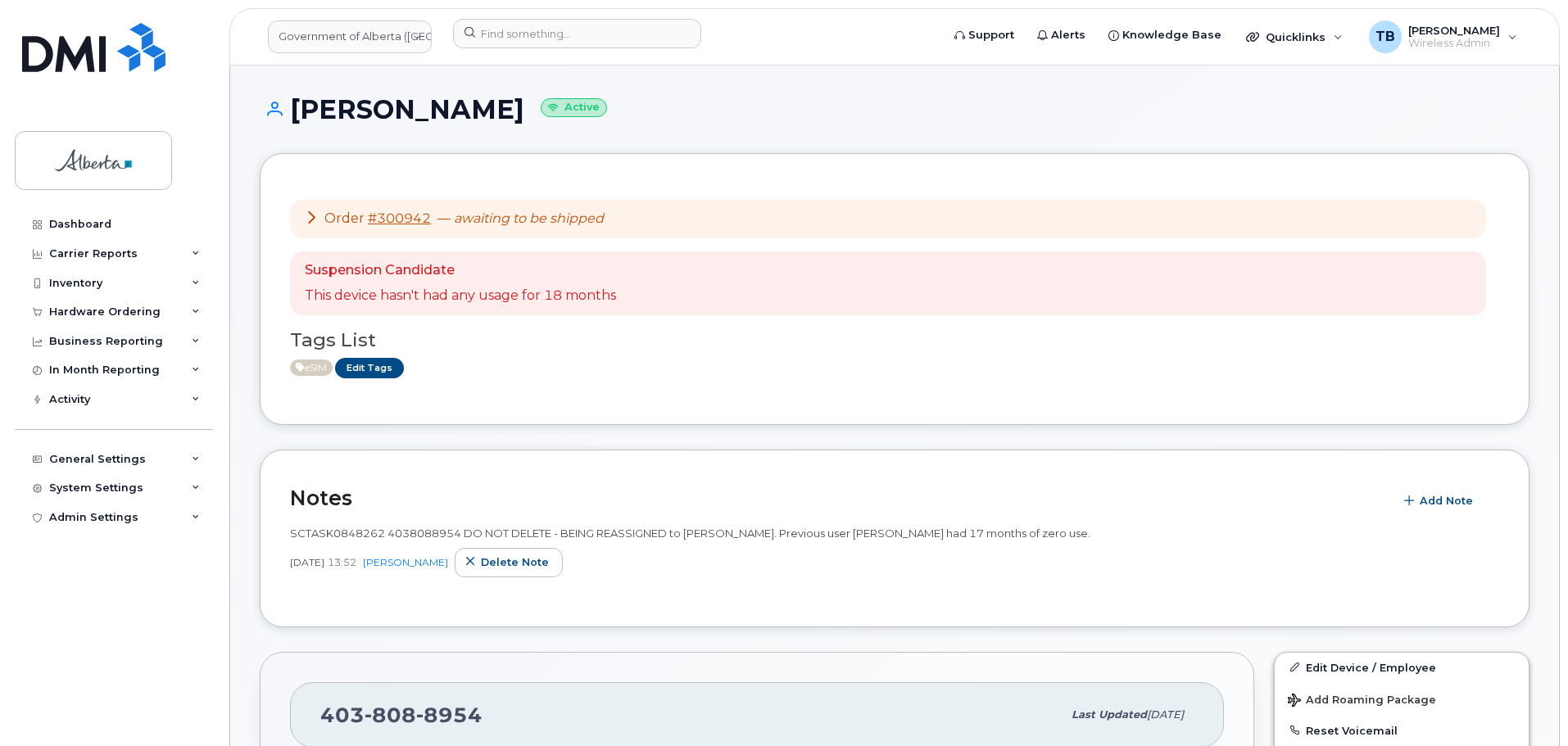
scroll to position [328, 0]
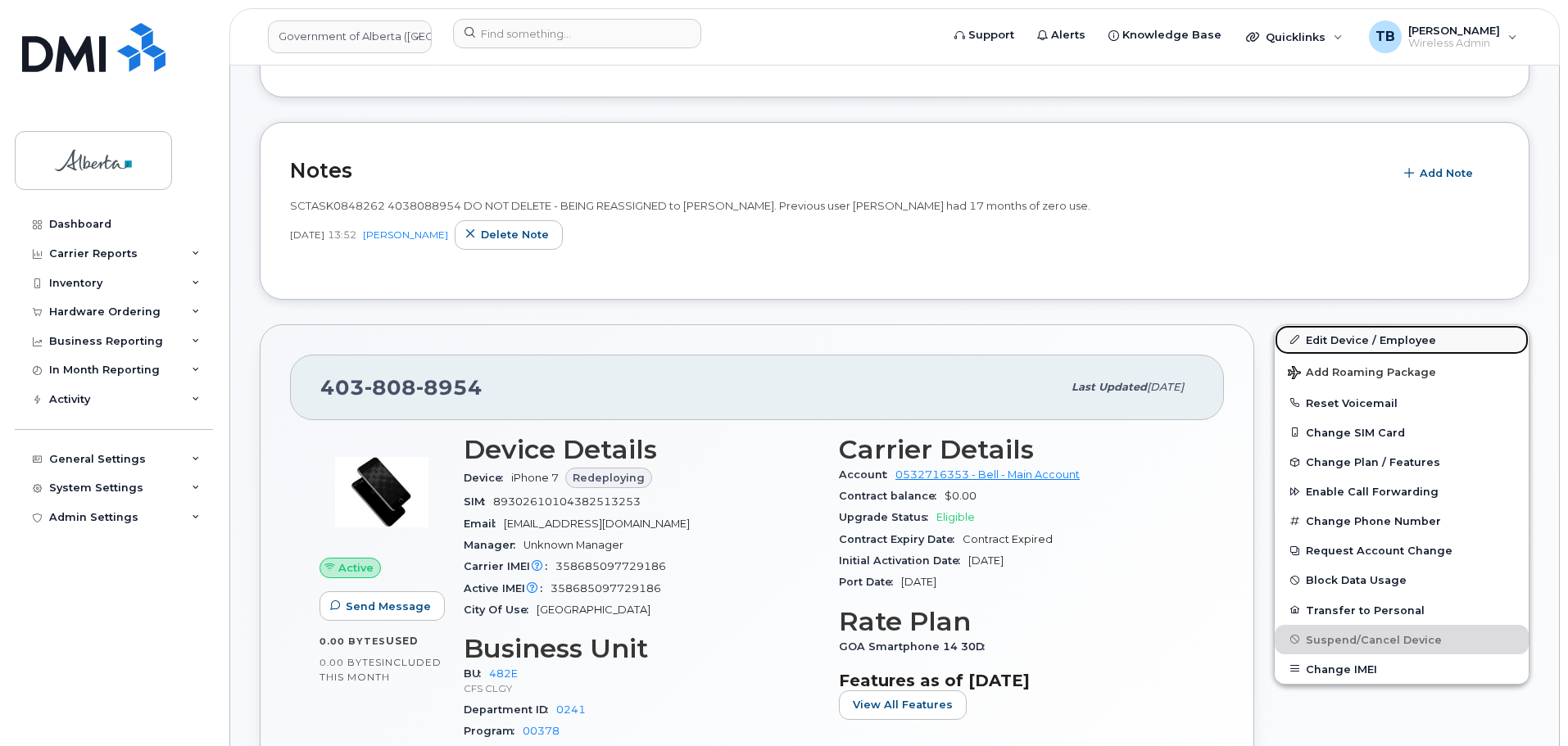
click at [1341, 339] on link "Edit Device / Employee" at bounding box center [1402, 339] width 254 height 29
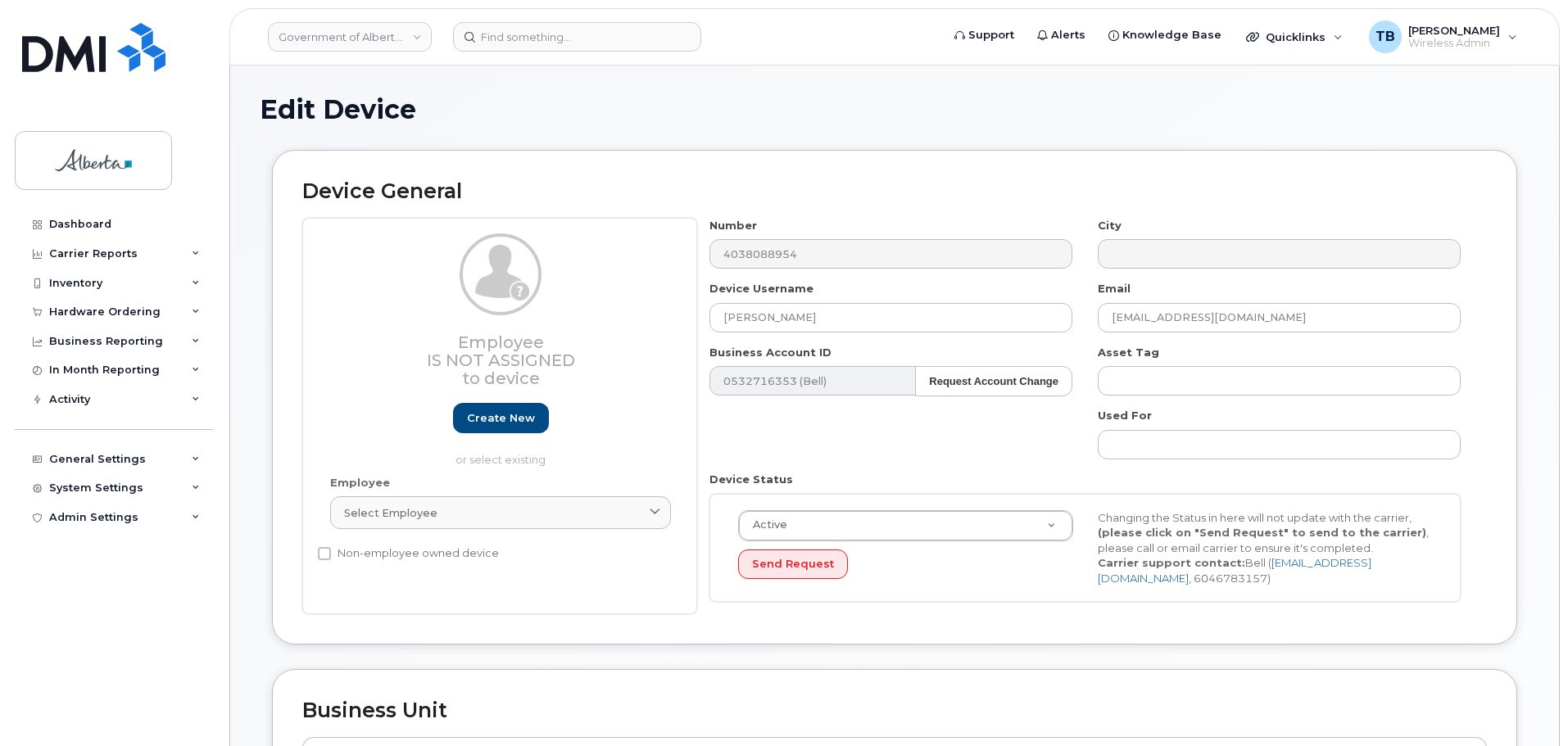
select select "4124490"
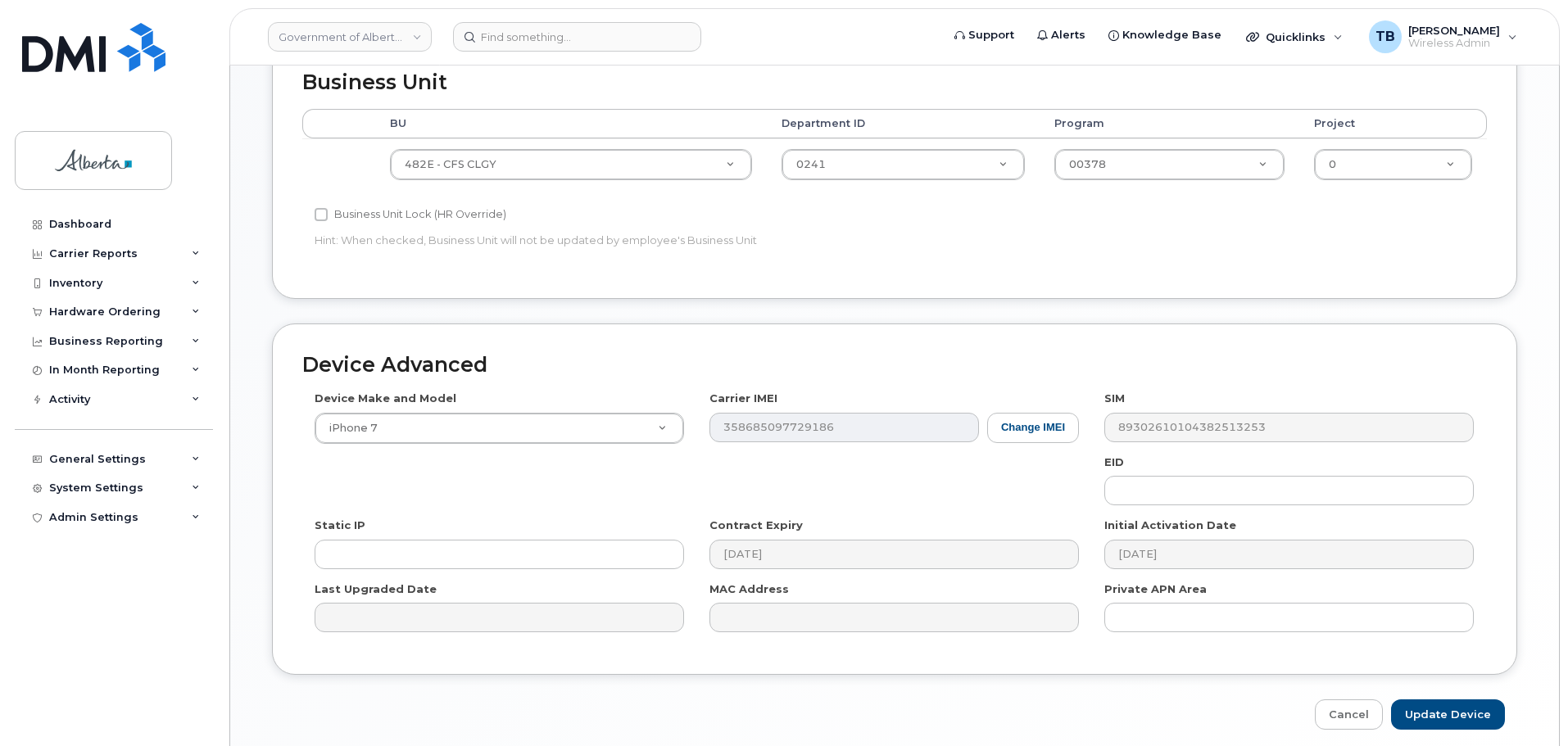
scroll to position [694, 0]
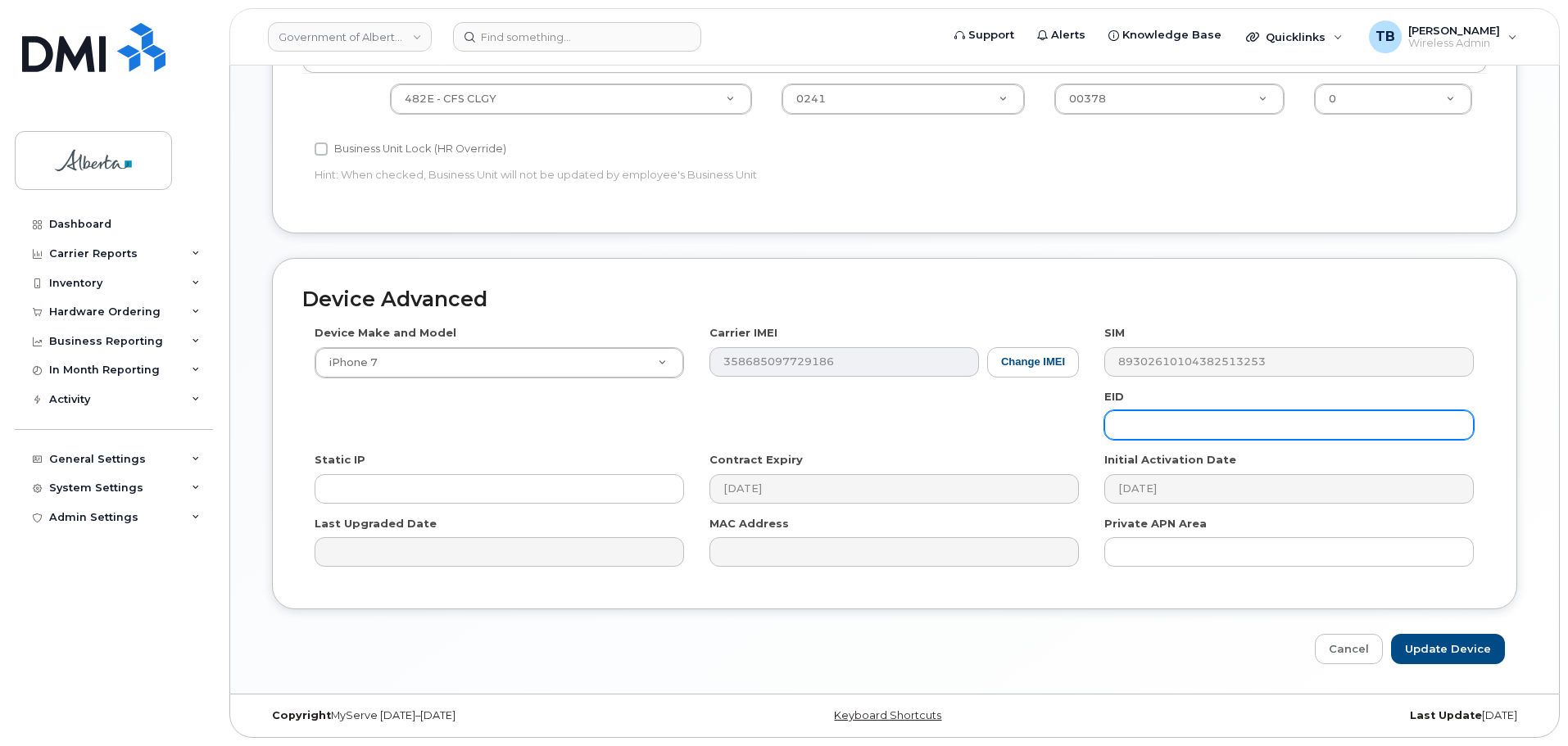
click at [1167, 426] on input "text" at bounding box center [1289, 425] width 370 height 29
paste input "89043052010008887025010317976564"
type input "89043052010008887025010317976564"
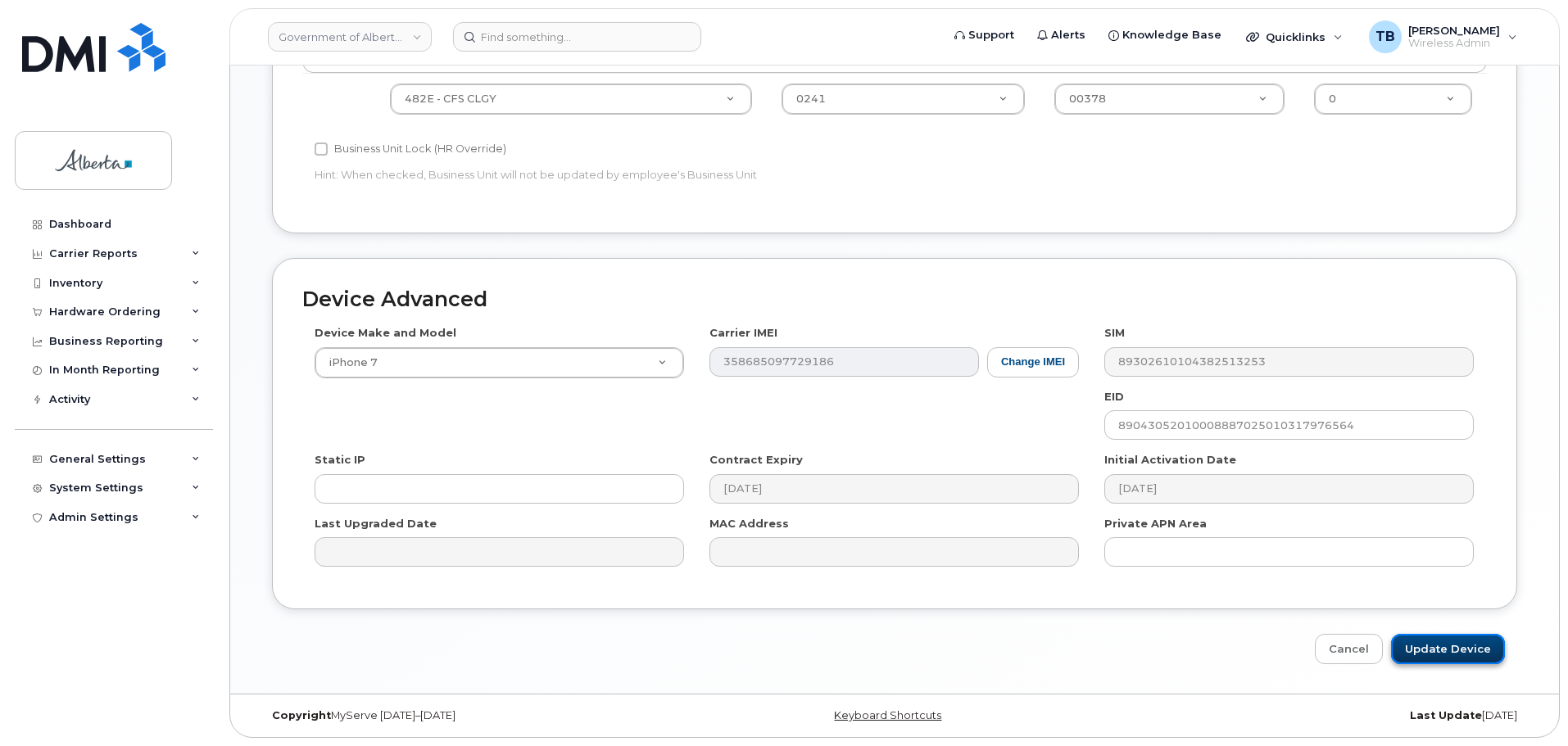
click at [1460, 647] on input "Update Device" at bounding box center [1448, 649] width 114 height 30
type input "Saving..."
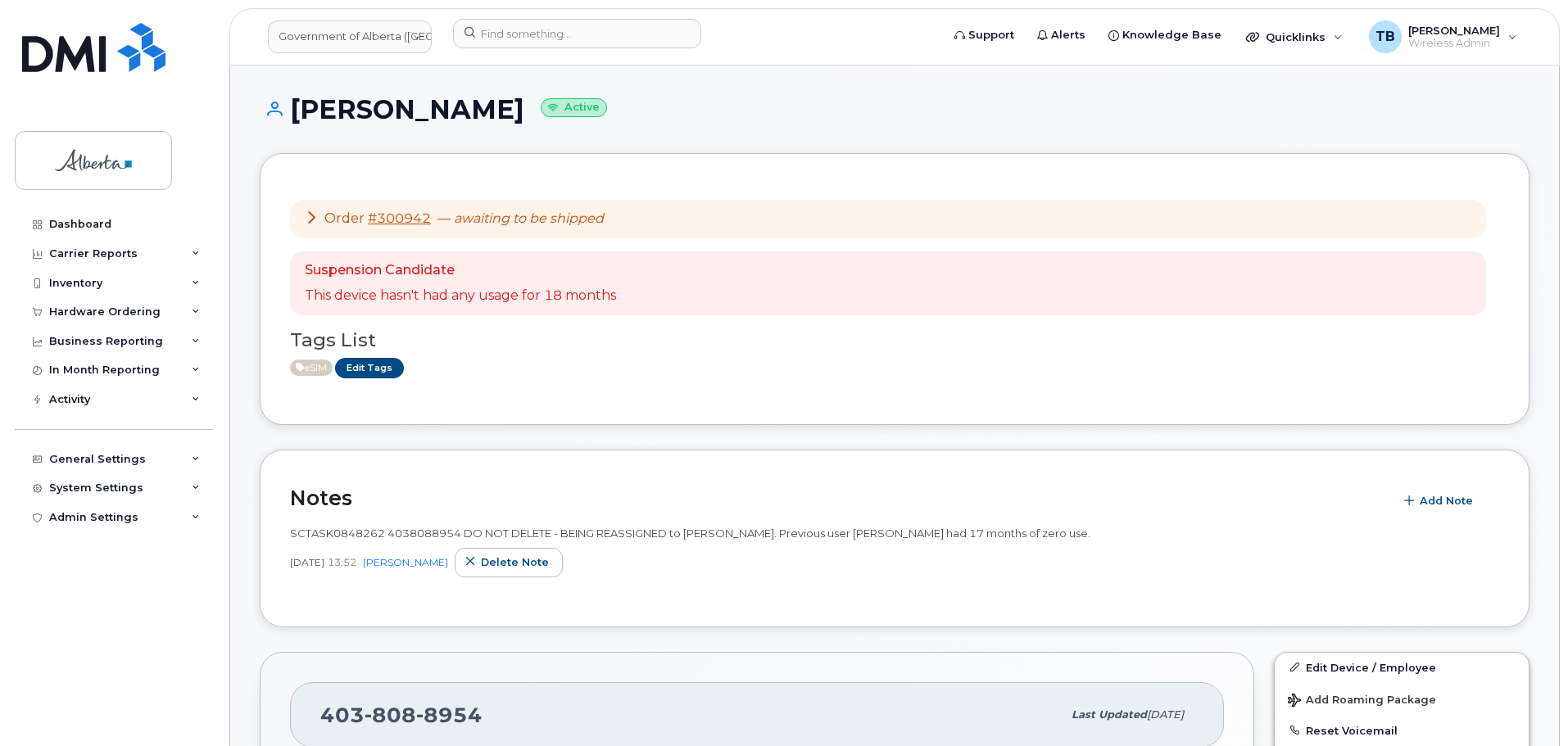
click at [1110, 353] on div "Tags List eSIM Edit Tags" at bounding box center [894, 346] width 1209 height 63
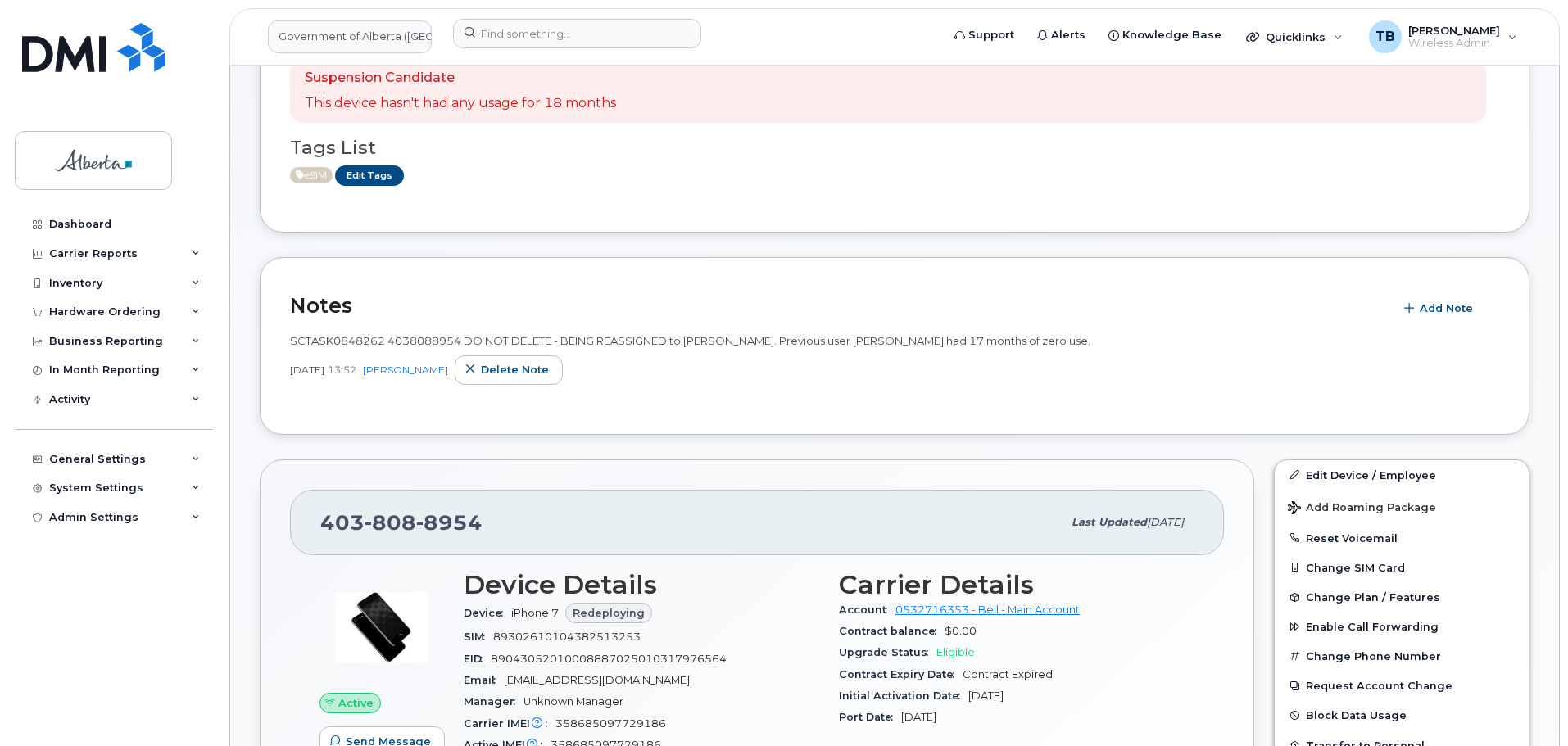
scroll to position [246, 0]
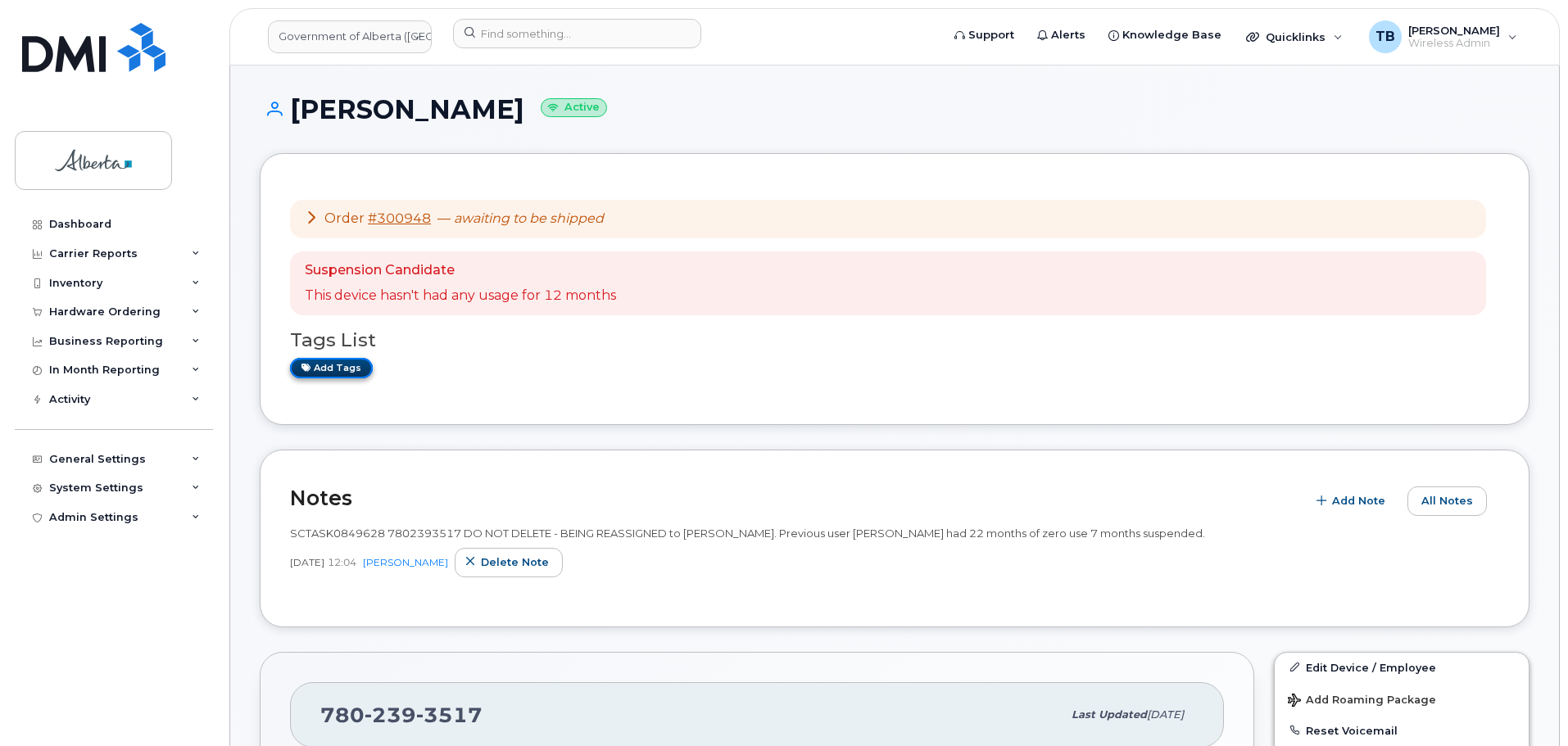
click at [334, 373] on link "Add tags" at bounding box center [330, 368] width 83 height 20
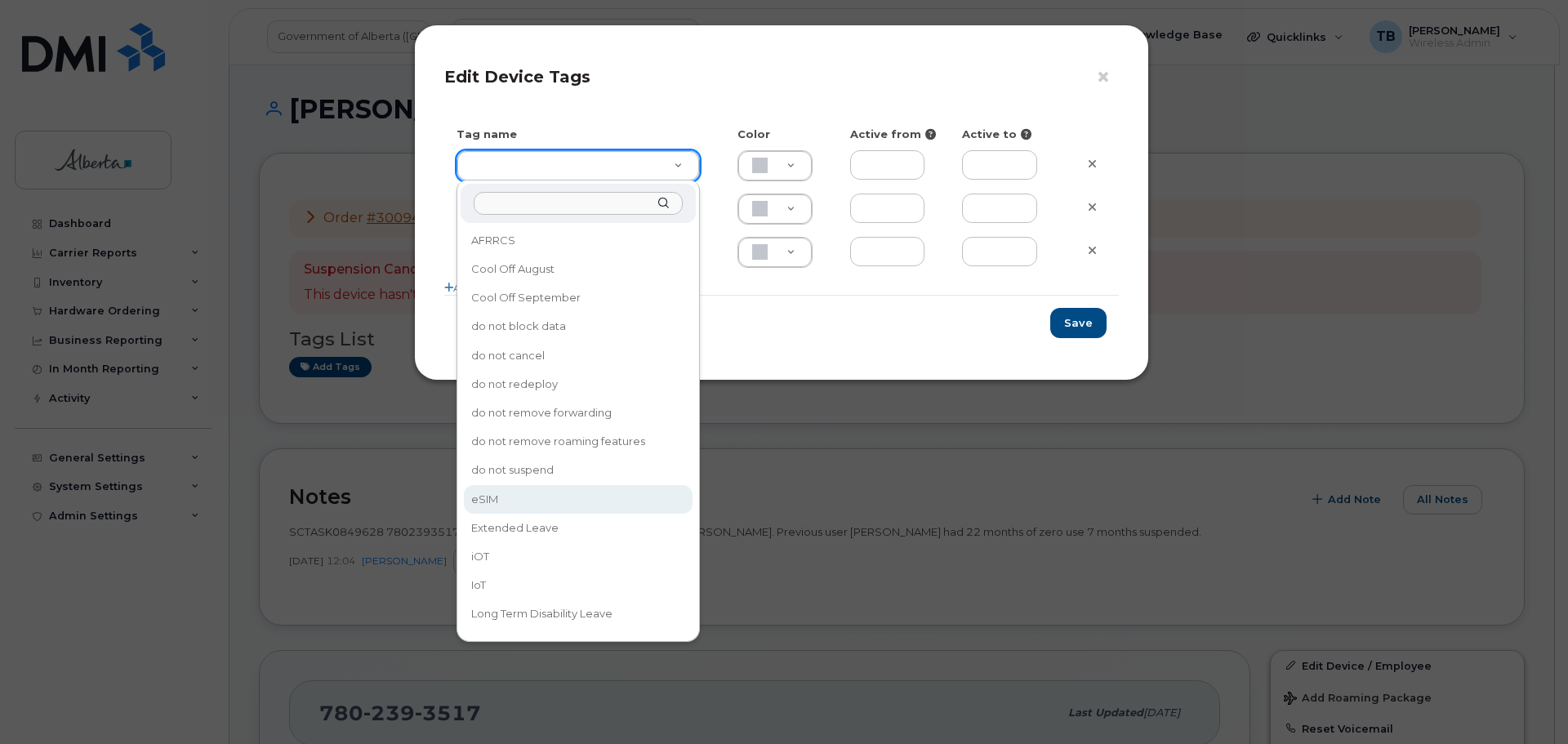
type input "eSIM"
type input "D6CDC1"
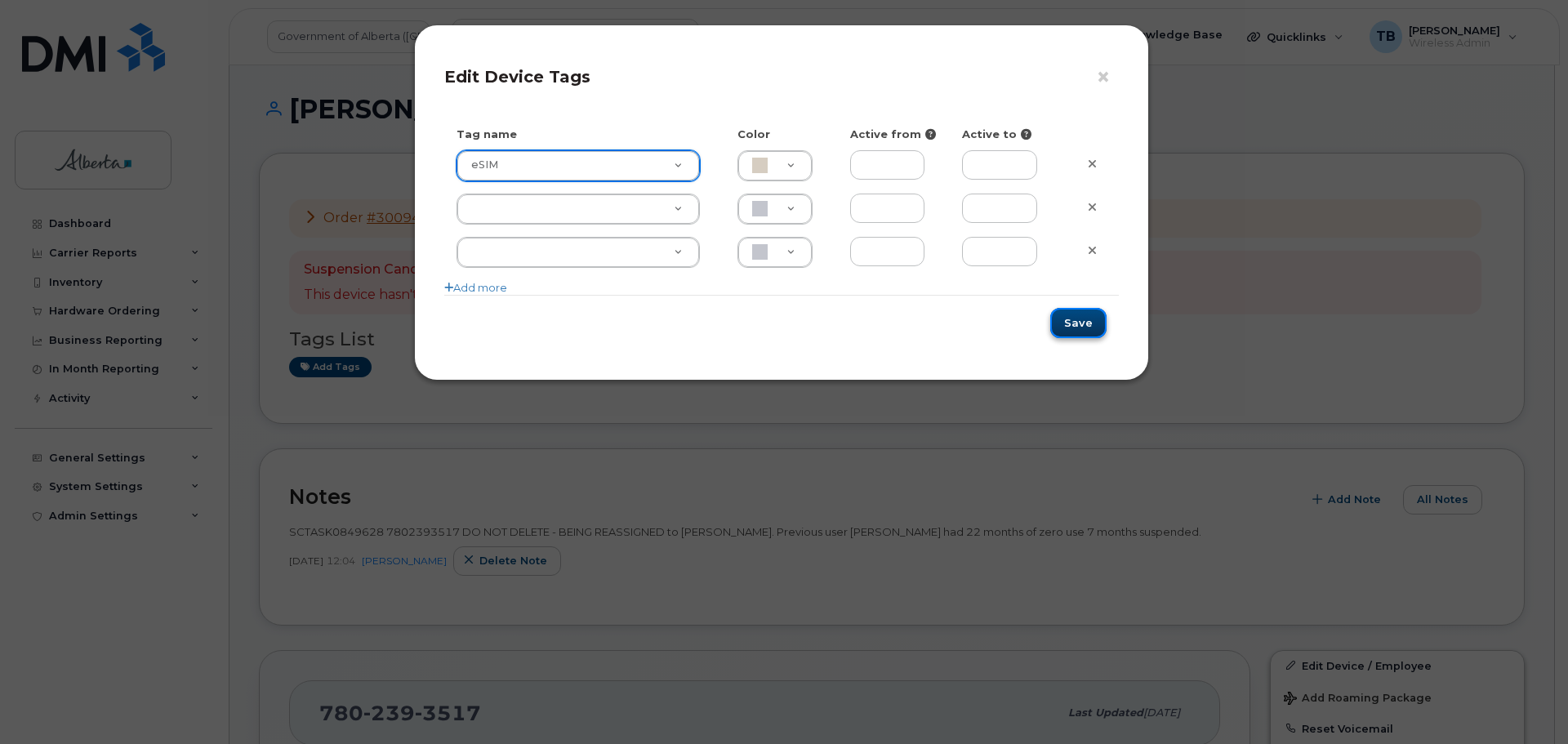
click at [1079, 323] on button "Save" at bounding box center [1079, 323] width 57 height 30
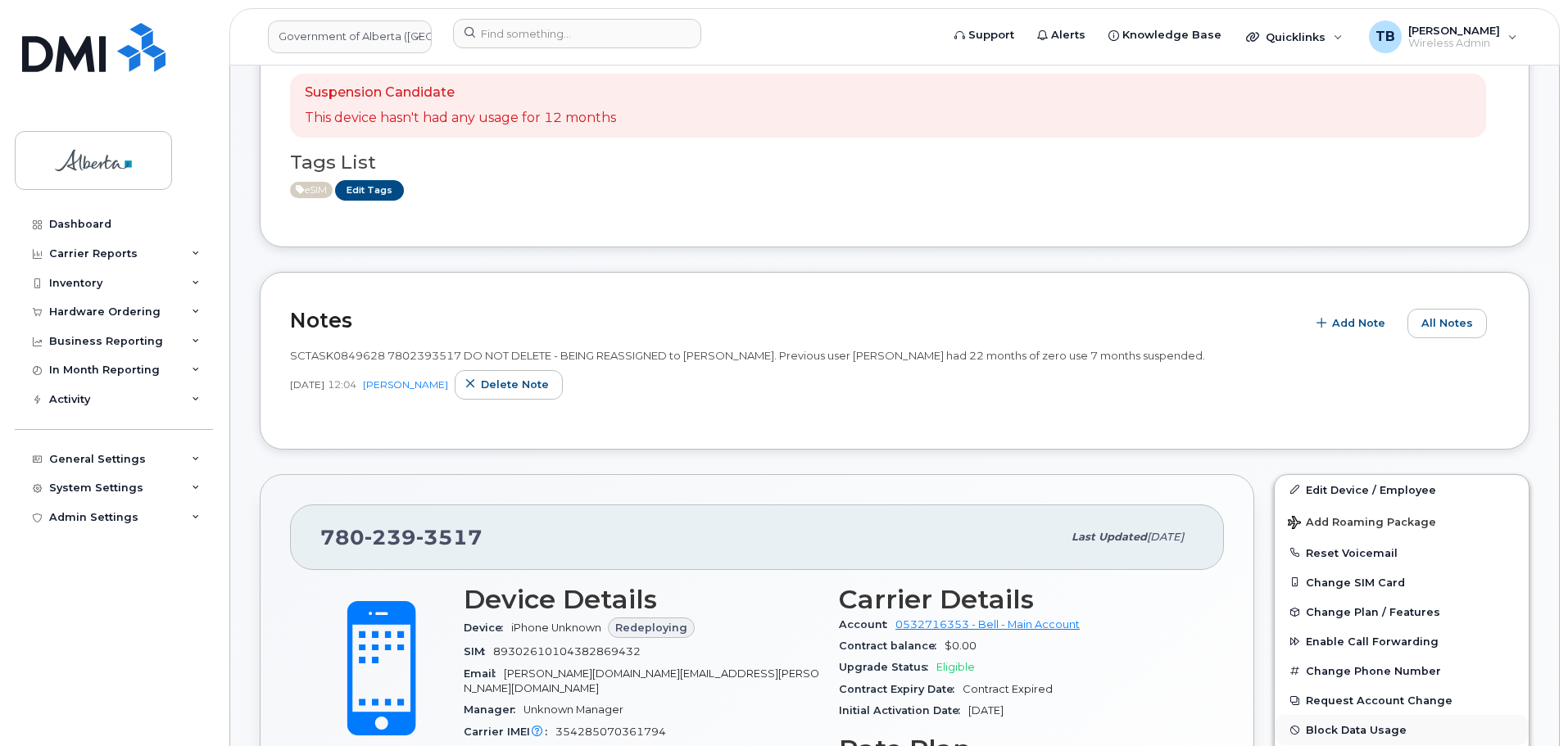
scroll to position [328, 0]
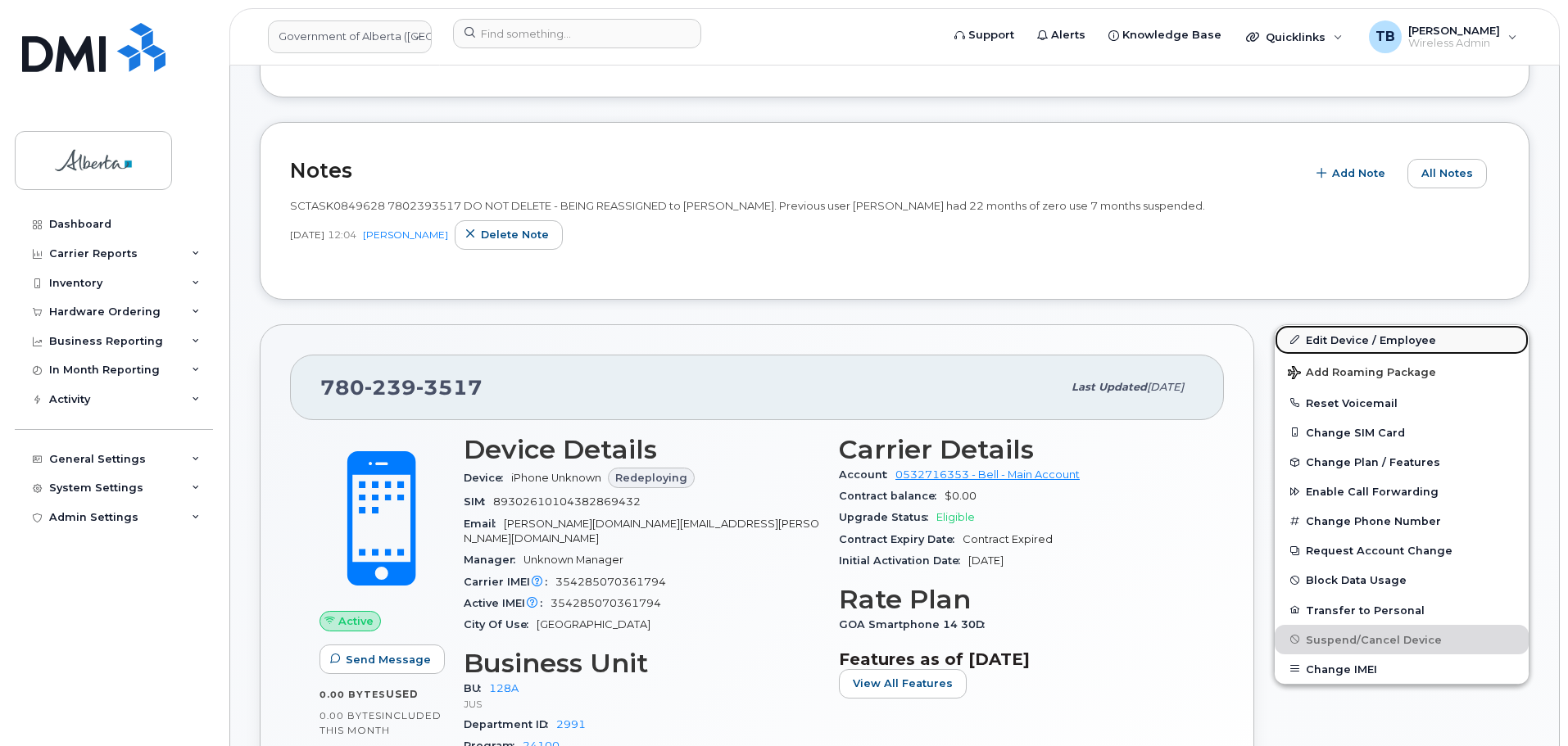
click at [1340, 342] on link "Edit Device / Employee" at bounding box center [1402, 339] width 254 height 29
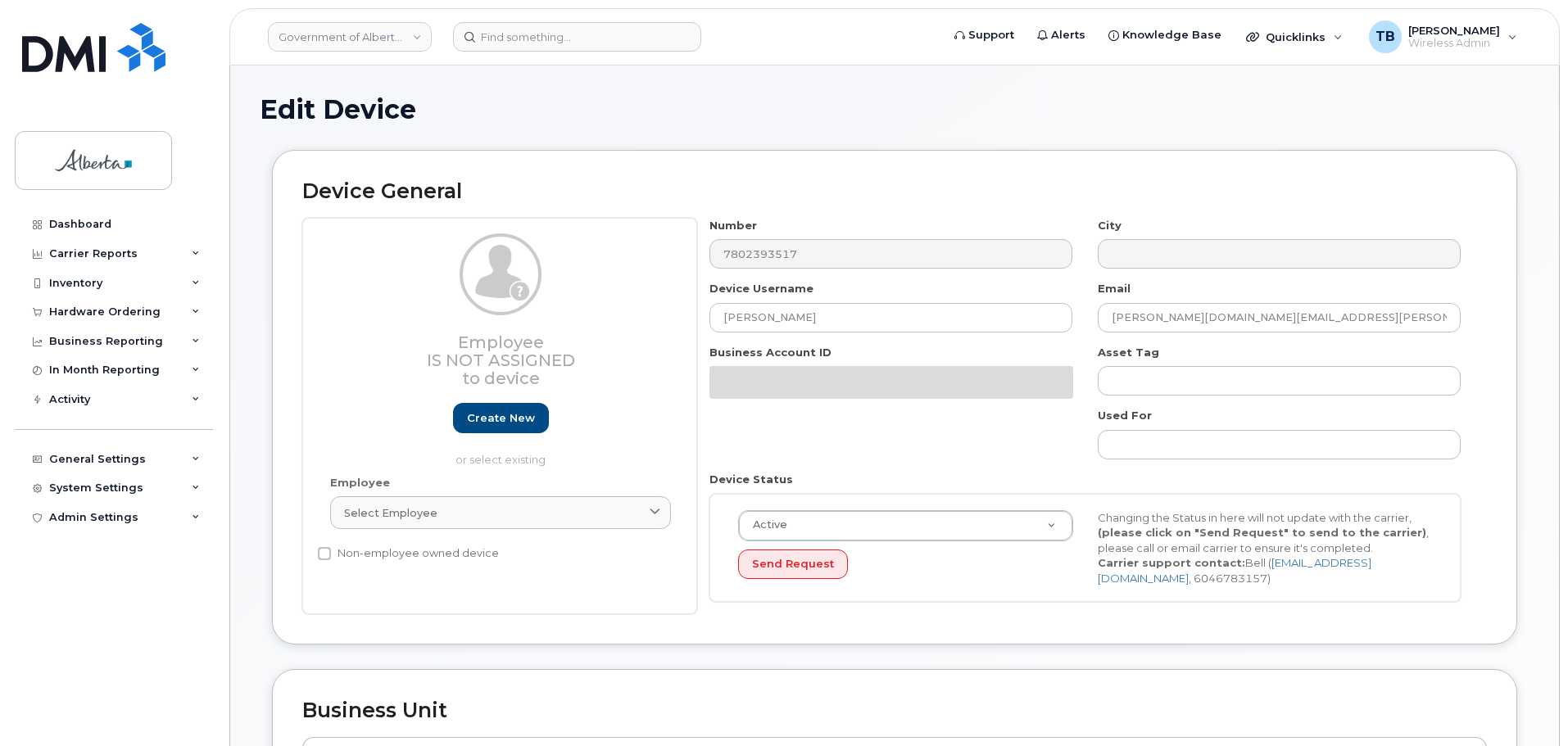
select select "4120330"
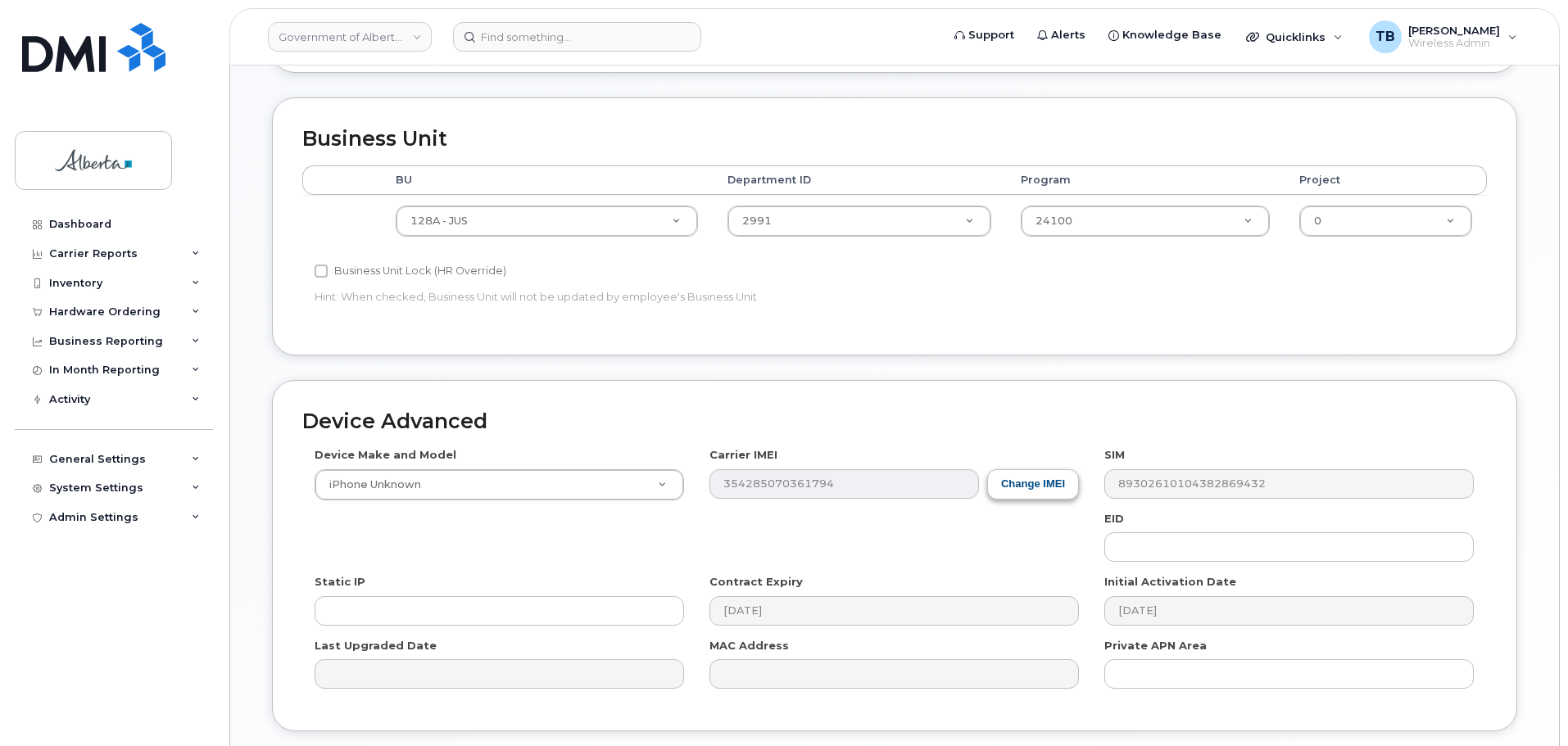
scroll to position [573, 0]
click at [1162, 553] on input "text" at bounding box center [1289, 544] width 370 height 29
paste input "89043052010008887025010313956884"
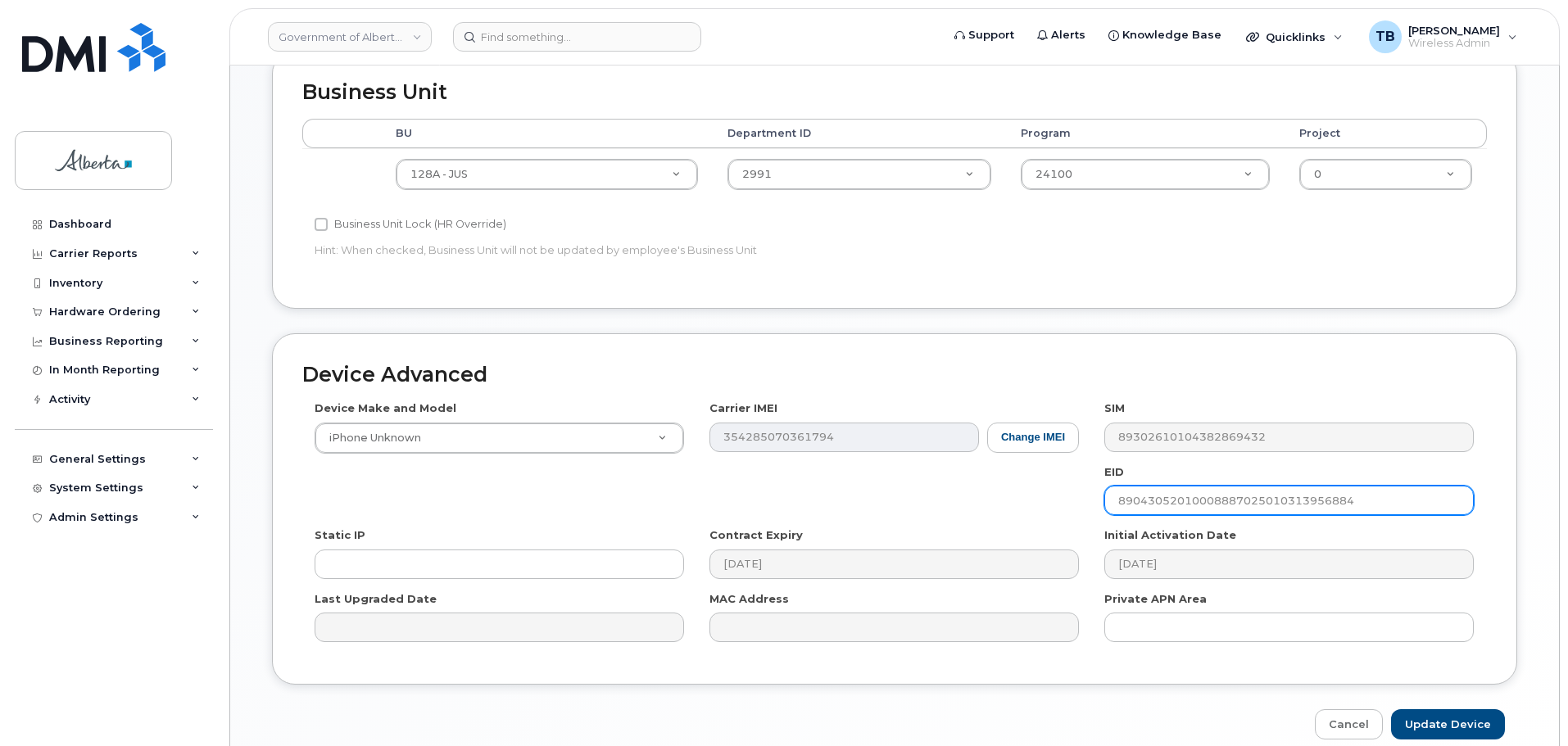
scroll to position [694, 0]
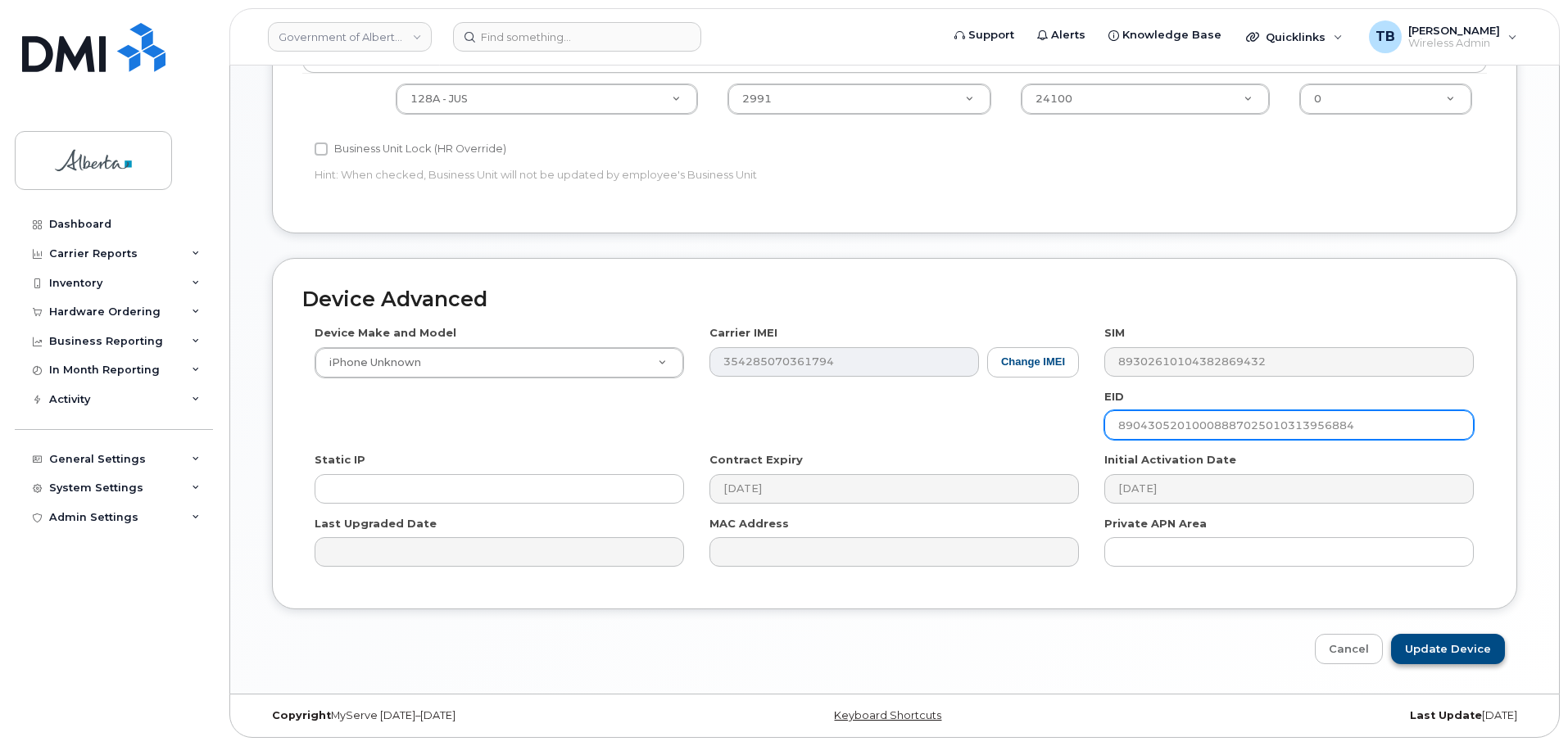
type input "89043052010008887025010313956884"
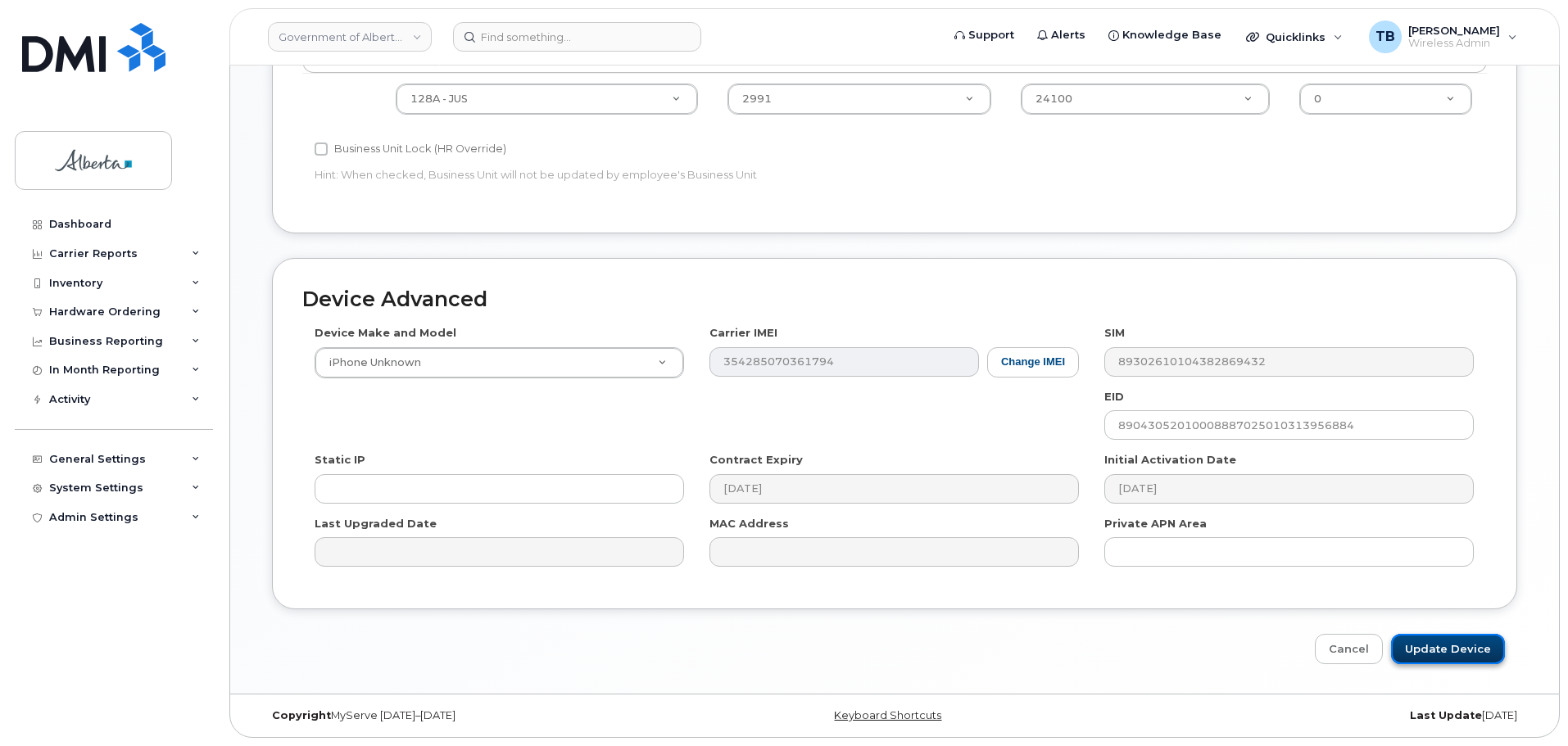
click at [1465, 639] on input "Update Device" at bounding box center [1448, 649] width 114 height 30
click at [1465, 639] on input "Update Device" at bounding box center [1448, 649] width 114 height 30
click at [1466, 639] on div "Cancel Update Device" at bounding box center [894, 649] width 1245 height 30
type input "Saving..."
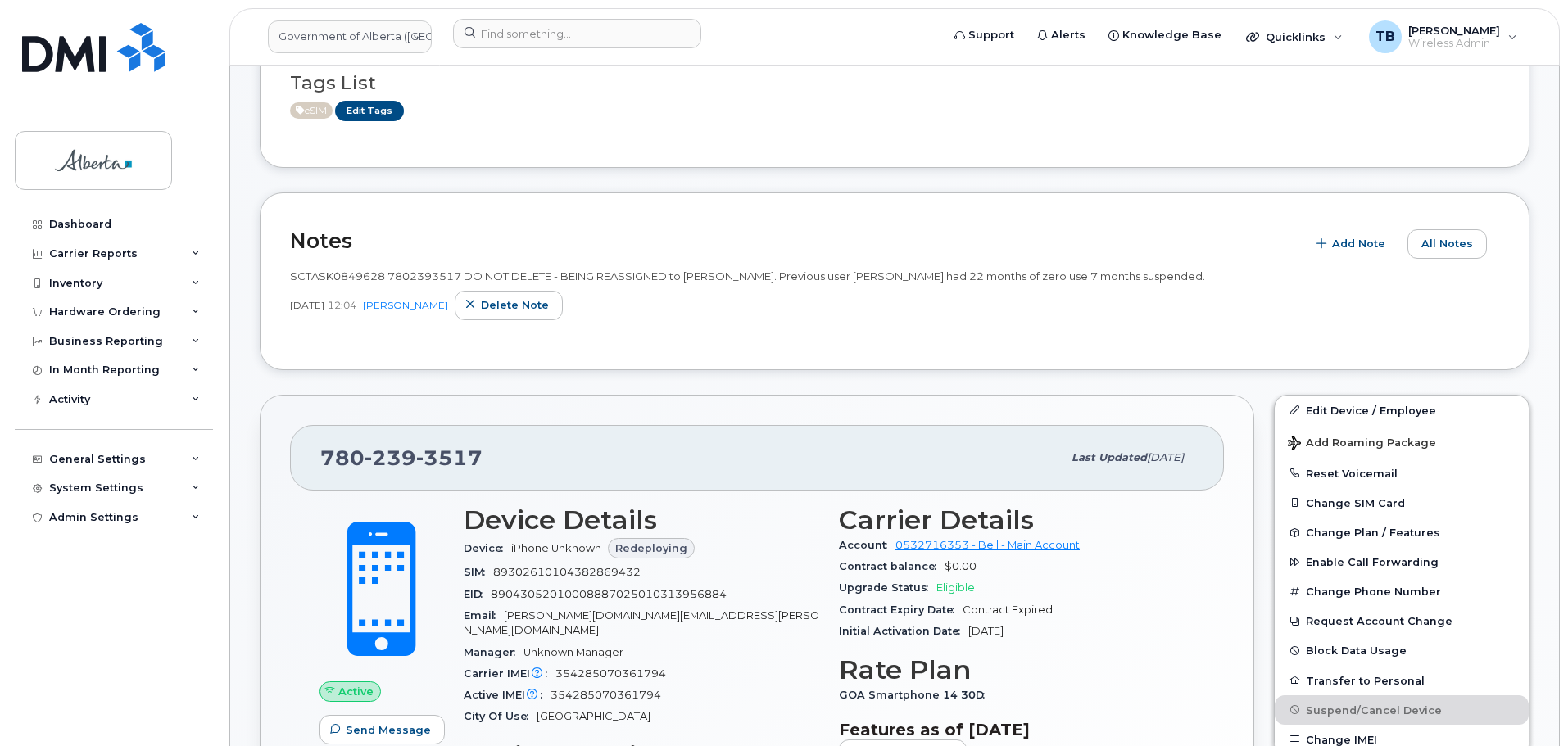
scroll to position [246, 0]
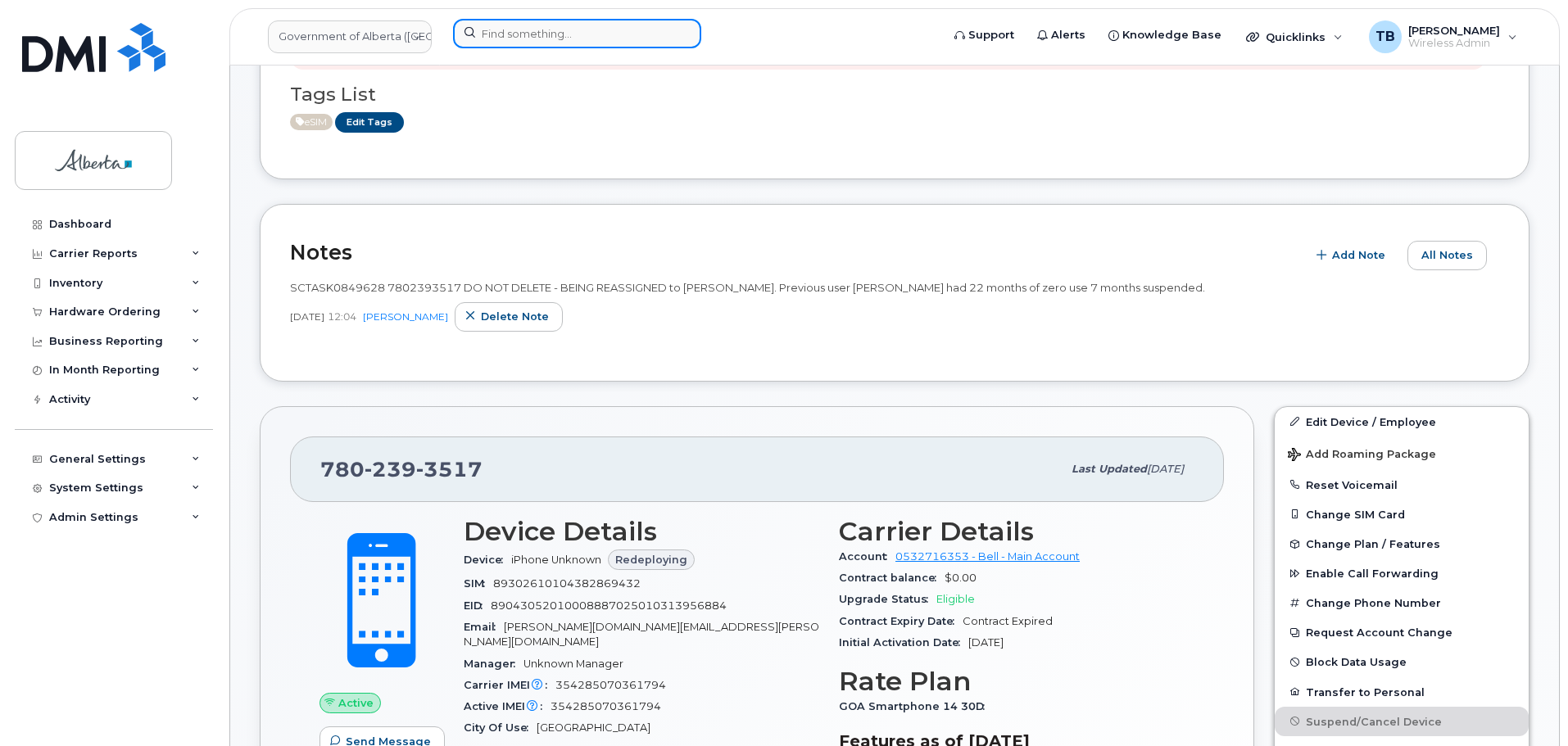
click at [592, 29] on input at bounding box center [577, 33] width 248 height 29
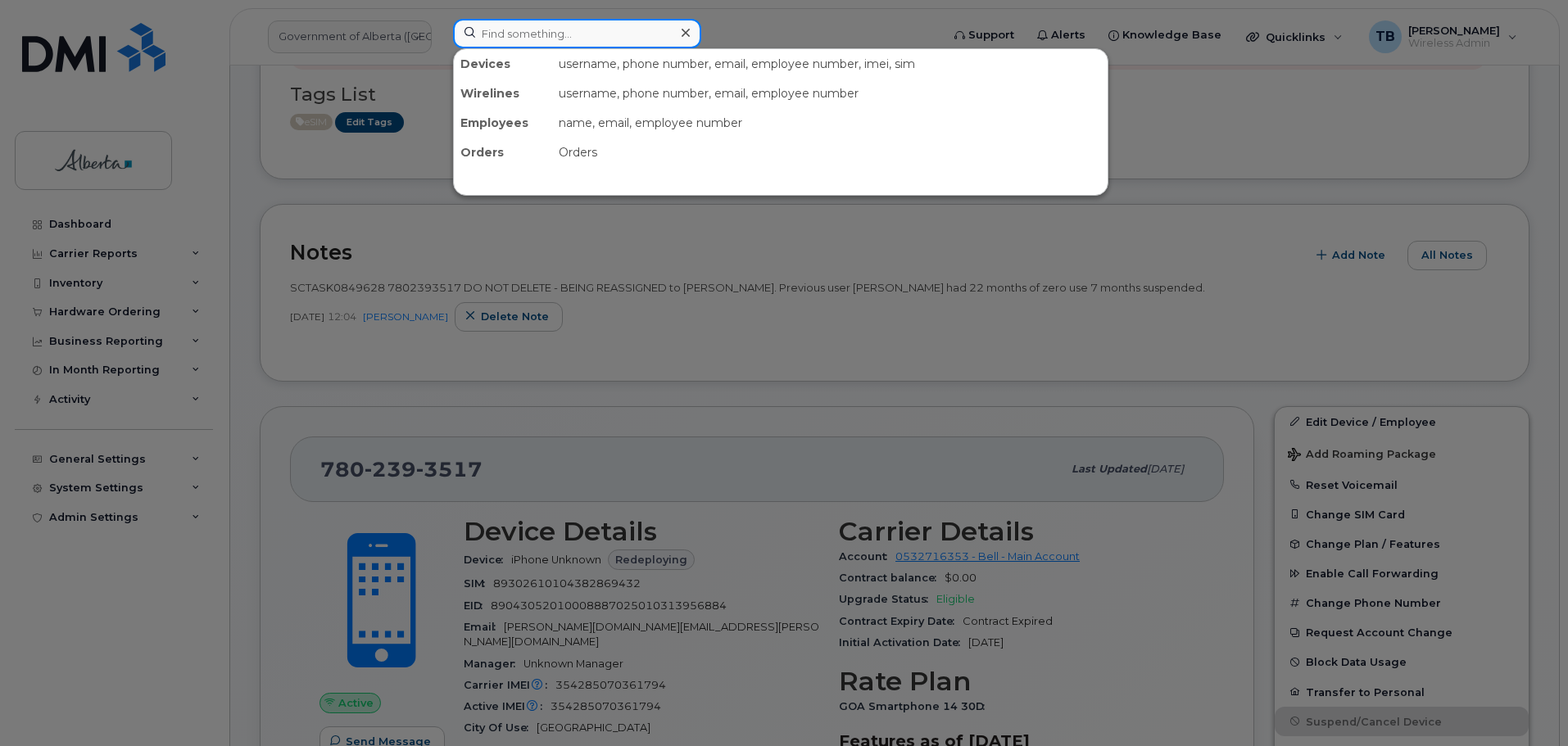
paste input "5879855998"
type input "5879855998"
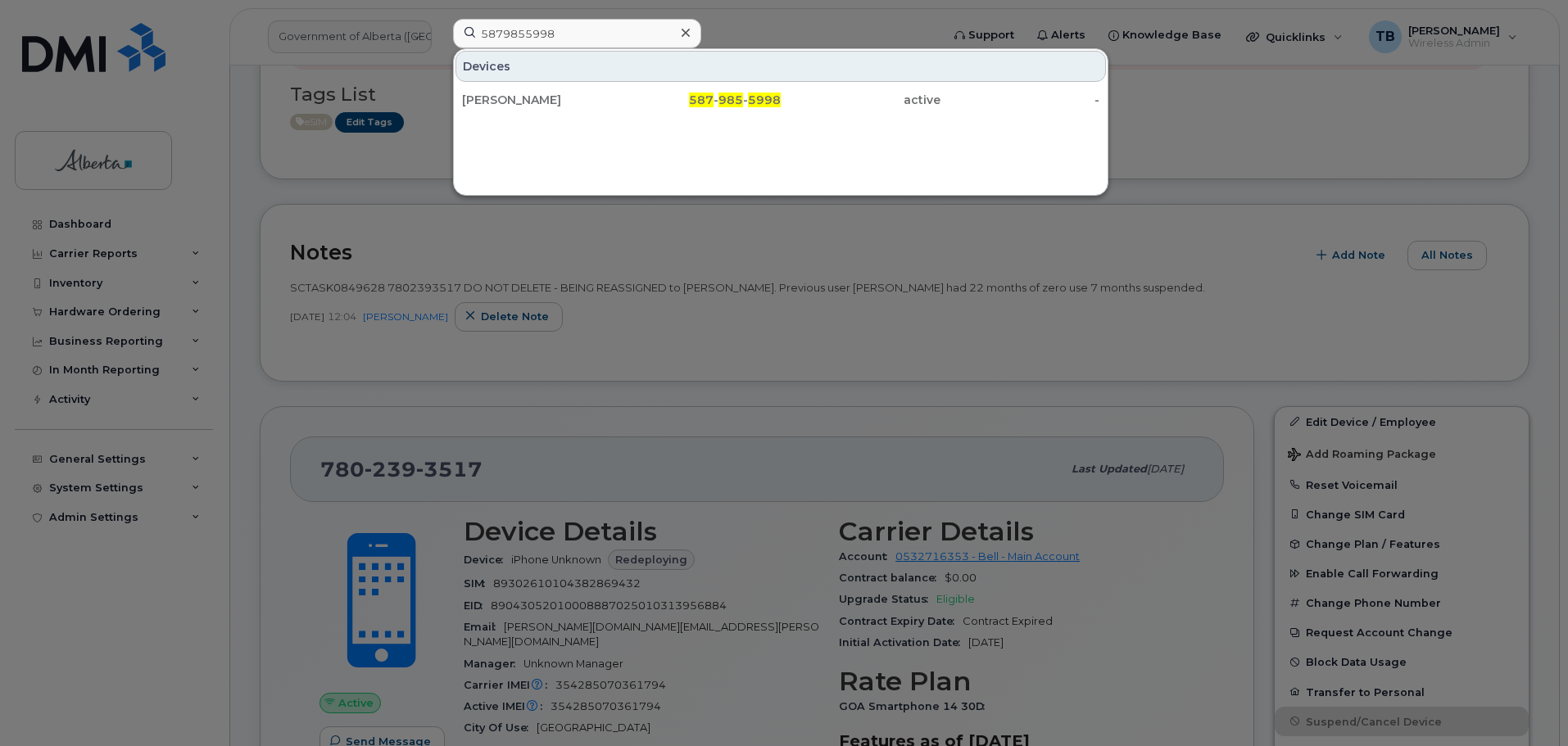
drag, startPoint x: 538, startPoint y: 110, endPoint x: 486, endPoint y: 17, distance: 106.6
click at [538, 110] on div "[PERSON_NAME]" at bounding box center [542, 99] width 160 height 29
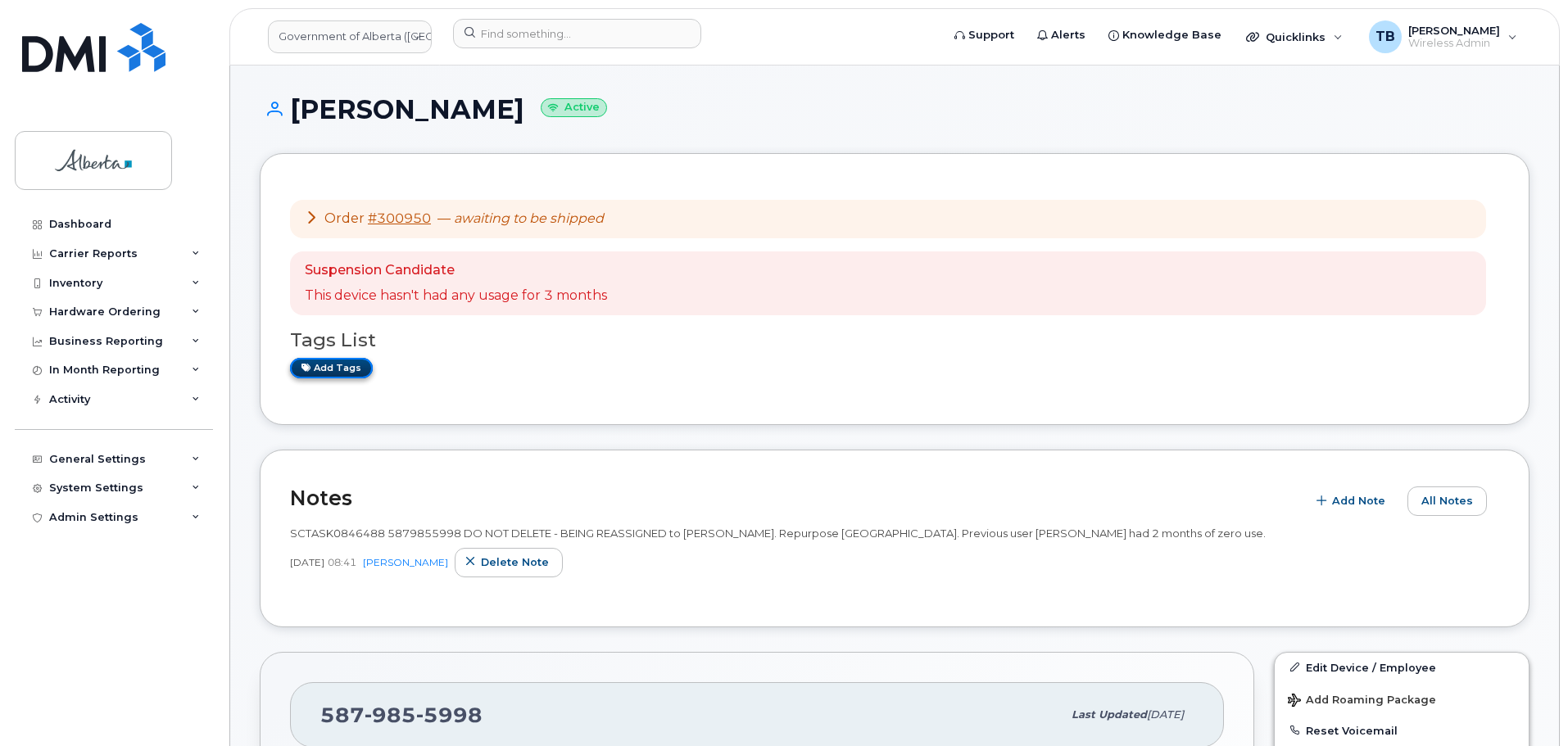
click at [330, 362] on link "Add tags" at bounding box center [330, 368] width 83 height 20
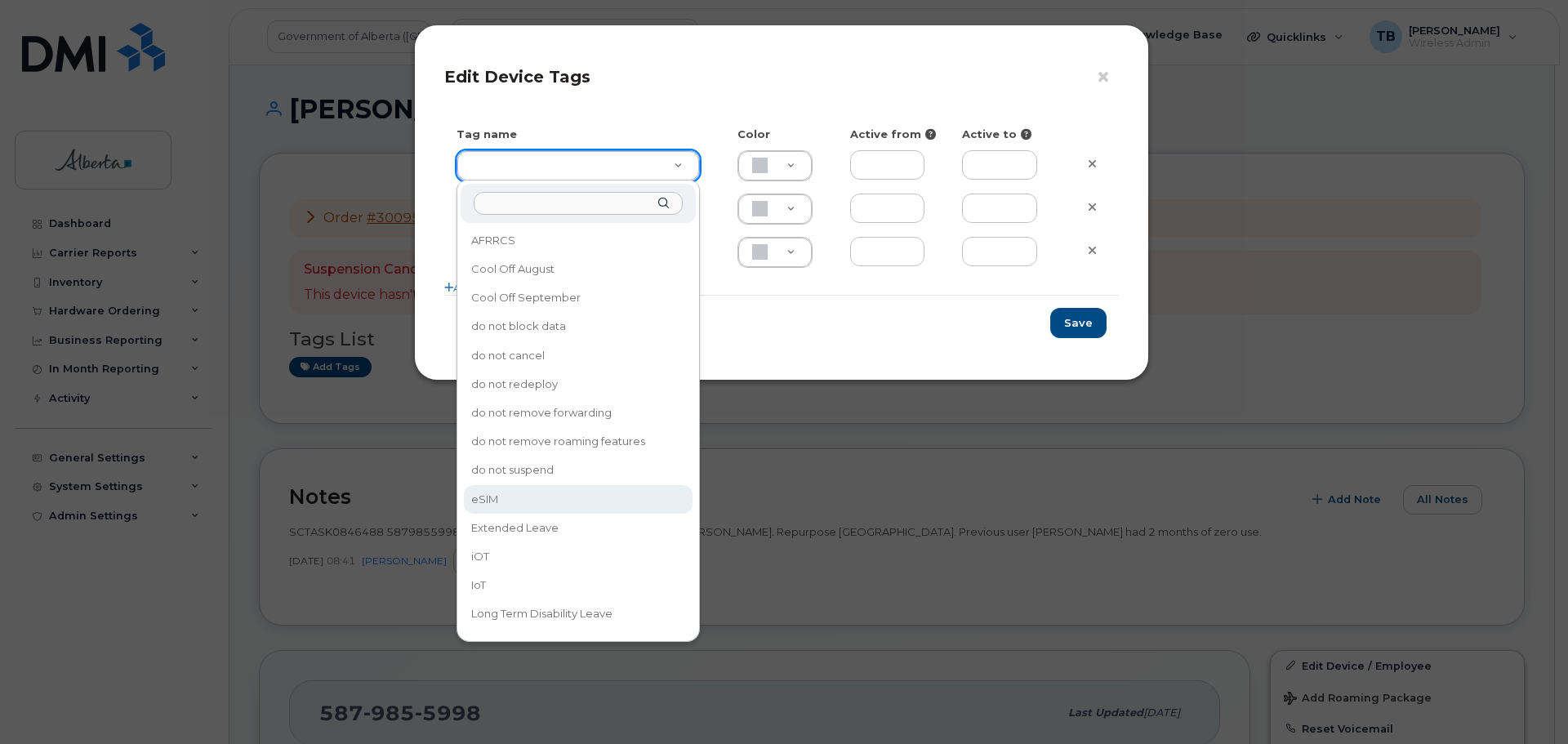
type input "eSIM"
type input "D6CDC1"
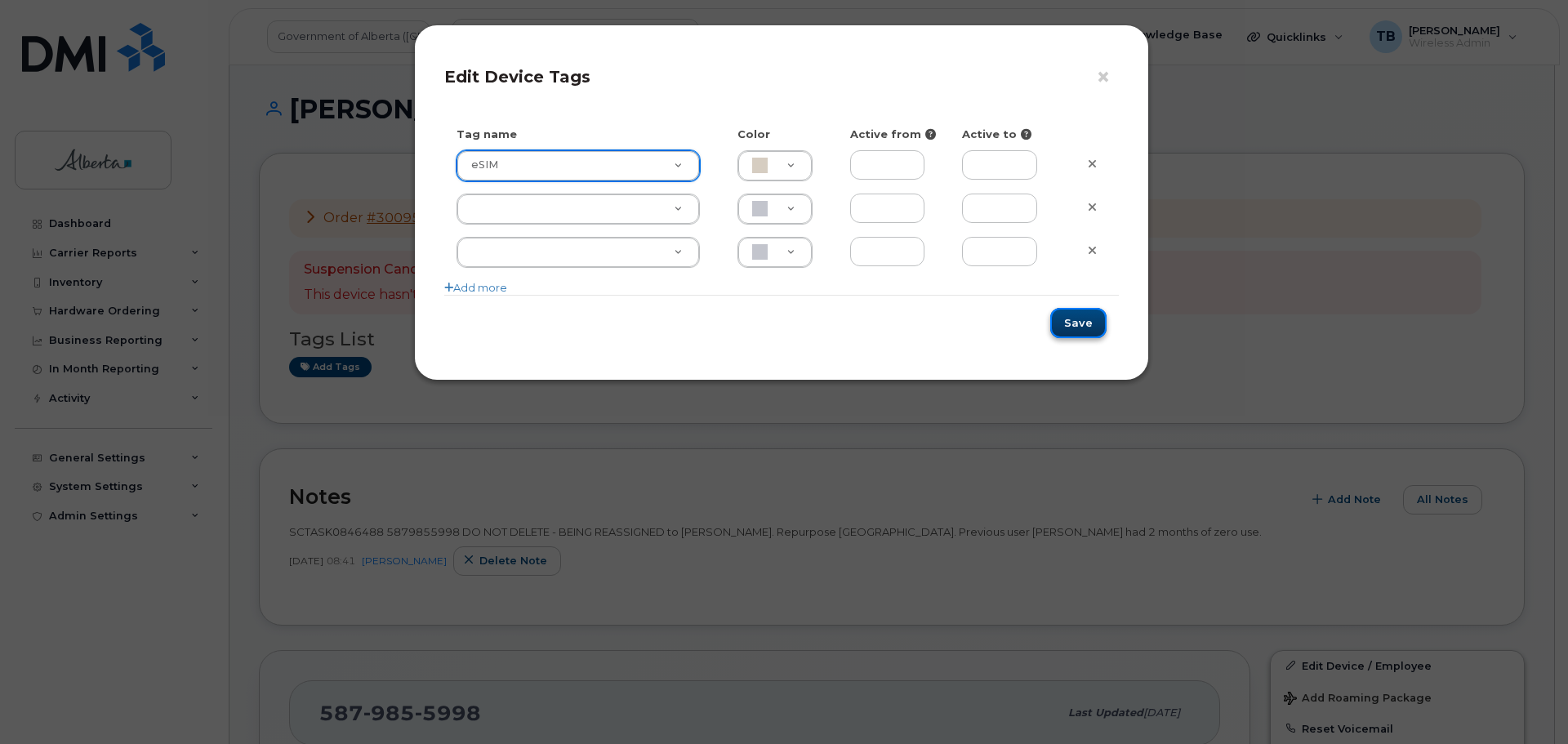
click at [1080, 330] on button "Save" at bounding box center [1079, 323] width 57 height 30
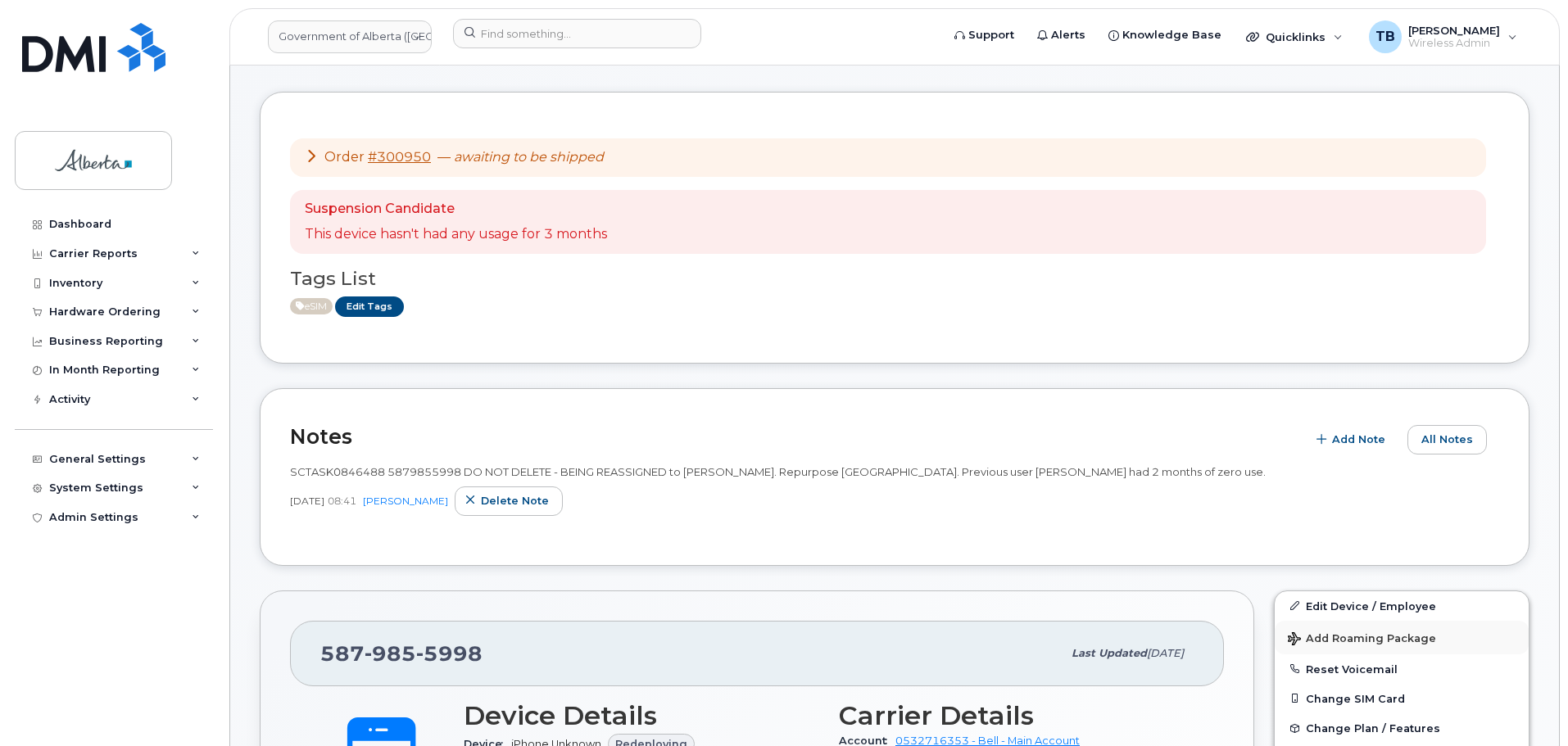
scroll to position [163, 0]
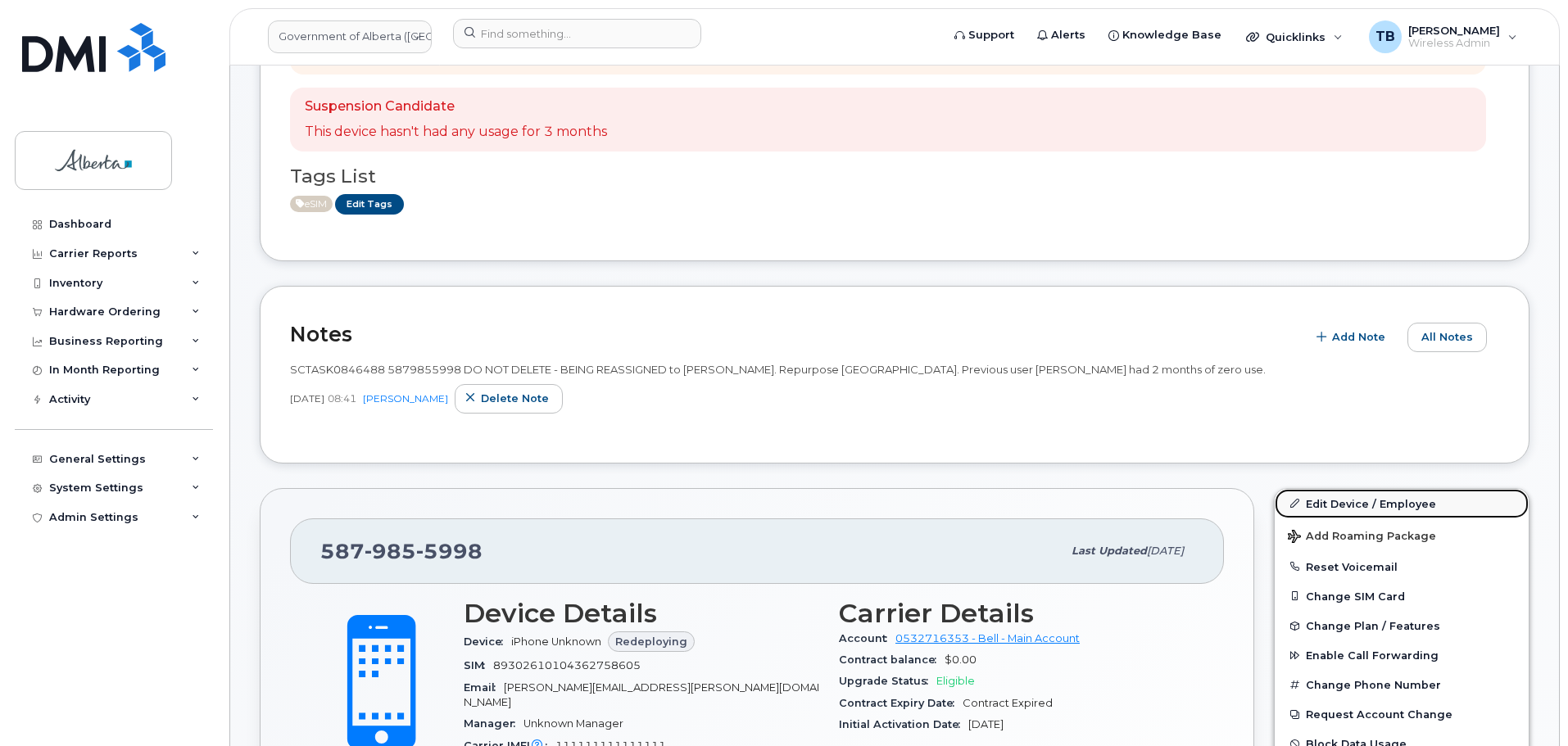
click at [1330, 504] on link "Edit Device / Employee" at bounding box center [1402, 503] width 254 height 29
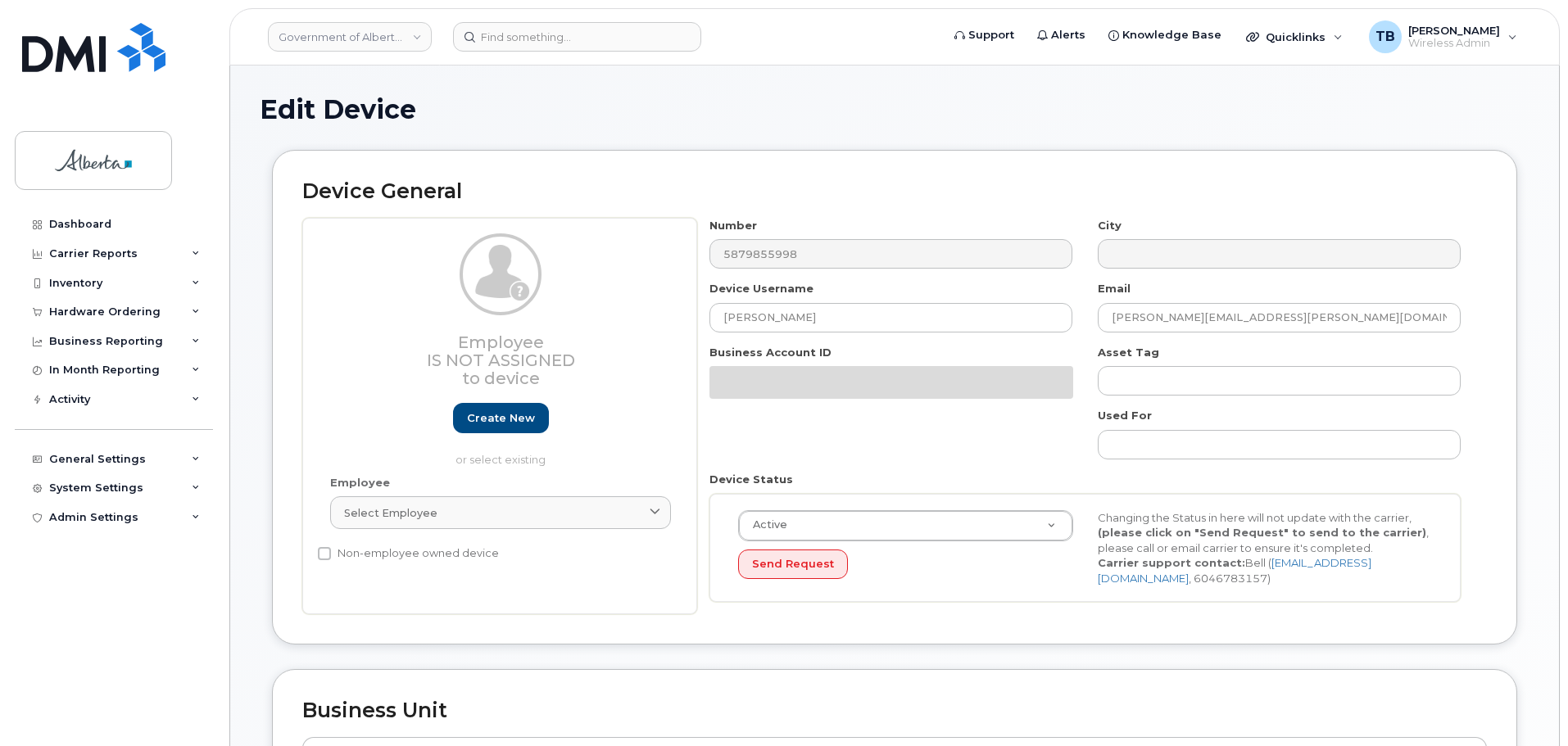
select select "4797729"
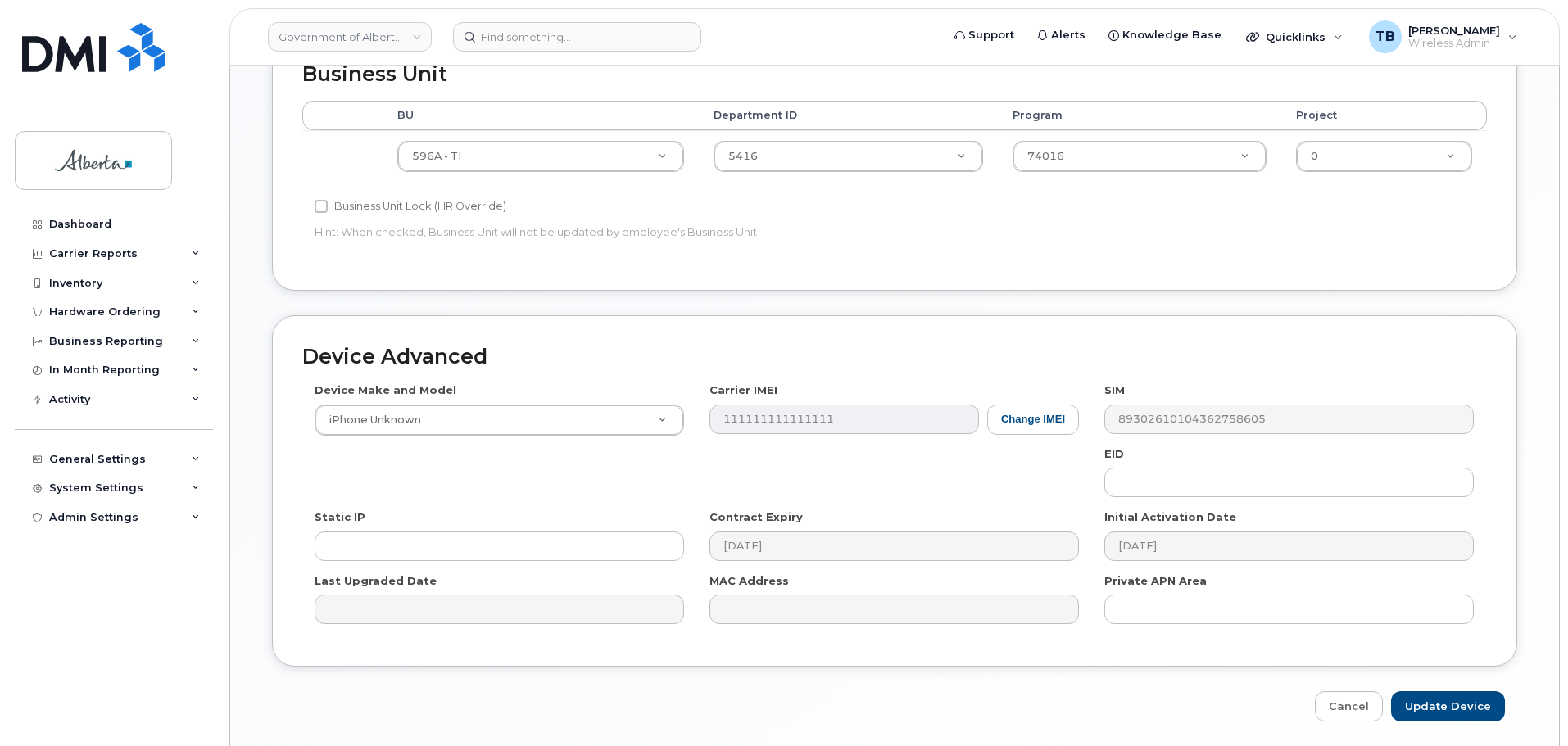
scroll to position [655, 0]
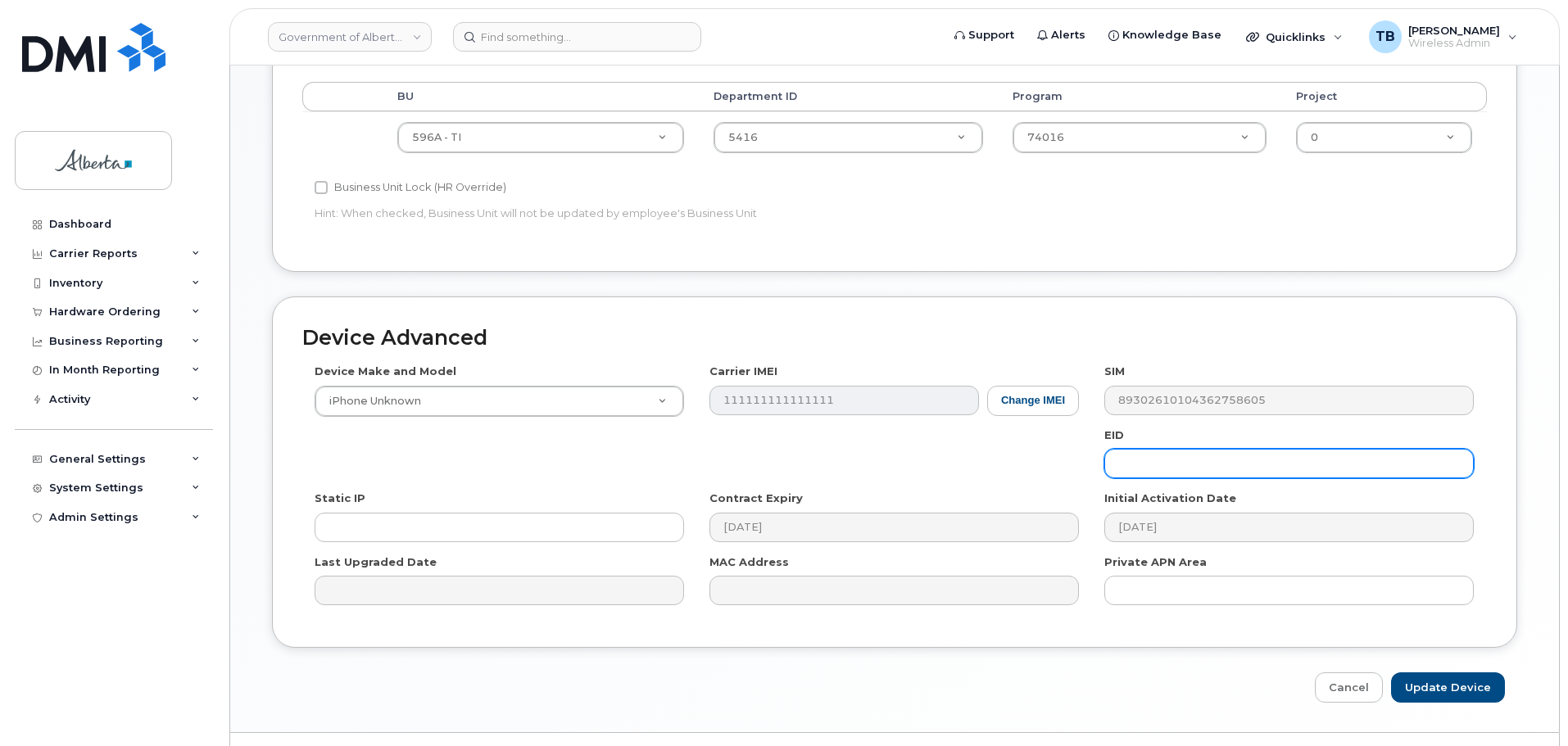
click at [1194, 472] on input "text" at bounding box center [1289, 463] width 370 height 29
paste input "89043052010008887025010308531771"
type input "89043052010008887025010308531771"
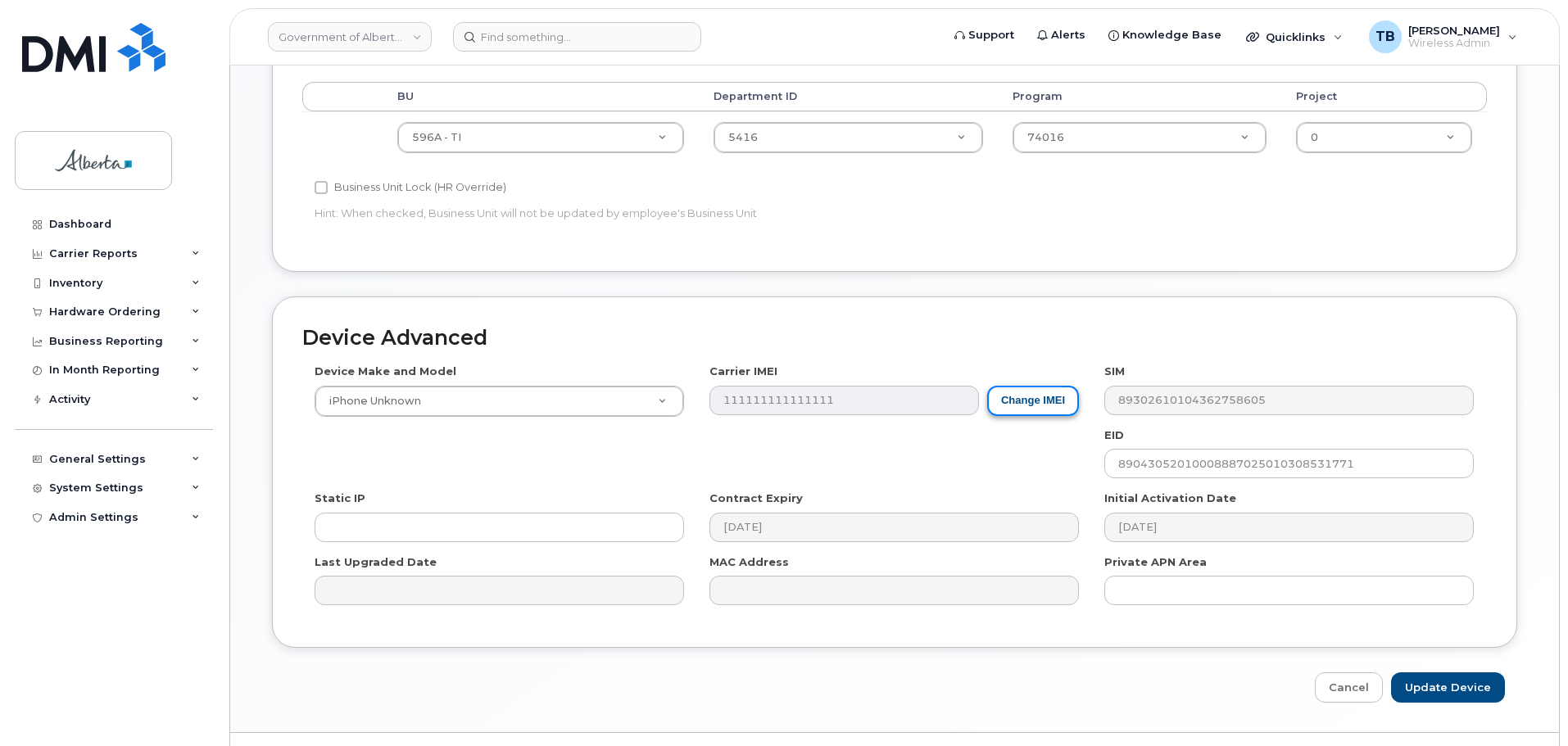
click at [1033, 409] on button "Change IMEI" at bounding box center [1032, 401] width 92 height 30
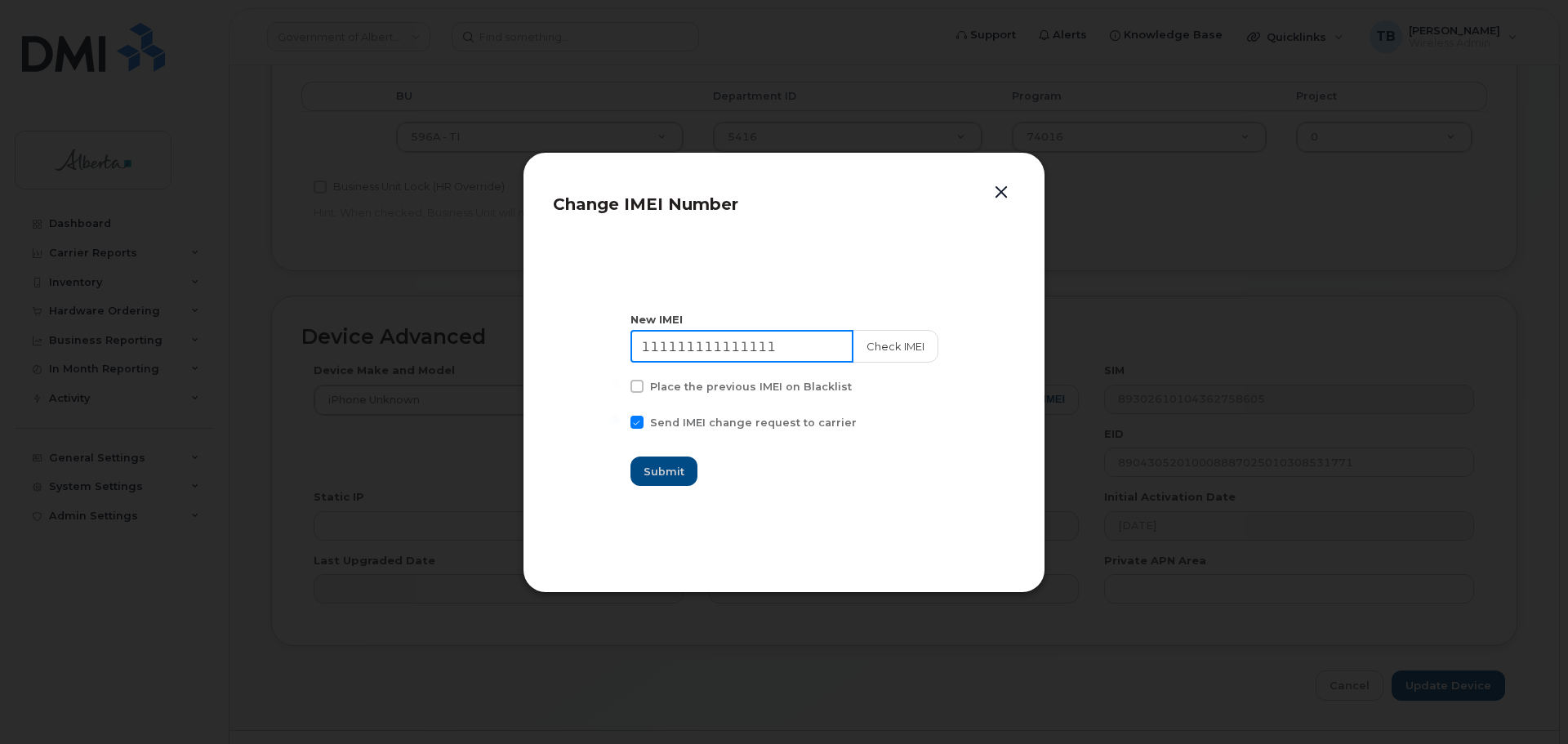
drag, startPoint x: 792, startPoint y: 346, endPoint x: 543, endPoint y: 353, distance: 249.1
click at [593, 342] on section "New IMEI 111111111111111 Check IMEI Place the previous IMEI on Blacklist Send I…" at bounding box center [784, 399] width 462 height 327
click at [542, 354] on div "Change IMEI Number New IMEI 111111111111111 Check IMEI Place the previous IMEI …" at bounding box center [784, 372] width 523 height 441
drag, startPoint x: 790, startPoint y: 351, endPoint x: 558, endPoint y: 354, distance: 232.0
click at [558, 354] on section "New IMEI 111111111111111 Check IMEI Place the previous IMEI on Blacklist Send I…" at bounding box center [784, 399] width 462 height 327
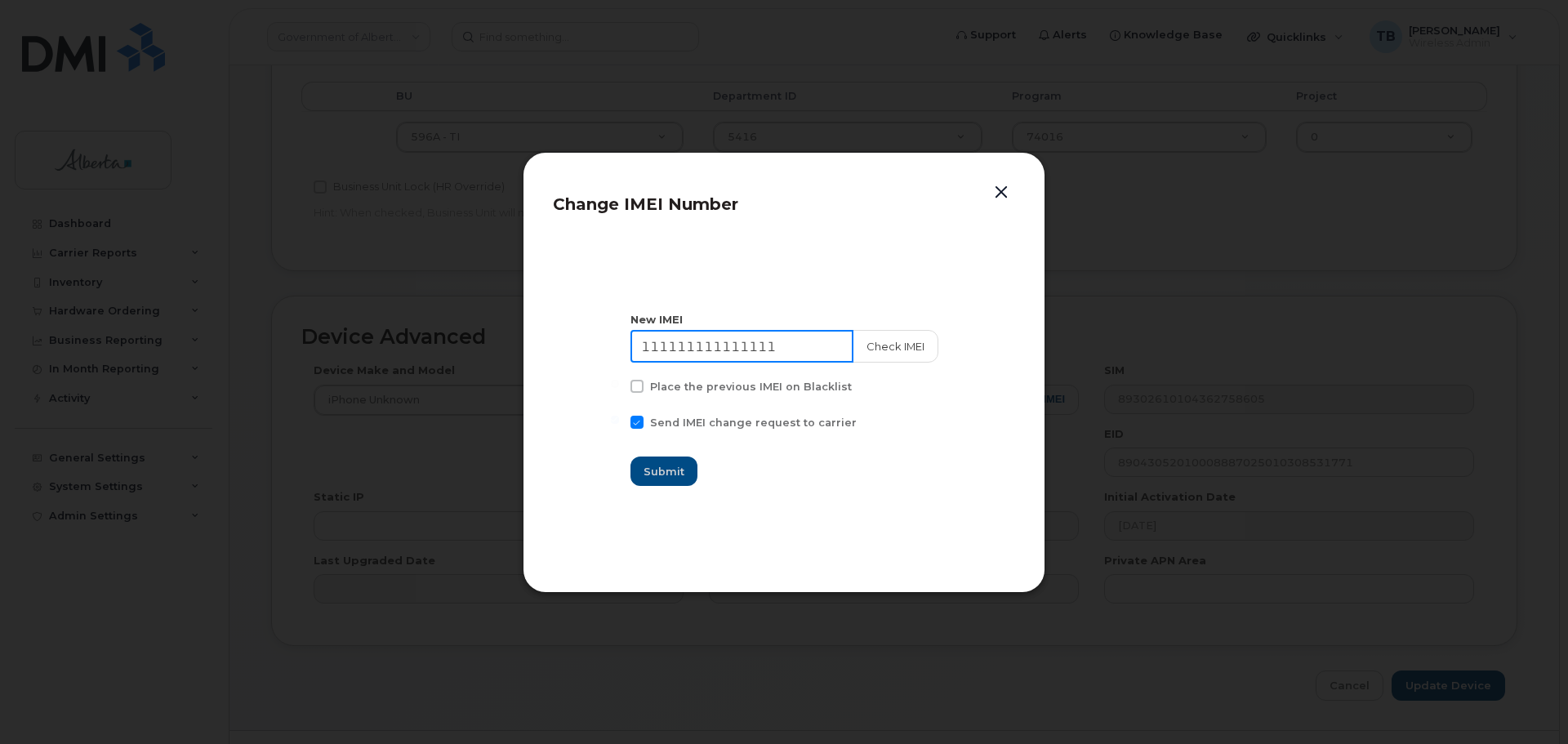
paste input "354216331243752"
type input "354216331243752"
click at [865, 349] on button "Check IMEI" at bounding box center [895, 345] width 86 height 33
click at [996, 188] on button "button" at bounding box center [1002, 193] width 25 height 23
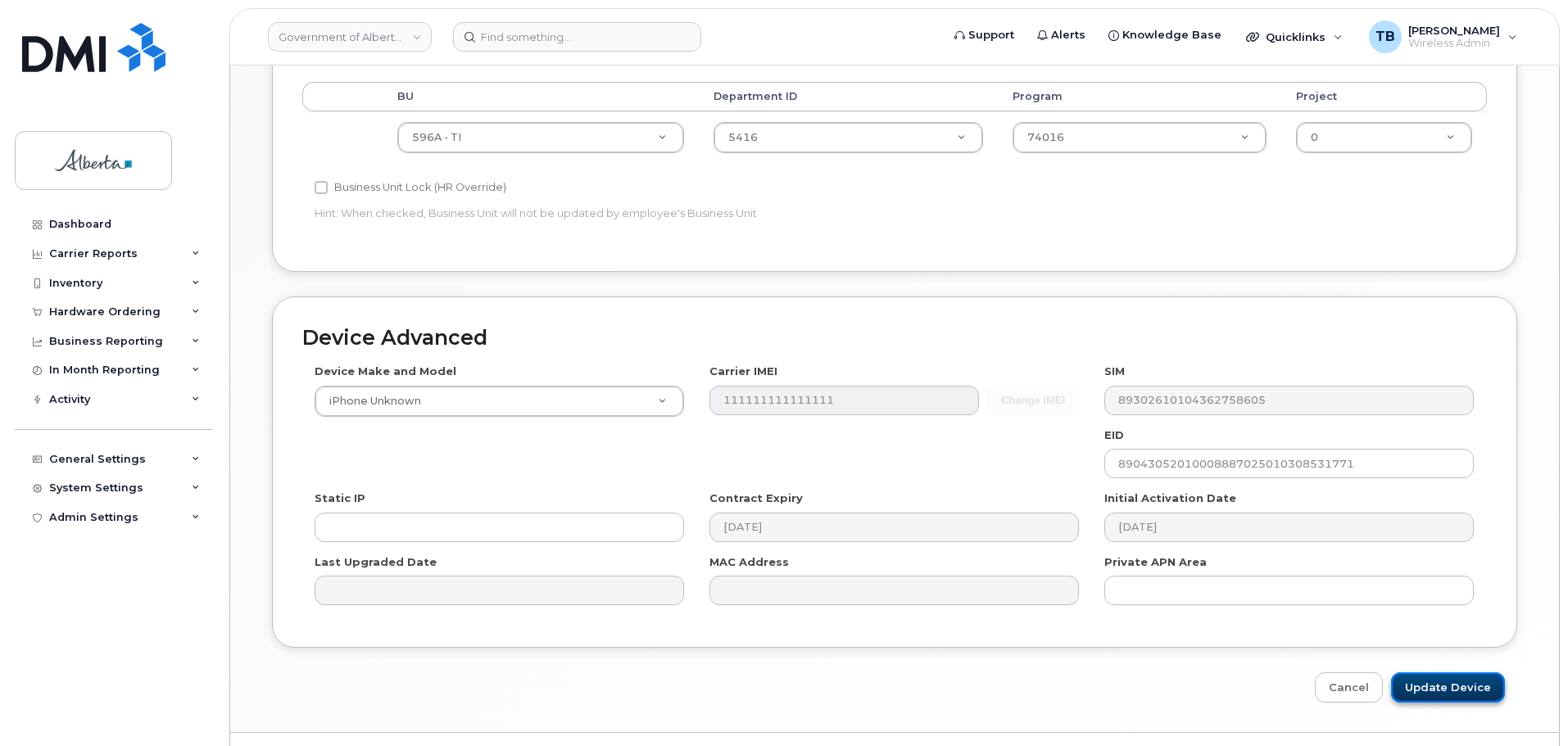
click at [1451, 686] on input "Update Device" at bounding box center [1448, 687] width 114 height 30
type input "Saving..."
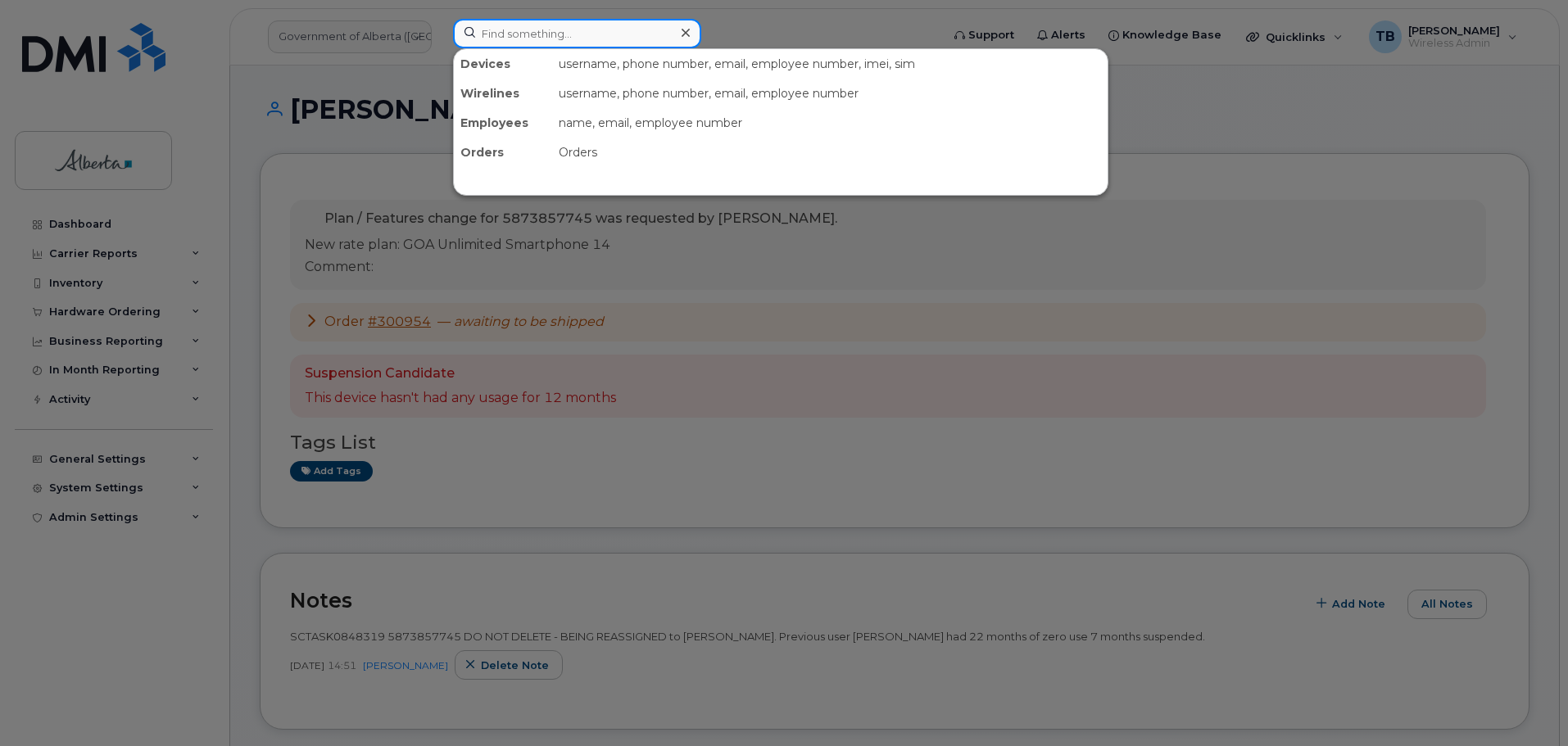
click at [529, 43] on input at bounding box center [577, 33] width 248 height 29
paste input "5873857745"
type input "5873857745"
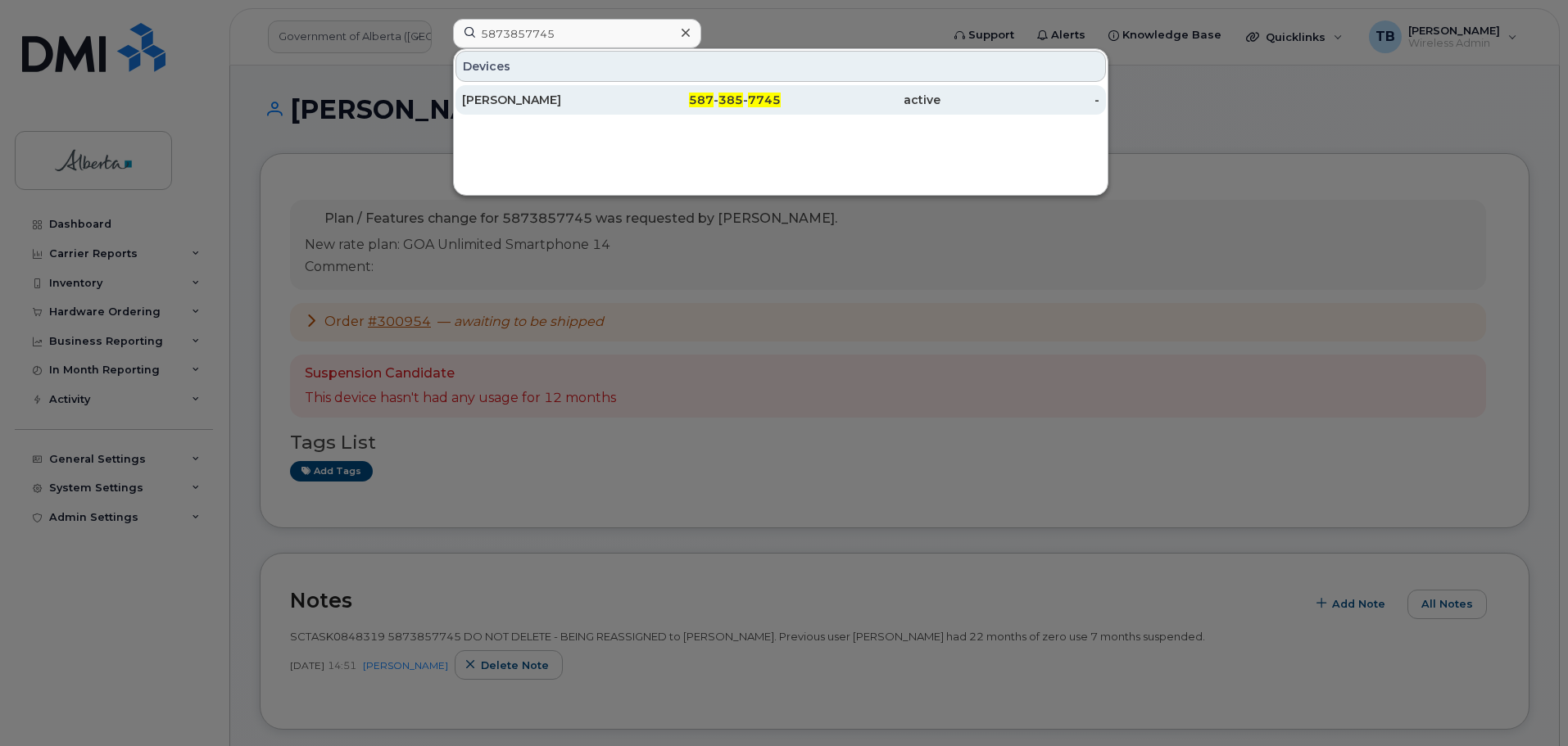
click at [518, 99] on div "Alicia Grendus" at bounding box center [542, 99] width 160 height 16
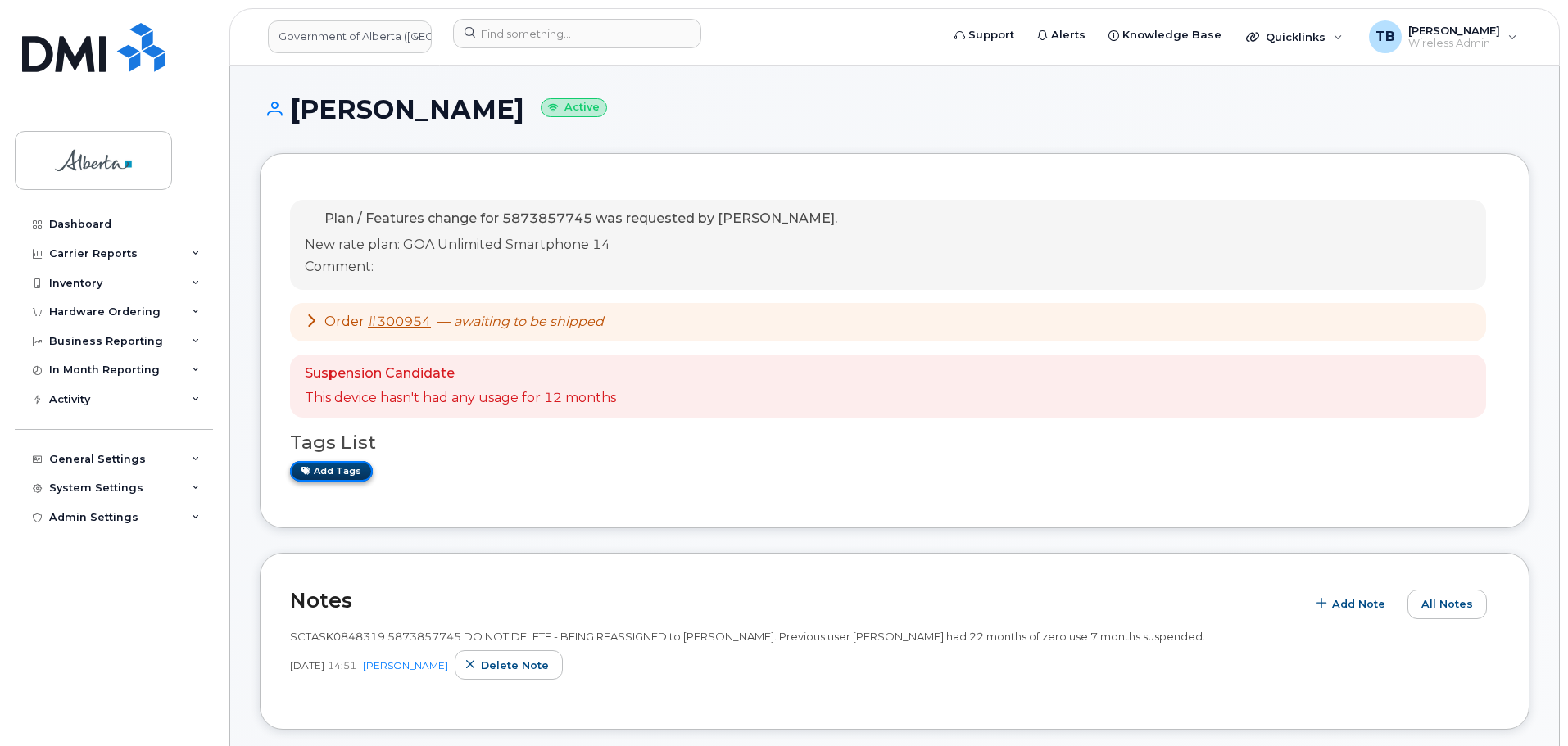
click at [329, 471] on link "Add tags" at bounding box center [330, 471] width 83 height 20
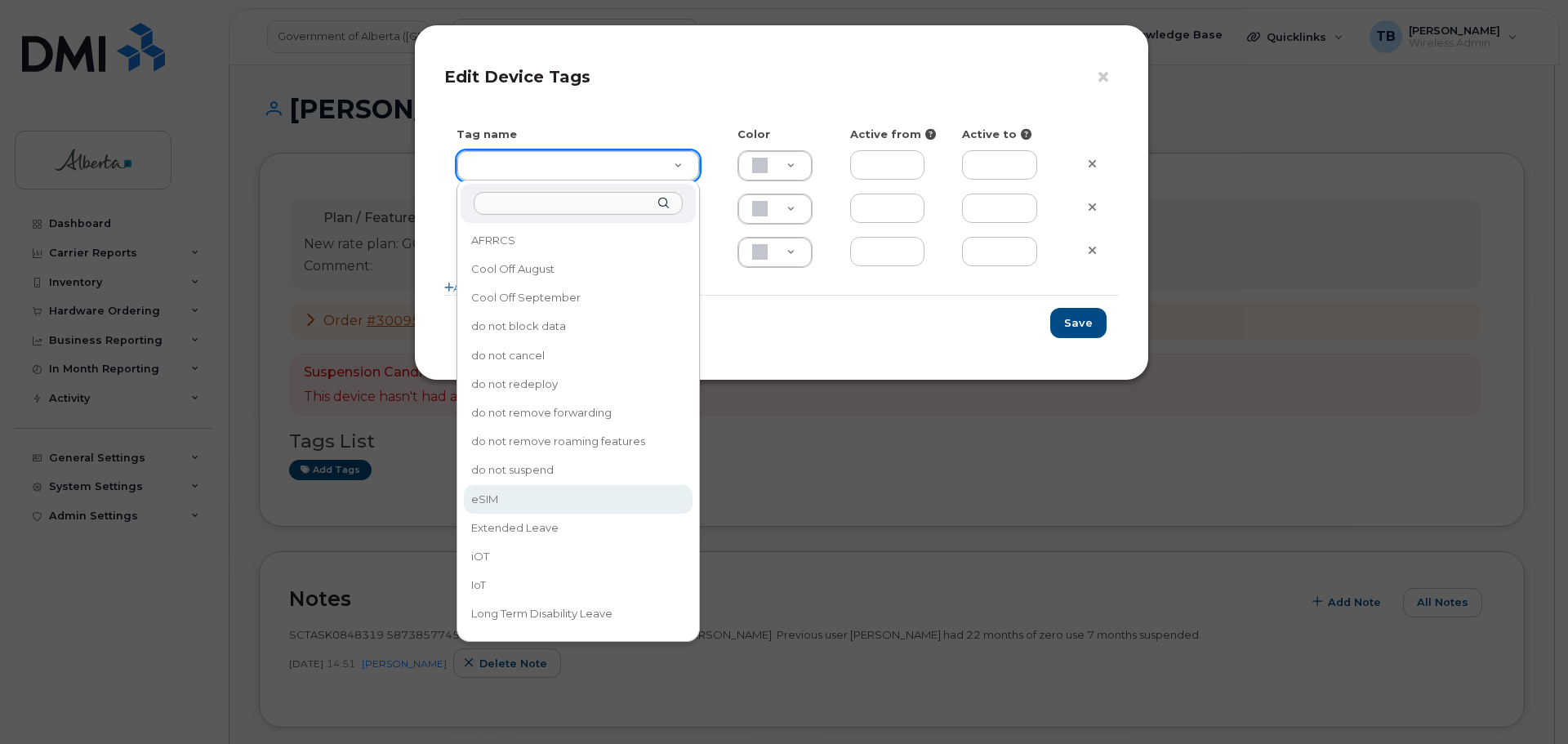
drag, startPoint x: 513, startPoint y: 509, endPoint x: 534, endPoint y: 493, distance: 26.4
type input "eSIM"
type input "D6CDC1"
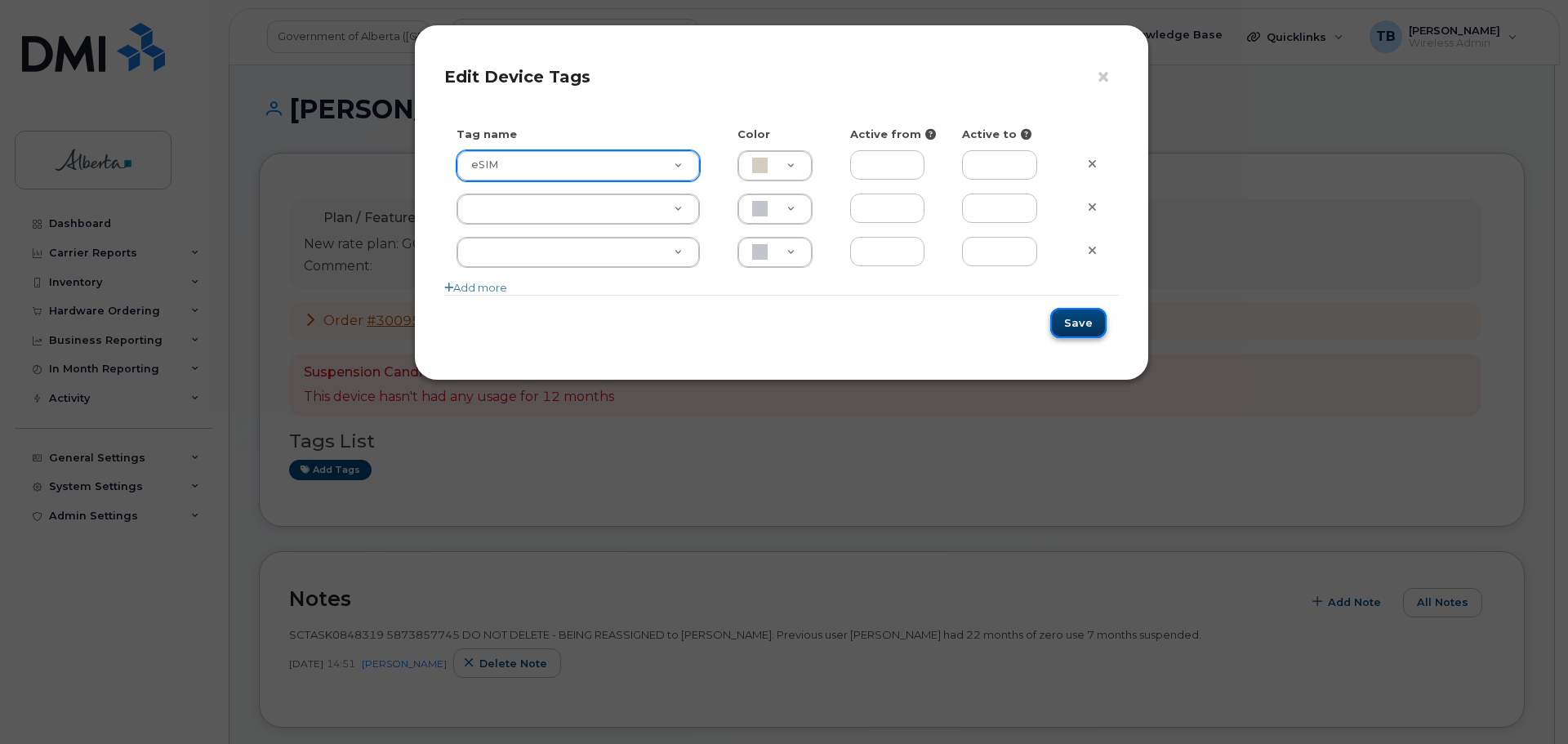
click at [1096, 327] on button "Save" at bounding box center [1079, 323] width 57 height 30
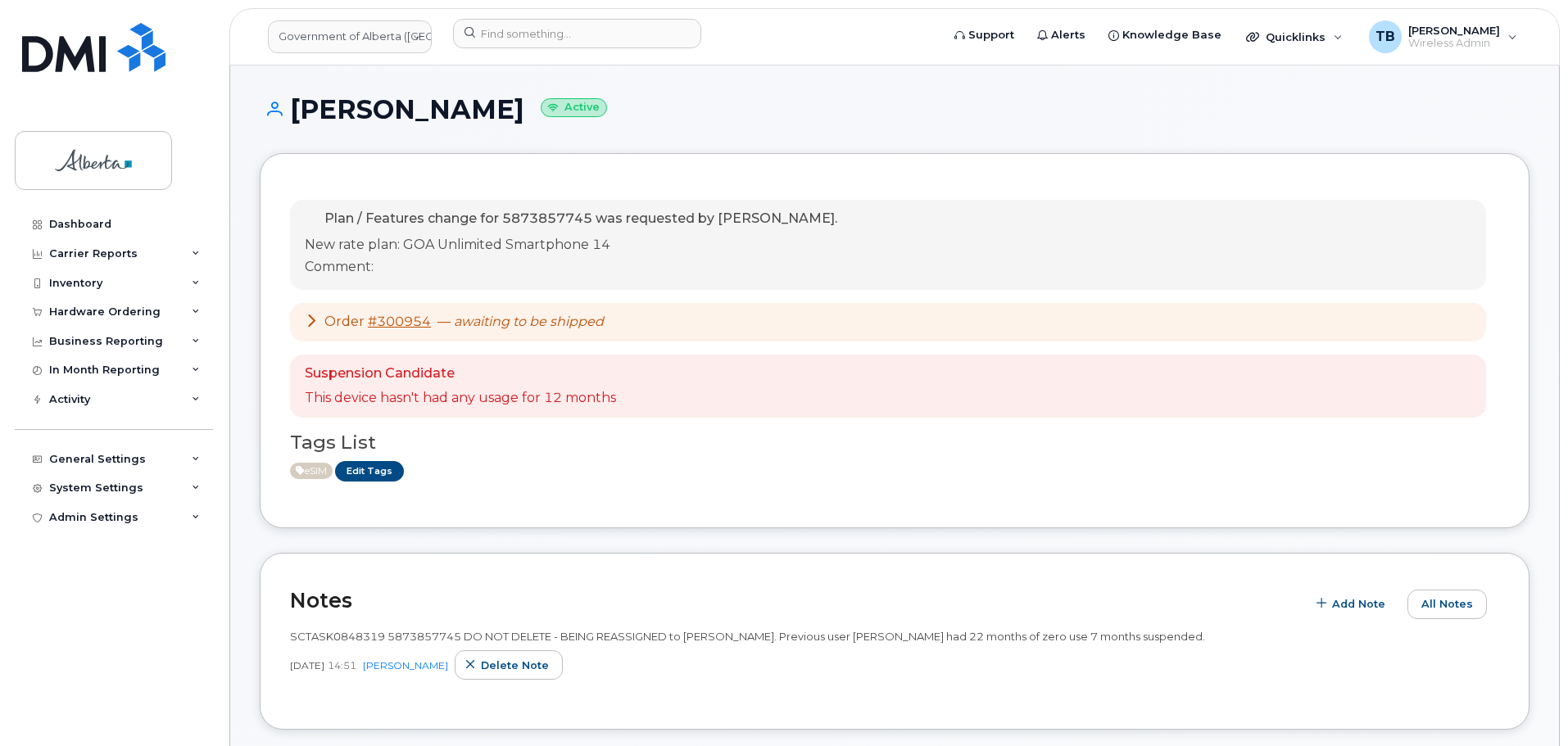
scroll to position [328, 0]
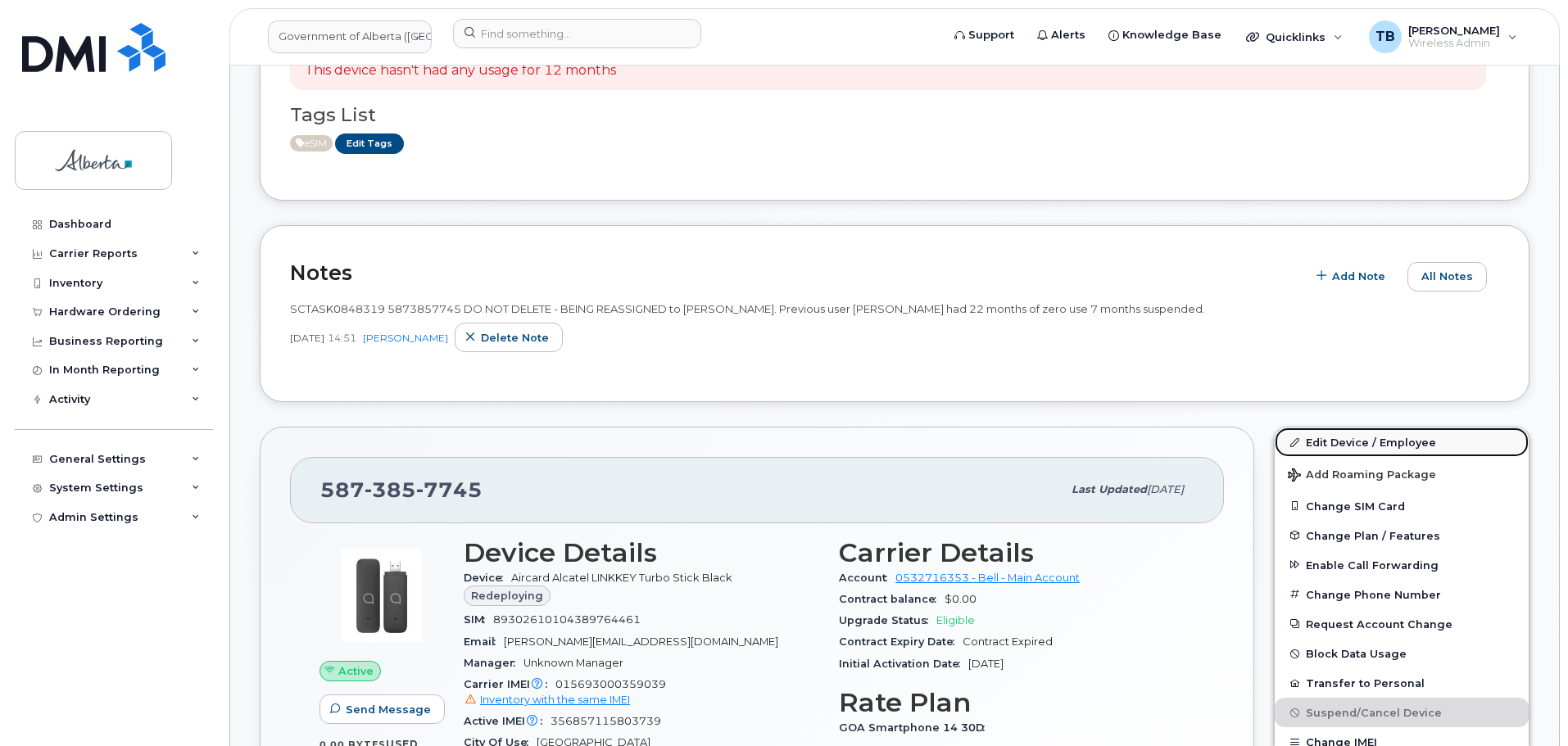
click at [1328, 450] on link "Edit Device / Employee" at bounding box center [1402, 441] width 254 height 29
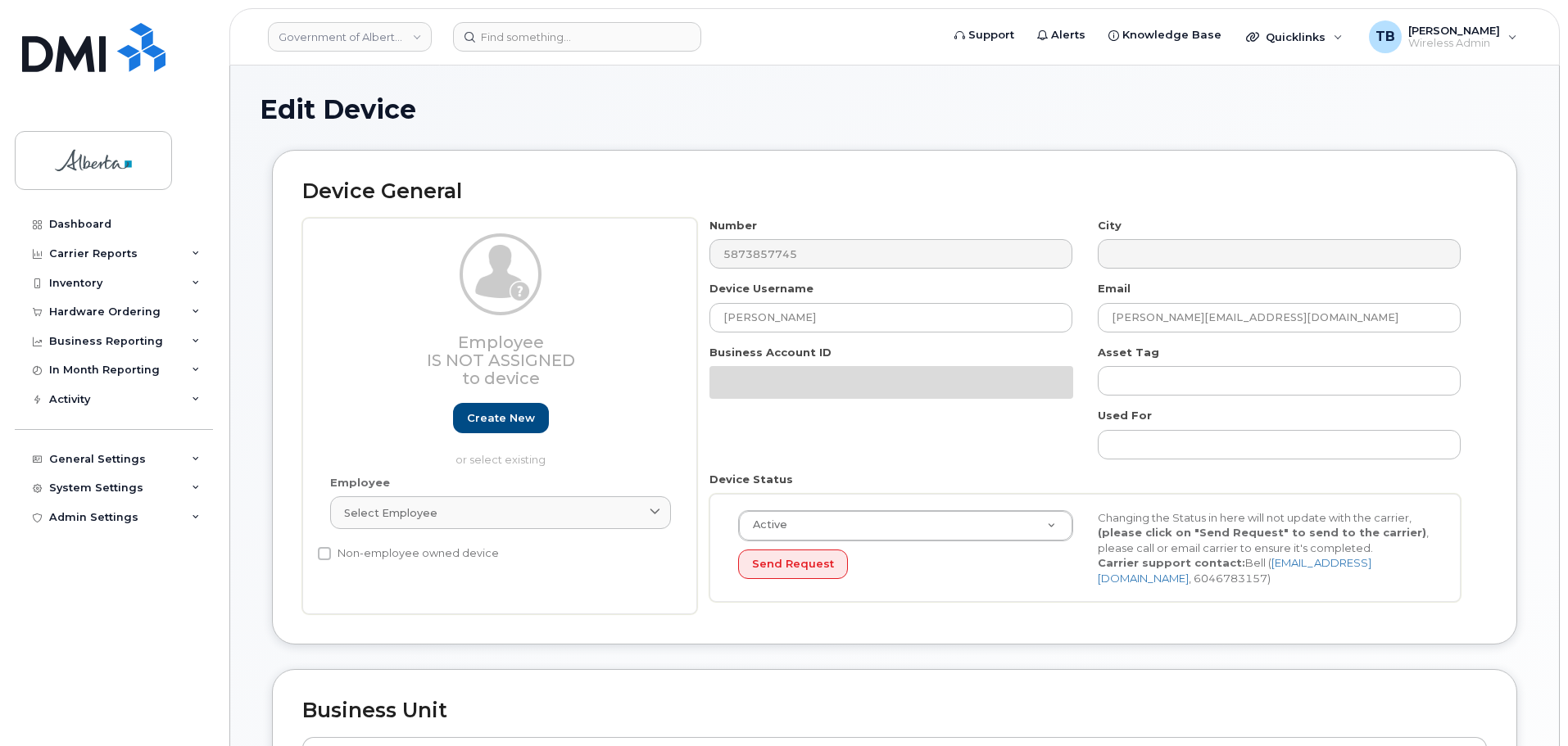
select select "4681667"
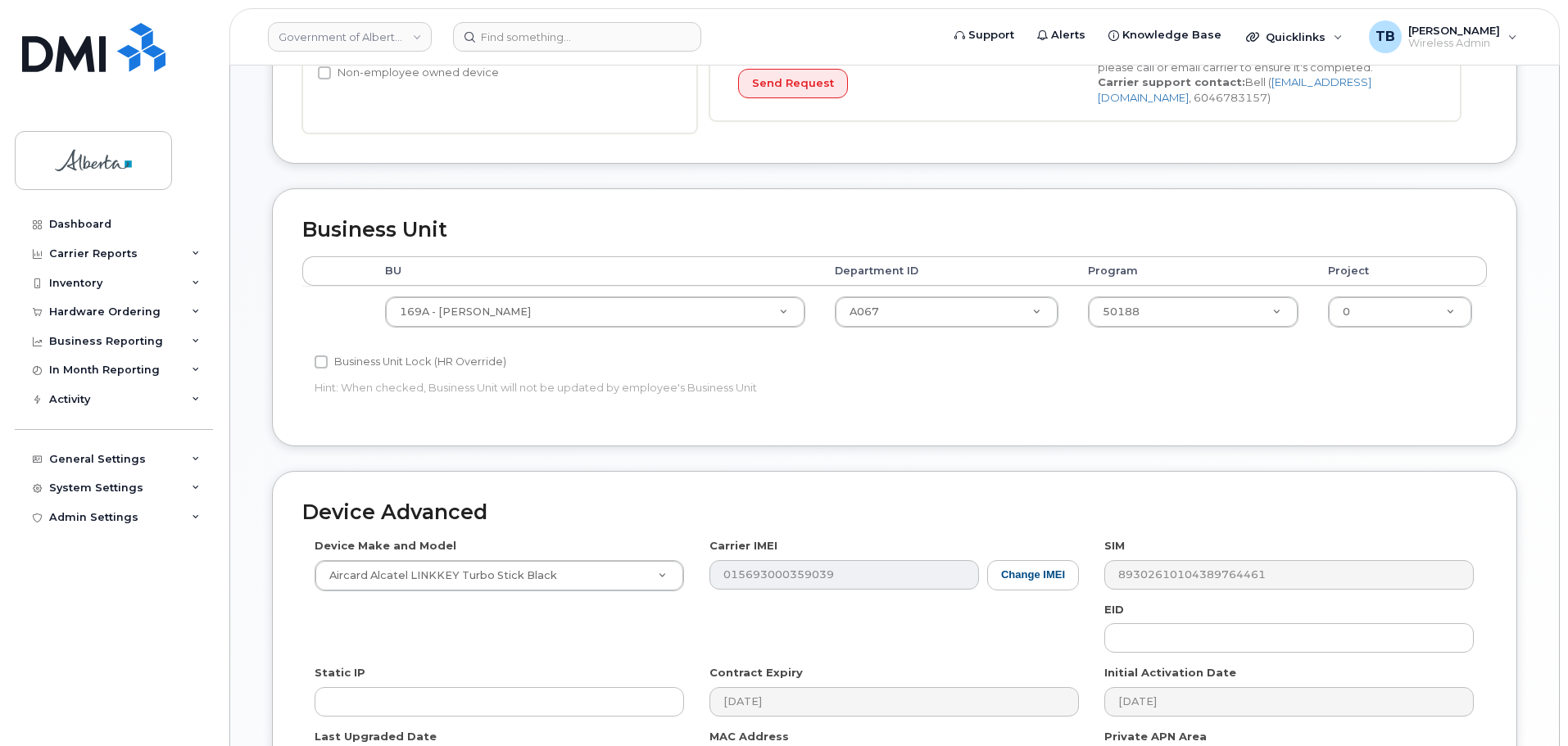
scroll to position [655, 0]
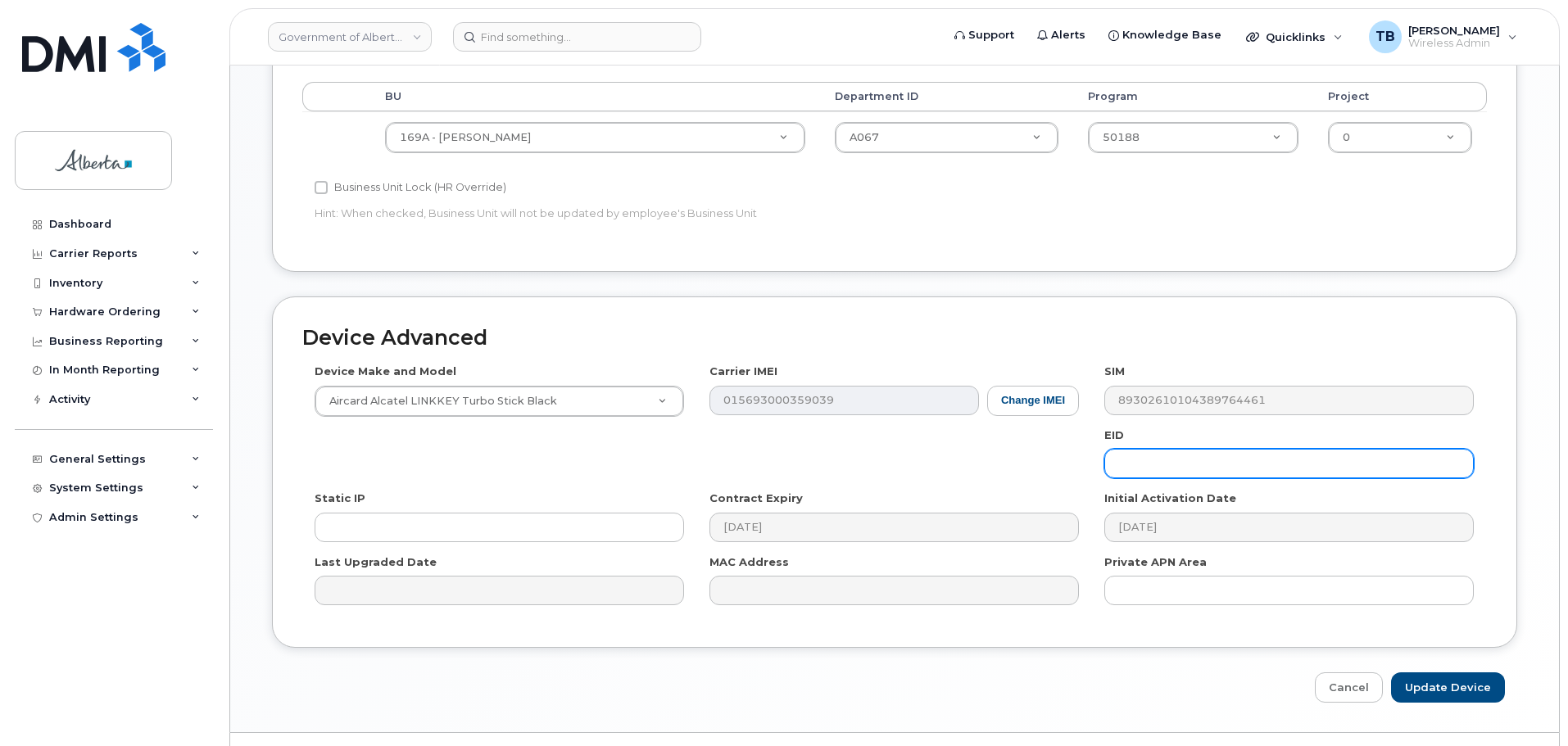
click at [1182, 477] on input "text" at bounding box center [1289, 463] width 370 height 29
paste input "89043052010008887025010318859652"
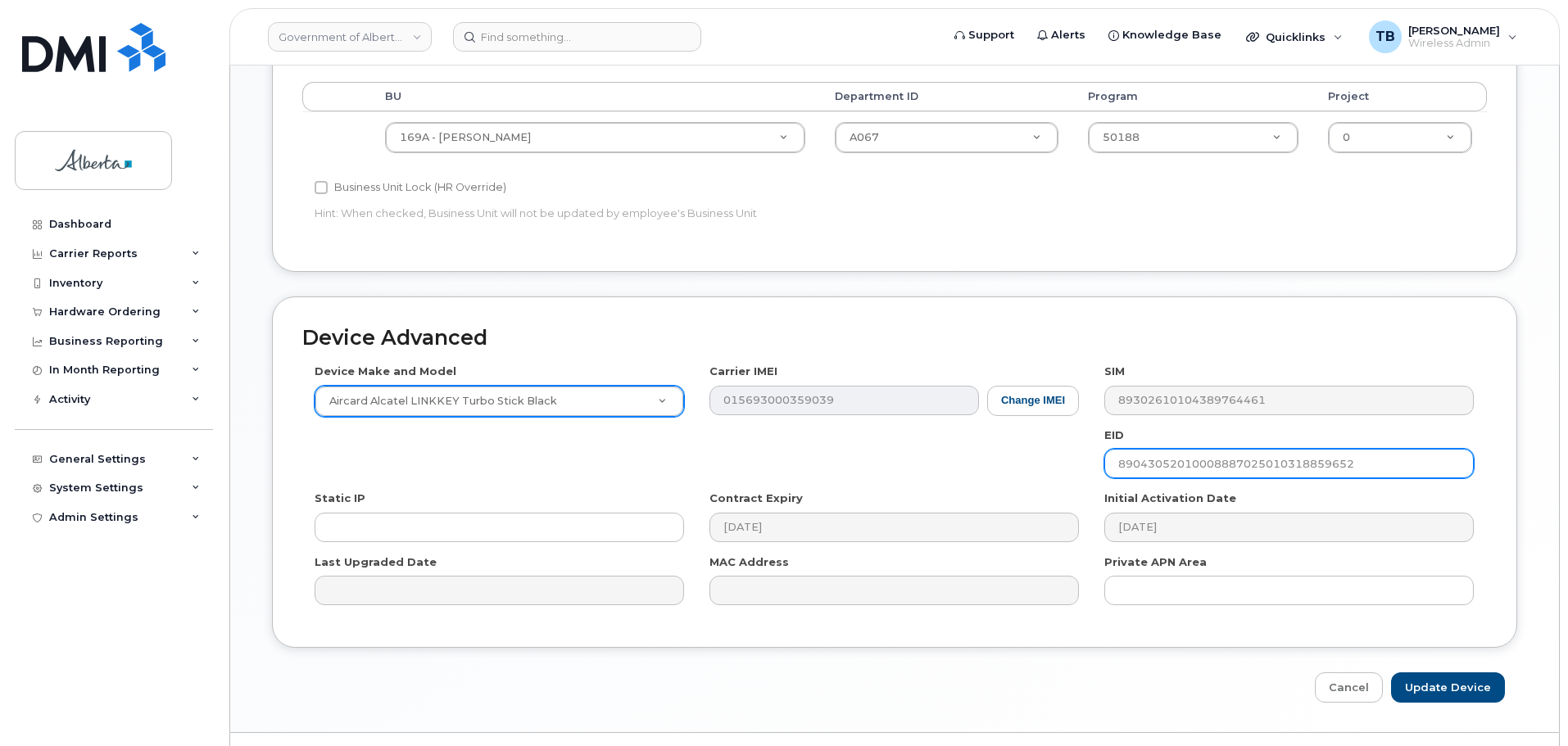
type input "89043052010008887025010318859652"
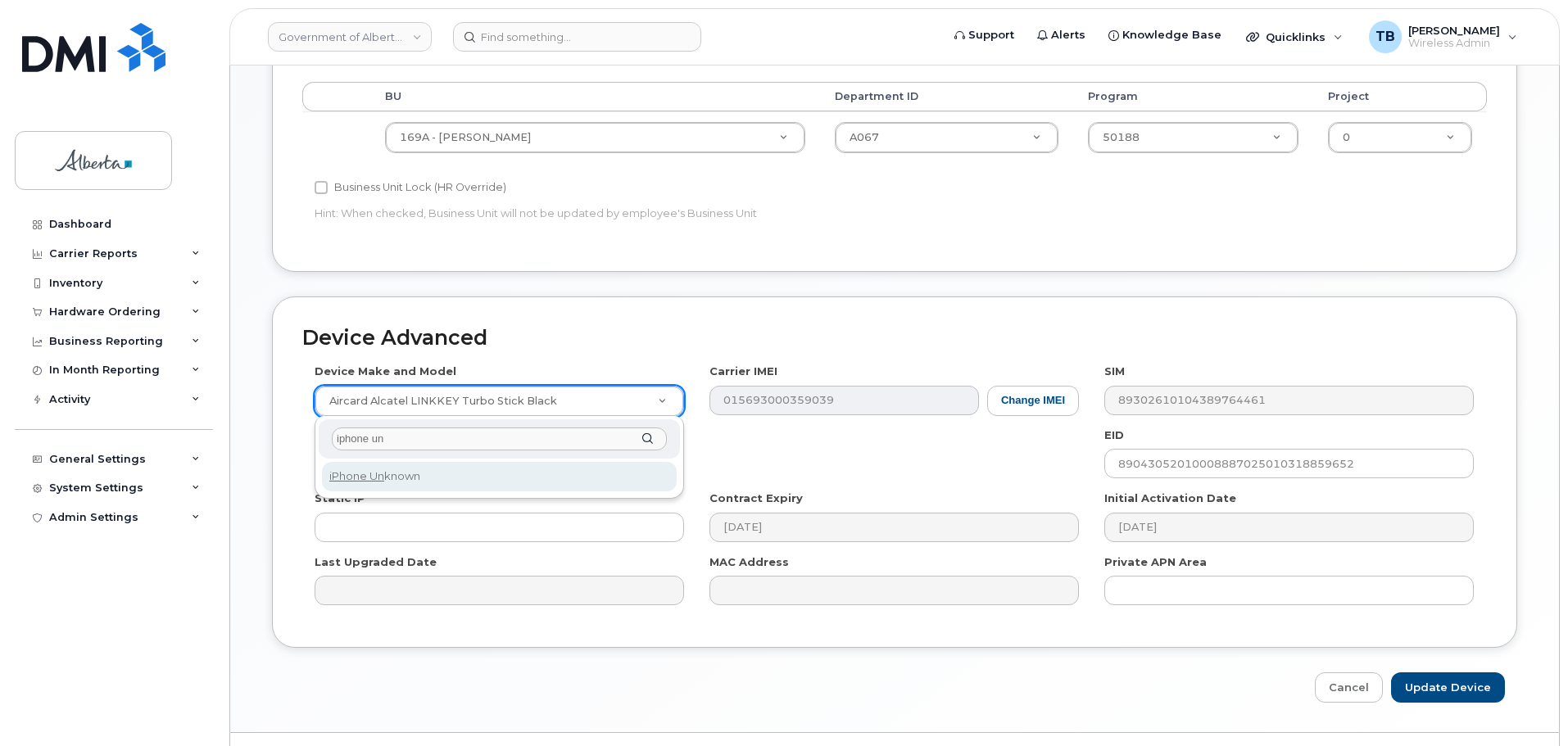
type input "iphone un"
click at [458, 492] on div "iphone un iPhone Un known" at bounding box center [499, 456] width 370 height 83
select select "185"
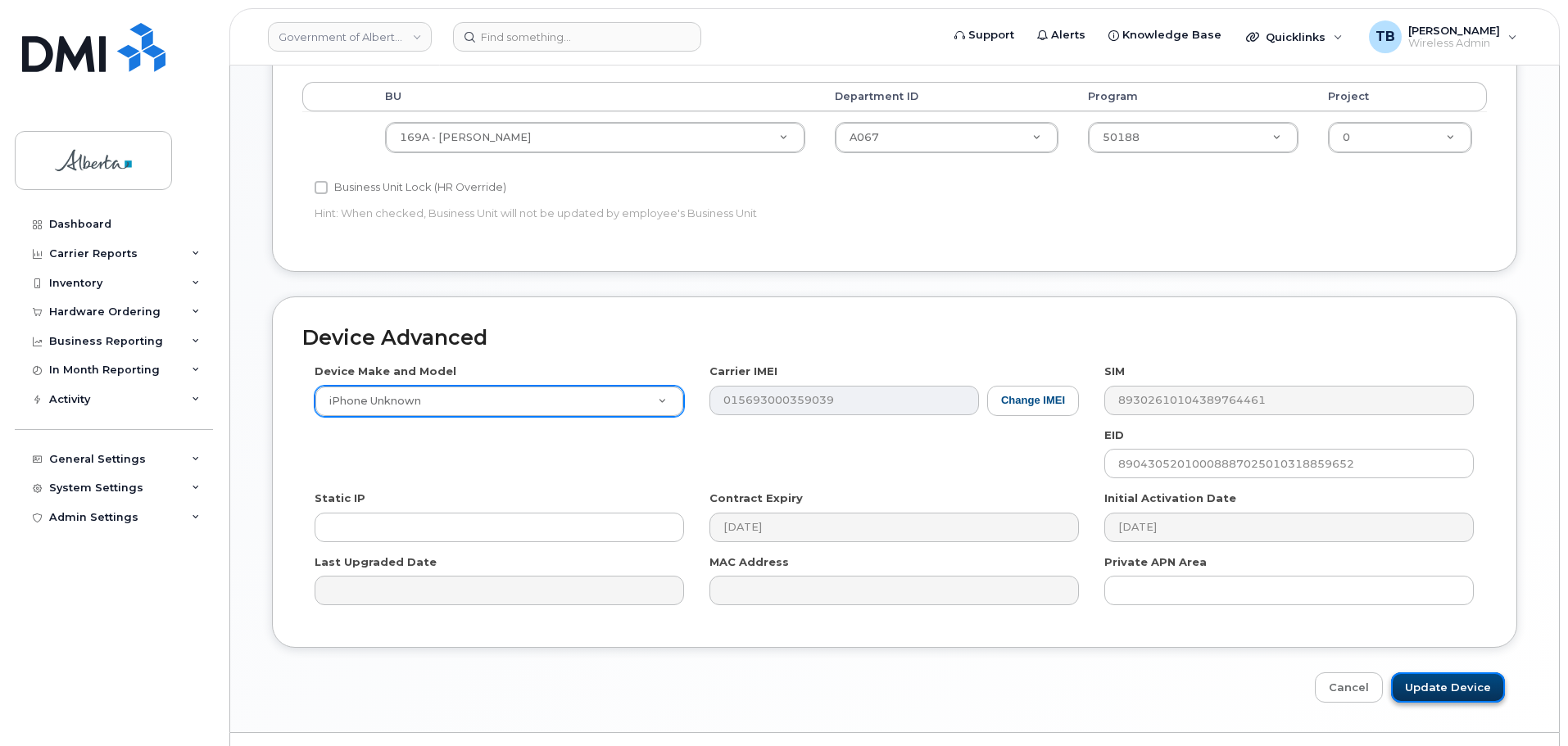
click at [1476, 689] on input "Update Device" at bounding box center [1448, 687] width 114 height 30
type input "Saving..."
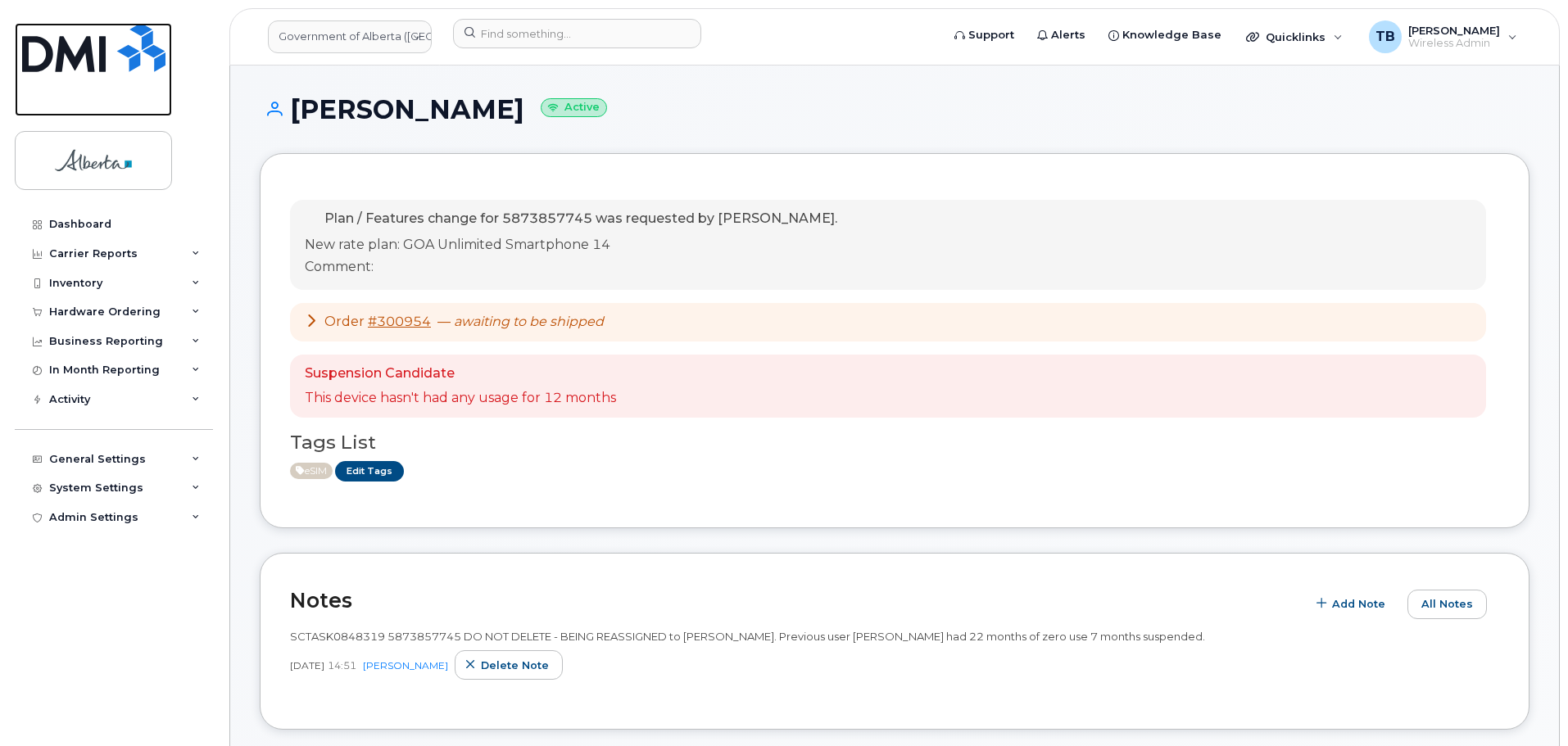
click at [87, 51] on img at bounding box center [93, 47] width 143 height 49
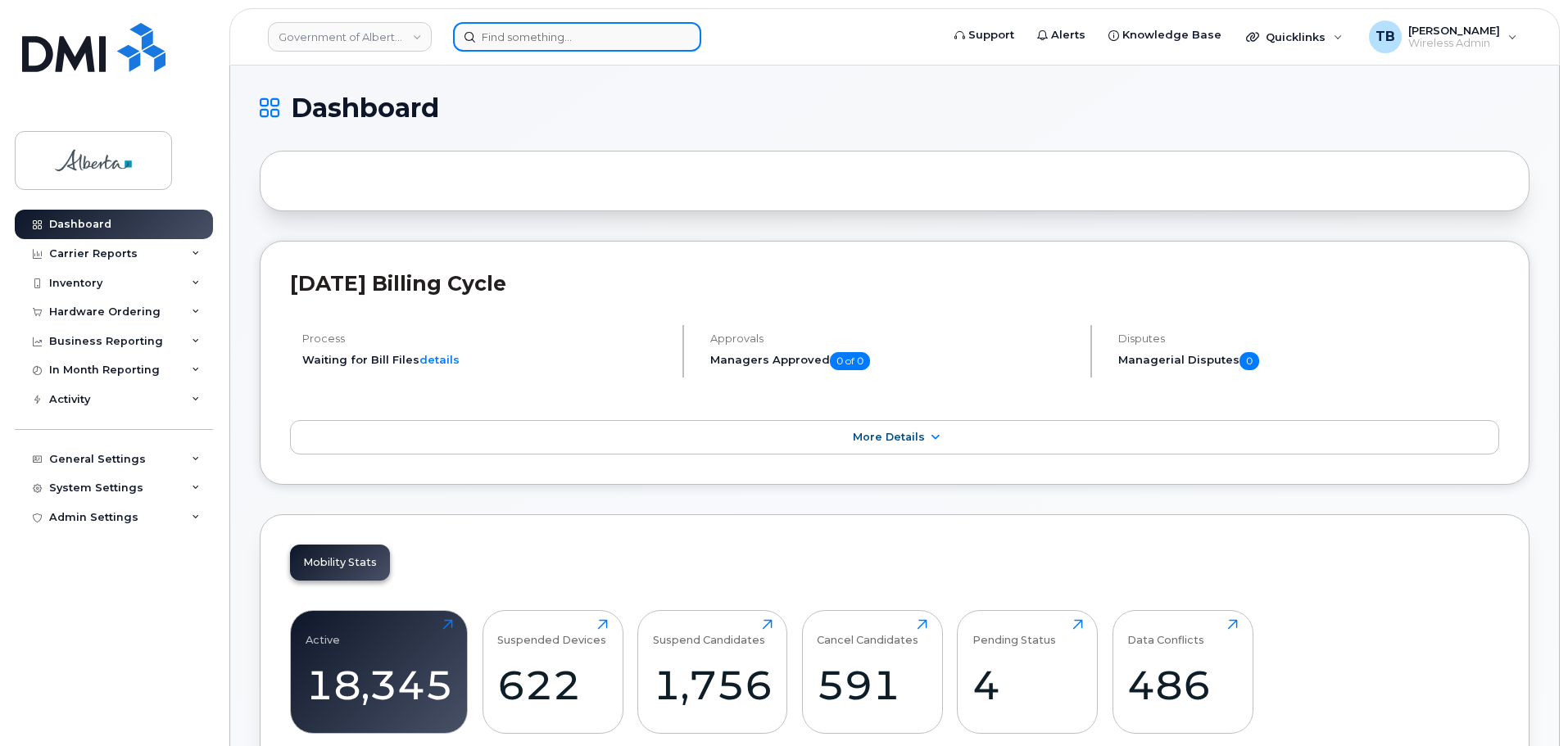
click at [482, 36] on input at bounding box center [577, 36] width 248 height 29
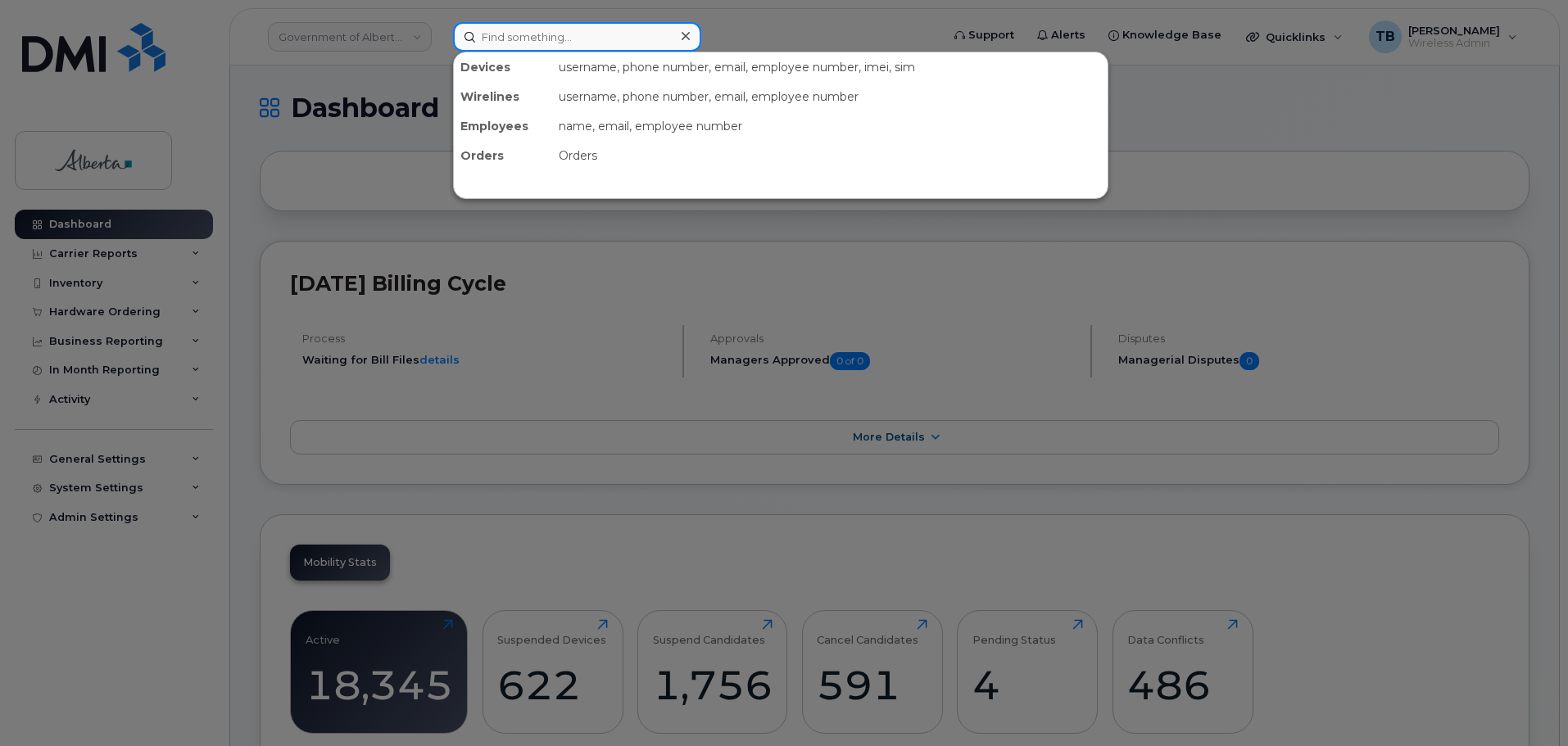
paste input "(587) 370-0912"
type input "(587) 370-0912"
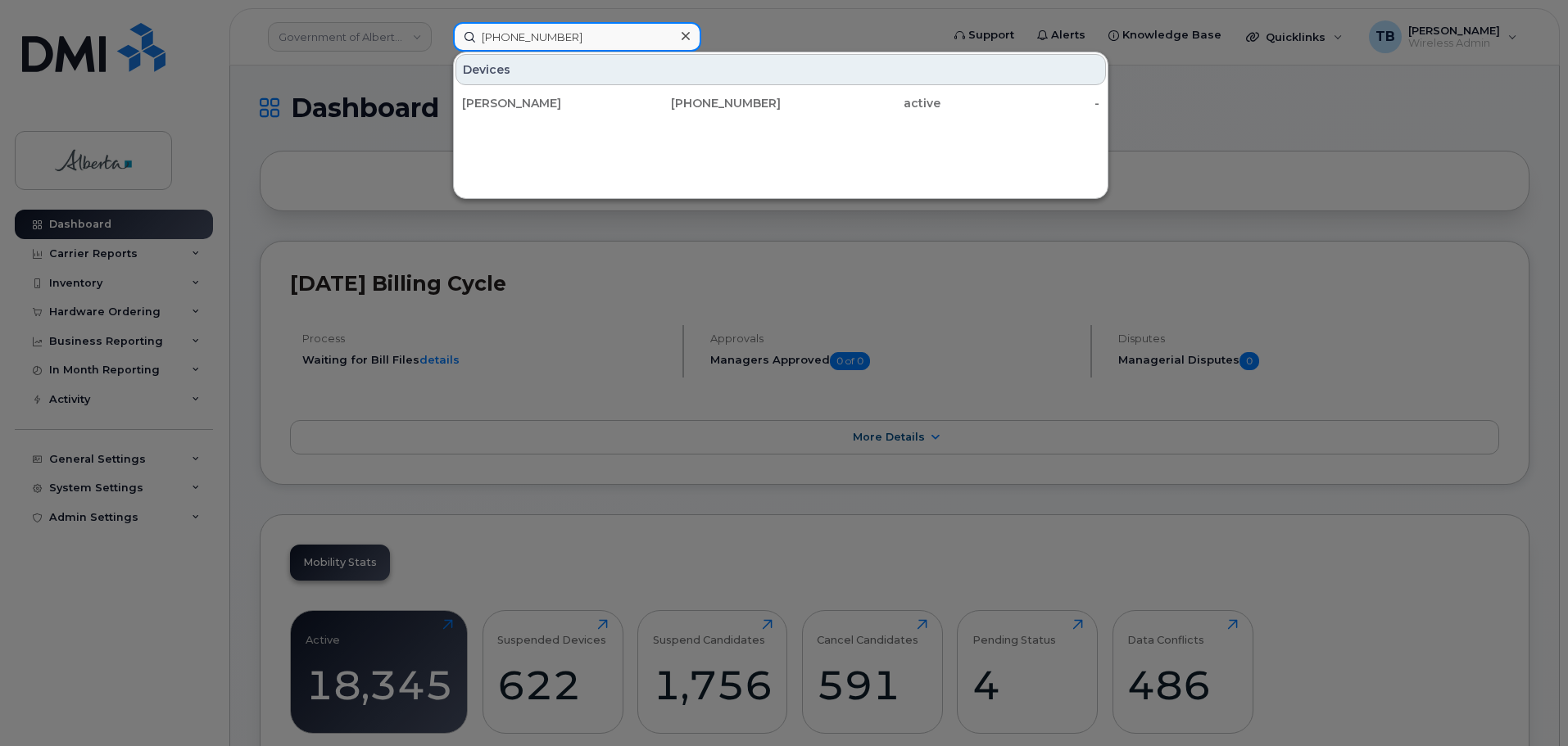
click at [514, 35] on input "(587) 370-0912" at bounding box center [577, 36] width 248 height 29
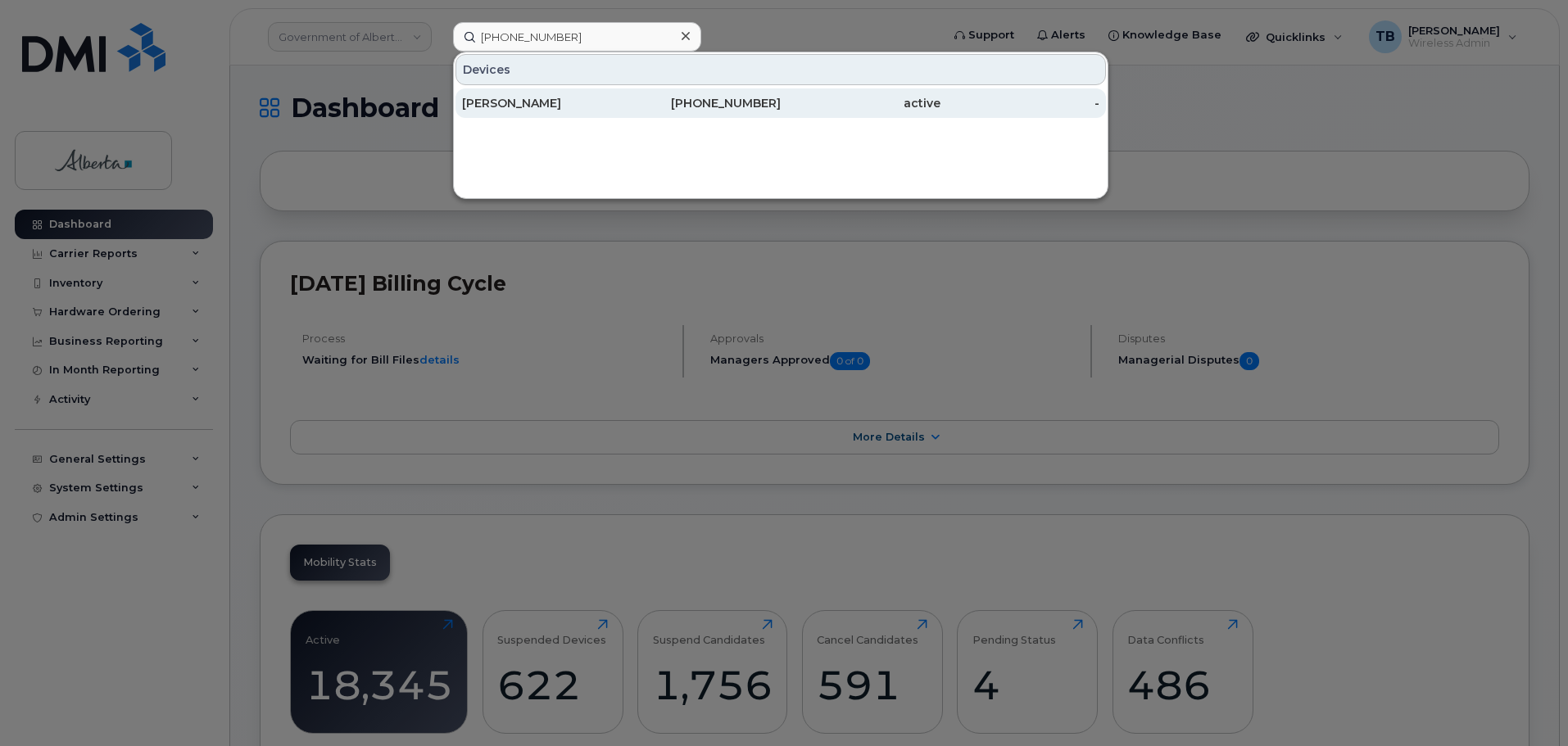
click at [515, 102] on div "Craig Campbell" at bounding box center [542, 103] width 160 height 16
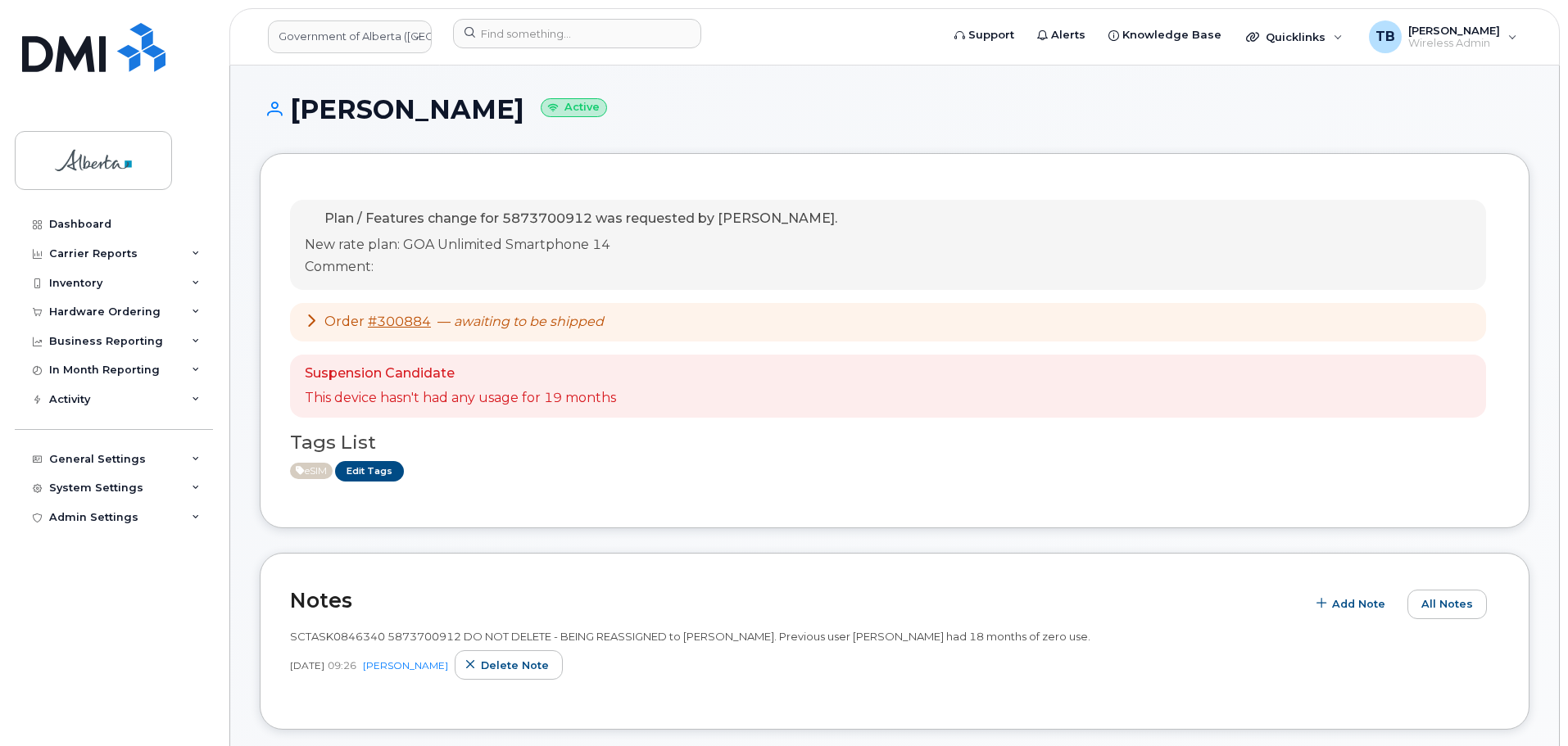
click at [305, 643] on div "SCTASK0846340 5873700912 DO NOT DELETE - BEING REASSIGNED to [PERSON_NAME]. Pre…" at bounding box center [894, 637] width 1209 height 16
copy span "SCTASK0846340"
click at [520, 42] on input at bounding box center [577, 33] width 248 height 29
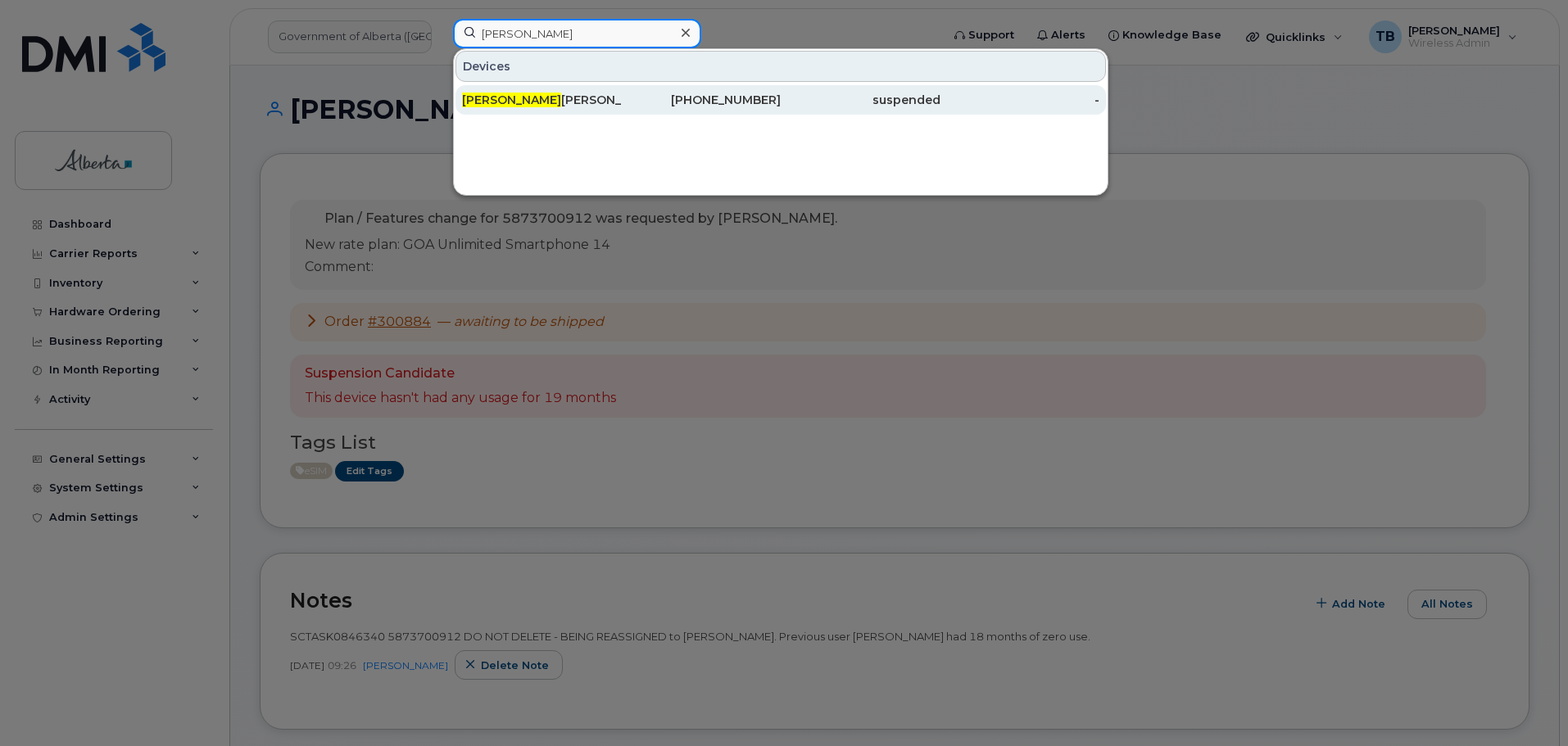
type input "[PERSON_NAME]"
click at [505, 96] on div "[PERSON_NAME]" at bounding box center [542, 99] width 160 height 16
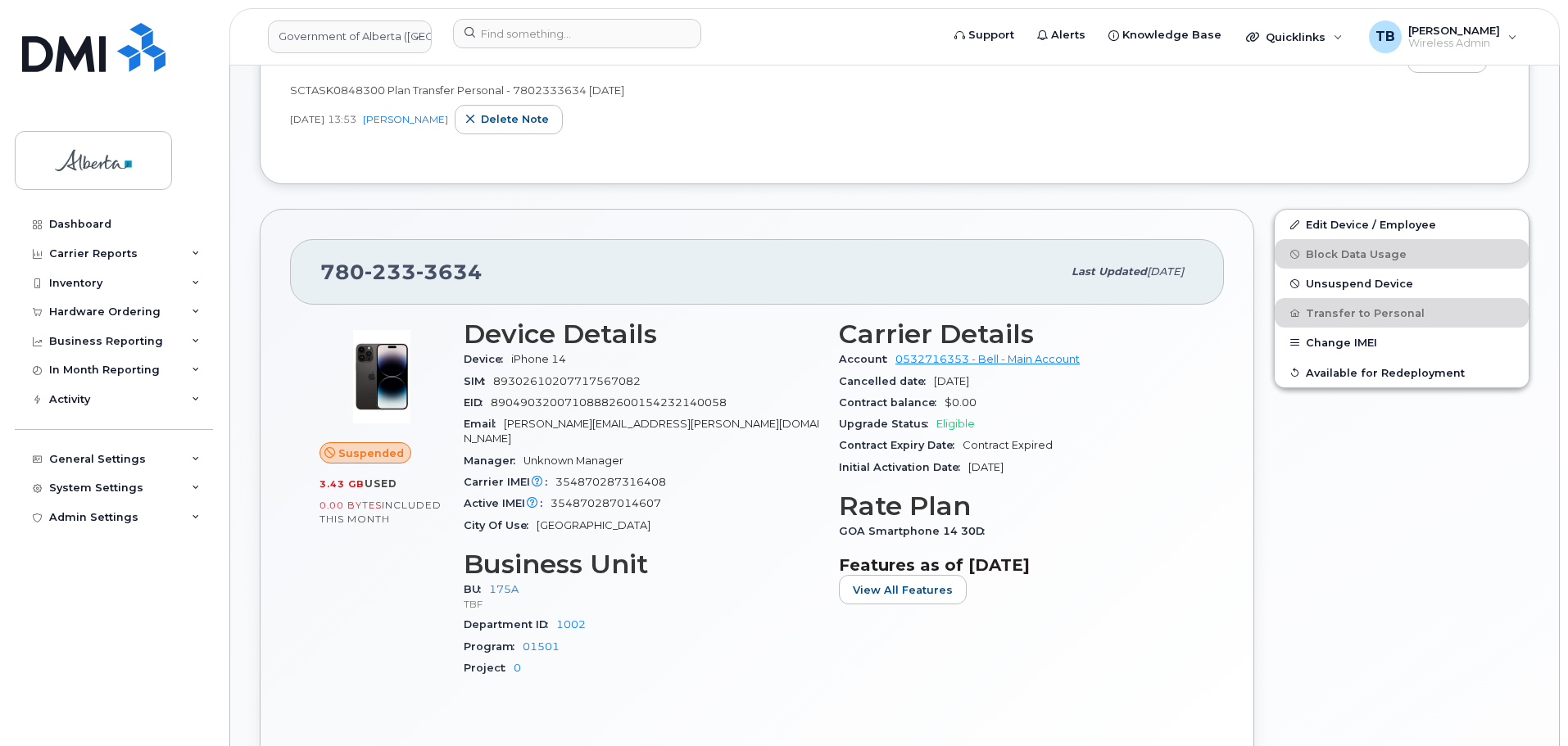
scroll to position [387, 0]
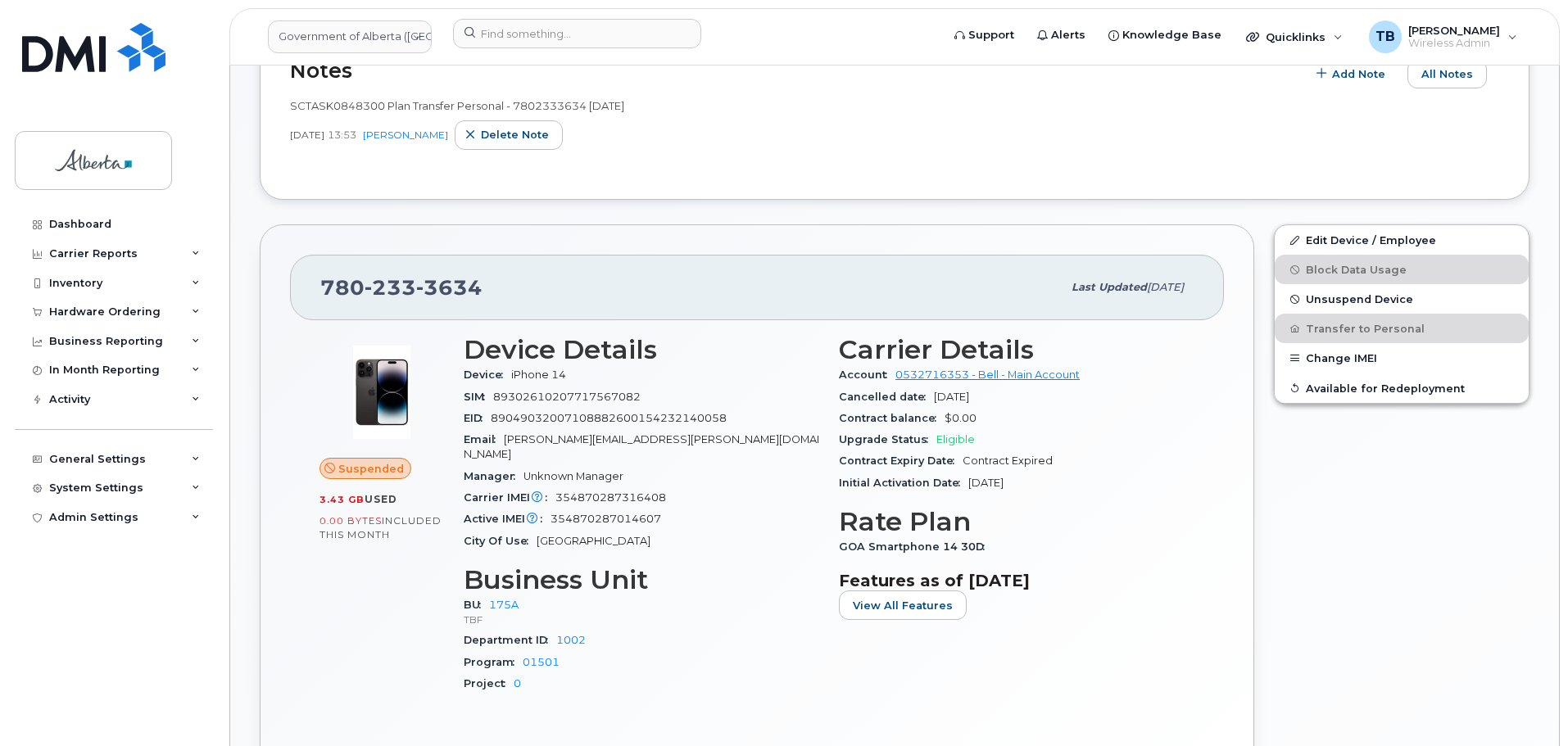
click at [598, 491] on span "354870287316408" at bounding box center [610, 497] width 110 height 12
copy span "354870287316408"
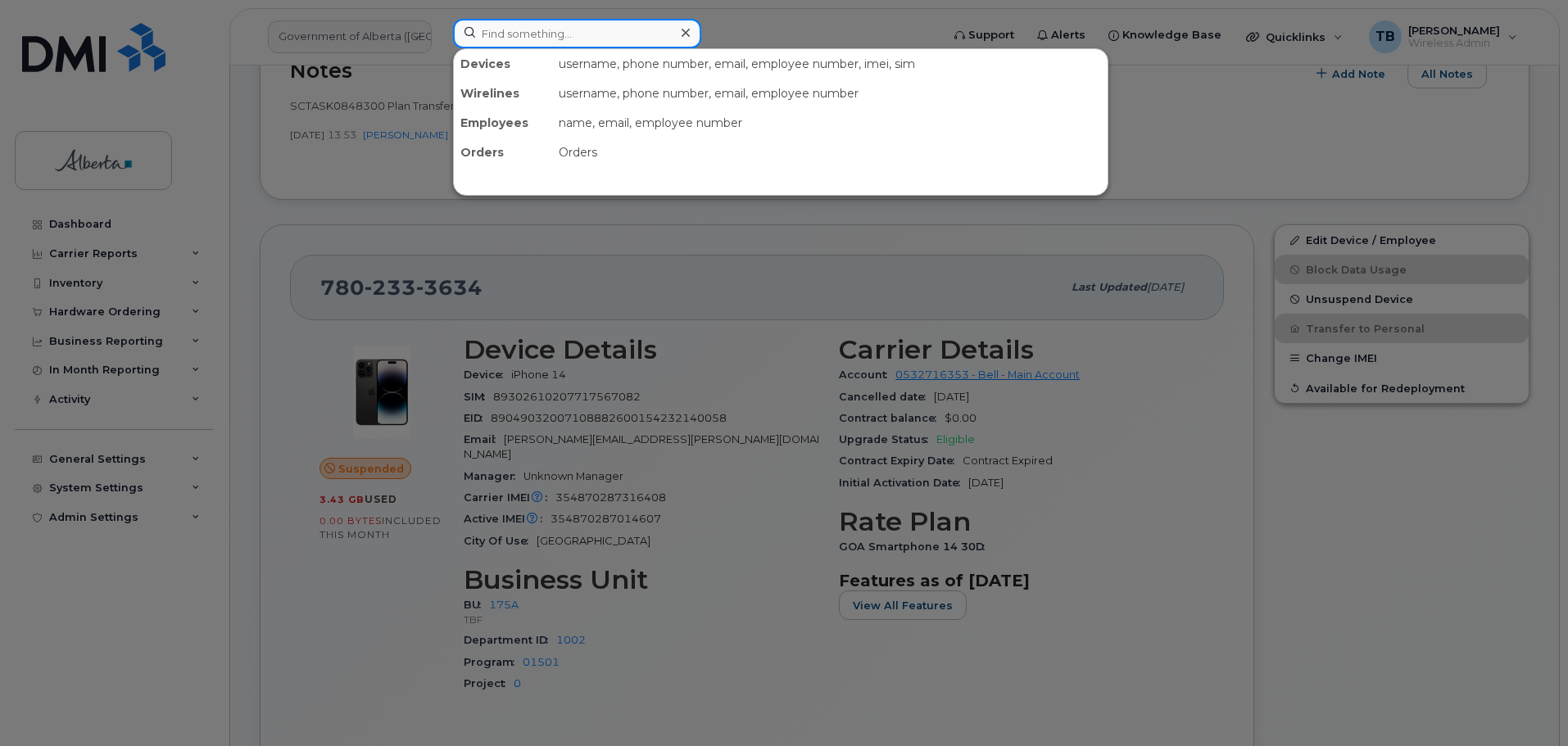
click at [493, 34] on input at bounding box center [577, 33] width 248 height 29
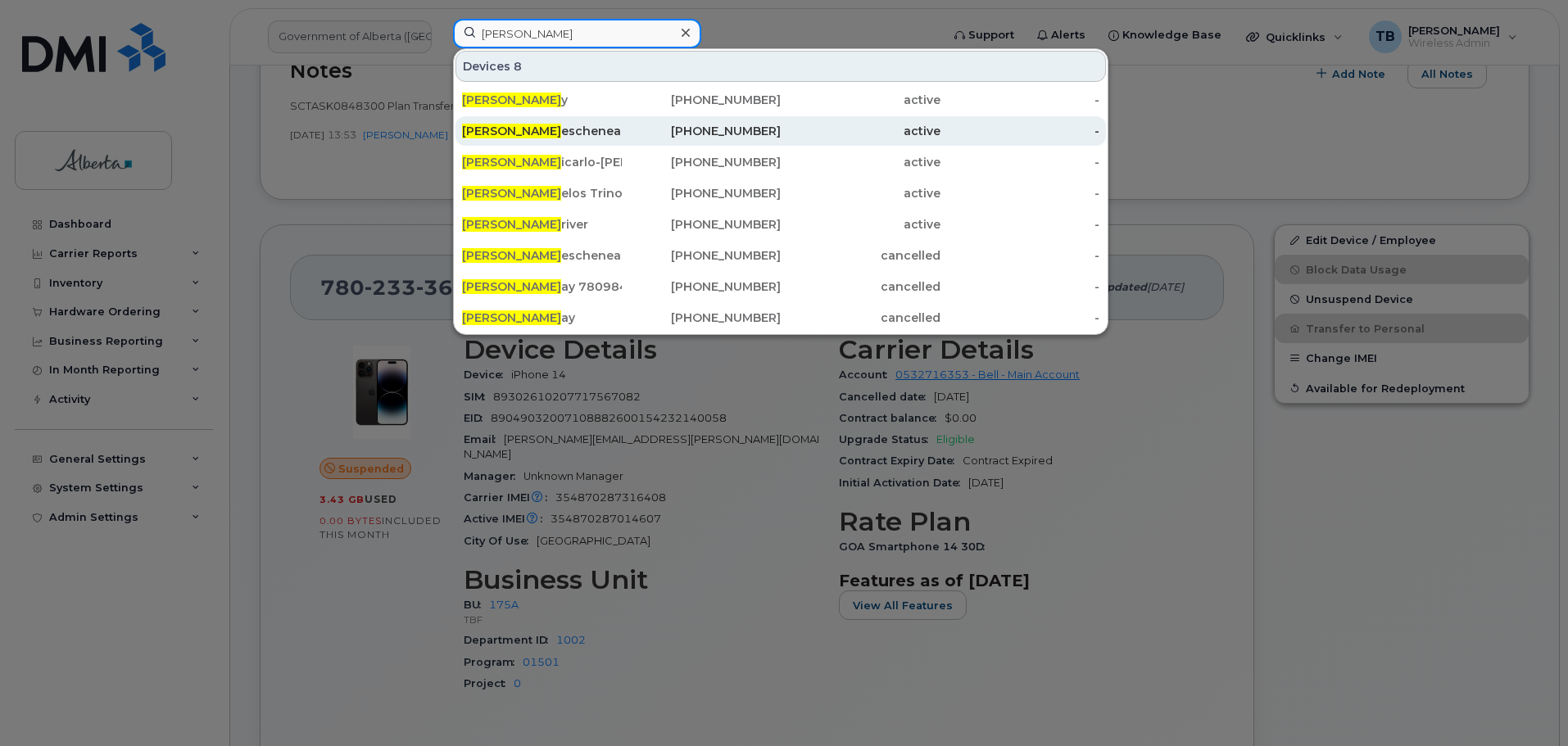
type input "[PERSON_NAME]"
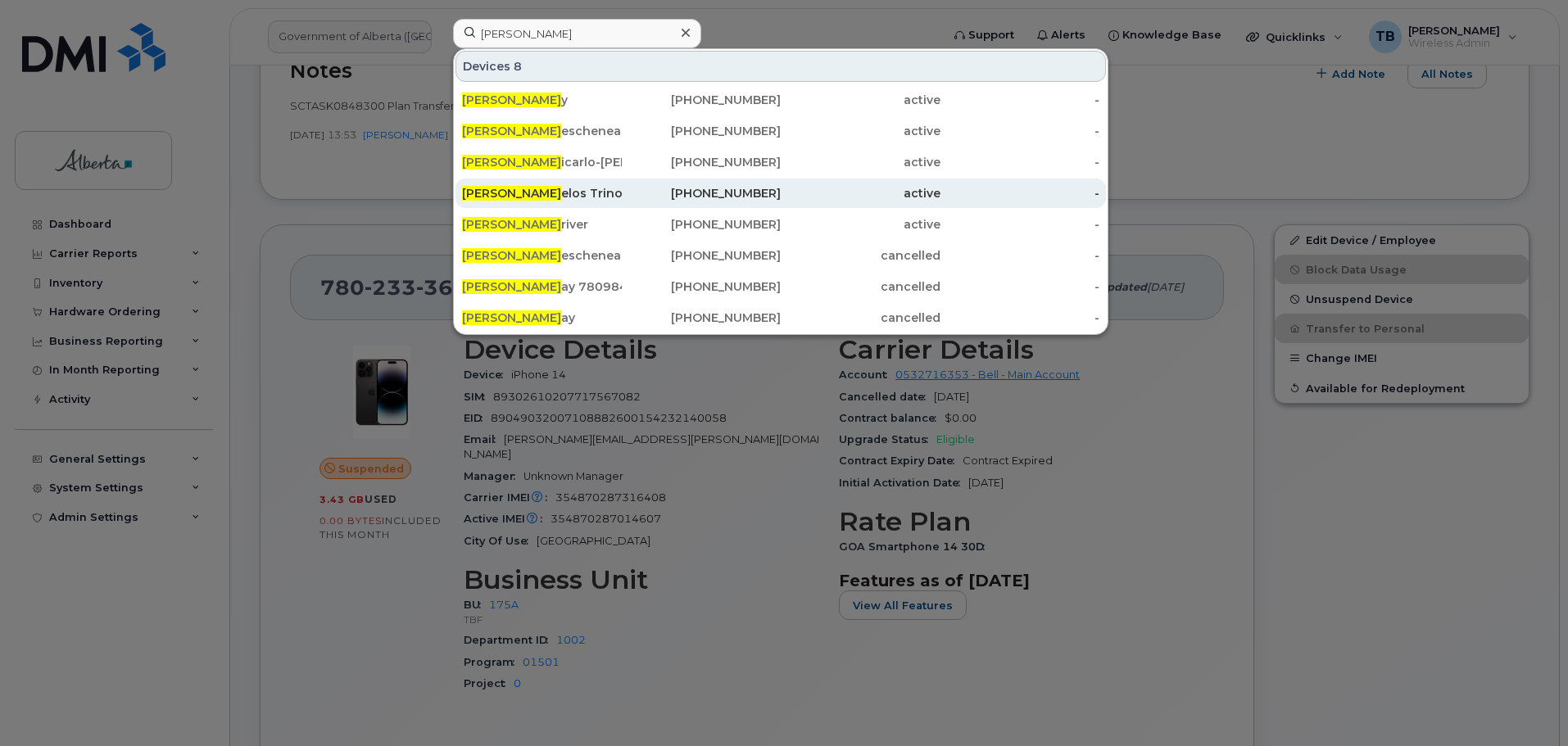
drag, startPoint x: 551, startPoint y: 131, endPoint x: 633, endPoint y: 196, distance: 104.6
click at [552, 131] on div "Elizabeth D escheneaux" at bounding box center [542, 131] width 160 height 16
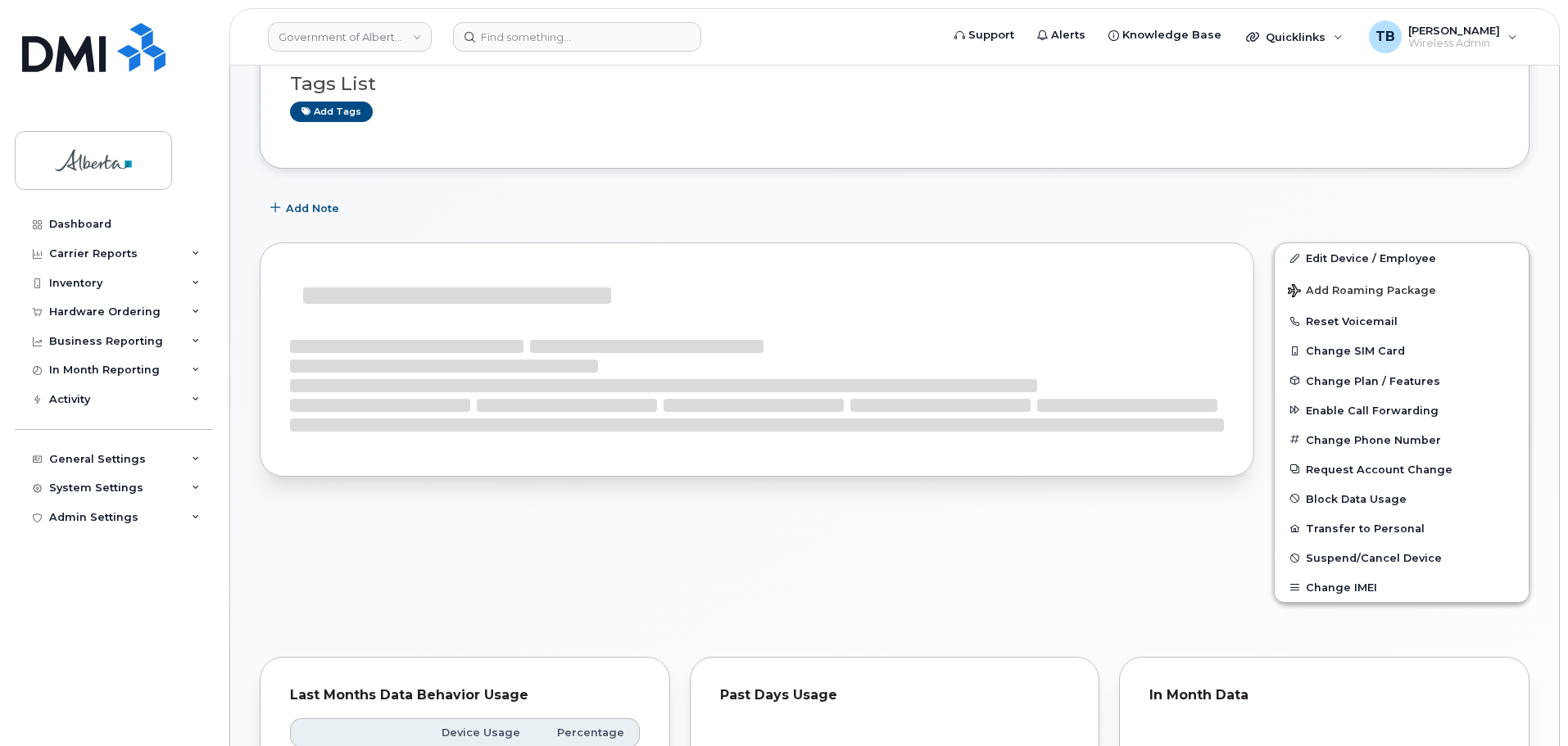
scroll to position [163, 0]
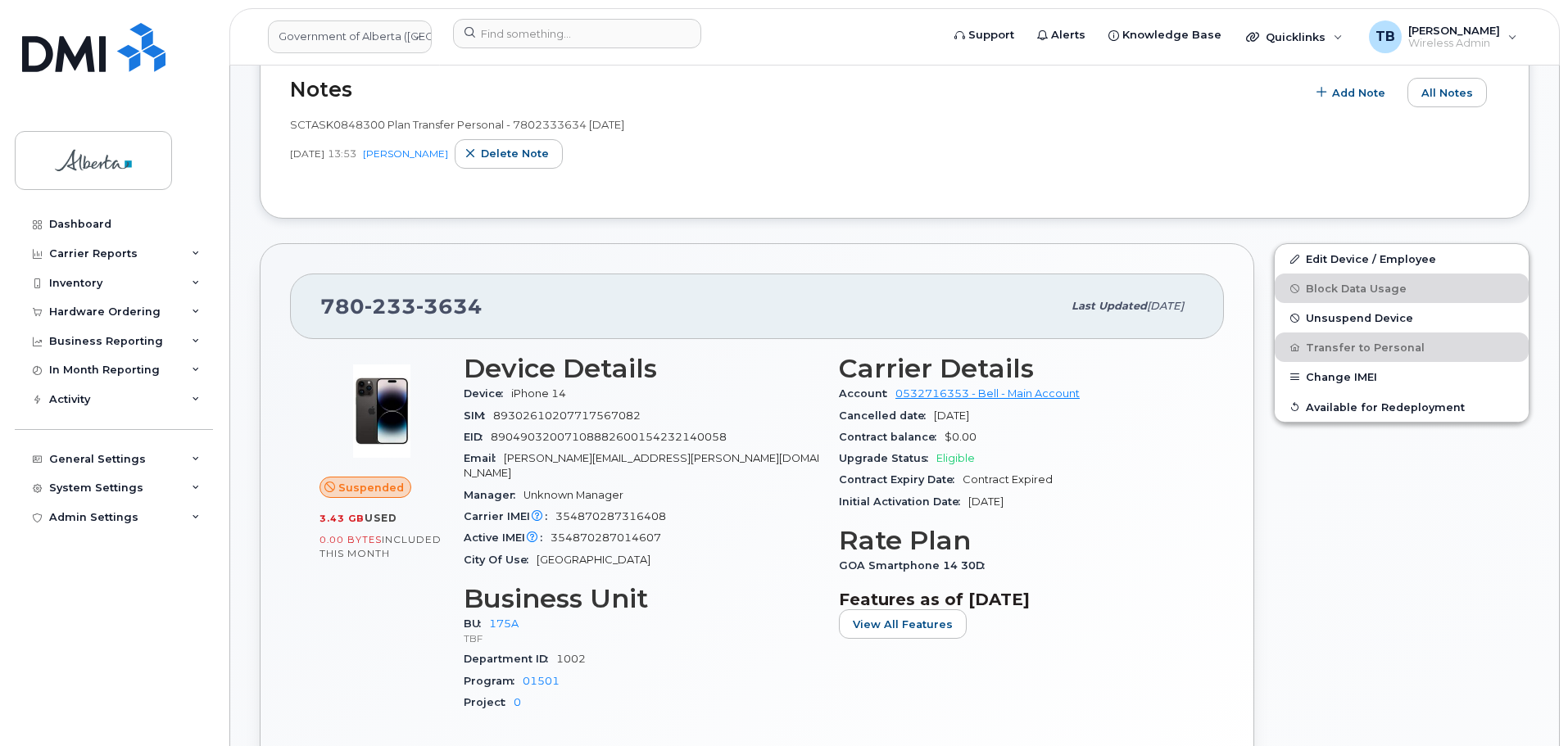
scroll to position [573, 0]
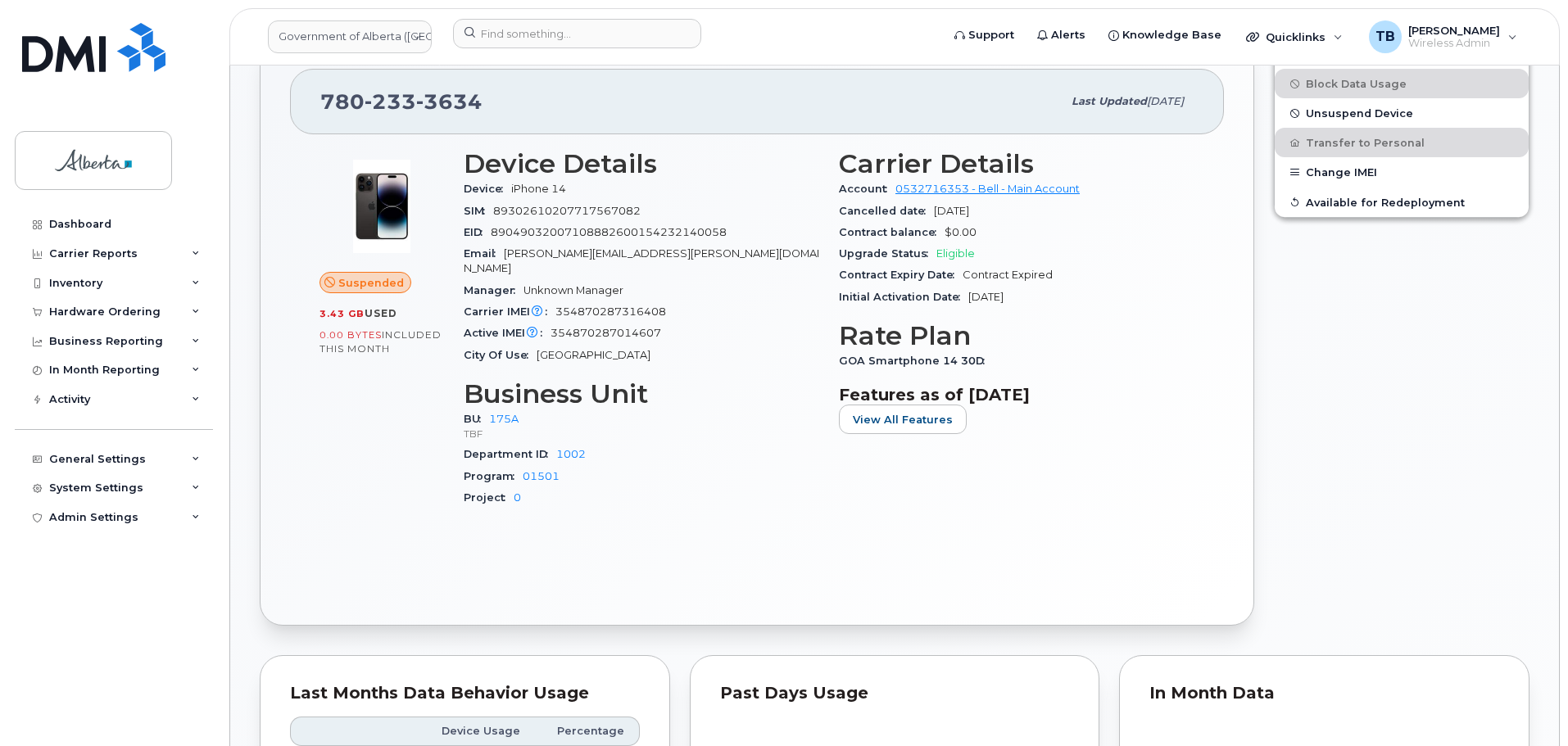
click at [578, 306] on span "354870287316408" at bounding box center [610, 312] width 110 height 12
copy span "354870287316408"
click at [622, 327] on span "354870287014607" at bounding box center [606, 333] width 110 height 12
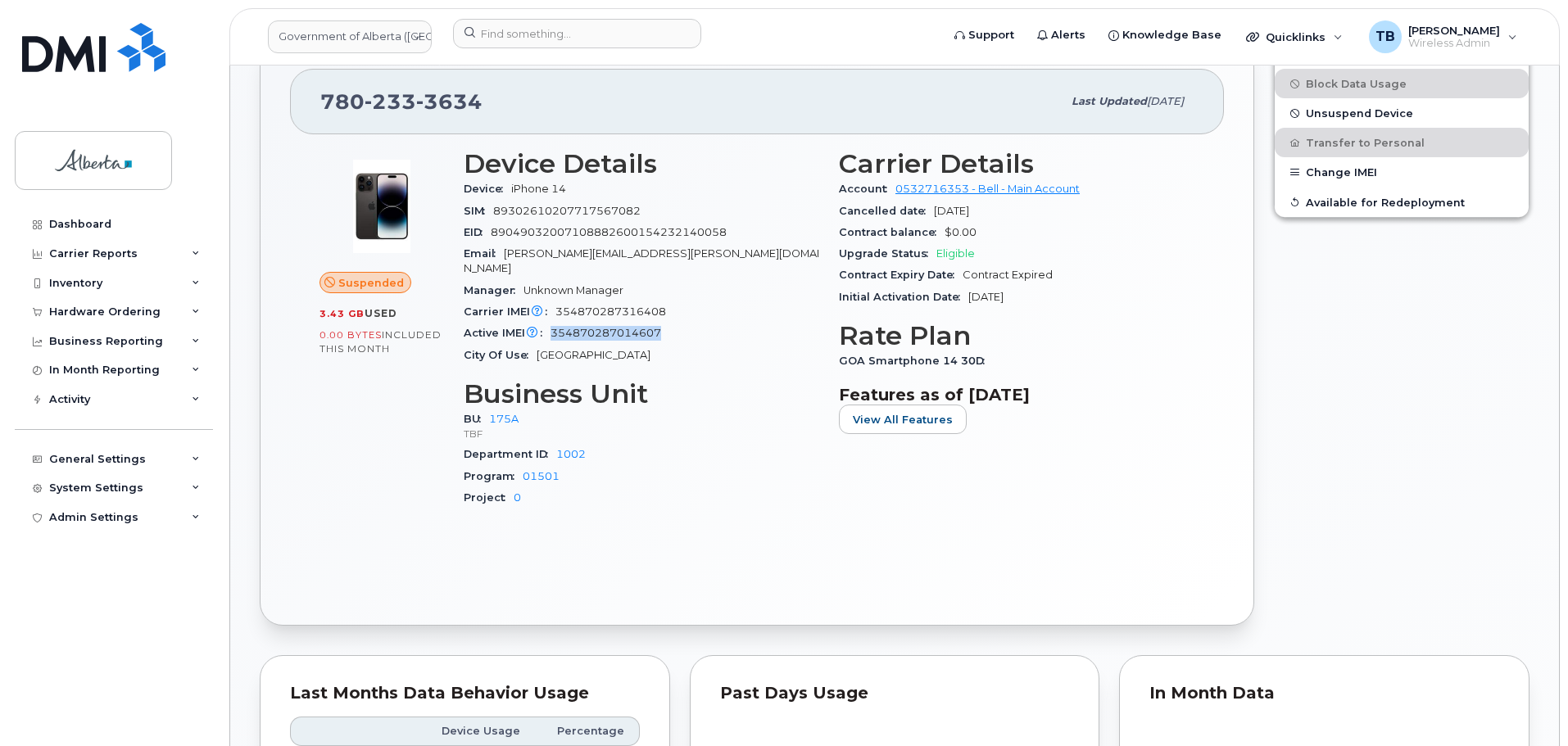
click at [622, 327] on span "354870287014607" at bounding box center [606, 333] width 110 height 12
copy span "354870287014607"
click at [118, 52] on img at bounding box center [93, 47] width 143 height 49
